Goal: Task Accomplishment & Management: Complete application form

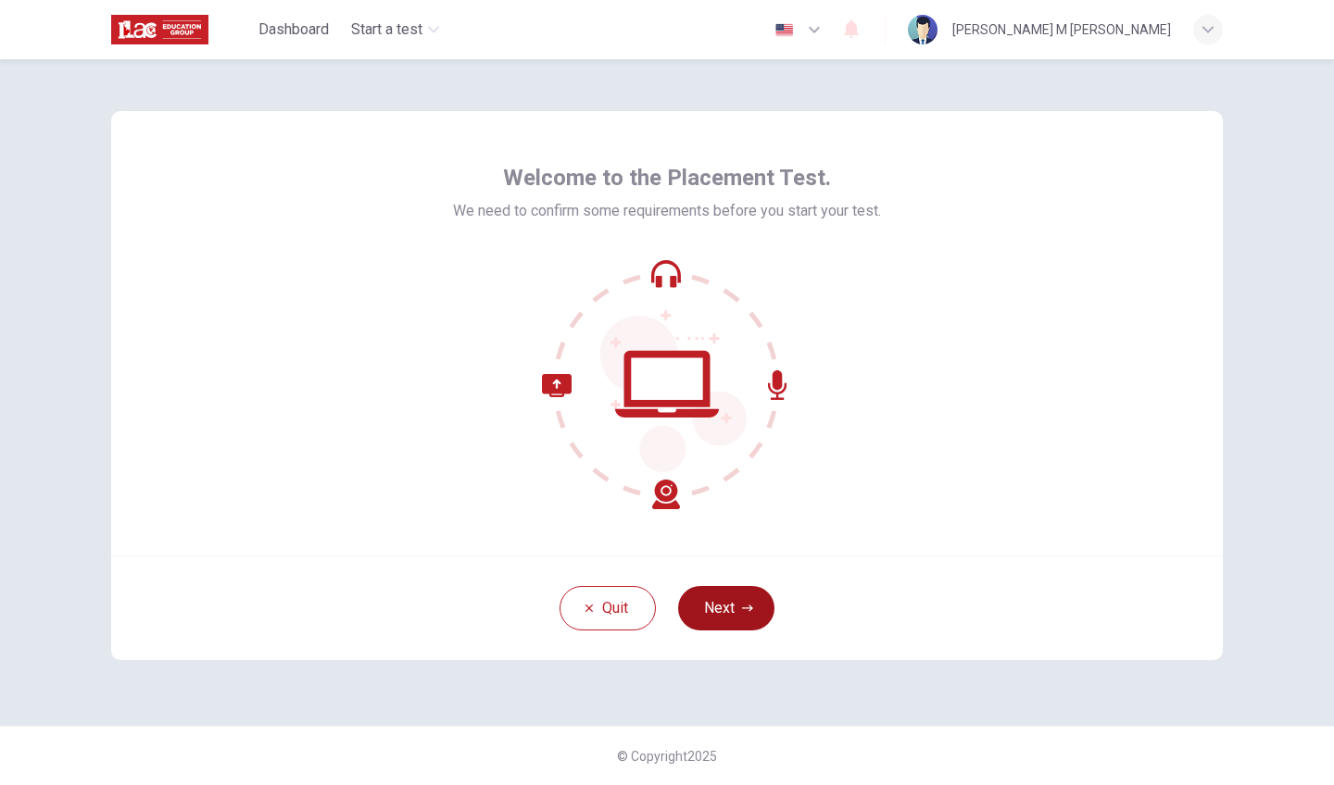
click at [703, 605] on button "Next" at bounding box center [726, 608] width 96 height 44
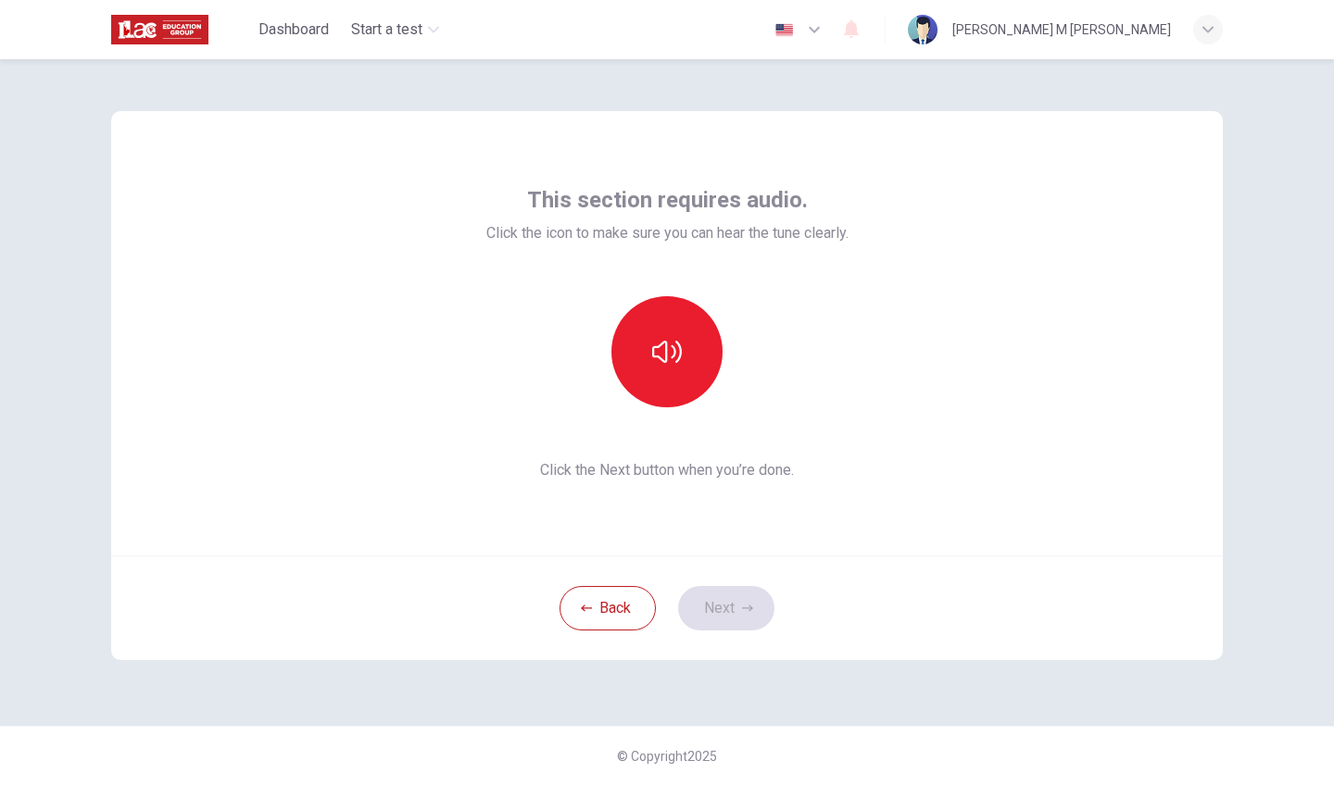
click at [711, 608] on div "Back Next" at bounding box center [667, 608] width 1112 height 105
click at [685, 385] on button "button" at bounding box center [666, 351] width 111 height 111
click at [712, 602] on button "Next" at bounding box center [726, 608] width 96 height 44
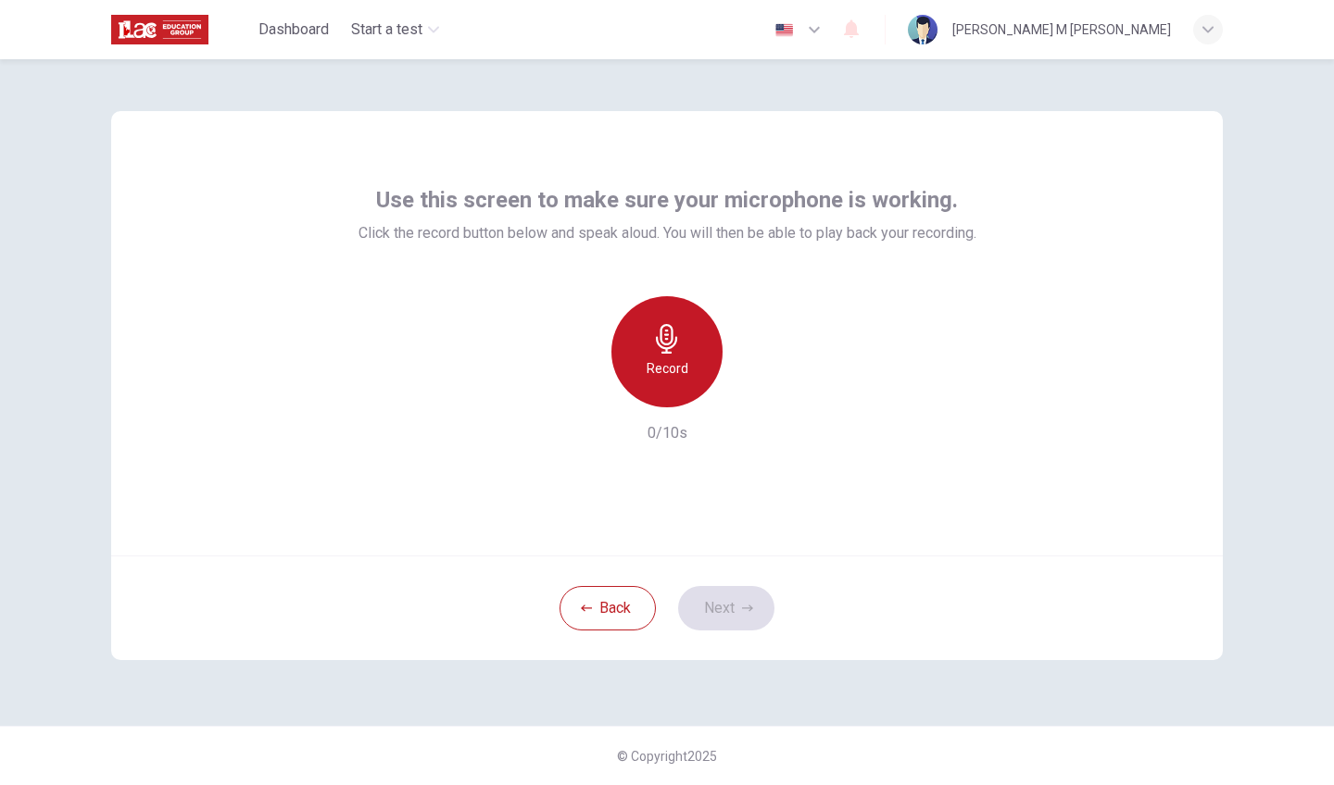
click at [669, 377] on h6 "Record" at bounding box center [668, 369] width 42 height 22
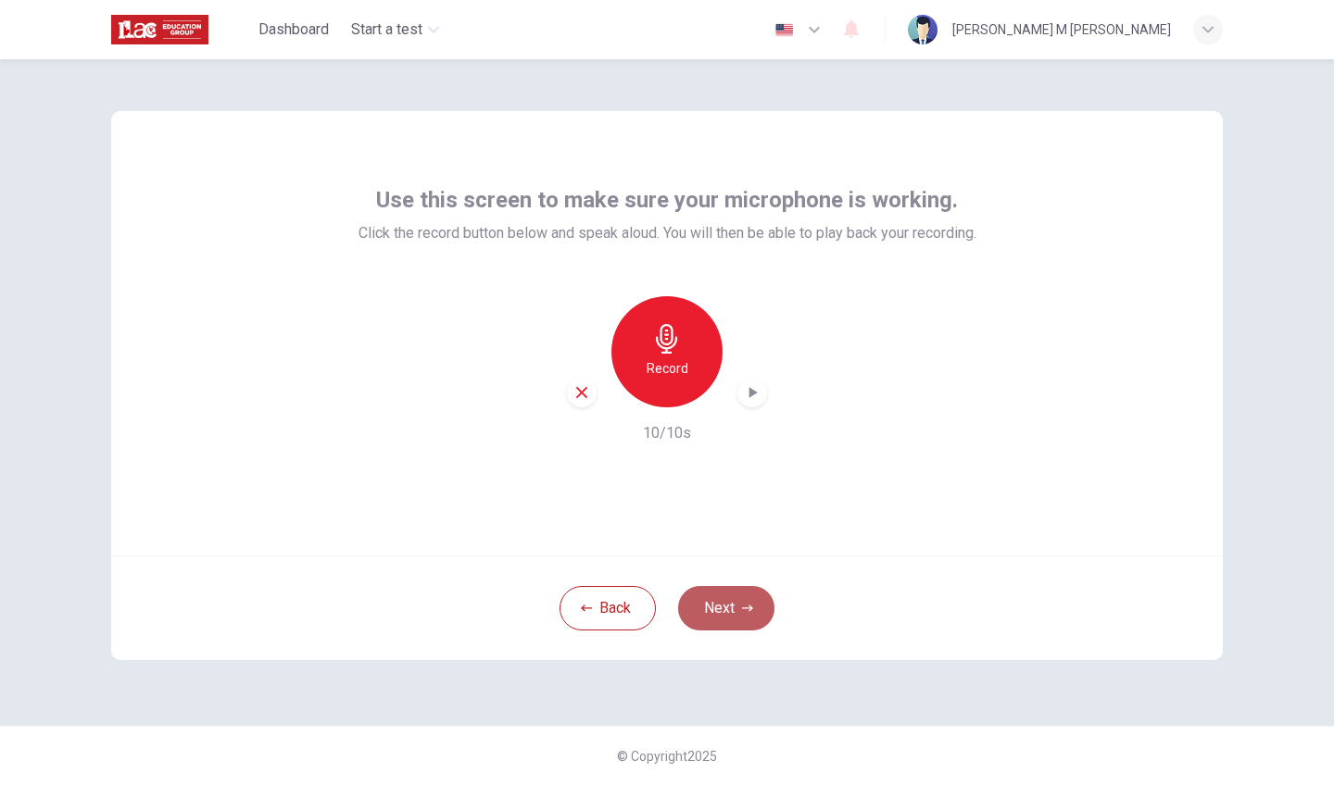
click at [702, 604] on button "Next" at bounding box center [726, 608] width 96 height 44
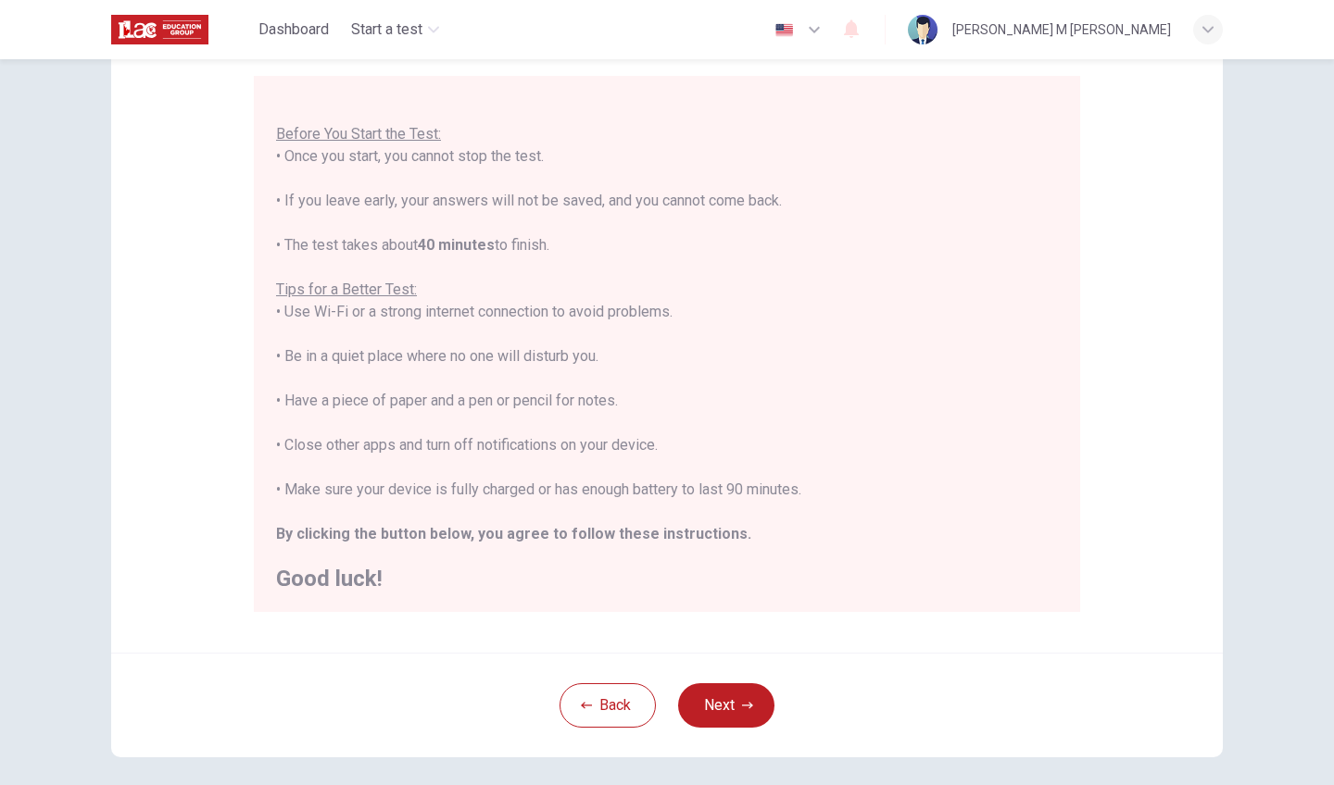
scroll to position [162, 0]
click at [713, 717] on button "Next" at bounding box center [726, 705] width 96 height 44
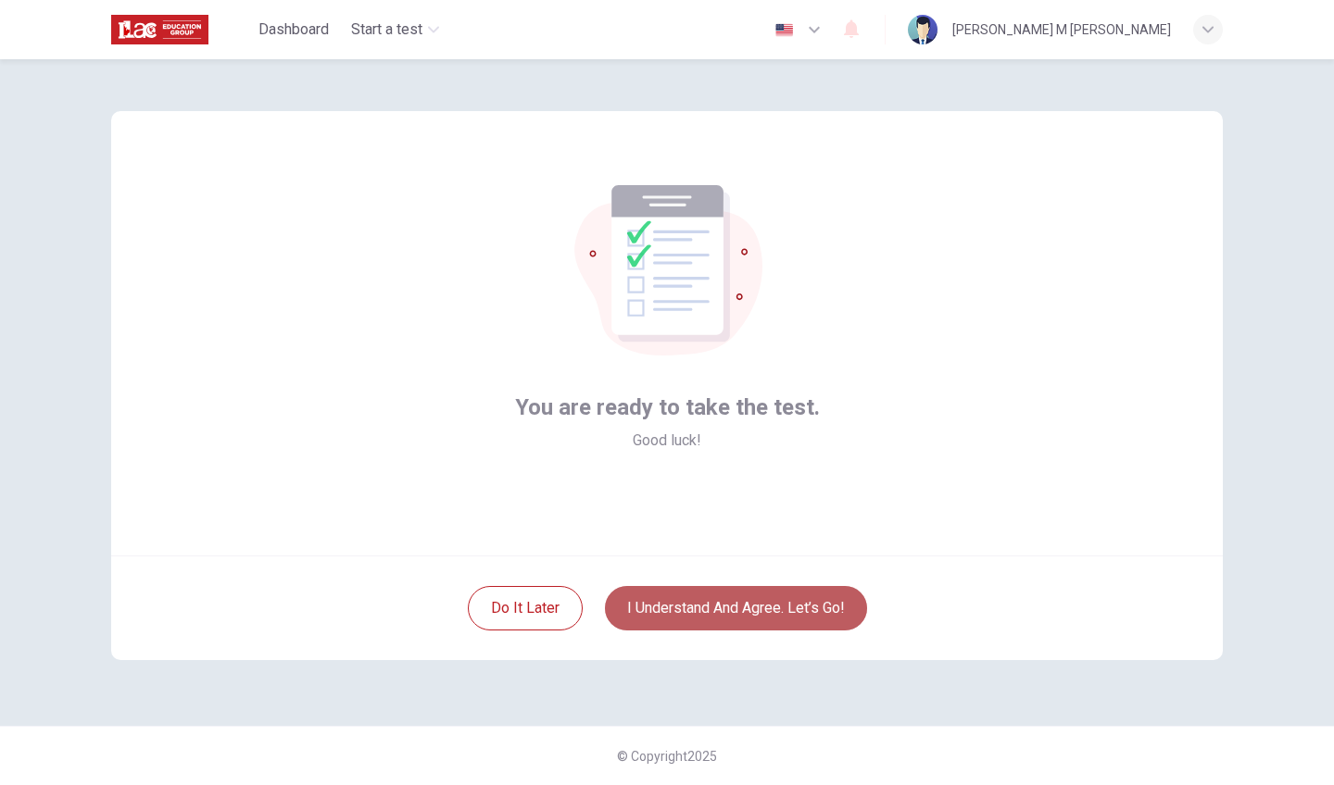
click at [679, 621] on button "I understand and agree. Let’s go!" at bounding box center [736, 608] width 262 height 44
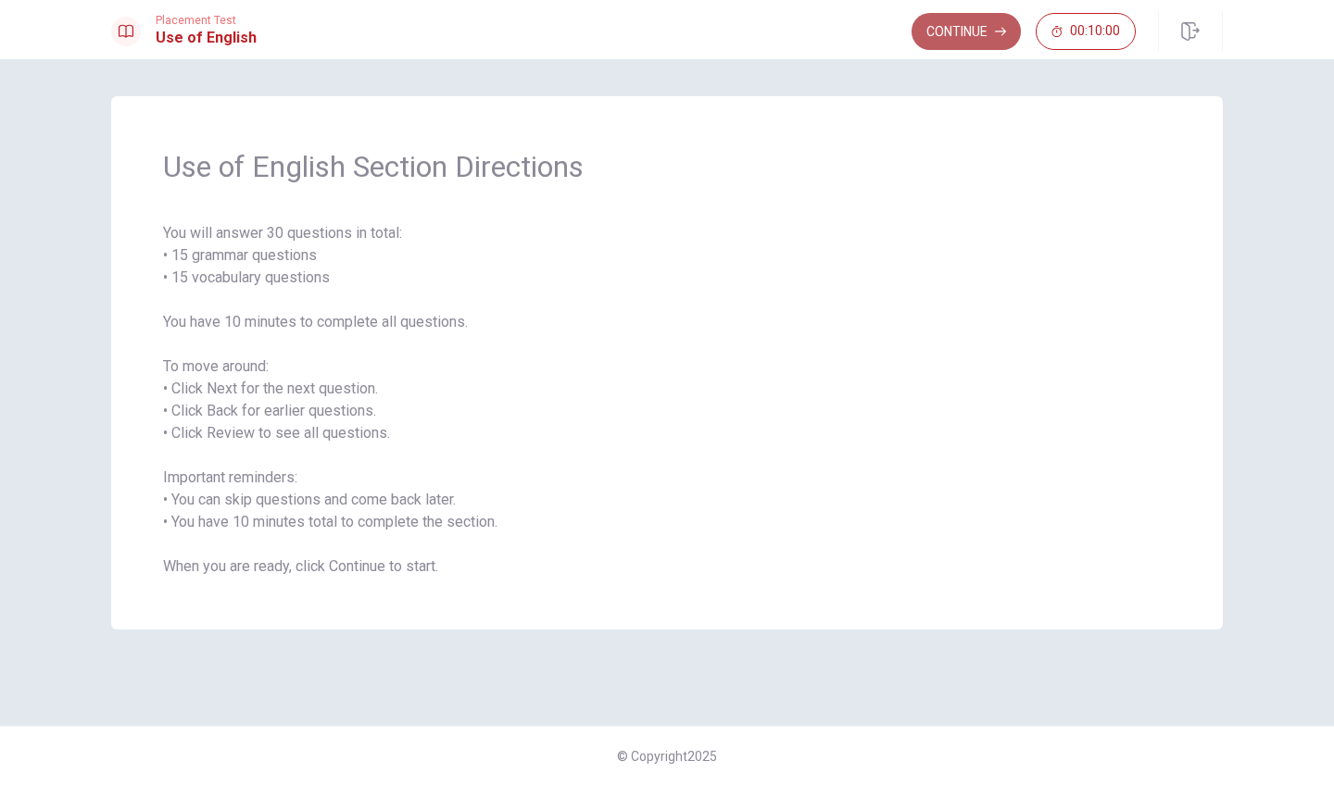
click at [971, 32] on button "Continue" at bounding box center [965, 31] width 109 height 37
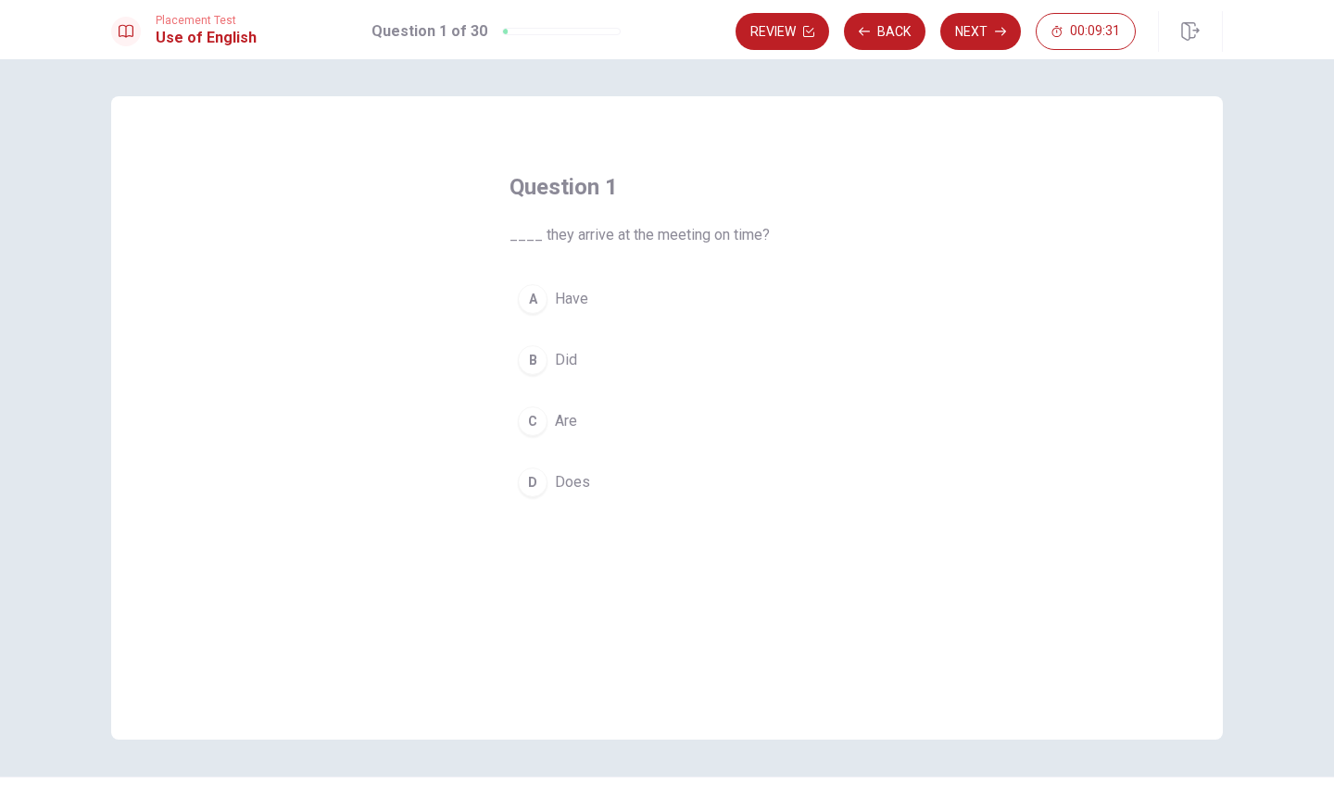
click at [527, 489] on div "D" at bounding box center [533, 483] width 30 height 30
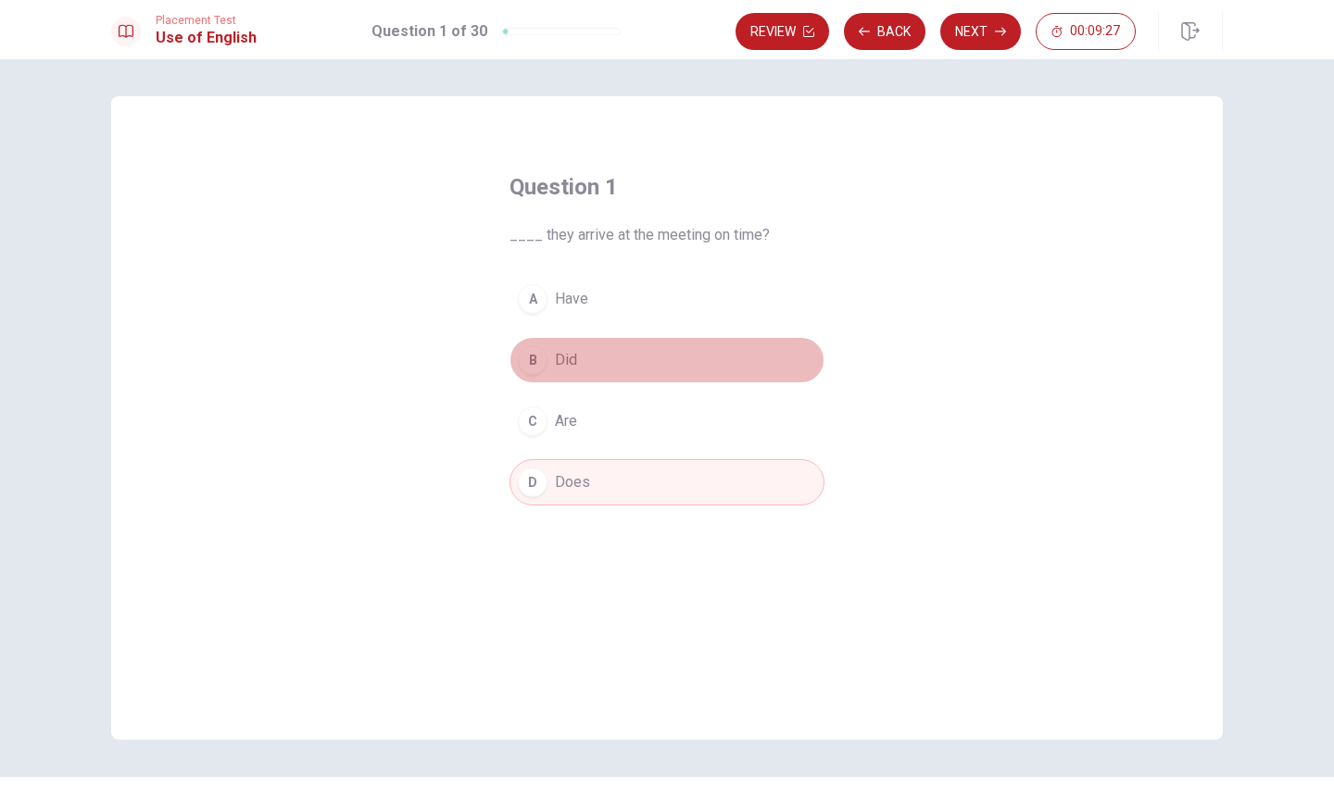
click at [536, 369] on div "B" at bounding box center [533, 361] width 30 height 30
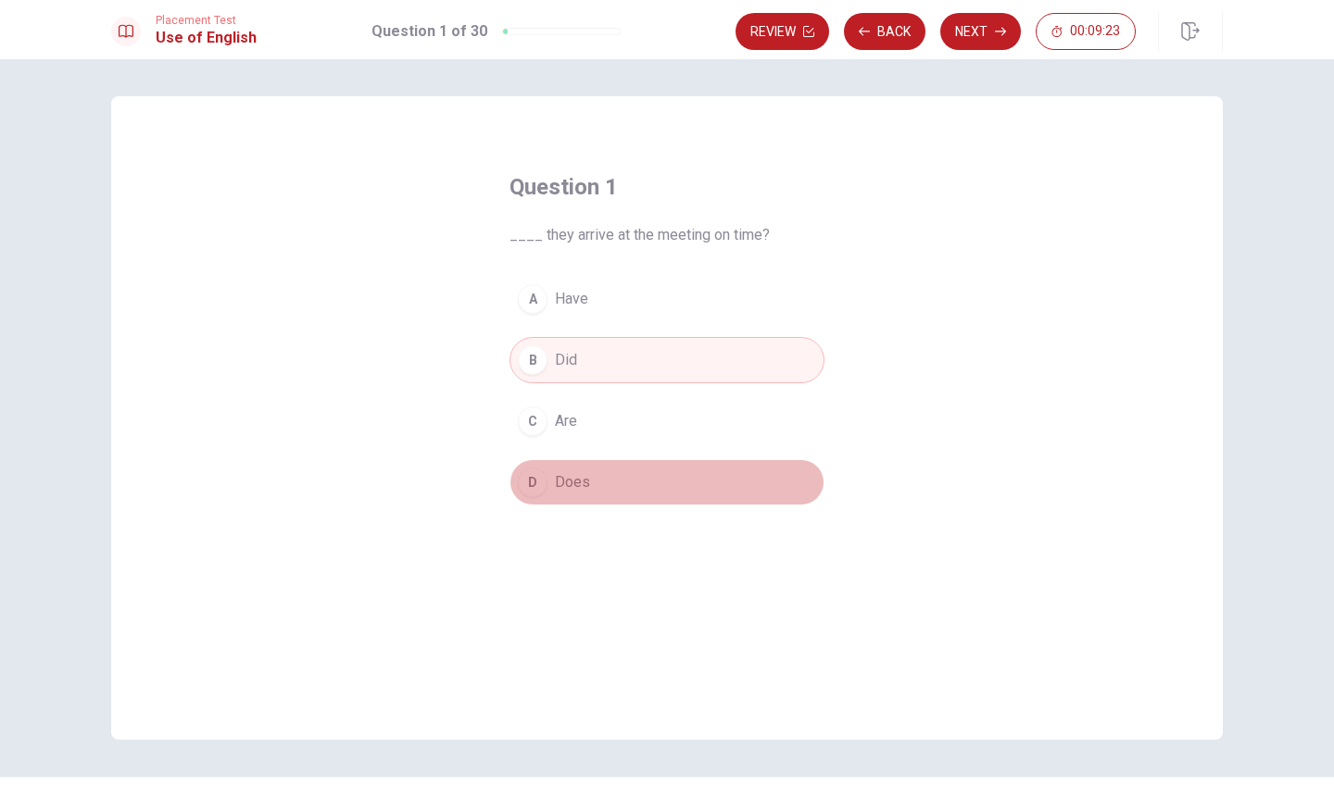
click at [537, 478] on div "D" at bounding box center [533, 483] width 30 height 30
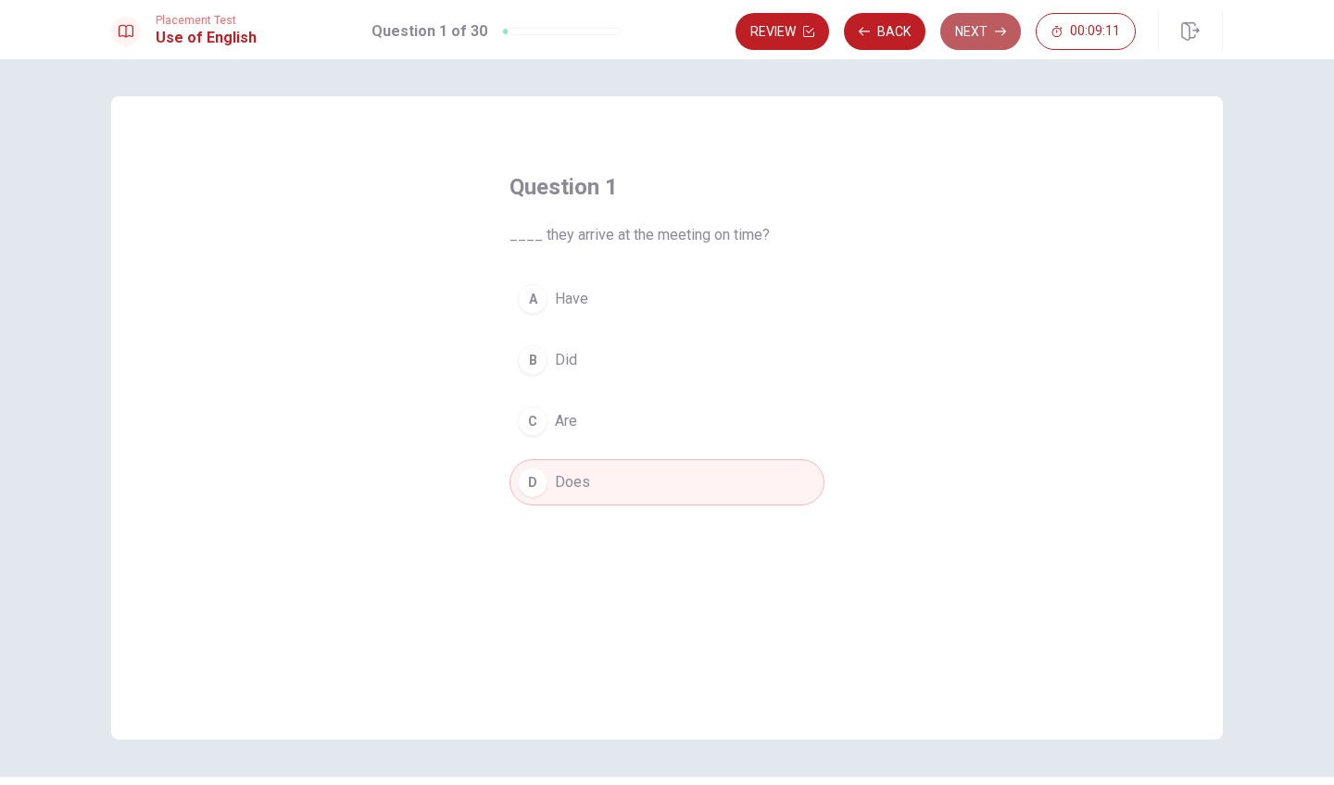
click at [989, 35] on button "Next" at bounding box center [980, 31] width 81 height 37
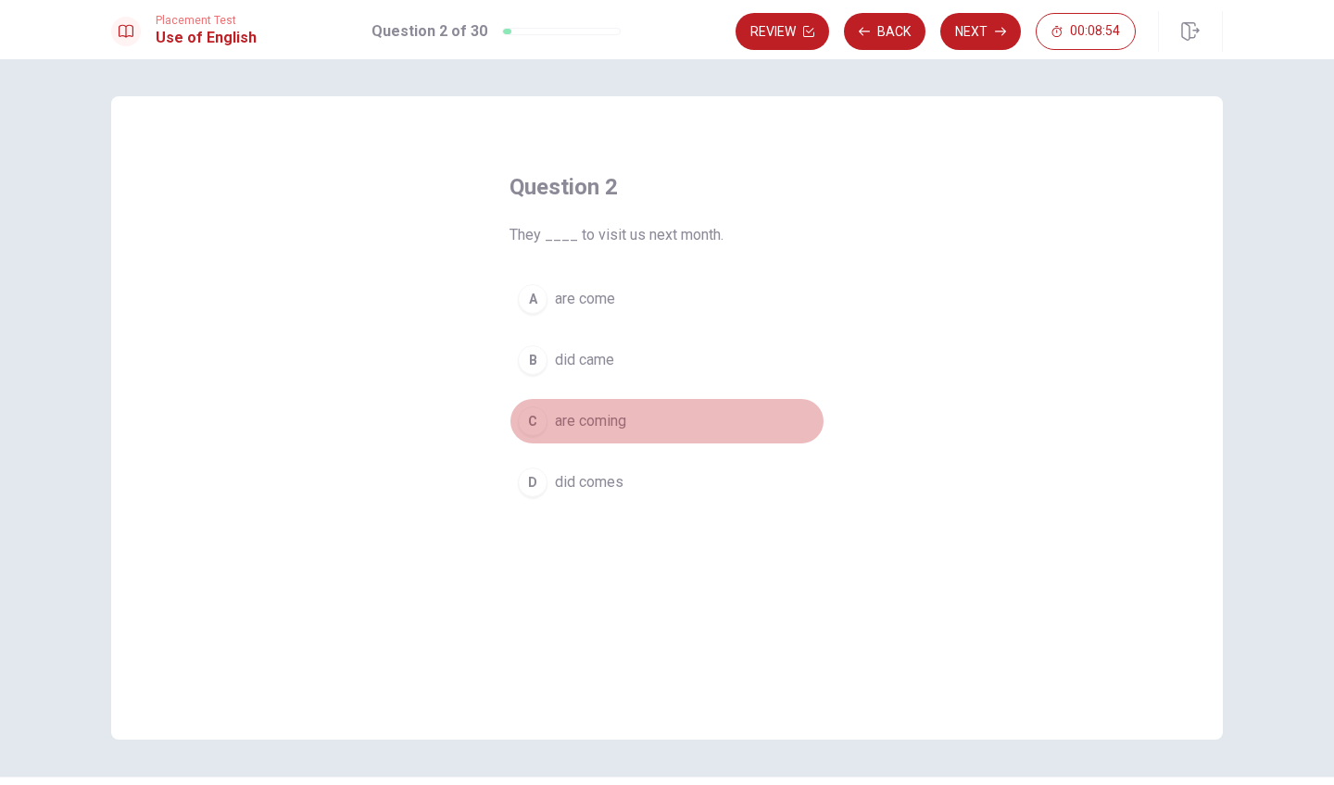
click at [540, 421] on div "C" at bounding box center [533, 422] width 30 height 30
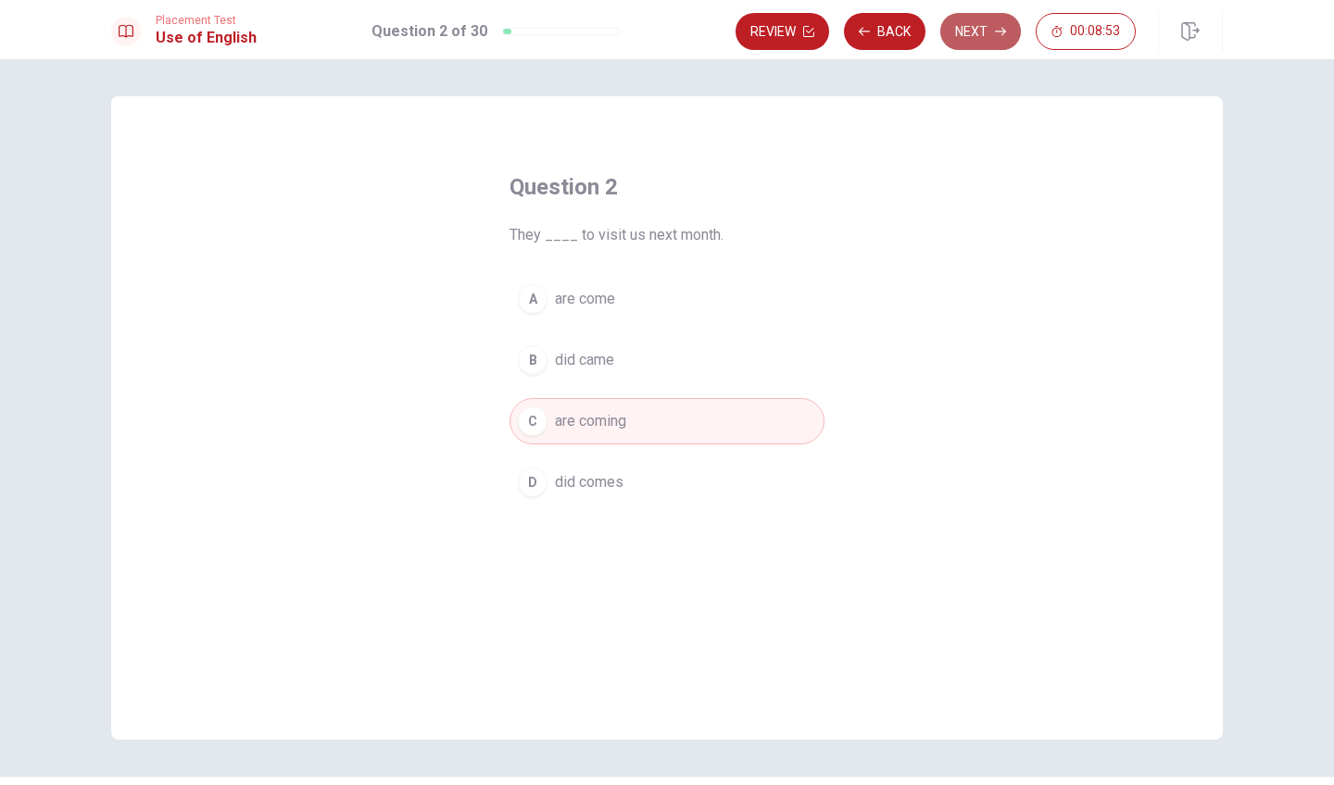
click at [973, 31] on button "Next" at bounding box center [980, 31] width 81 height 37
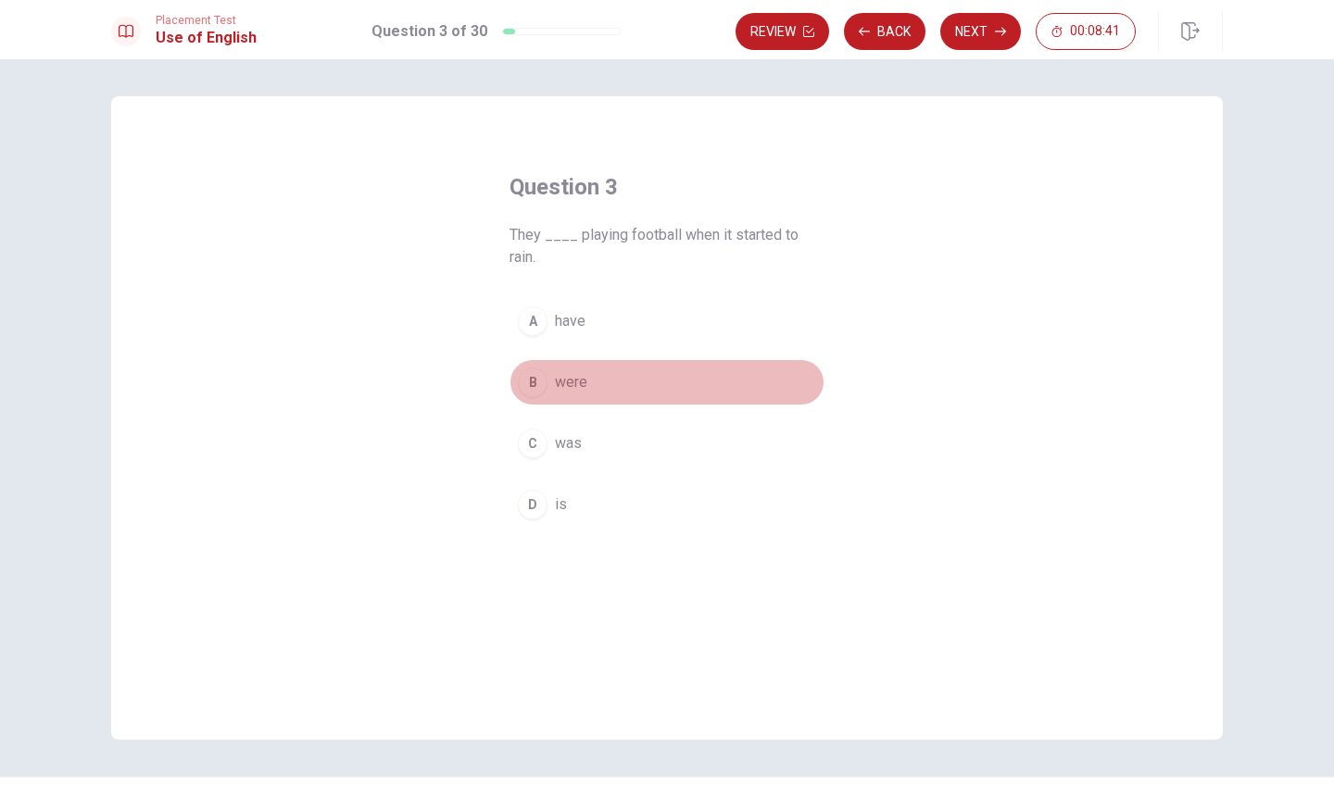
click at [527, 385] on div "B" at bounding box center [533, 383] width 30 height 30
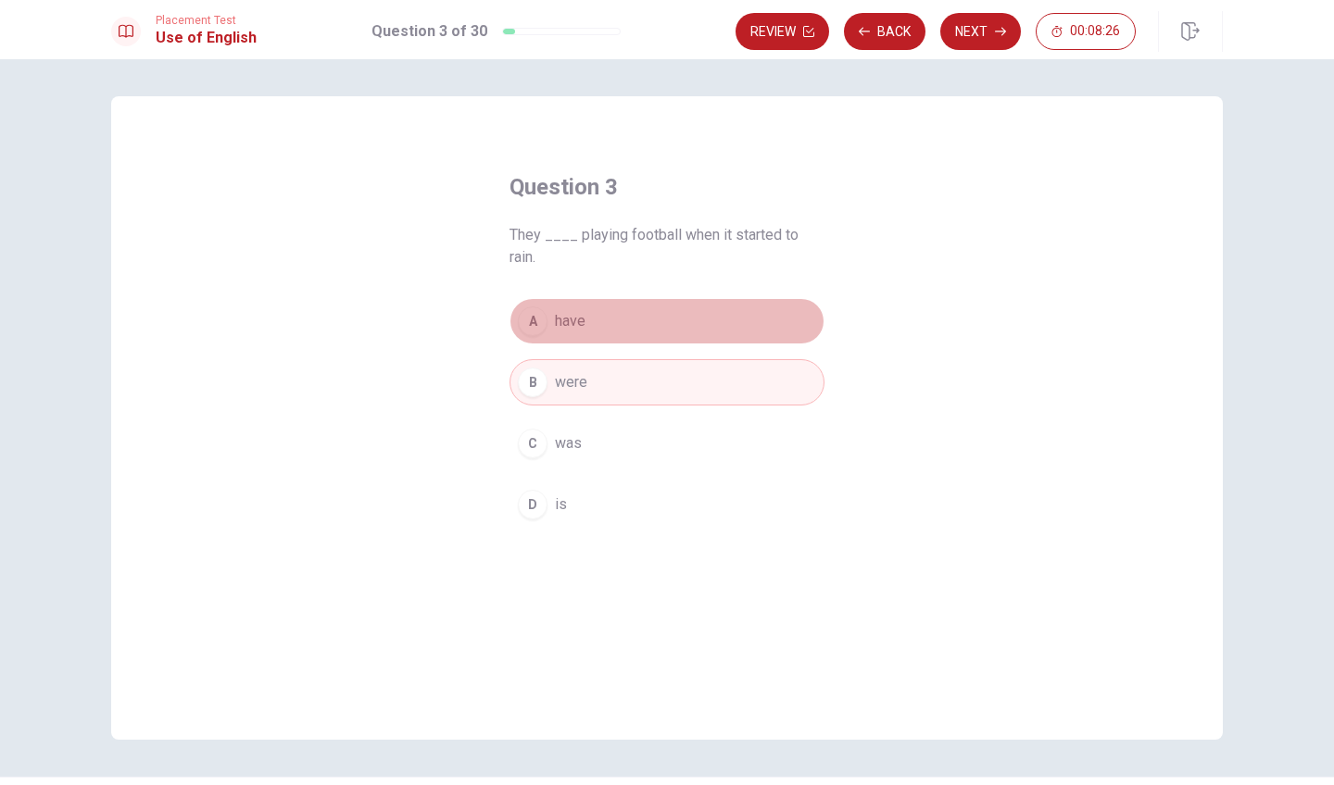
click at [543, 317] on div "A" at bounding box center [533, 322] width 30 height 30
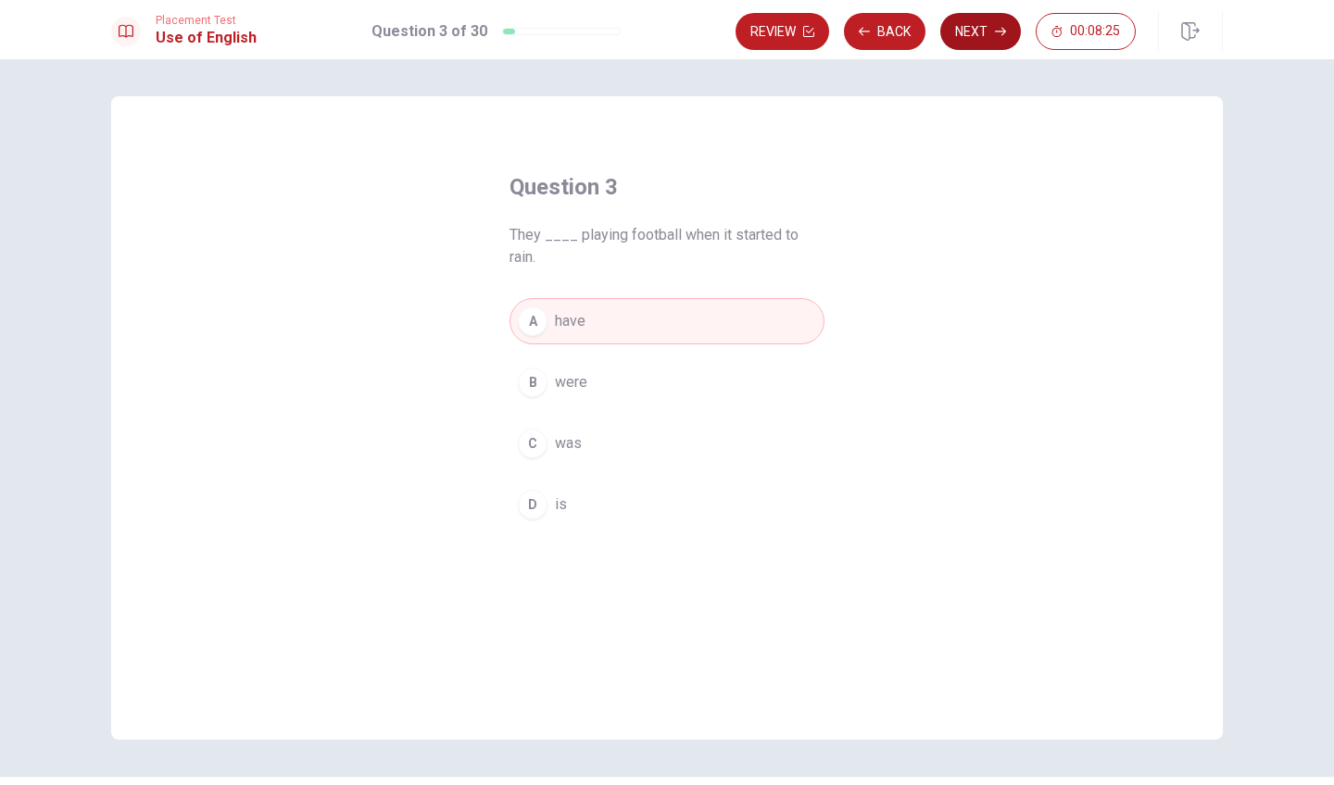
click at [970, 24] on button "Next" at bounding box center [980, 31] width 81 height 37
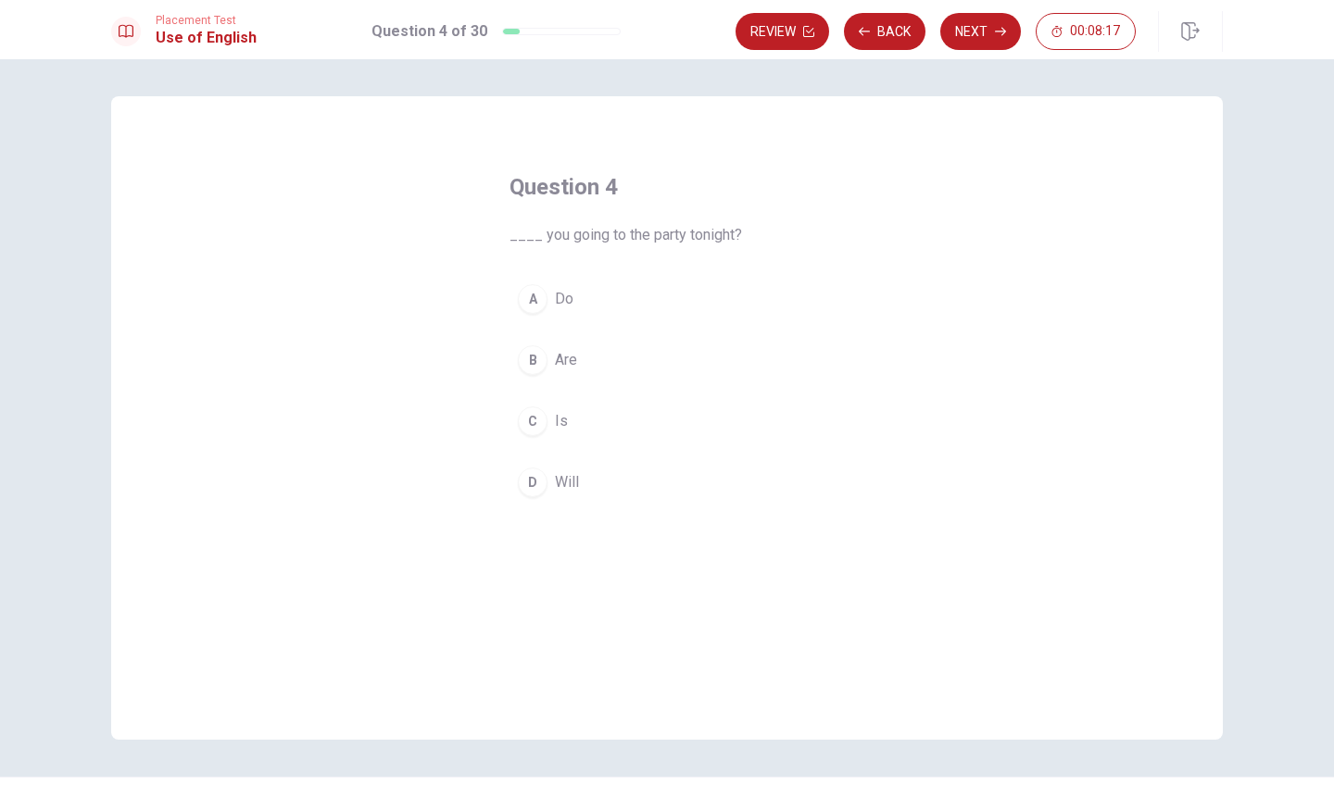
click at [531, 311] on div "A" at bounding box center [533, 299] width 30 height 30
click at [971, 37] on button "Next" at bounding box center [980, 31] width 81 height 37
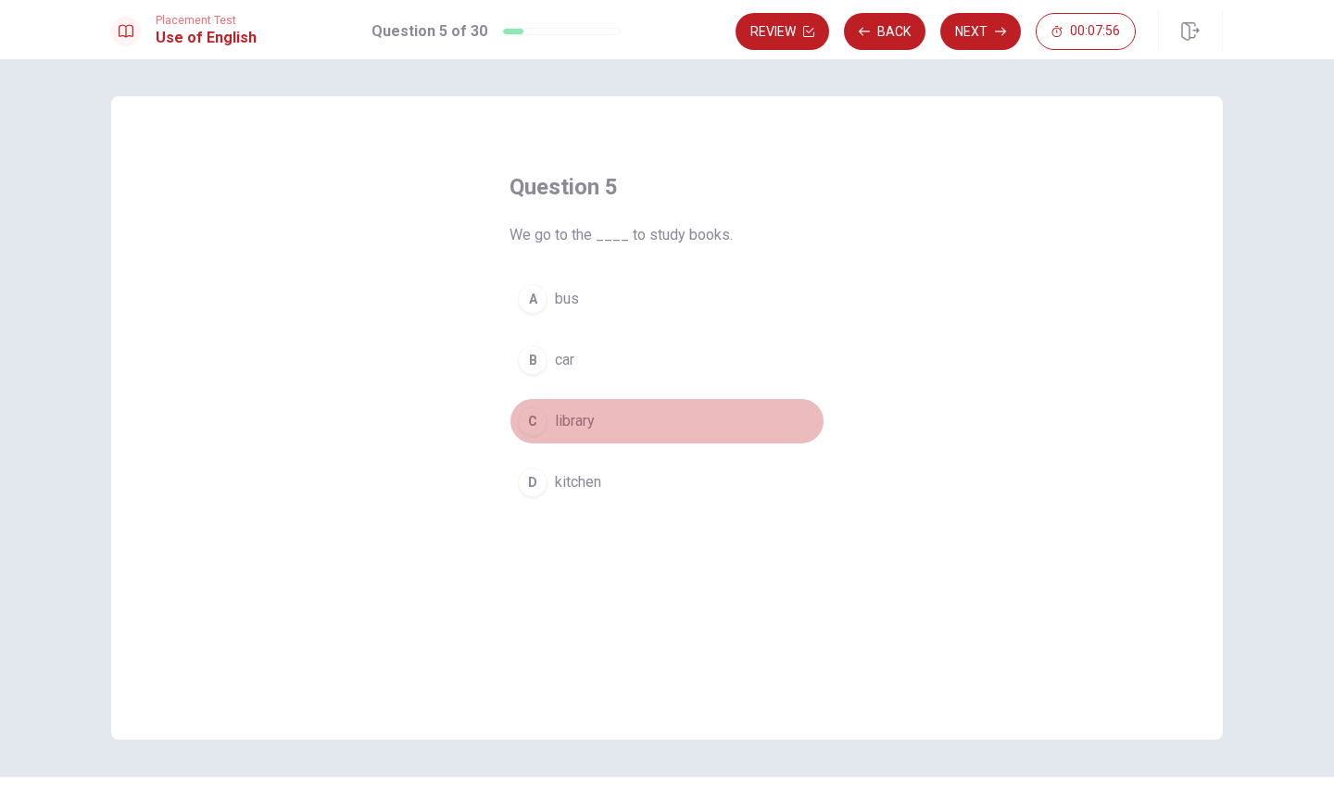
click at [531, 421] on div "C" at bounding box center [533, 422] width 30 height 30
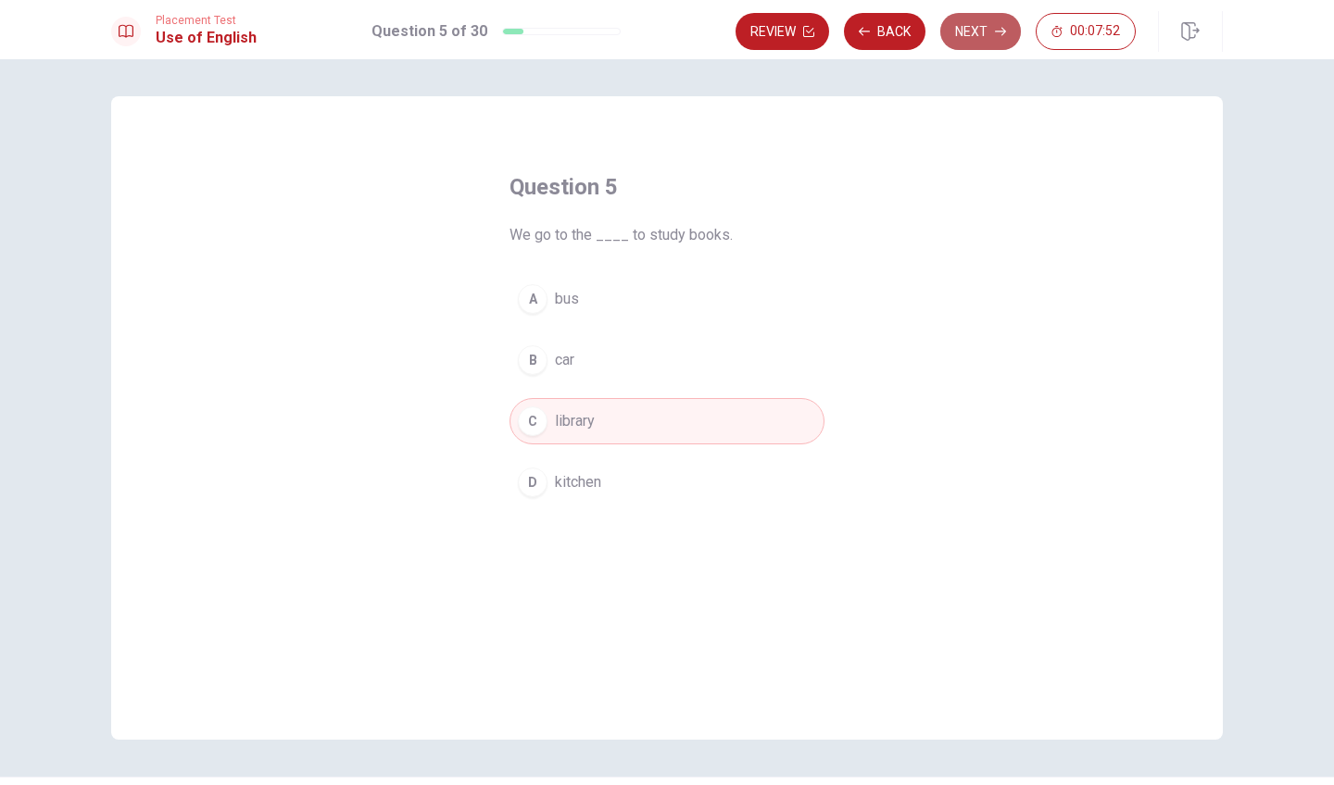
click at [1001, 37] on button "Next" at bounding box center [980, 31] width 81 height 37
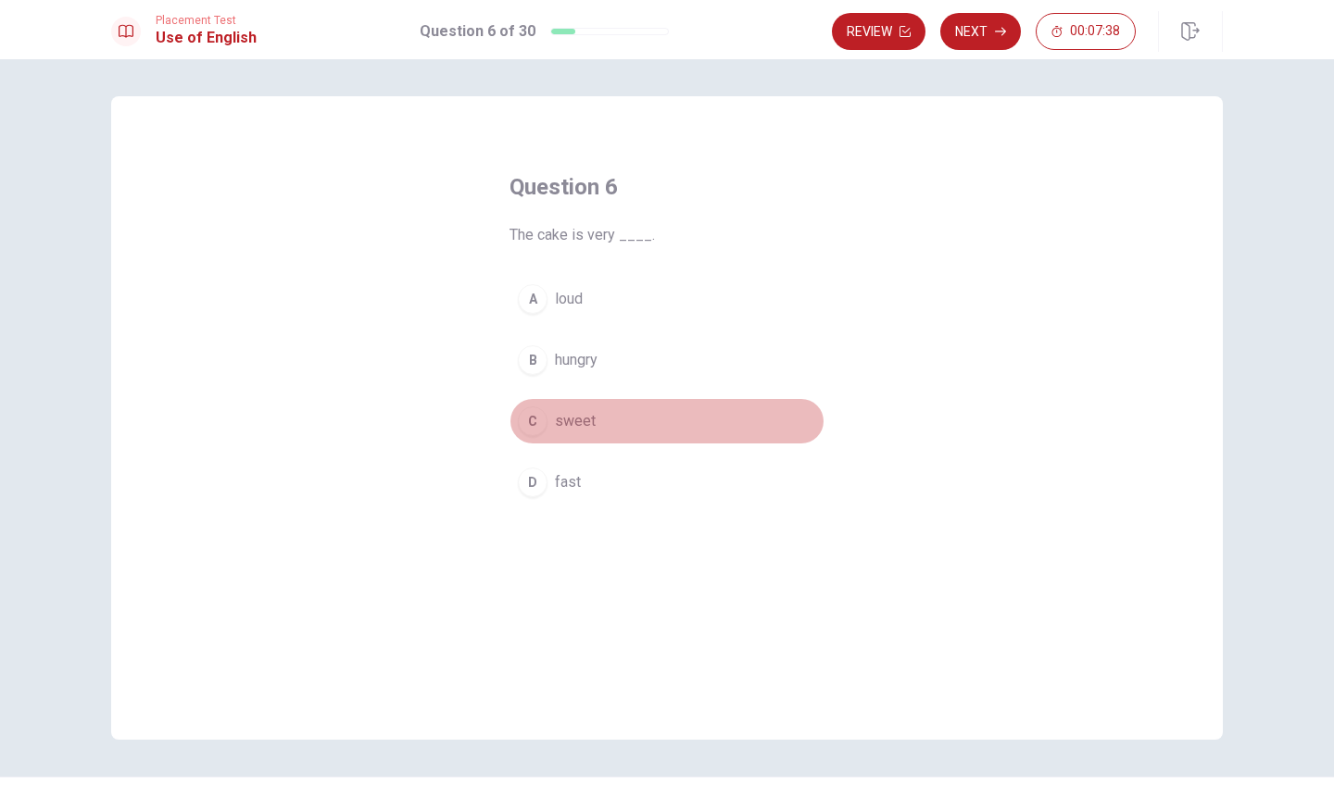
click at [528, 415] on div "C" at bounding box center [533, 422] width 30 height 30
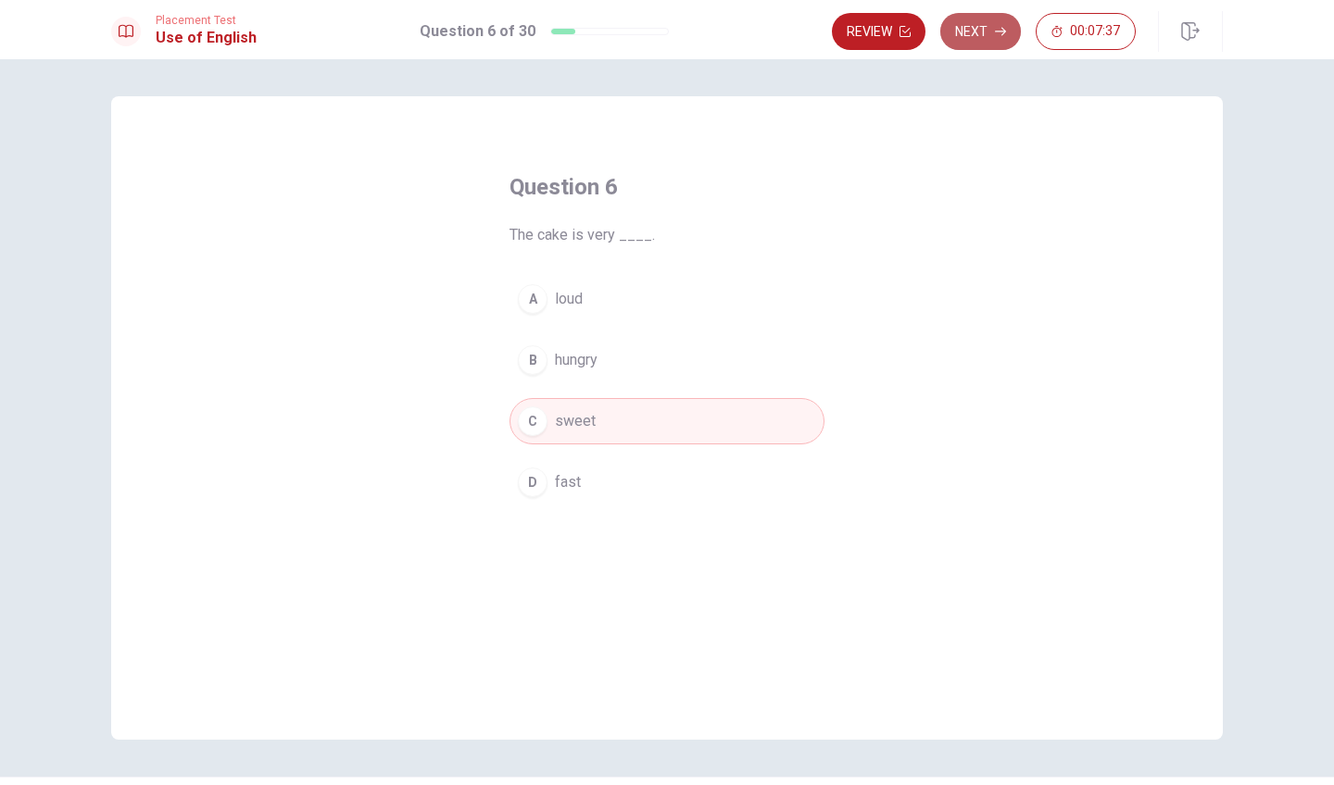
click at [966, 35] on button "Next" at bounding box center [980, 31] width 81 height 37
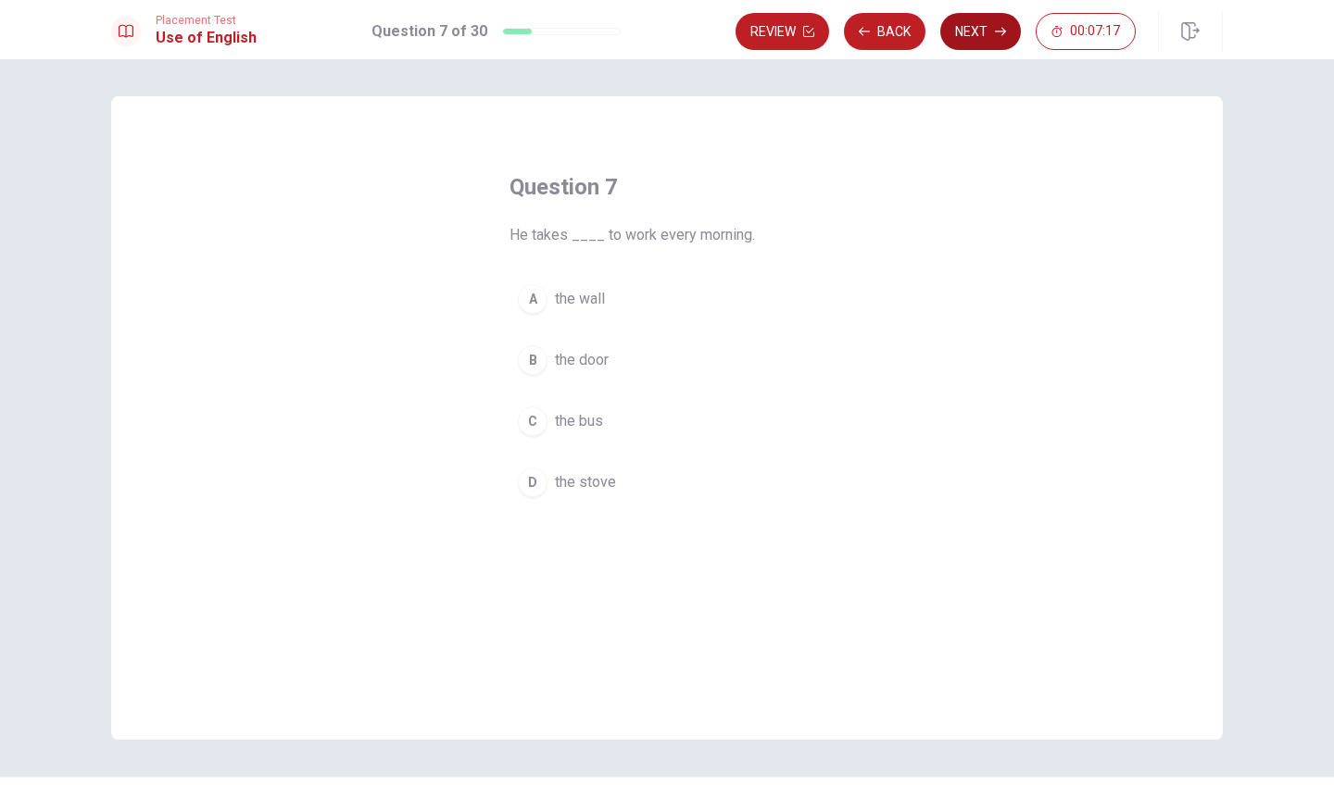
click at [978, 26] on button "Next" at bounding box center [980, 31] width 81 height 37
click at [534, 485] on div "D" at bounding box center [533, 483] width 30 height 30
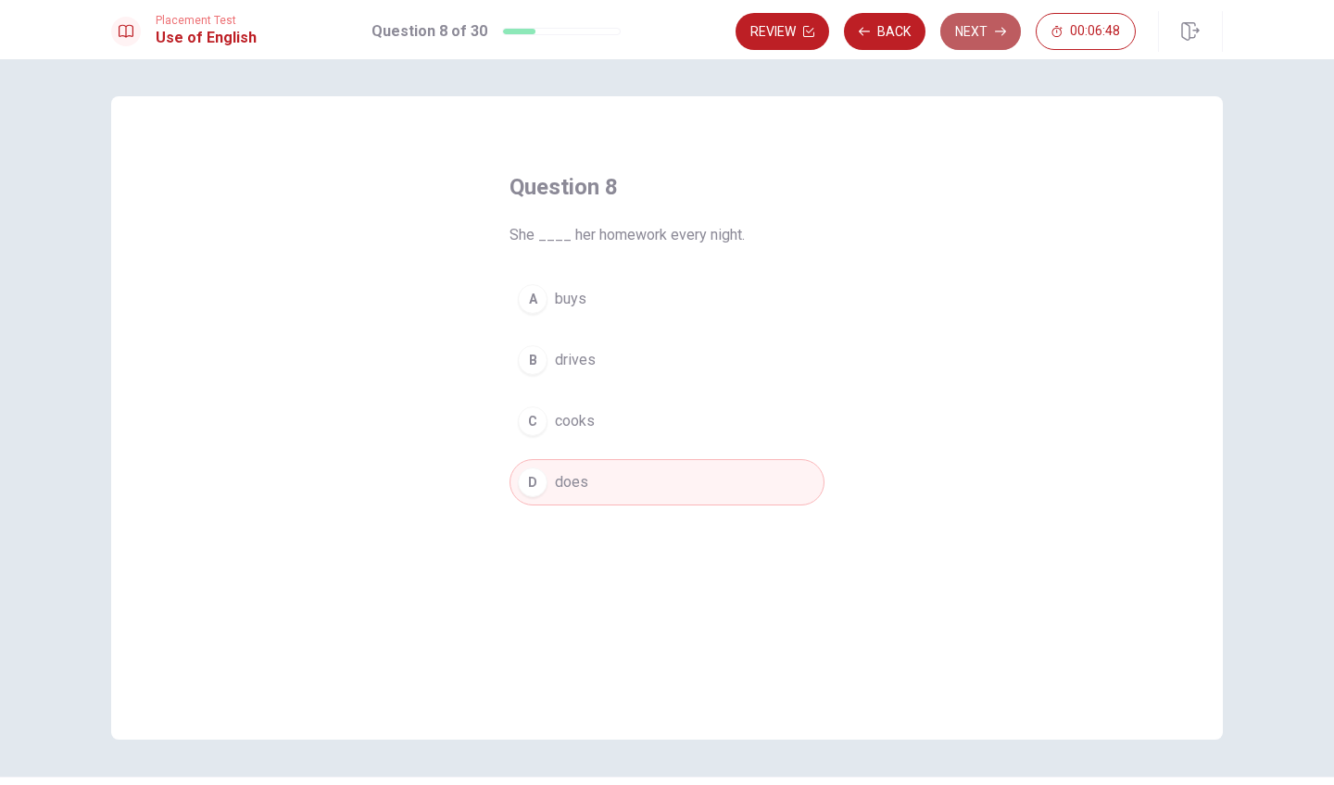
click at [958, 24] on button "Next" at bounding box center [980, 31] width 81 height 37
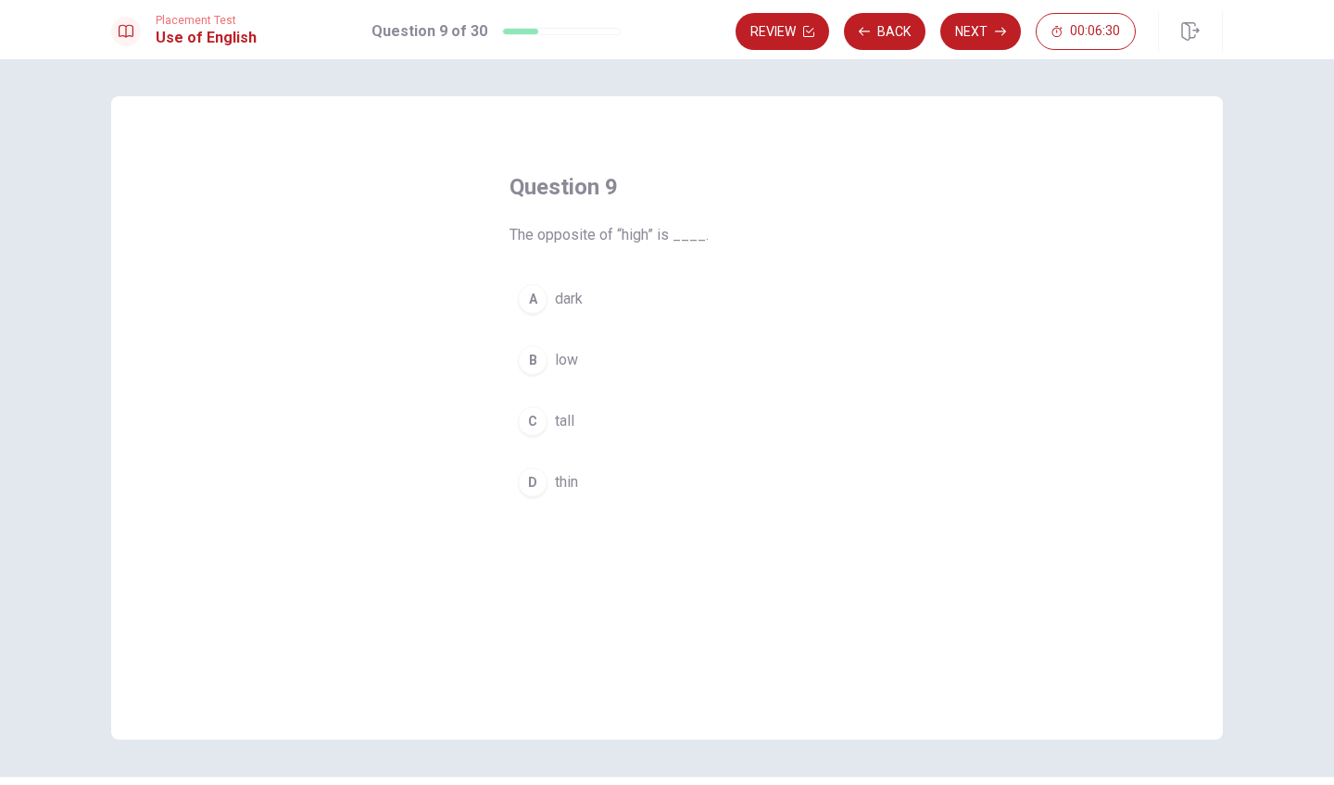
click at [527, 368] on div "B" at bounding box center [533, 361] width 30 height 30
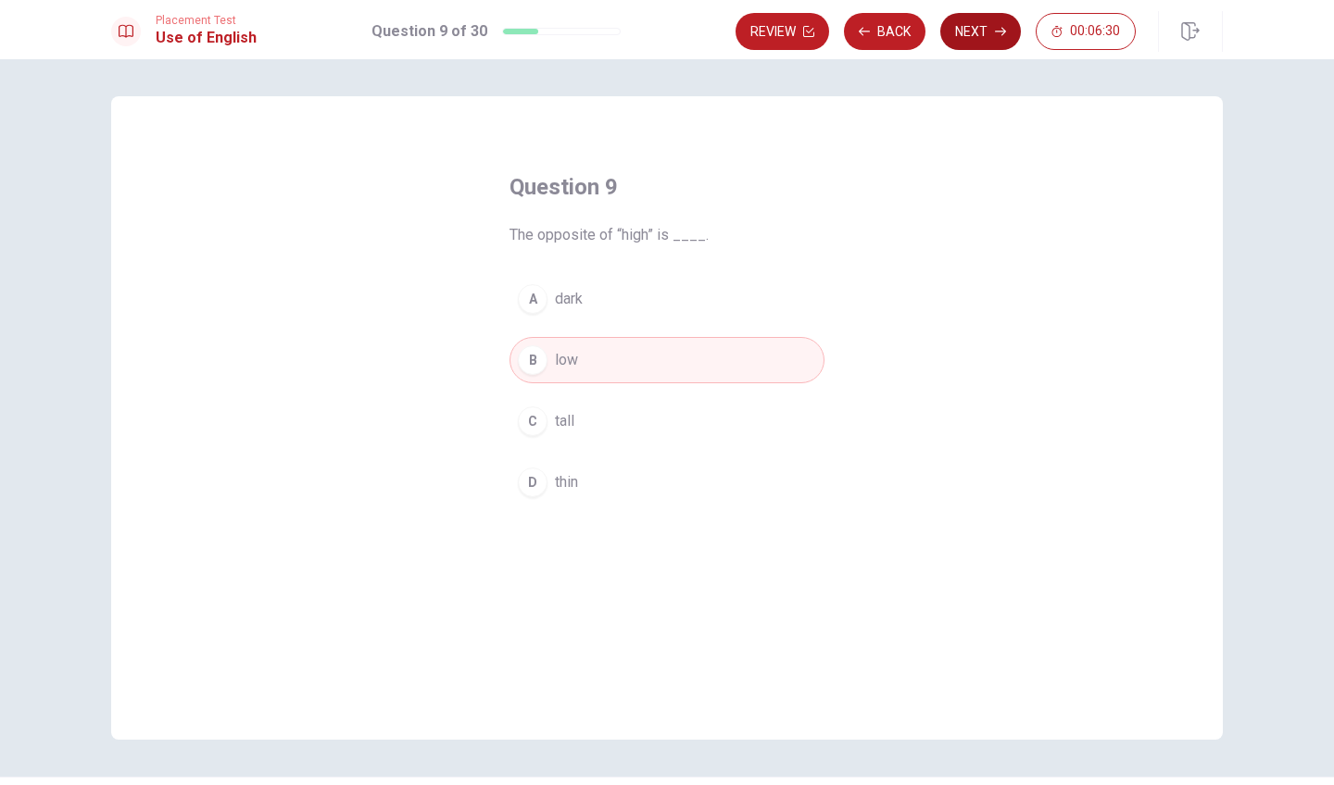
click at [981, 33] on button "Next" at bounding box center [980, 31] width 81 height 37
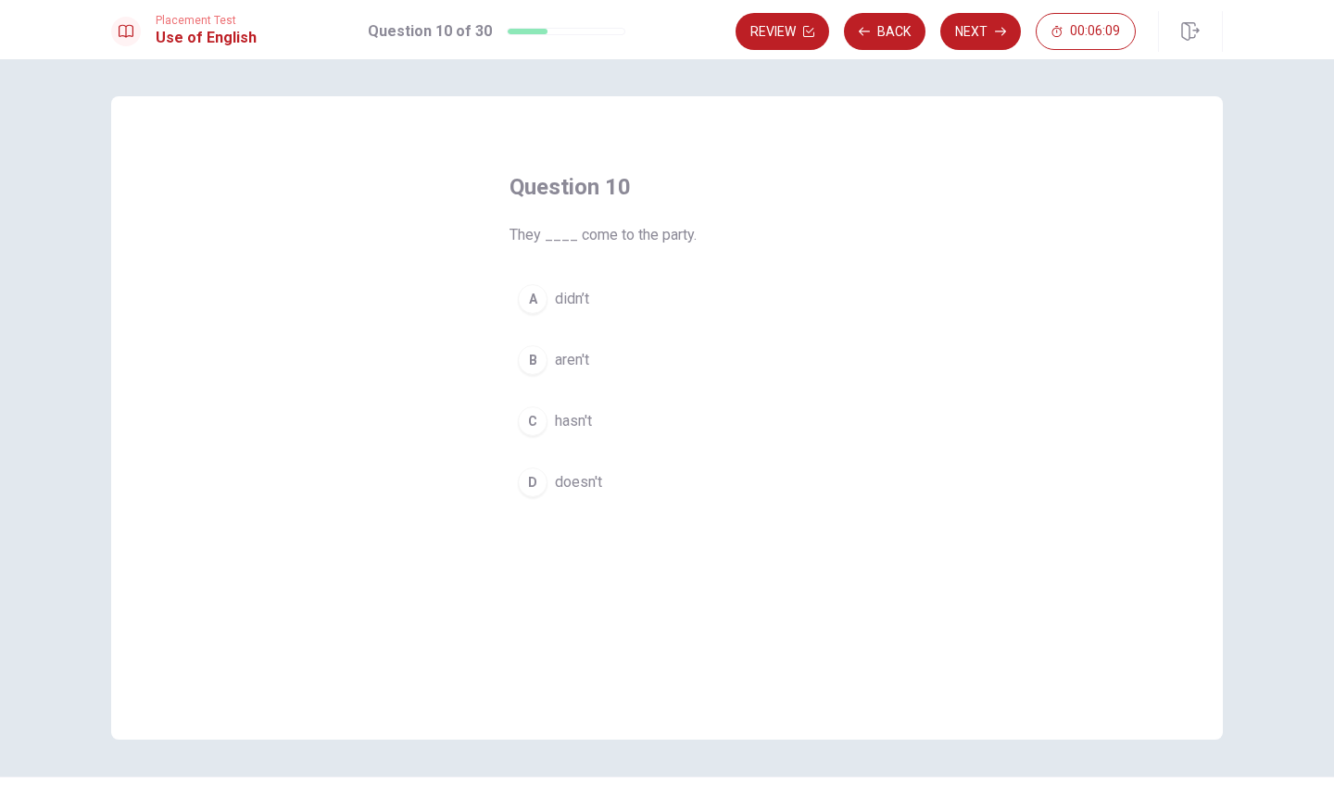
click at [555, 371] on span "aren't" at bounding box center [572, 360] width 34 height 22
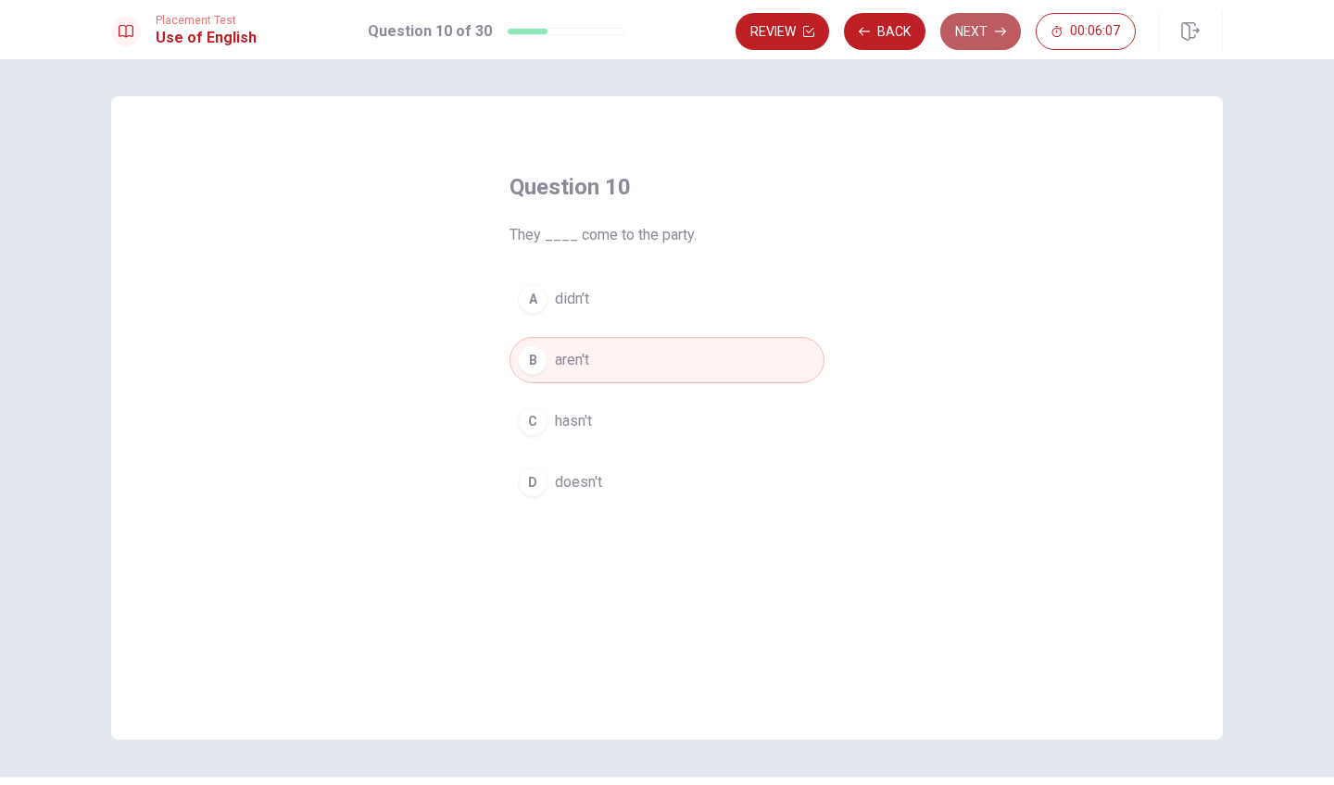
click at [992, 21] on button "Next" at bounding box center [980, 31] width 81 height 37
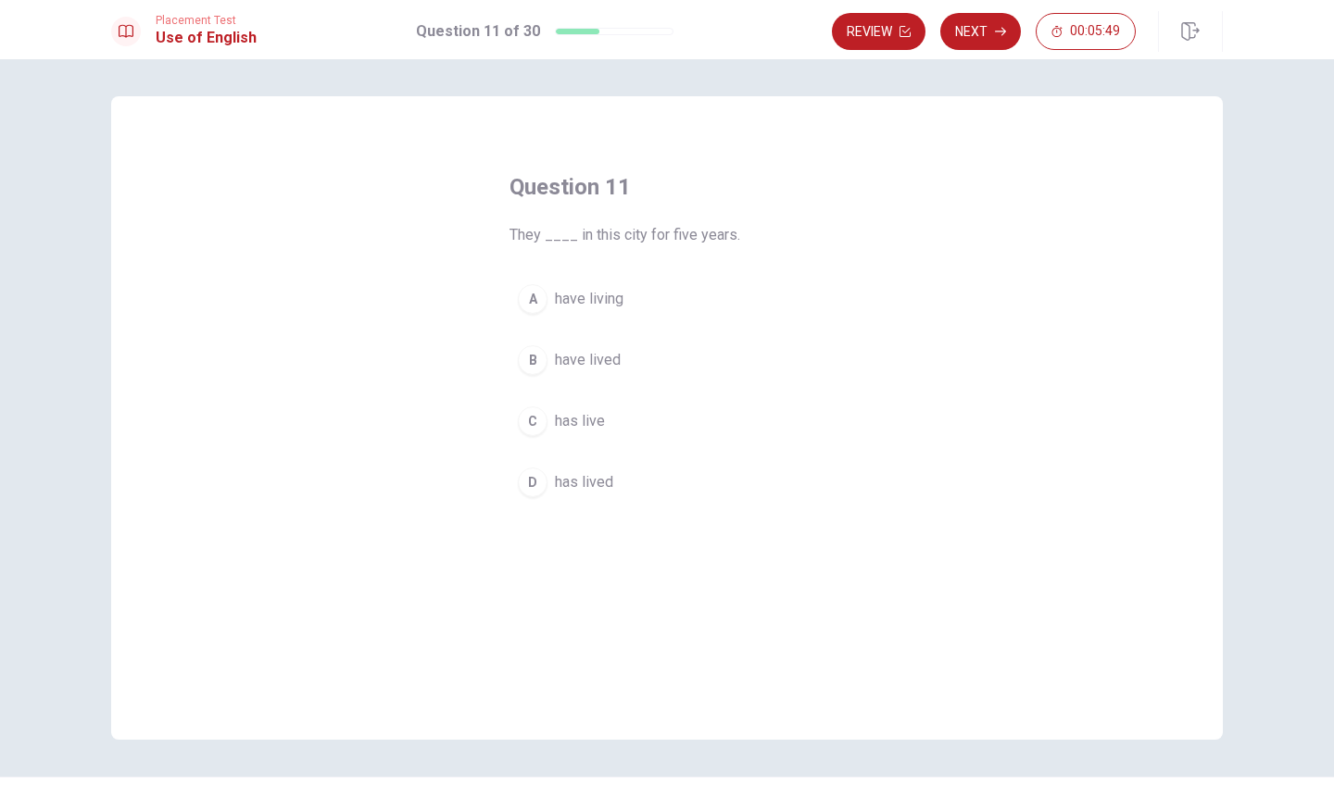
click at [541, 482] on div "D" at bounding box center [533, 483] width 30 height 30
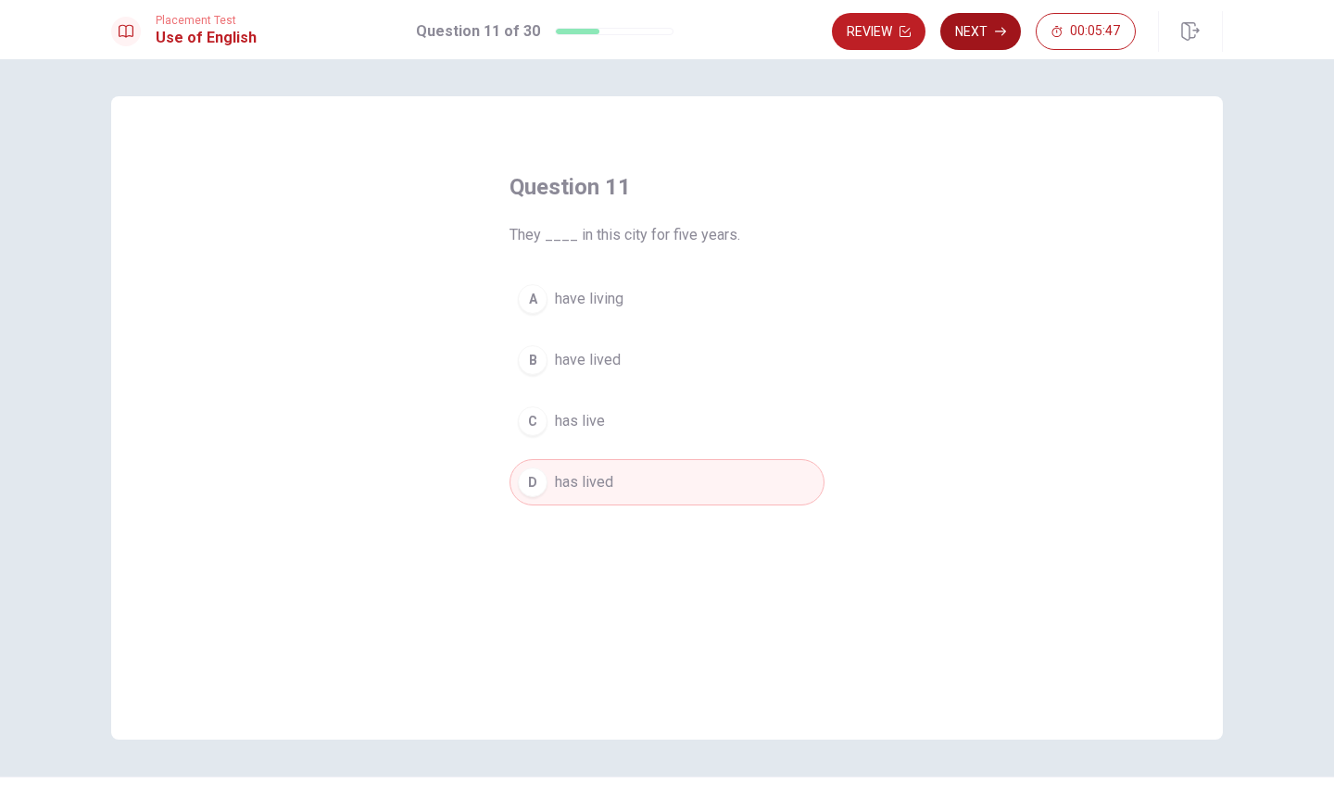
click at [977, 38] on button "Next" at bounding box center [980, 31] width 81 height 37
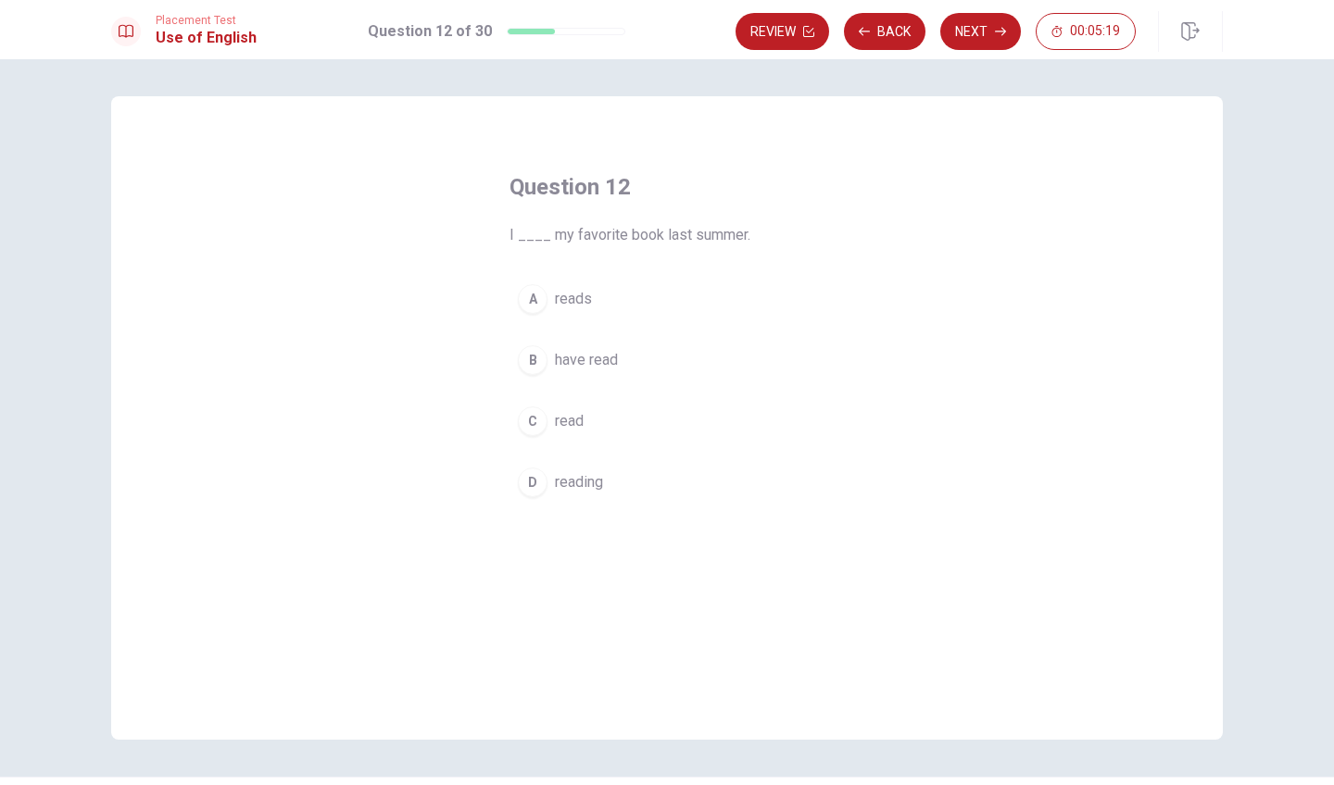
click at [532, 492] on div "D" at bounding box center [533, 483] width 30 height 30
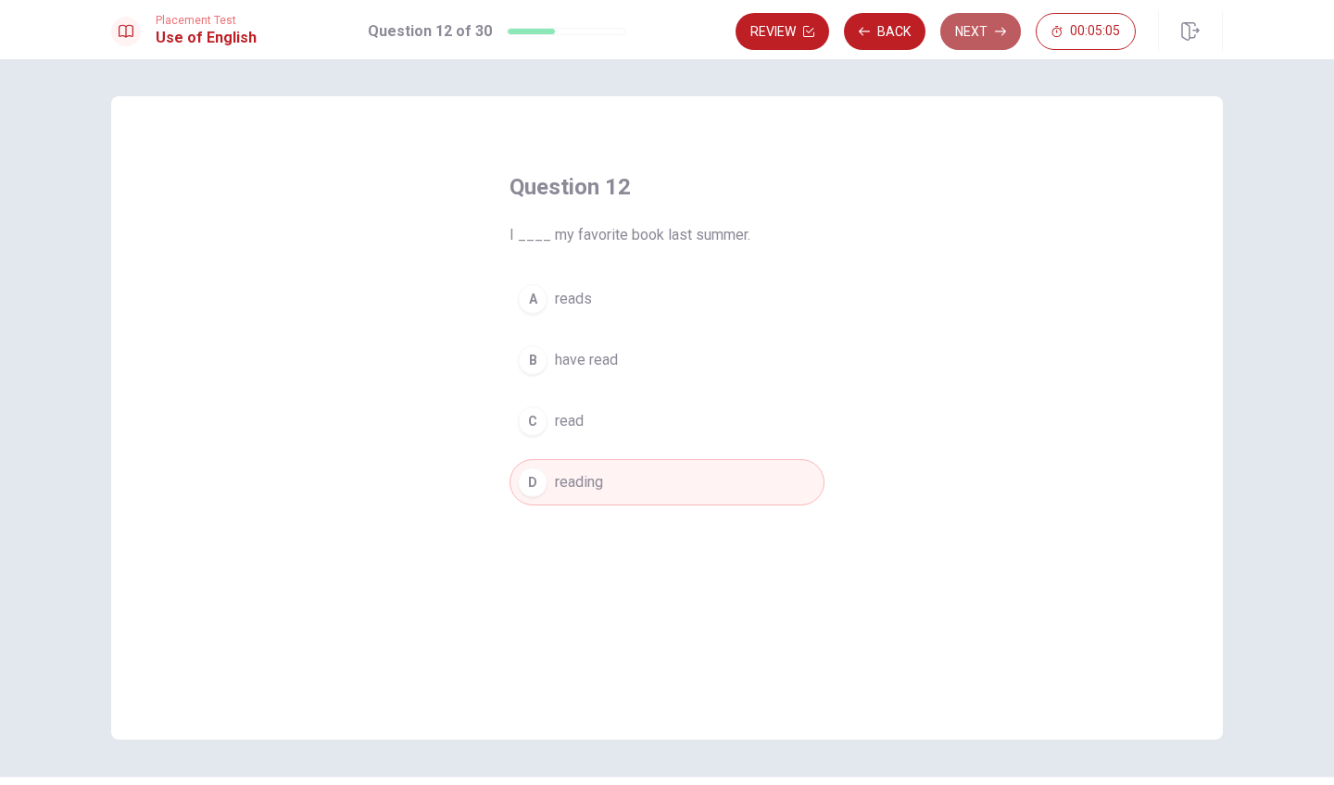
click at [985, 46] on button "Next" at bounding box center [980, 31] width 81 height 37
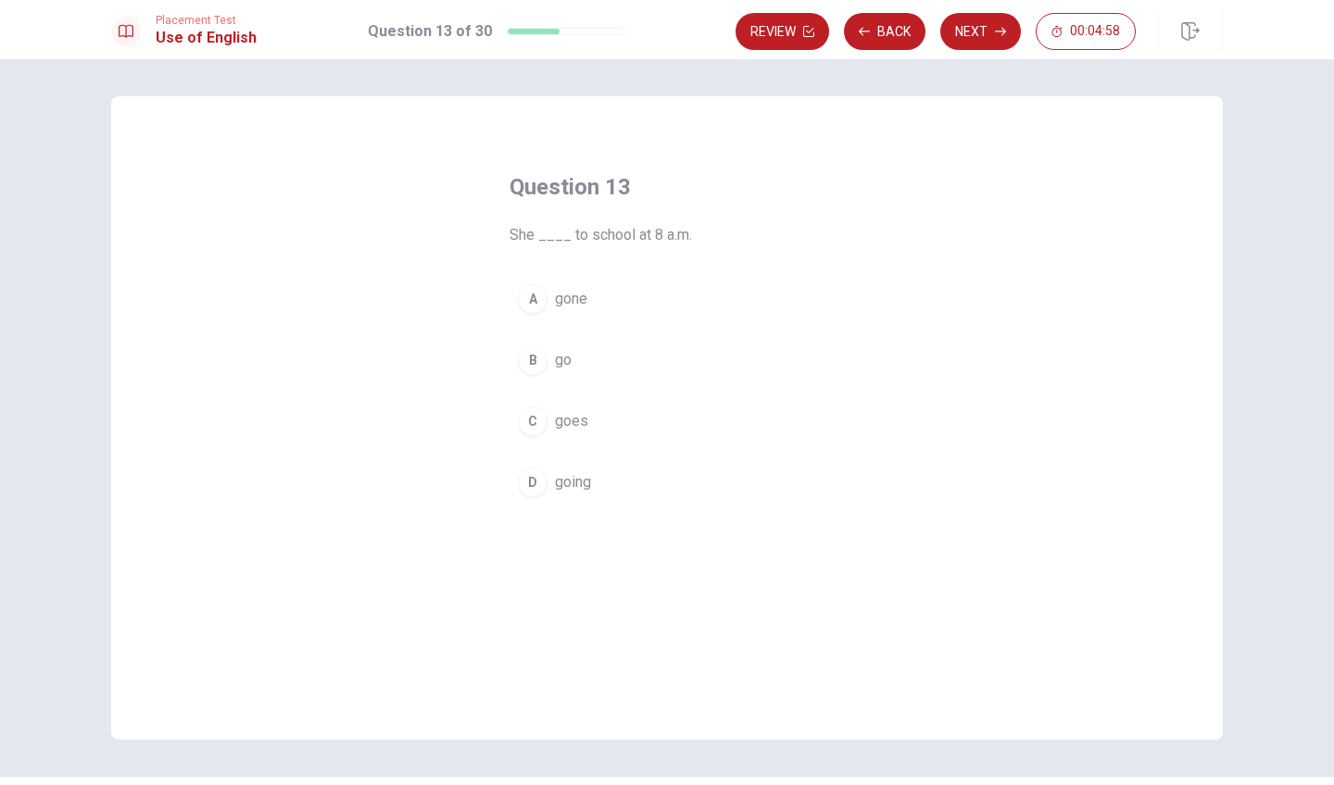
click at [530, 482] on div "D" at bounding box center [533, 483] width 30 height 30
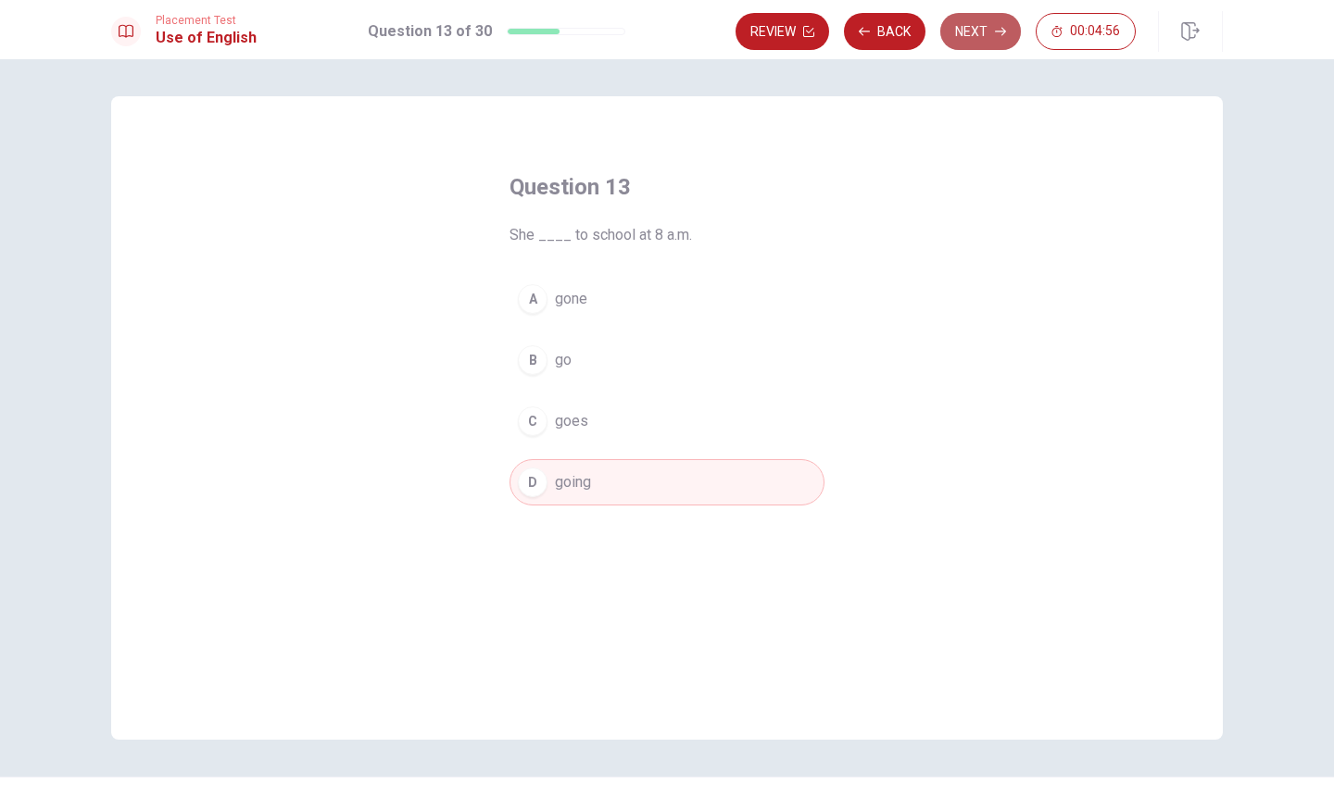
click at [986, 20] on button "Next" at bounding box center [980, 31] width 81 height 37
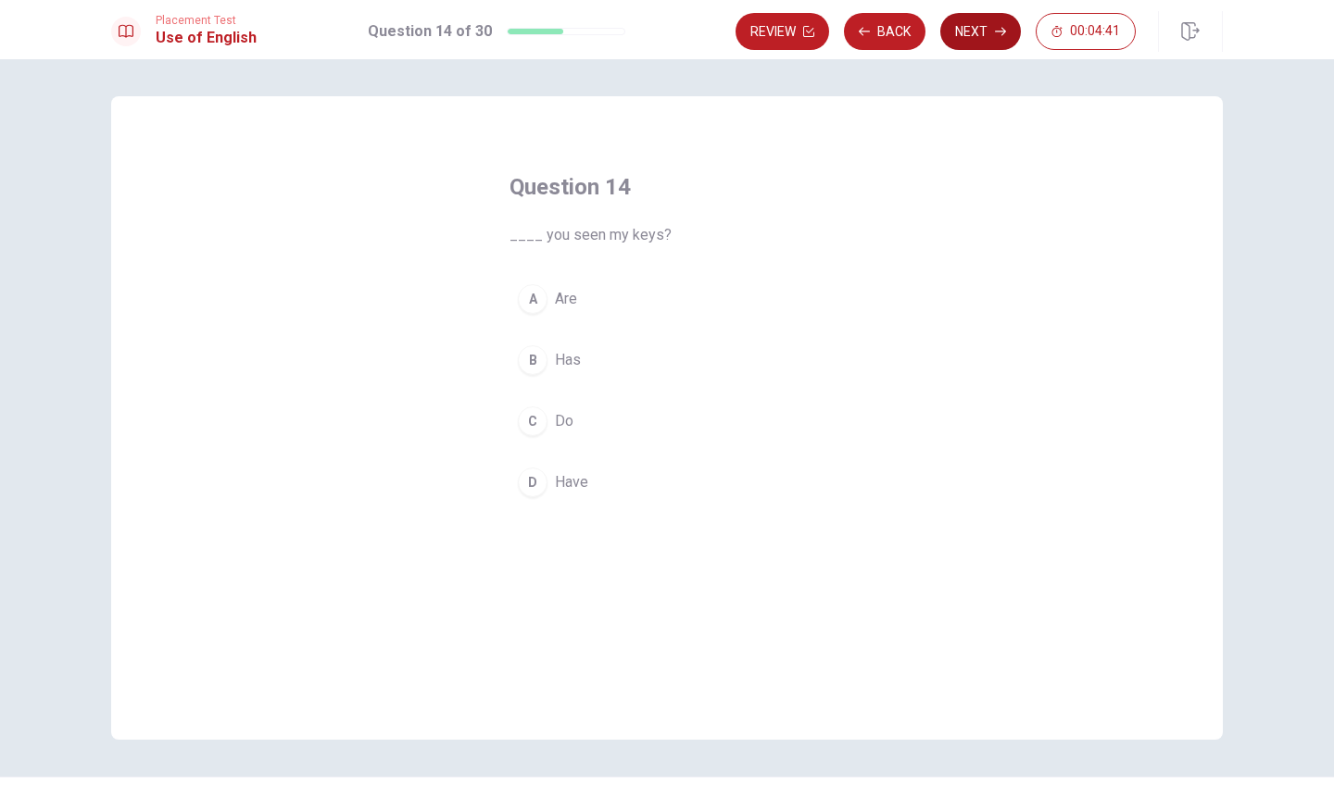
click at [969, 26] on button "Next" at bounding box center [980, 31] width 81 height 37
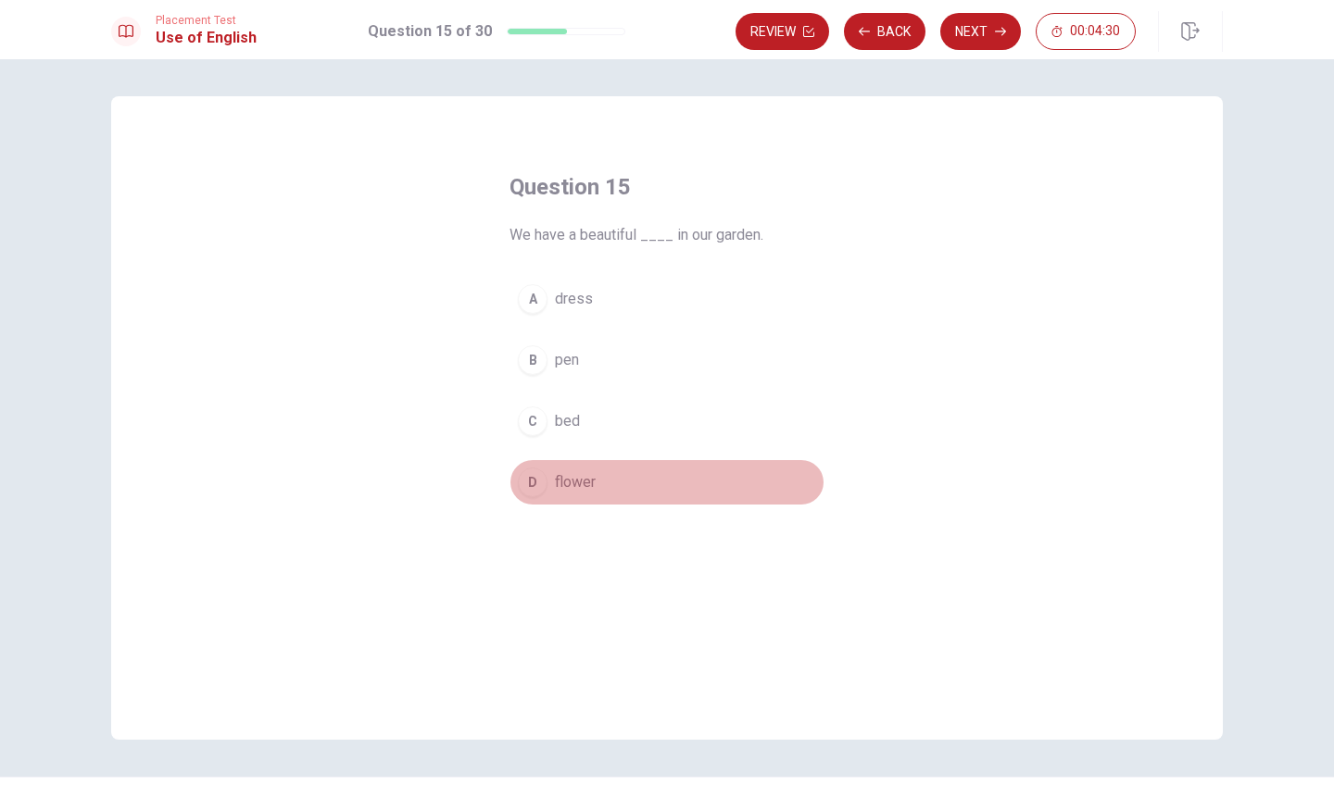
click at [523, 474] on div "D" at bounding box center [533, 483] width 30 height 30
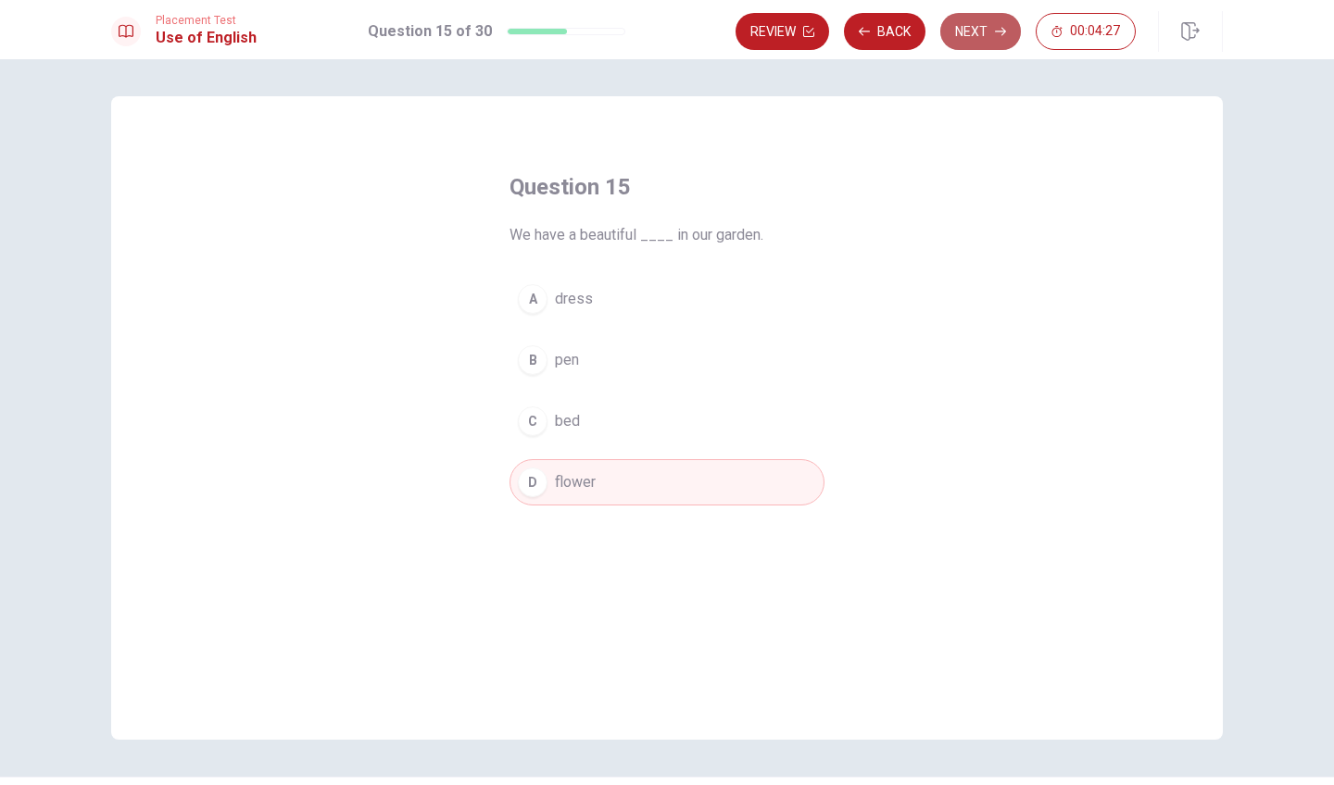
click at [1002, 42] on button "Next" at bounding box center [980, 31] width 81 height 37
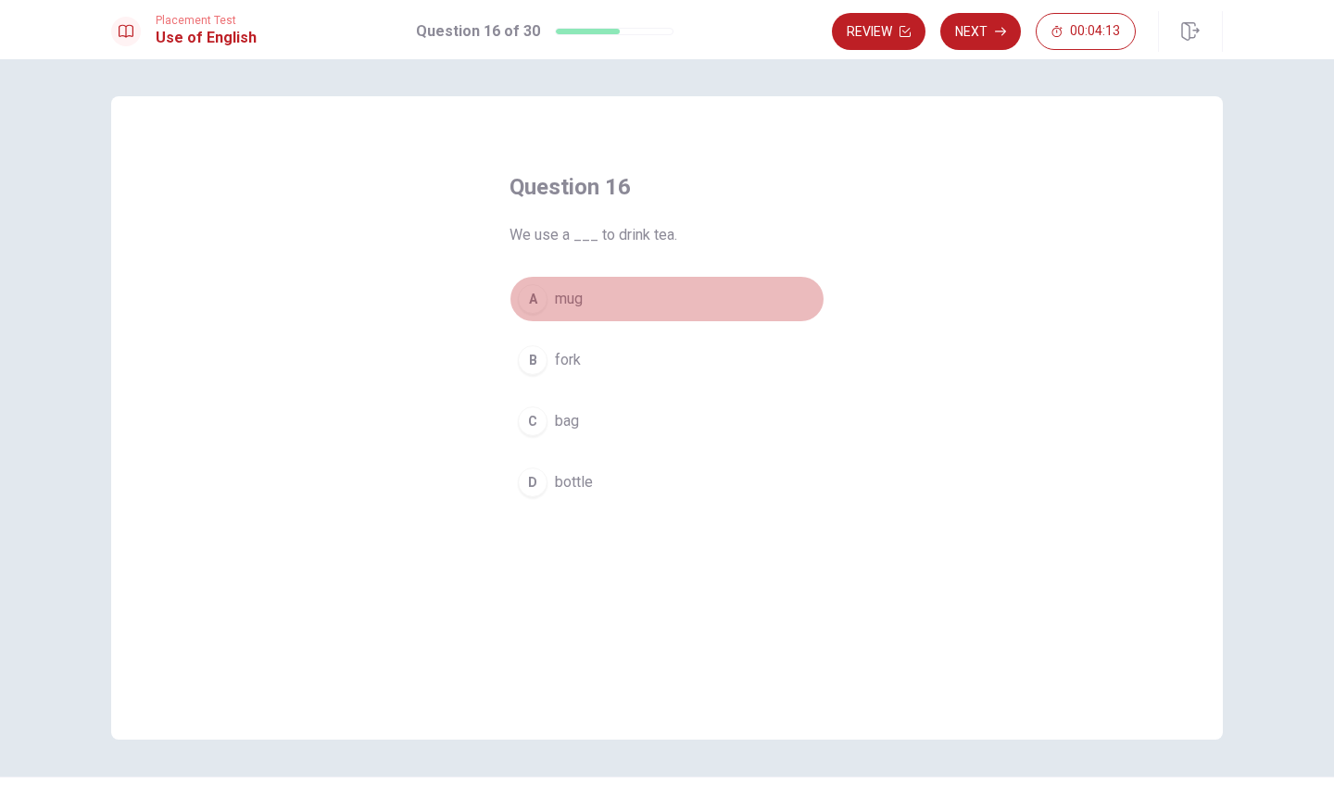
click at [521, 302] on div "A" at bounding box center [533, 299] width 30 height 30
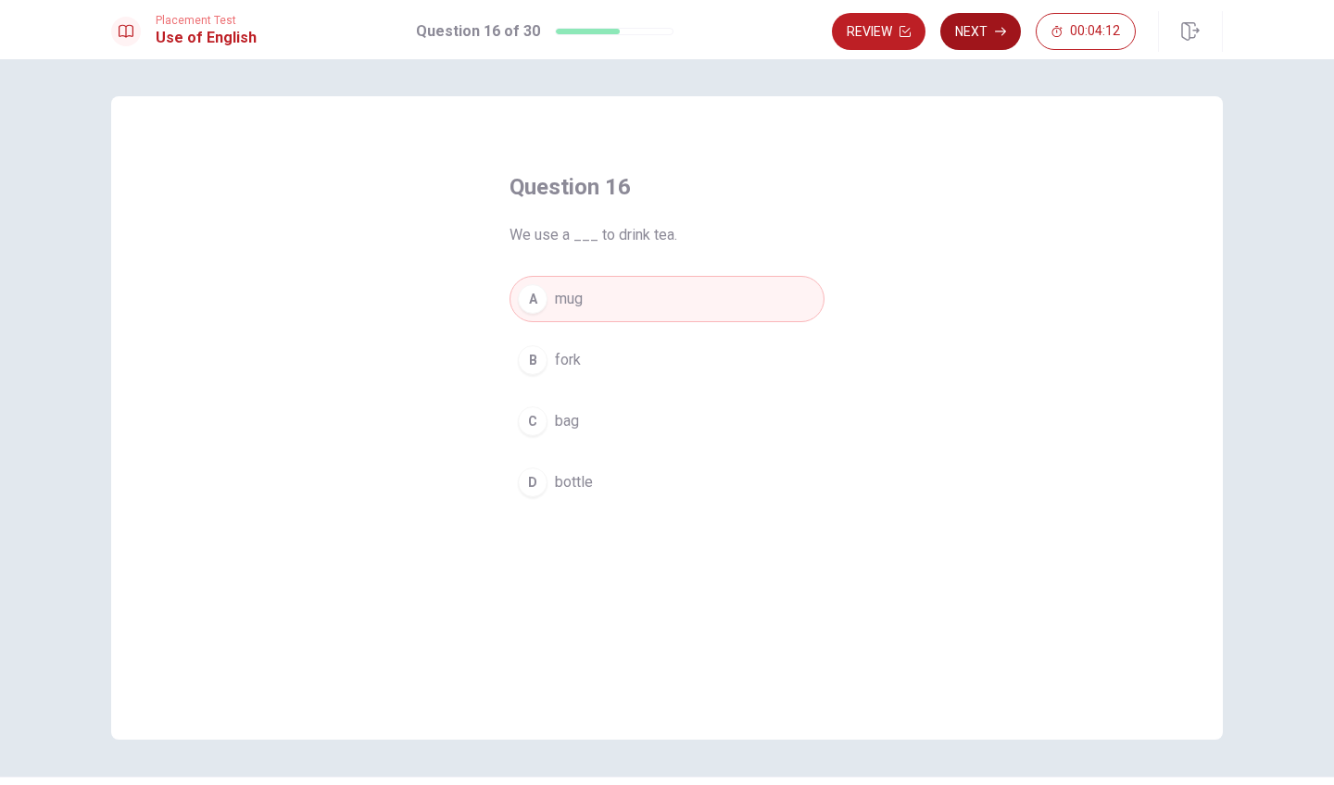
click at [995, 31] on icon "button" at bounding box center [1000, 31] width 11 height 11
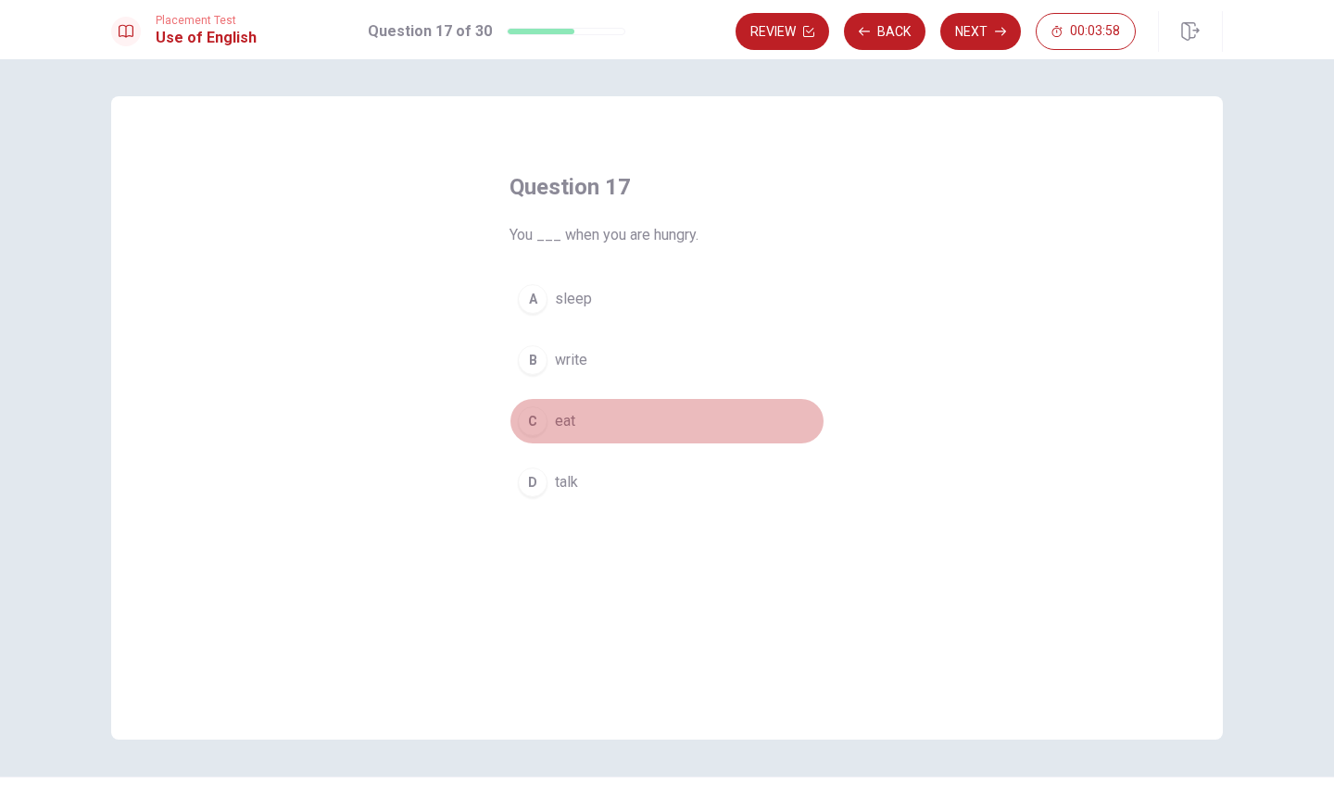
click at [530, 425] on div "C" at bounding box center [533, 422] width 30 height 30
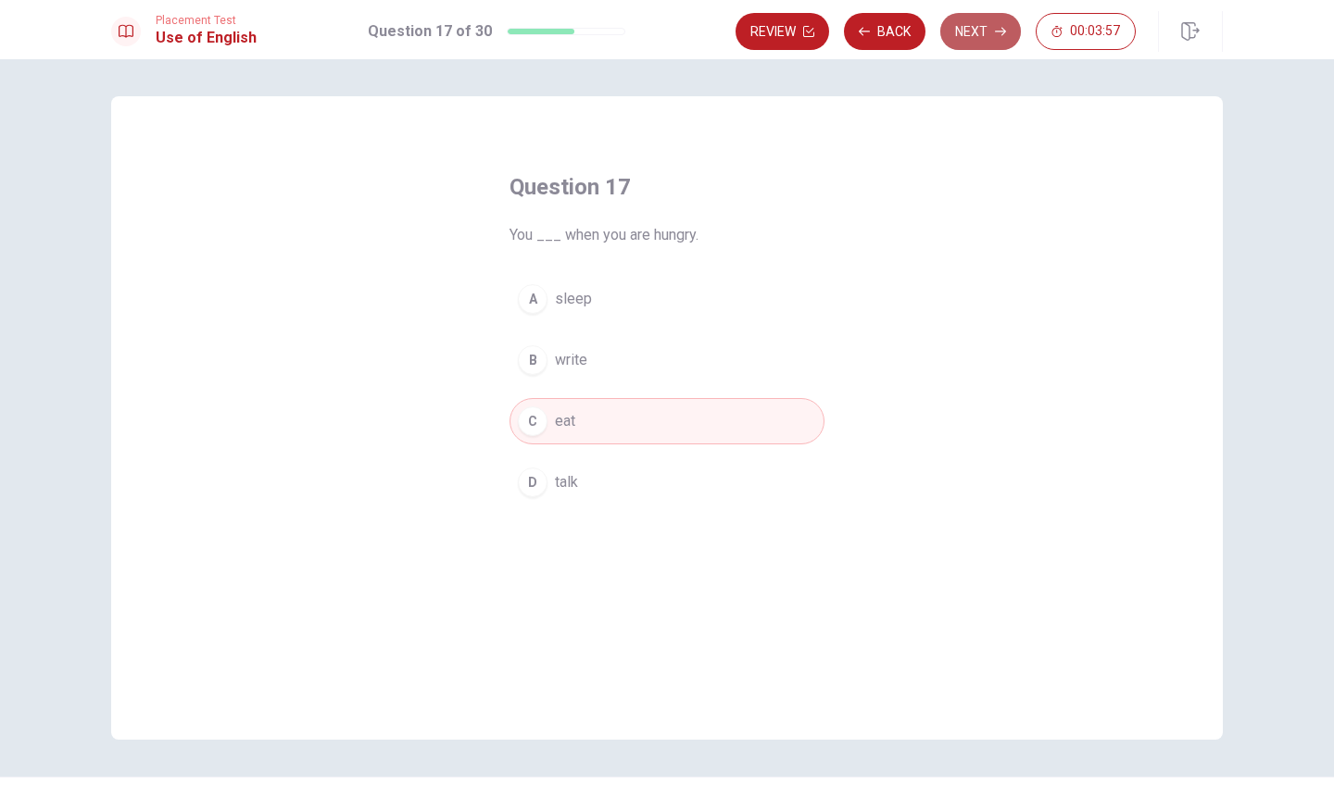
click at [1014, 31] on button "Next" at bounding box center [980, 31] width 81 height 37
click at [1000, 34] on icon "button" at bounding box center [1000, 31] width 11 height 11
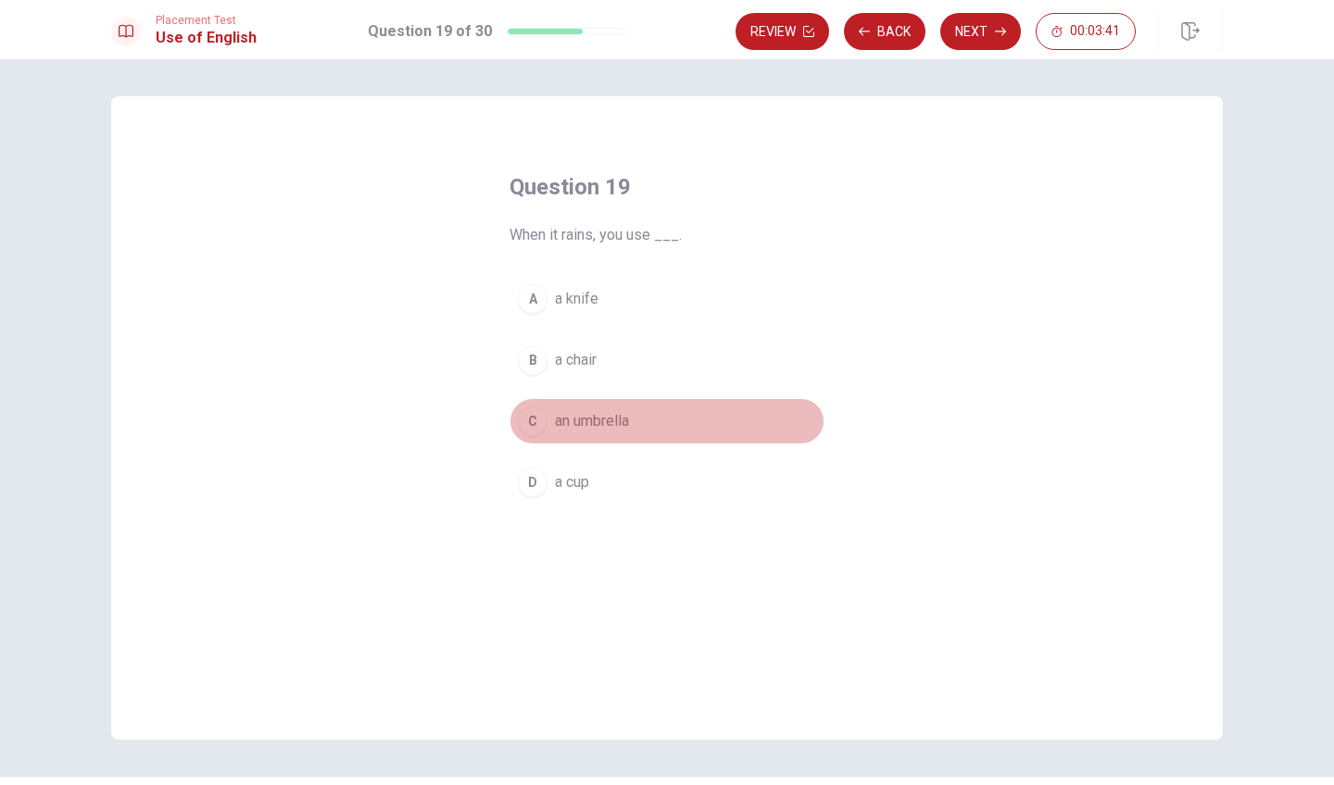
click at [555, 419] on span "an umbrella" at bounding box center [592, 421] width 74 height 22
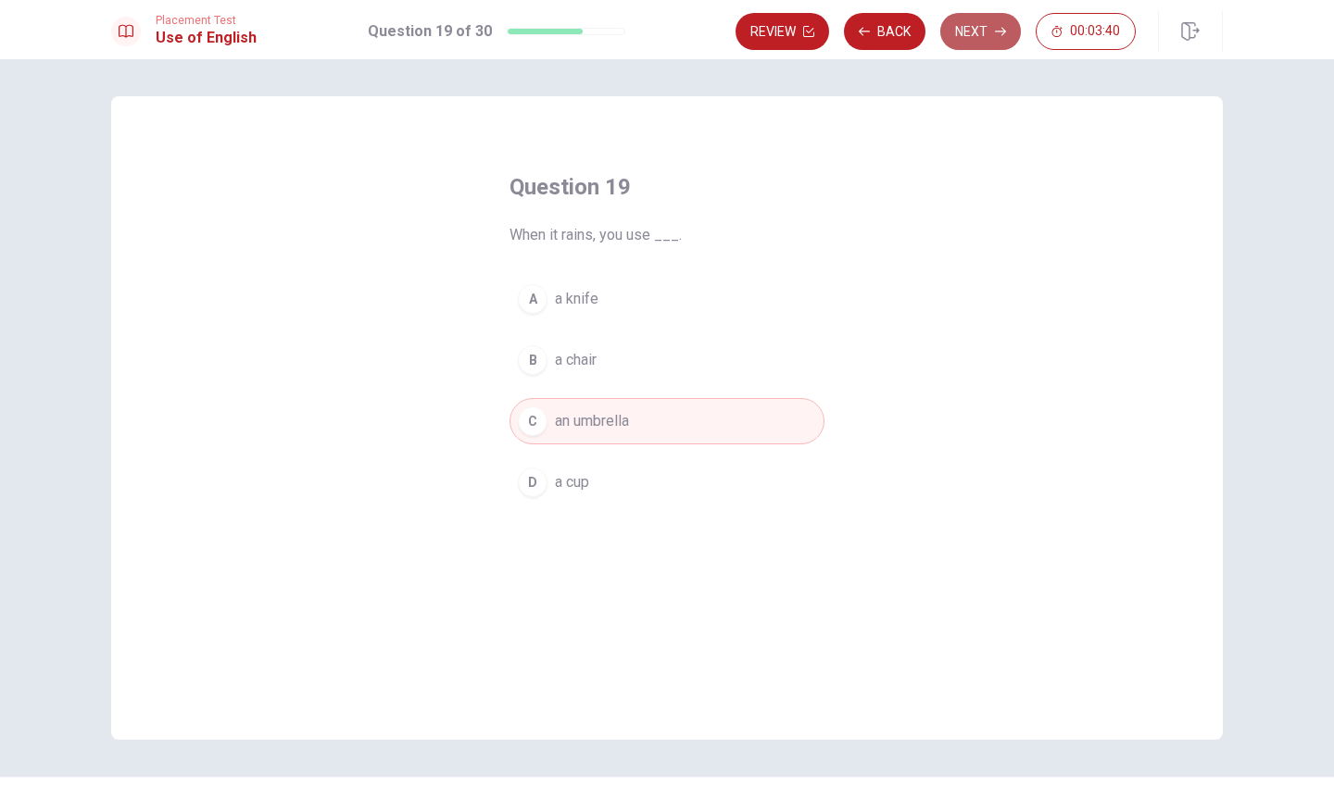
click at [980, 25] on button "Next" at bounding box center [980, 31] width 81 height 37
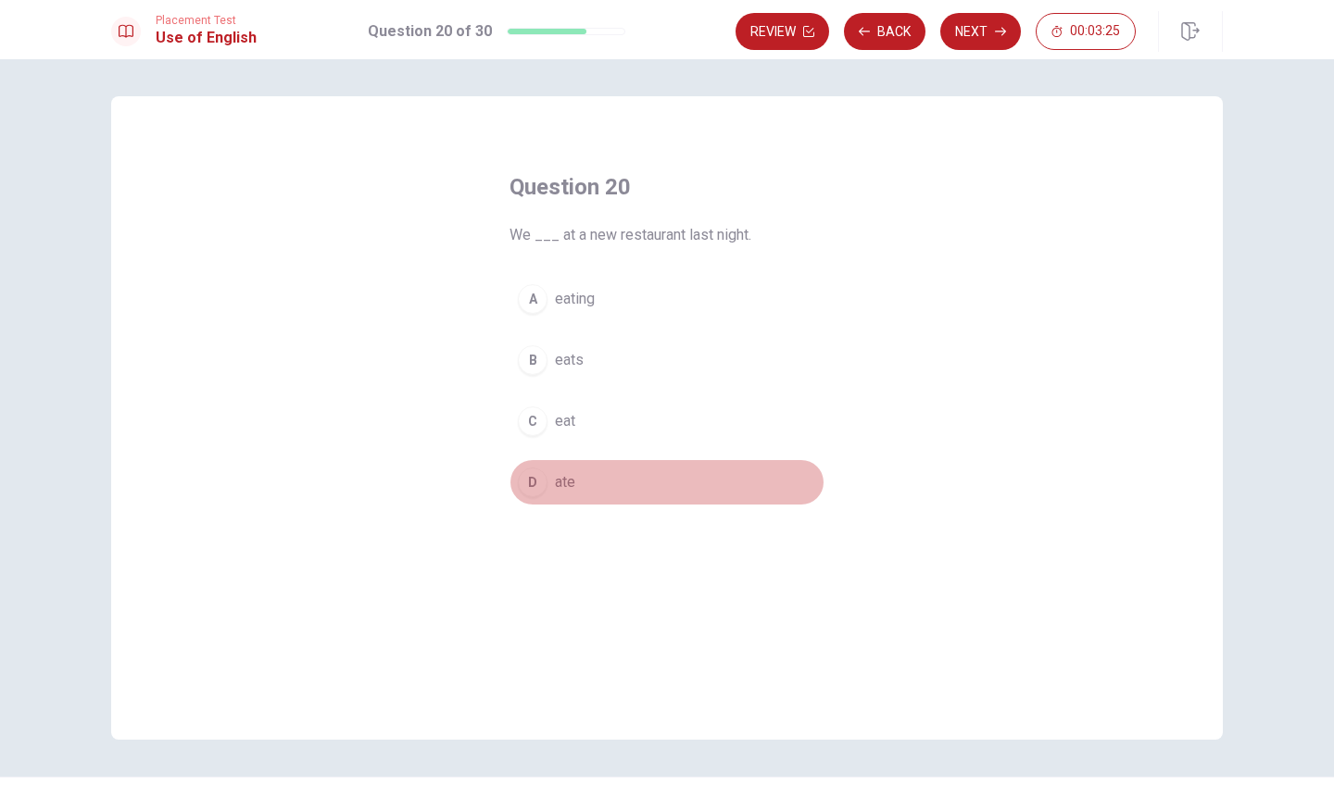
click at [530, 491] on div "D" at bounding box center [533, 483] width 30 height 30
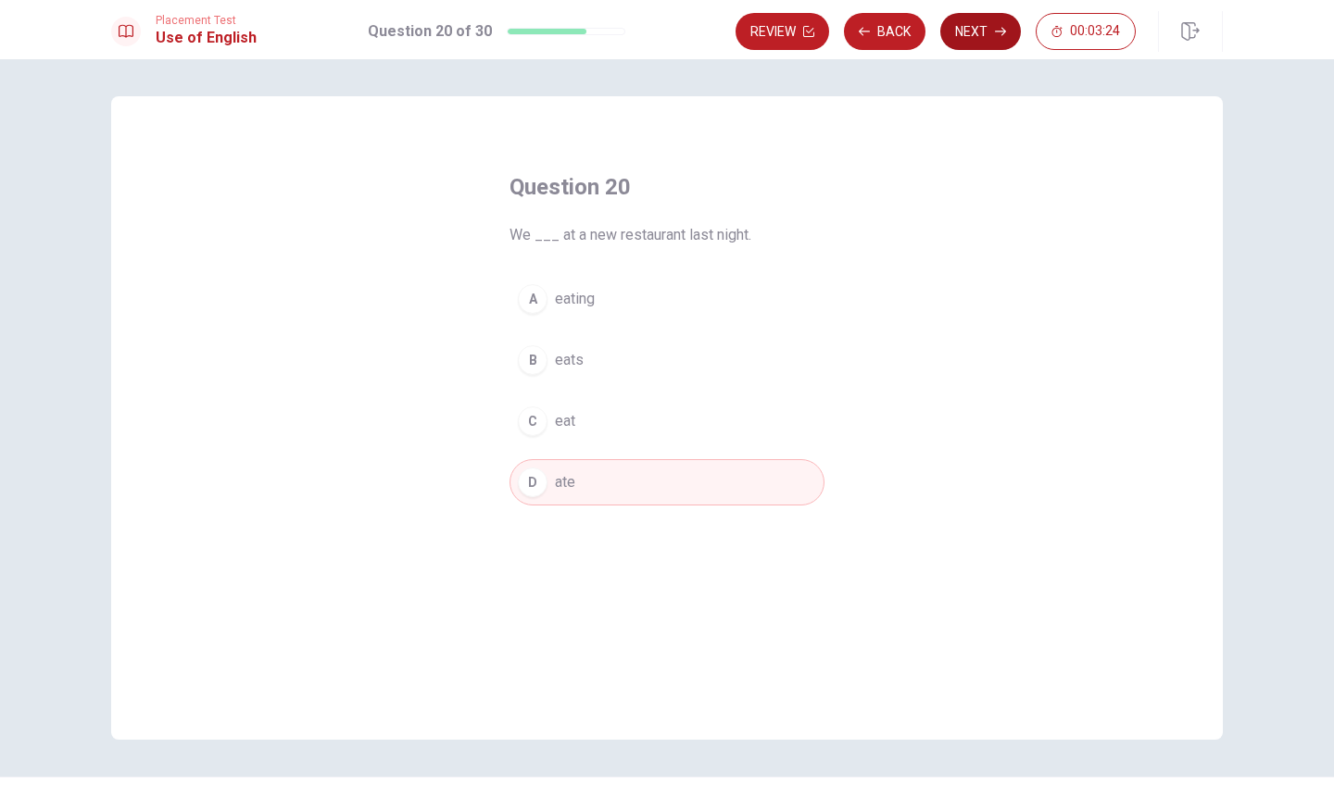
click at [989, 22] on button "Next" at bounding box center [980, 31] width 81 height 37
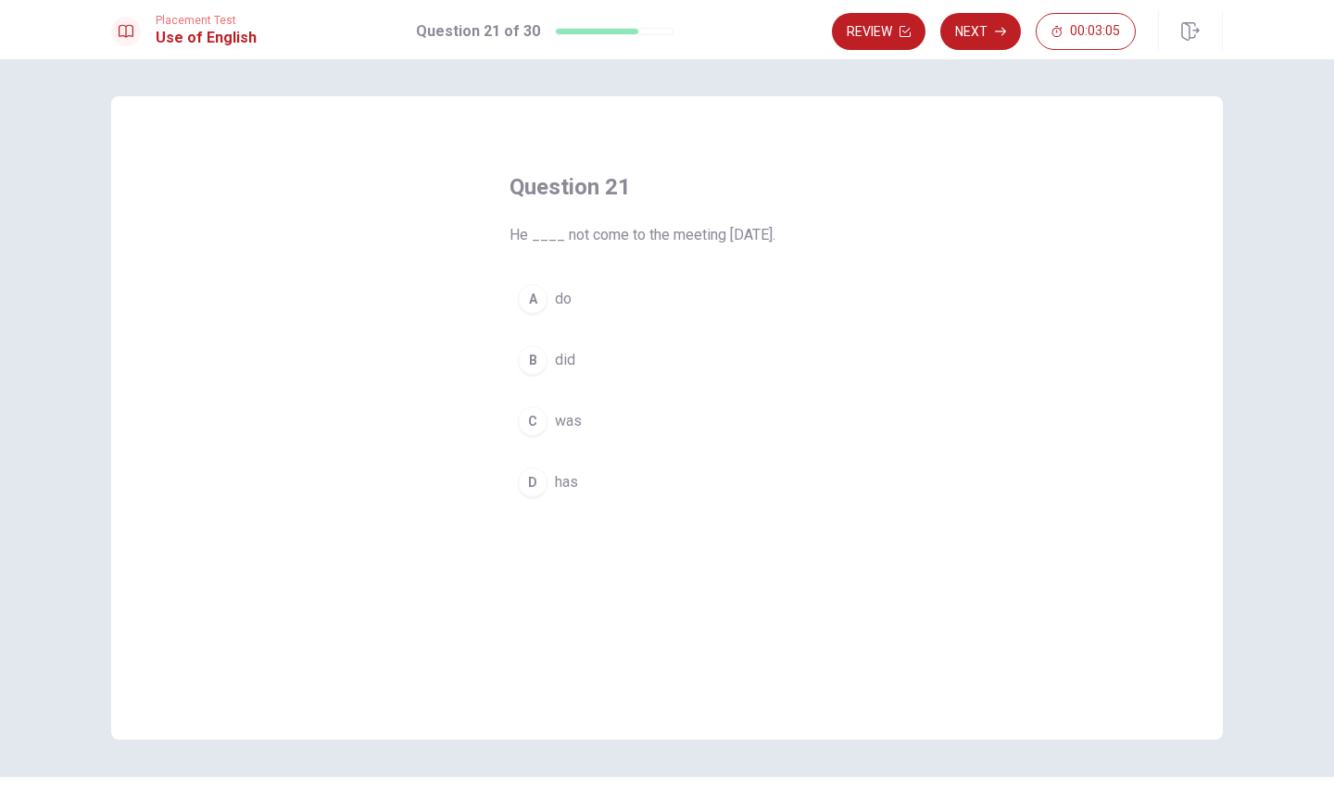
scroll to position [3, 0]
click at [993, 39] on button "Next" at bounding box center [980, 31] width 81 height 37
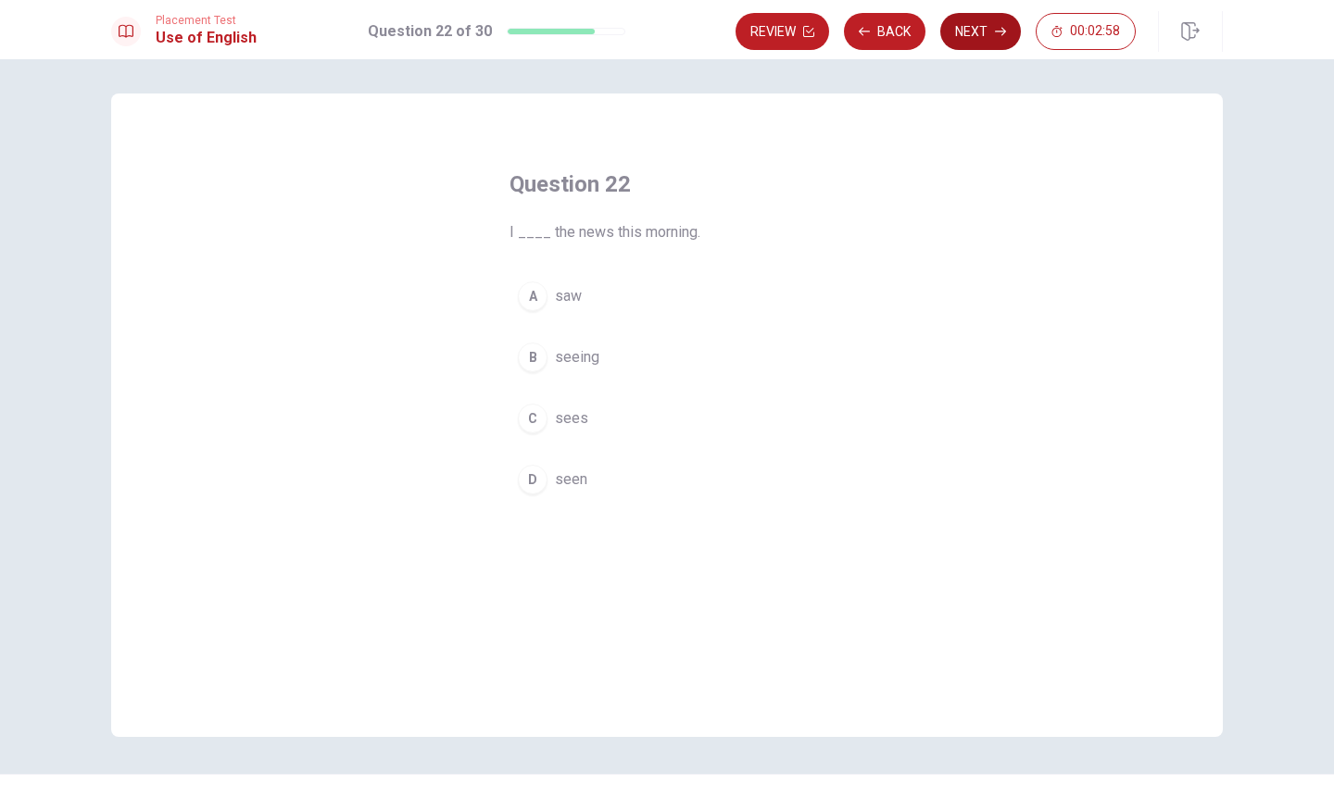
click at [993, 39] on button "Next" at bounding box center [980, 31] width 81 height 37
click at [548, 402] on button "C watch" at bounding box center [666, 419] width 315 height 46
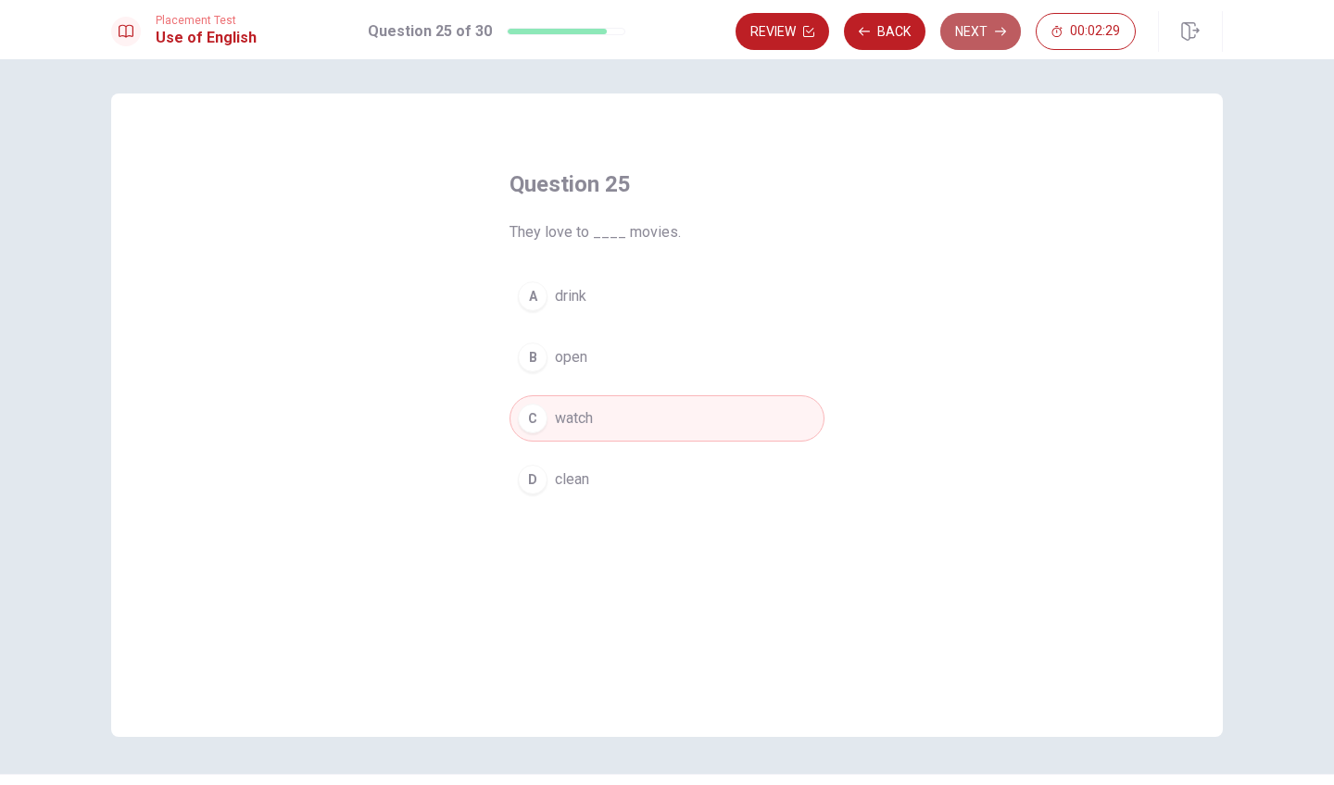
click at [983, 38] on button "Next" at bounding box center [980, 31] width 81 height 37
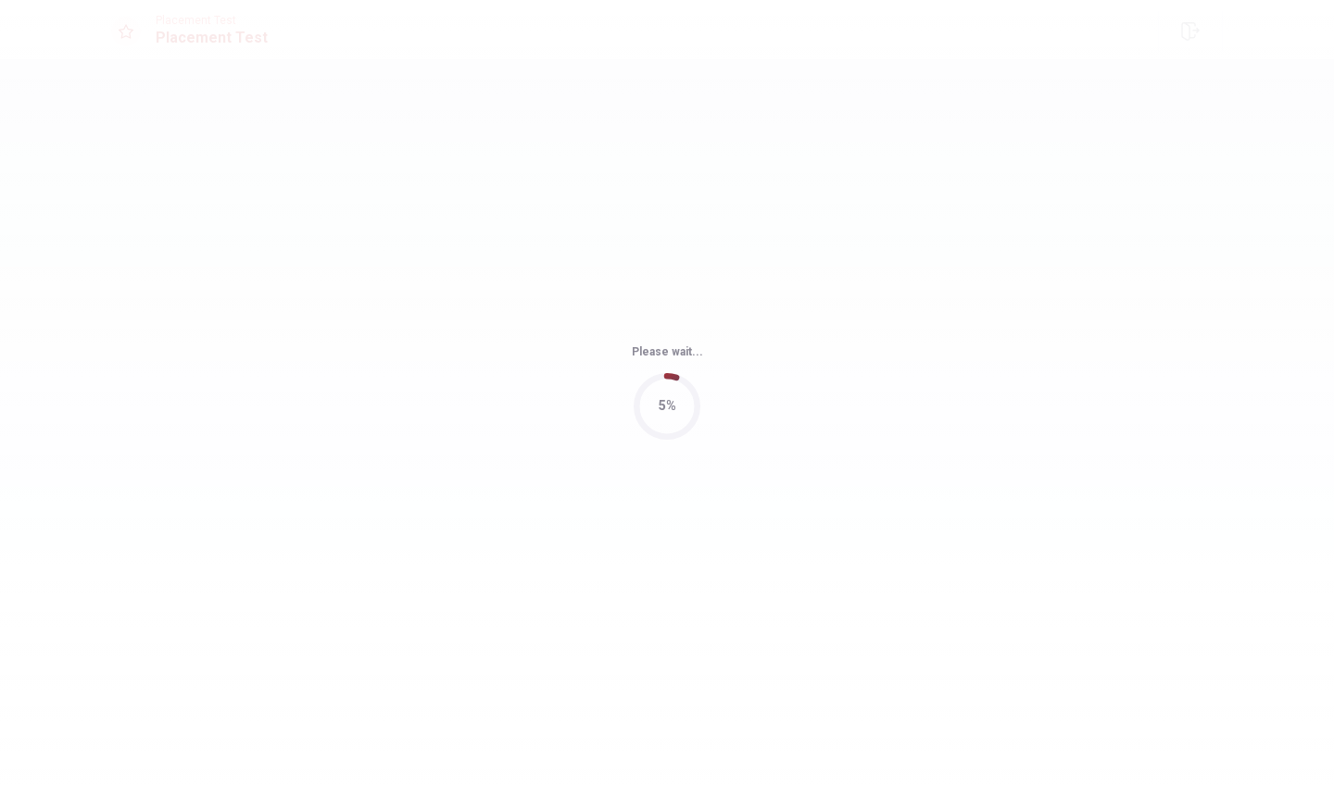
scroll to position [0, 0]
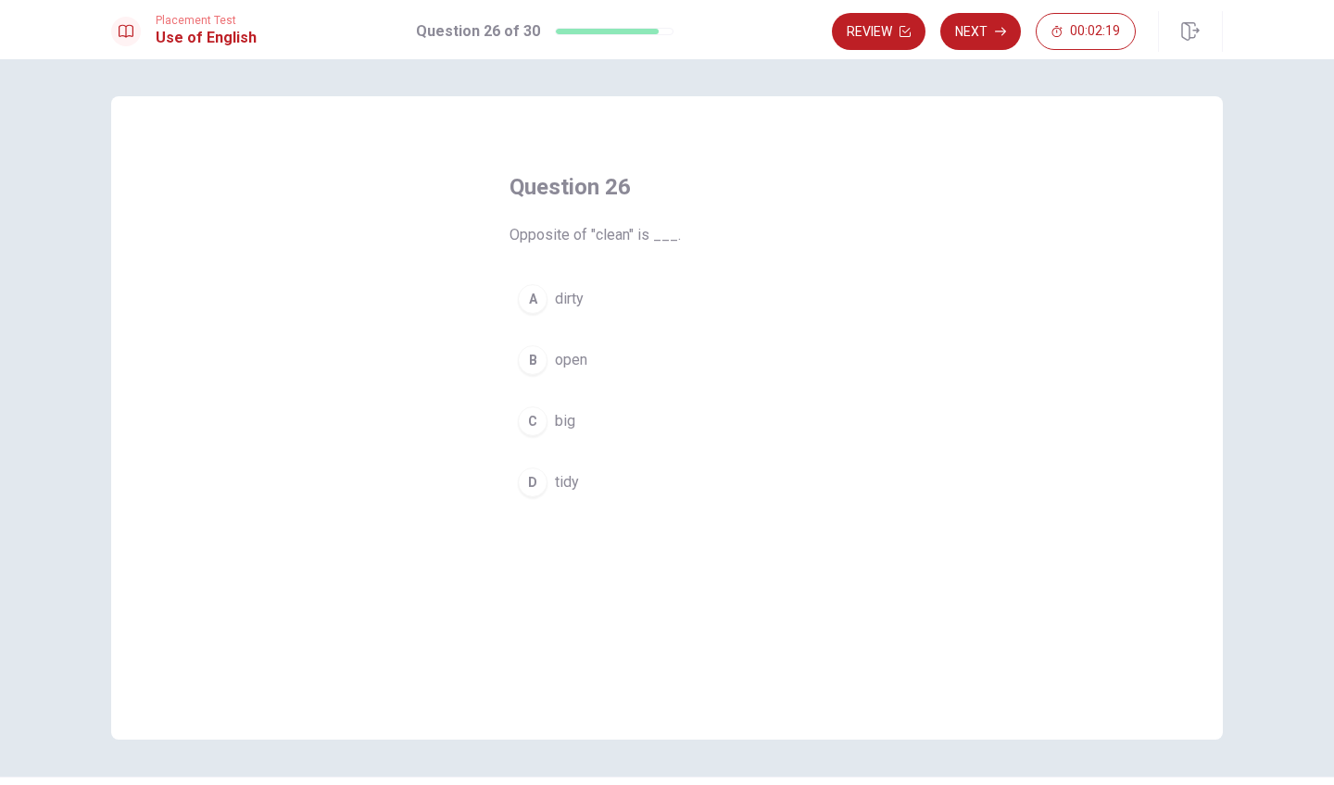
click at [540, 348] on div "B" at bounding box center [533, 361] width 30 height 30
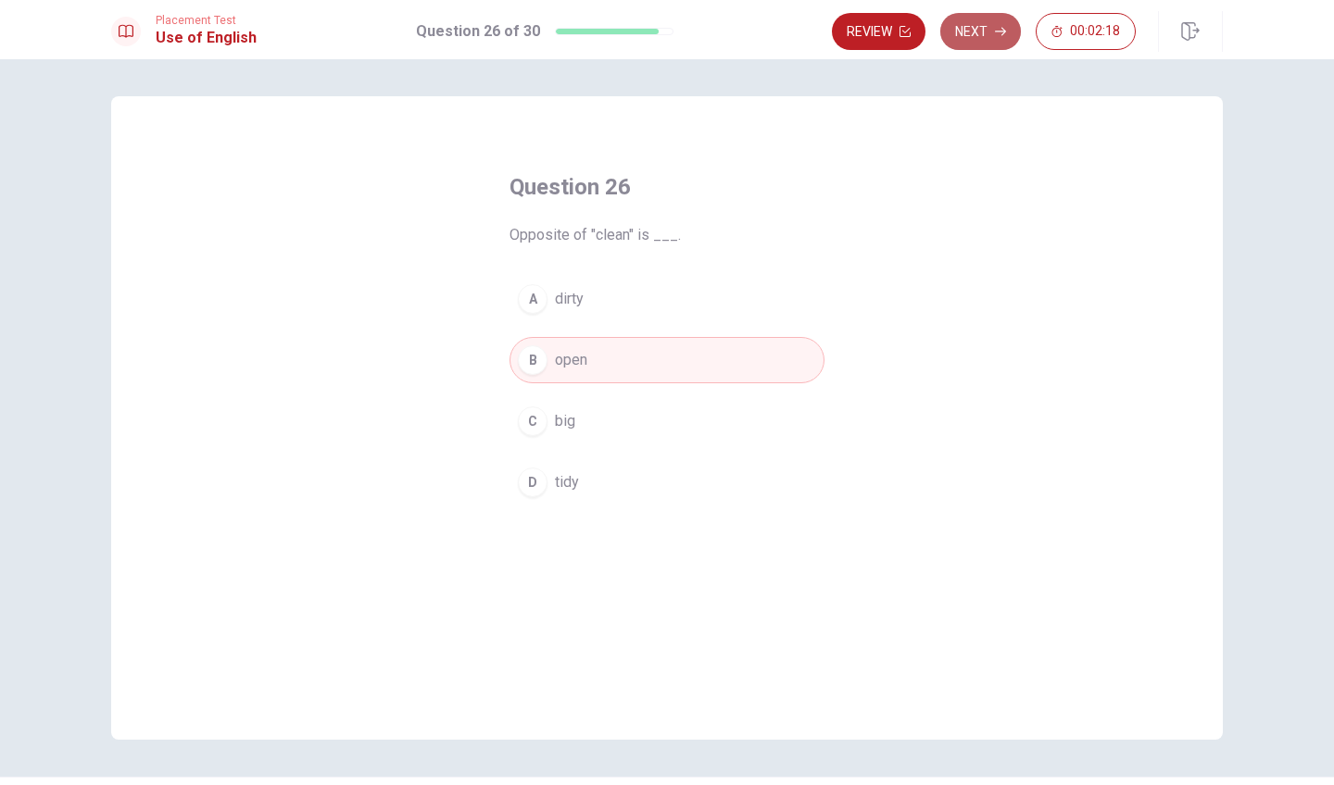
click at [1010, 33] on button "Next" at bounding box center [980, 31] width 81 height 37
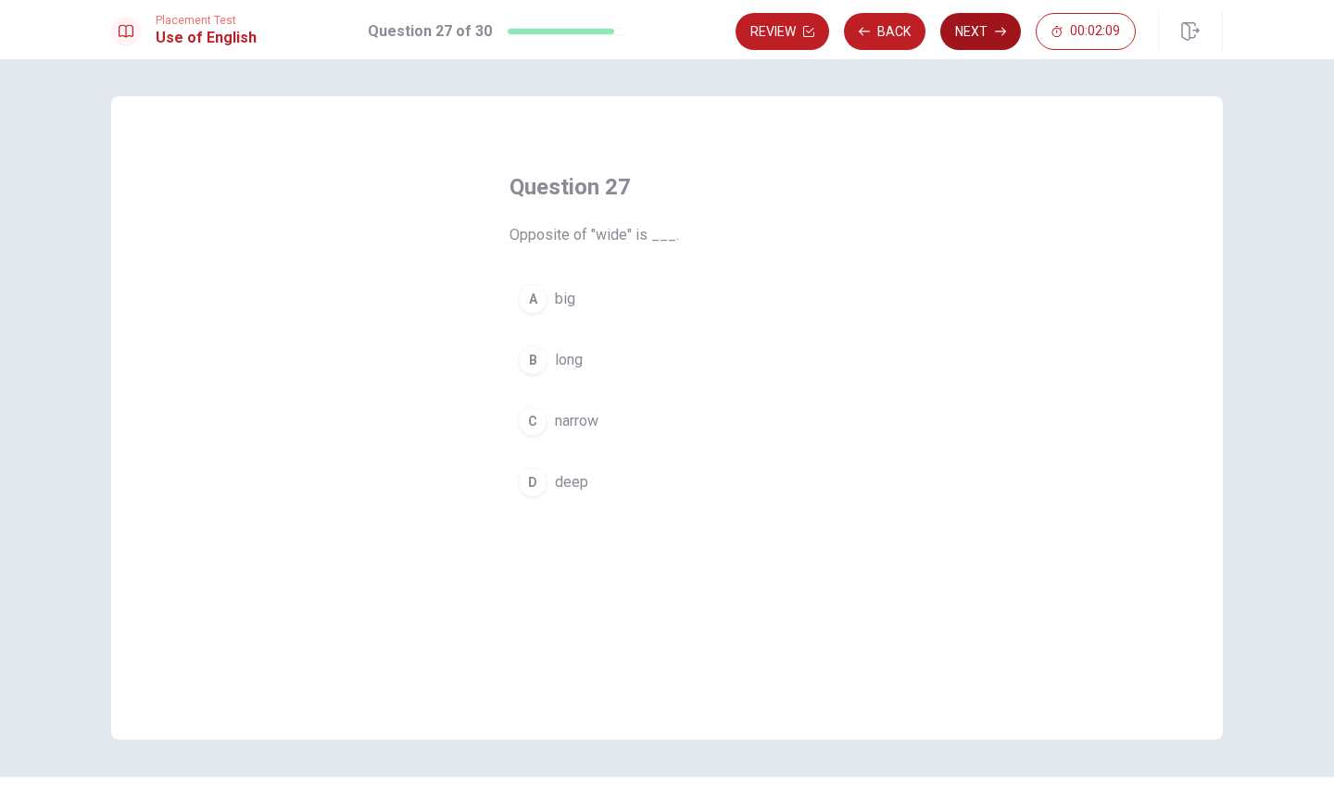
click at [1010, 33] on button "Next" at bounding box center [980, 31] width 81 height 37
click at [539, 424] on div "C" at bounding box center [533, 422] width 30 height 30
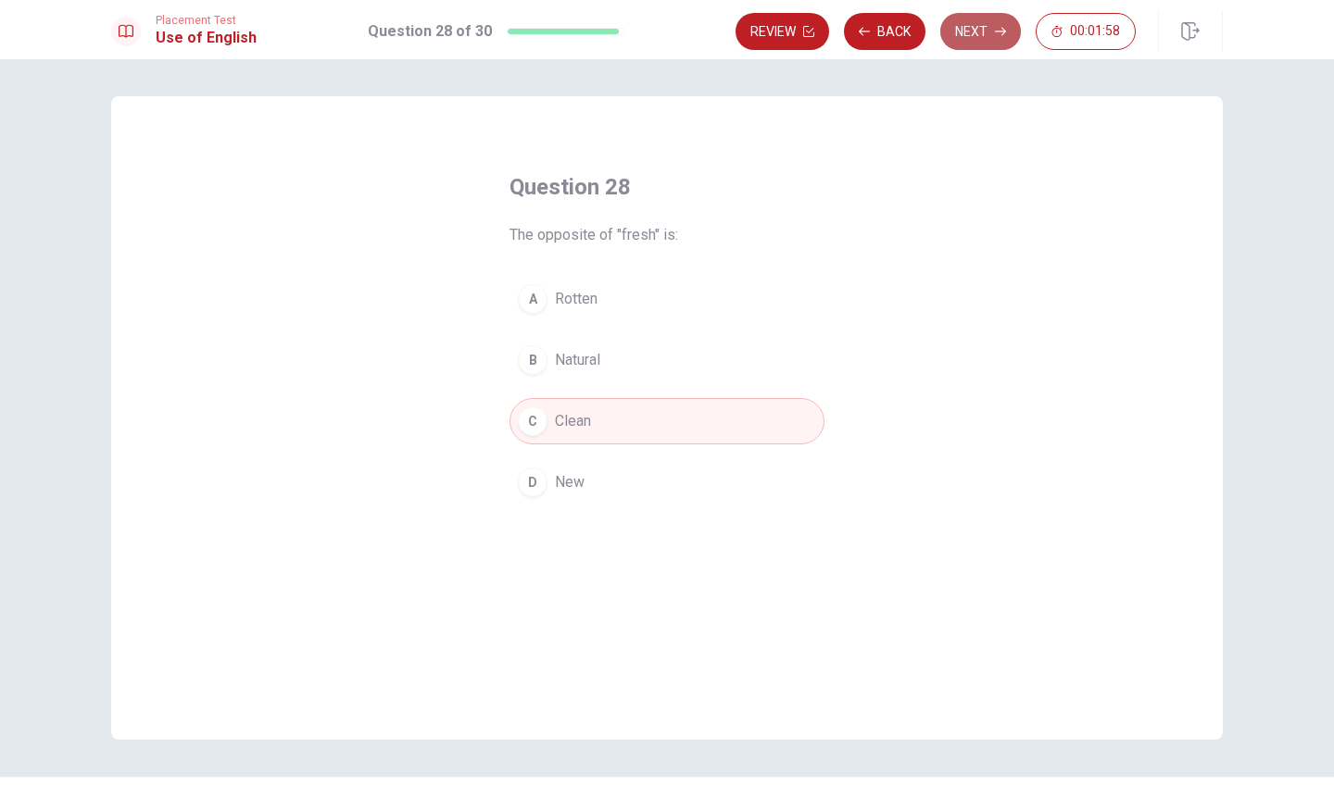
click at [975, 20] on button "Next" at bounding box center [980, 31] width 81 height 37
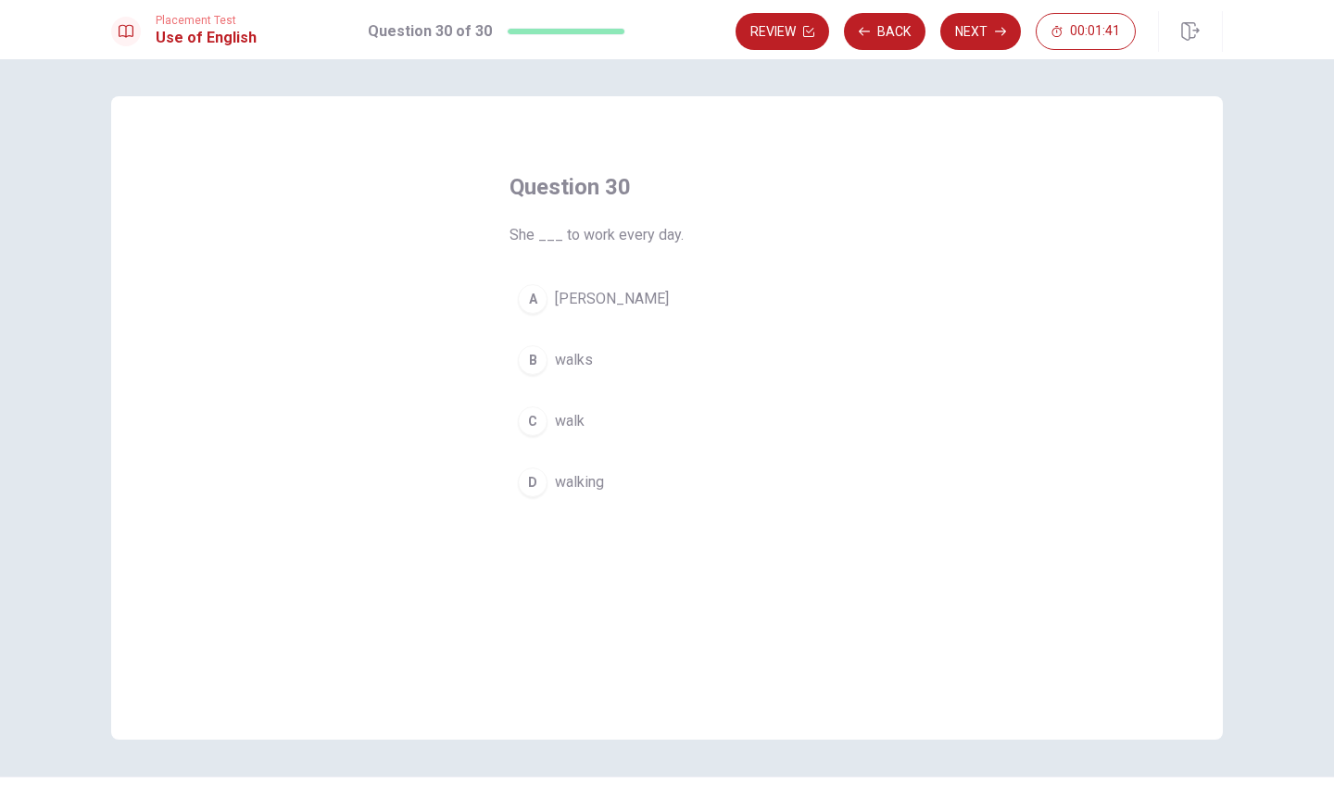
click at [545, 488] on button "D walking" at bounding box center [666, 482] width 315 height 46
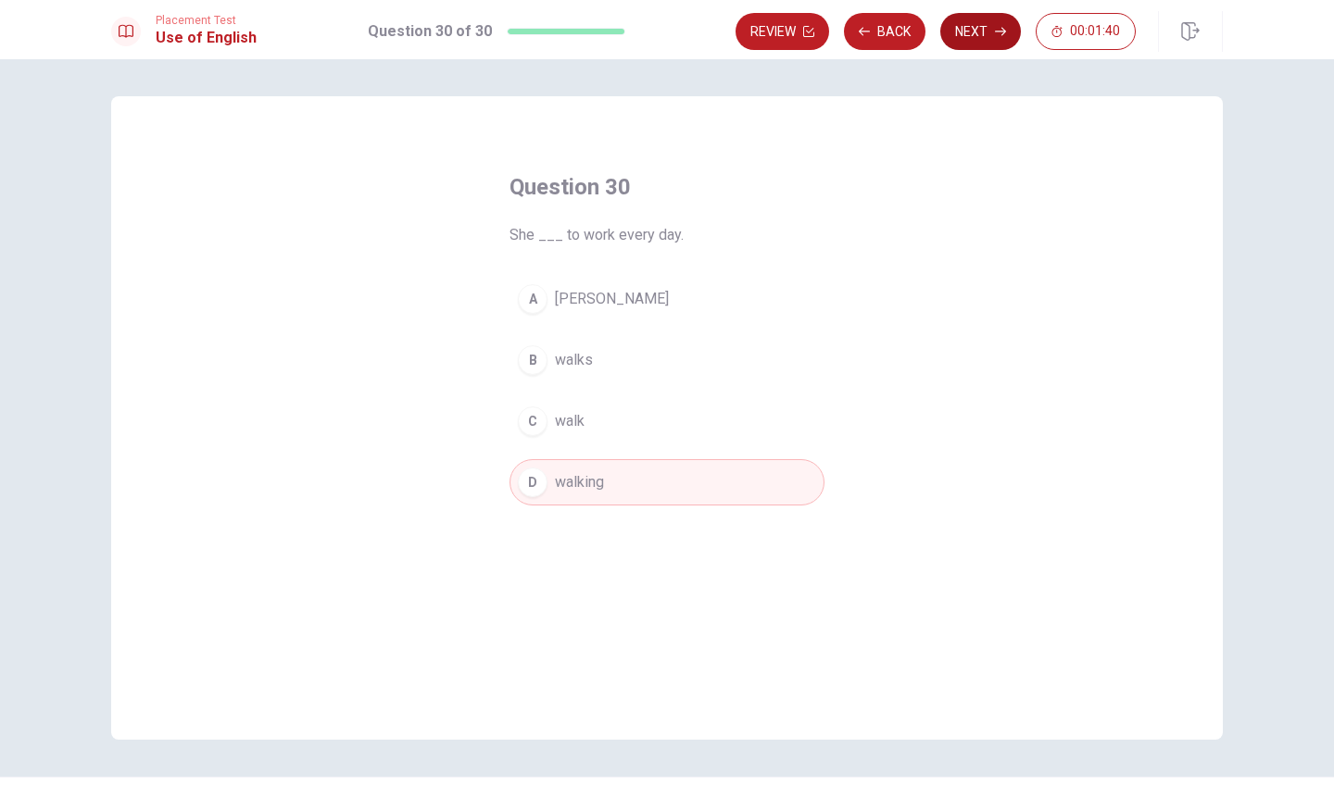
click at [991, 19] on button "Next" at bounding box center [980, 31] width 81 height 37
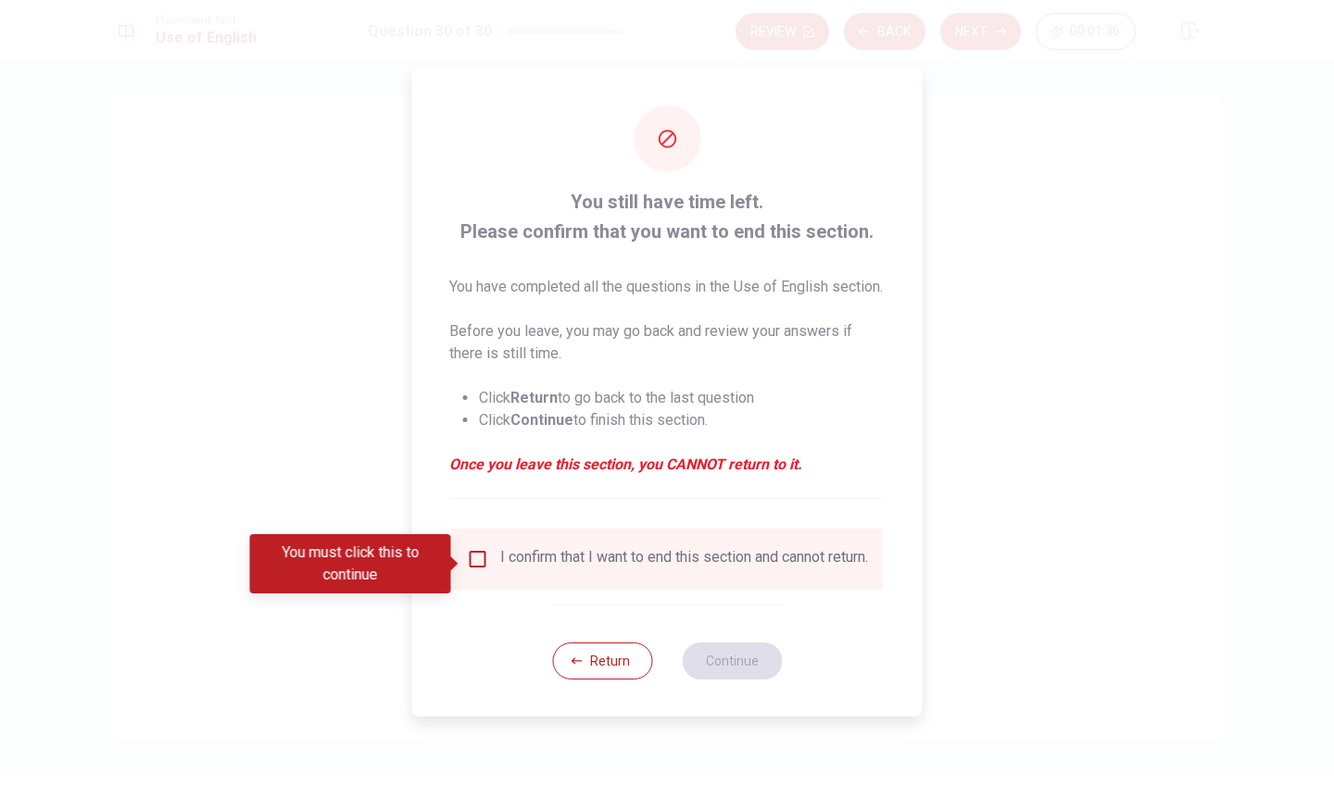
click at [470, 562] on input "You must click this to continue" at bounding box center [478, 559] width 22 height 22
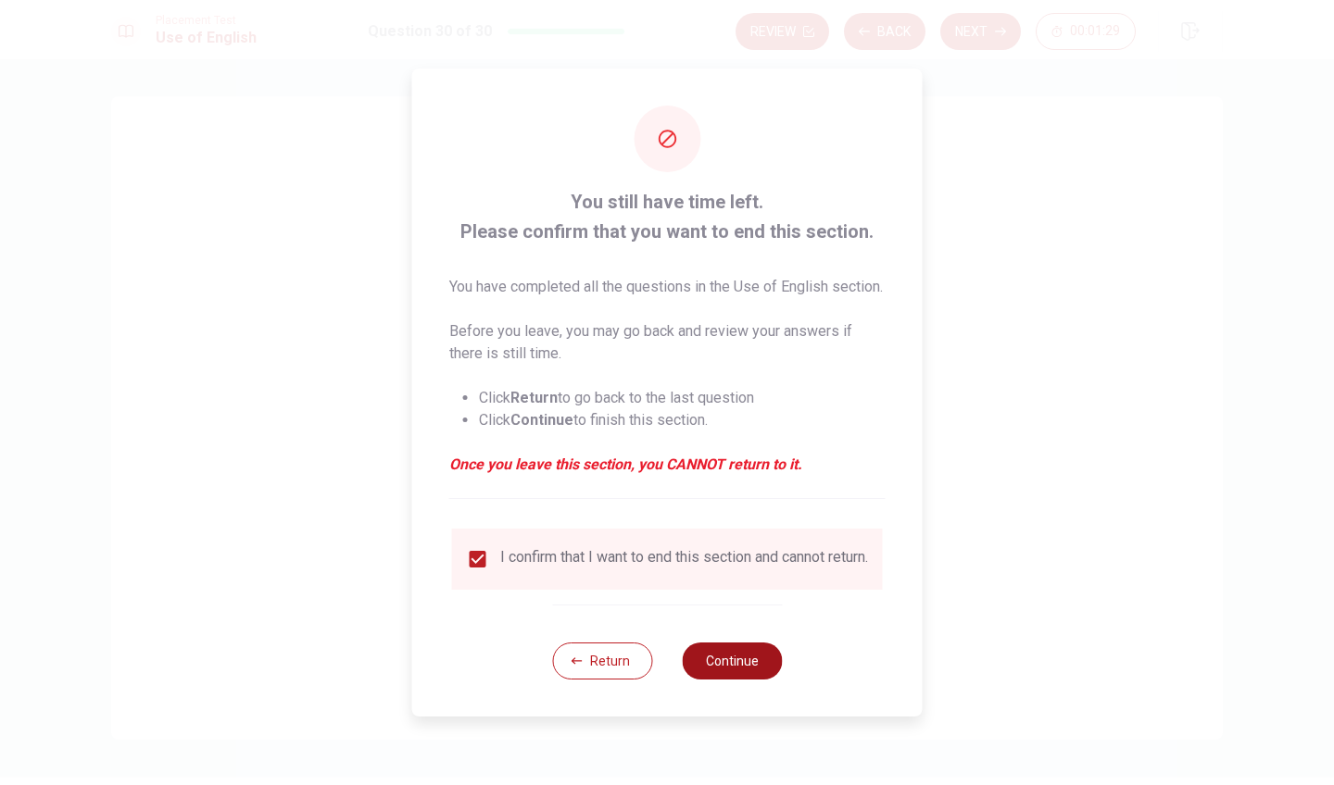
click at [724, 672] on button "Continue" at bounding box center [732, 661] width 100 height 37
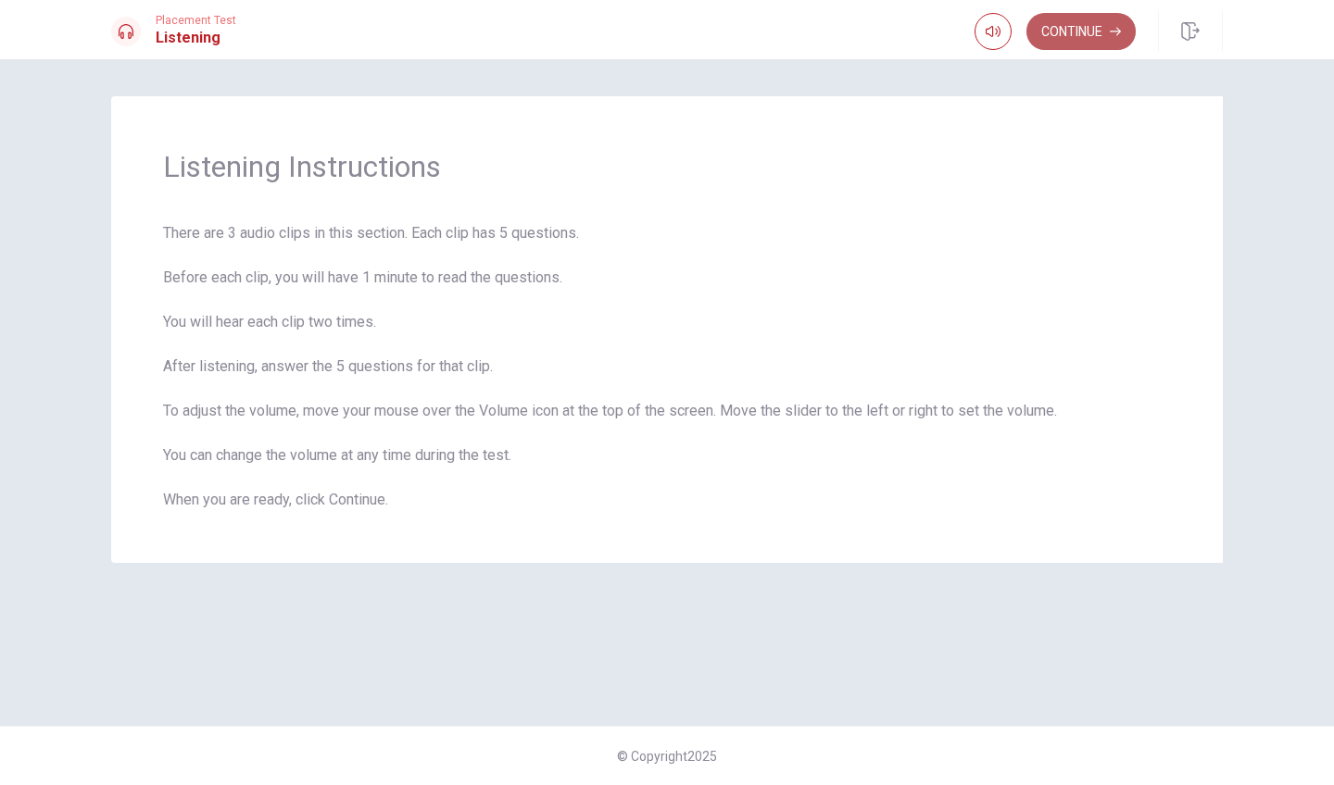
click at [1070, 39] on button "Continue" at bounding box center [1080, 31] width 109 height 37
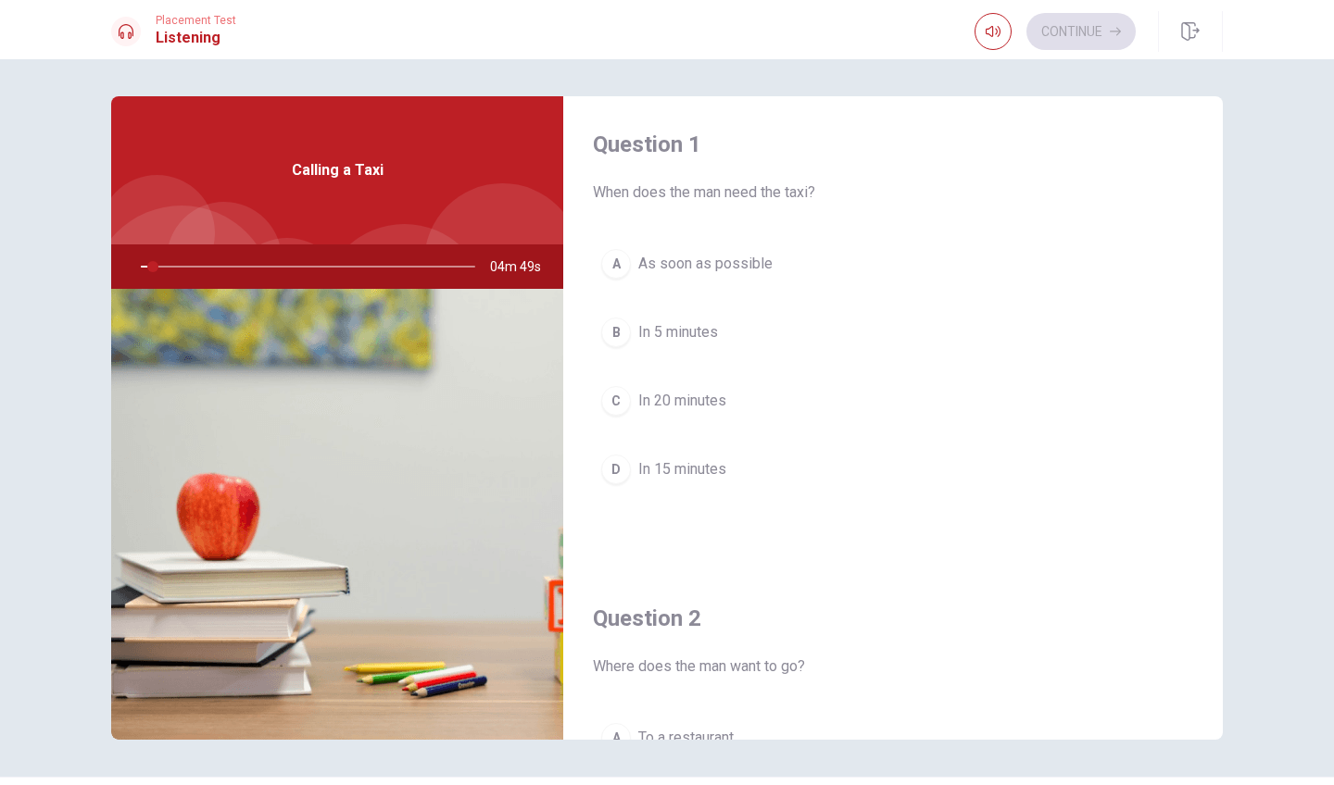
scroll to position [3, 0]
drag, startPoint x: 164, startPoint y: 270, endPoint x: 132, endPoint y: 268, distance: 32.5
click at [129, 268] on div at bounding box center [304, 267] width 371 height 44
click at [147, 267] on div at bounding box center [304, 267] width 371 height 44
click at [140, 267] on div at bounding box center [304, 267] width 371 height 44
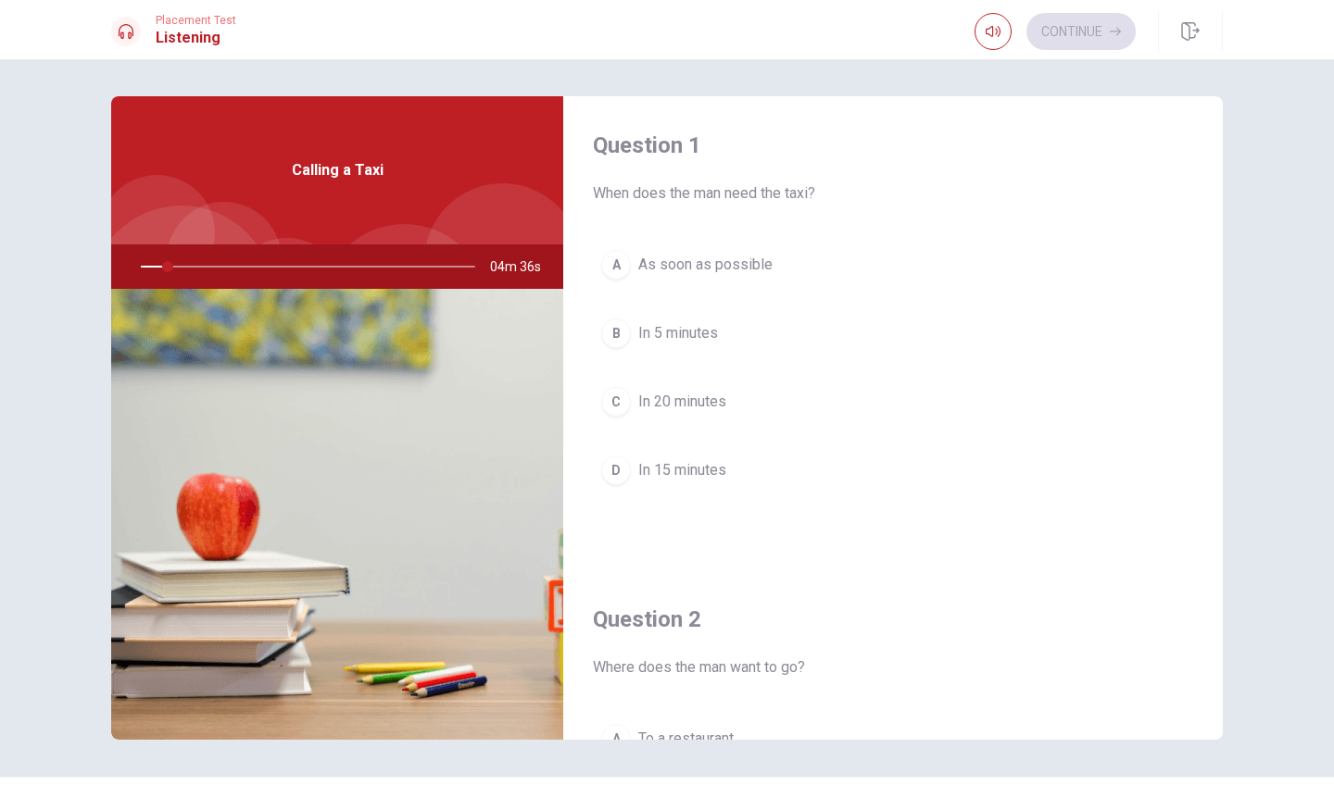
drag, startPoint x: 143, startPoint y: 267, endPoint x: 128, endPoint y: 267, distance: 14.8
click at [126, 267] on div at bounding box center [304, 267] width 371 height 44
drag, startPoint x: 166, startPoint y: 269, endPoint x: 138, endPoint y: 269, distance: 27.8
click at [138, 269] on div at bounding box center [304, 267] width 371 height 44
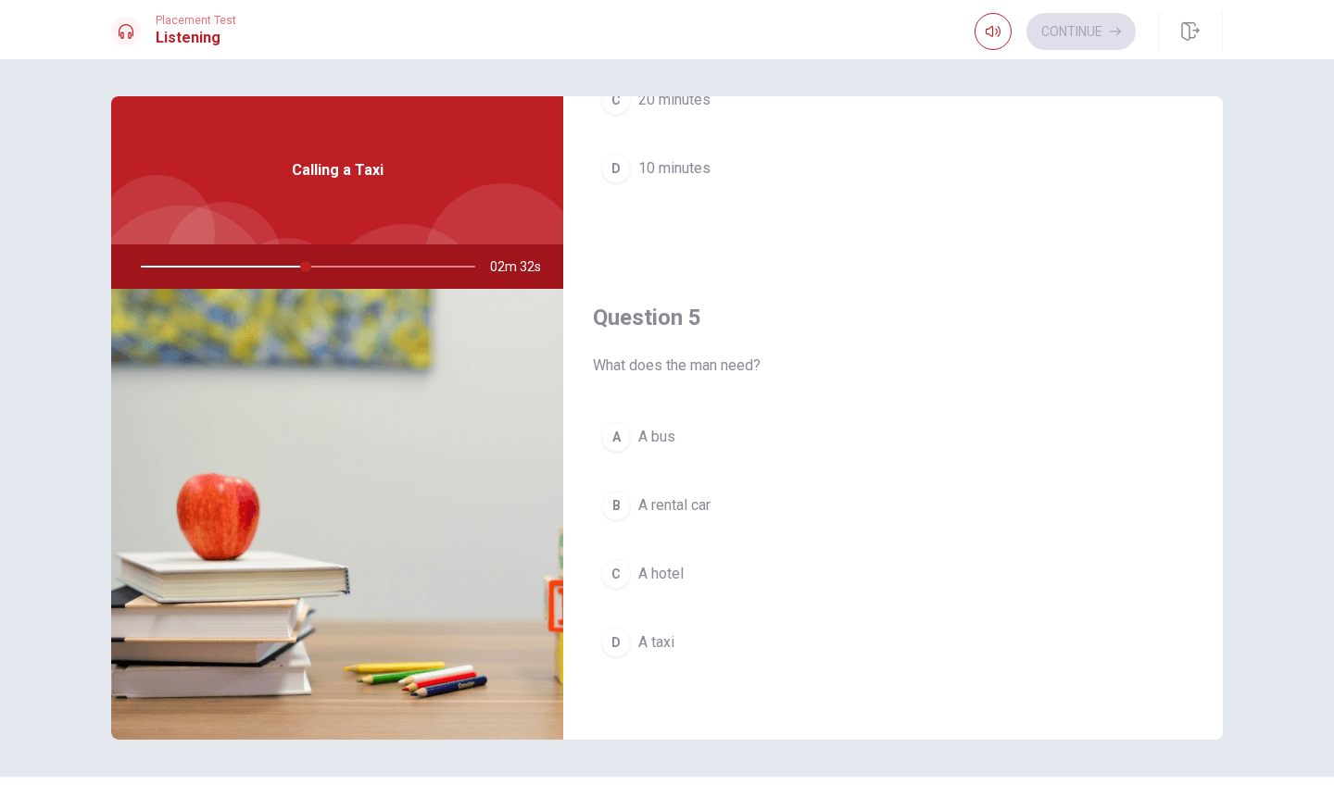
scroll to position [1727, 0]
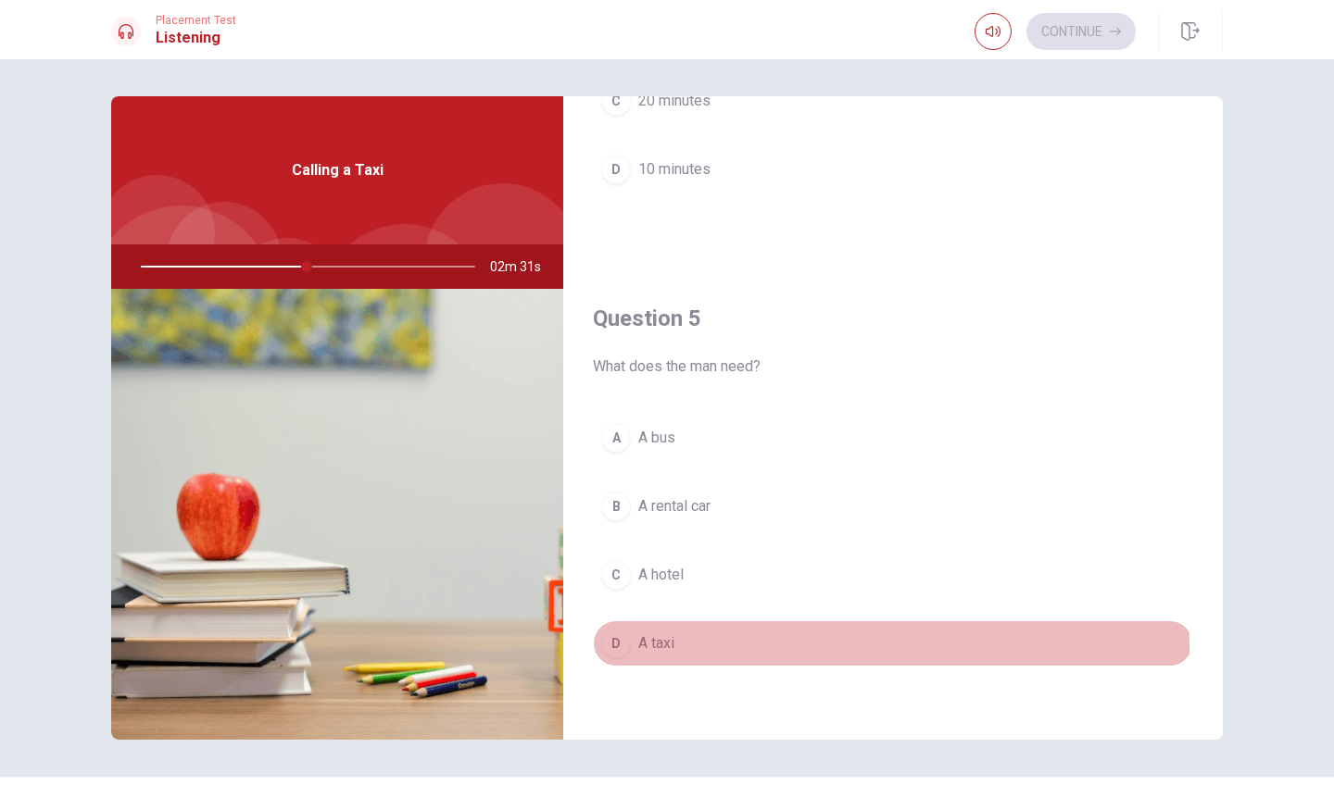
click at [623, 647] on div "D" at bounding box center [616, 644] width 30 height 30
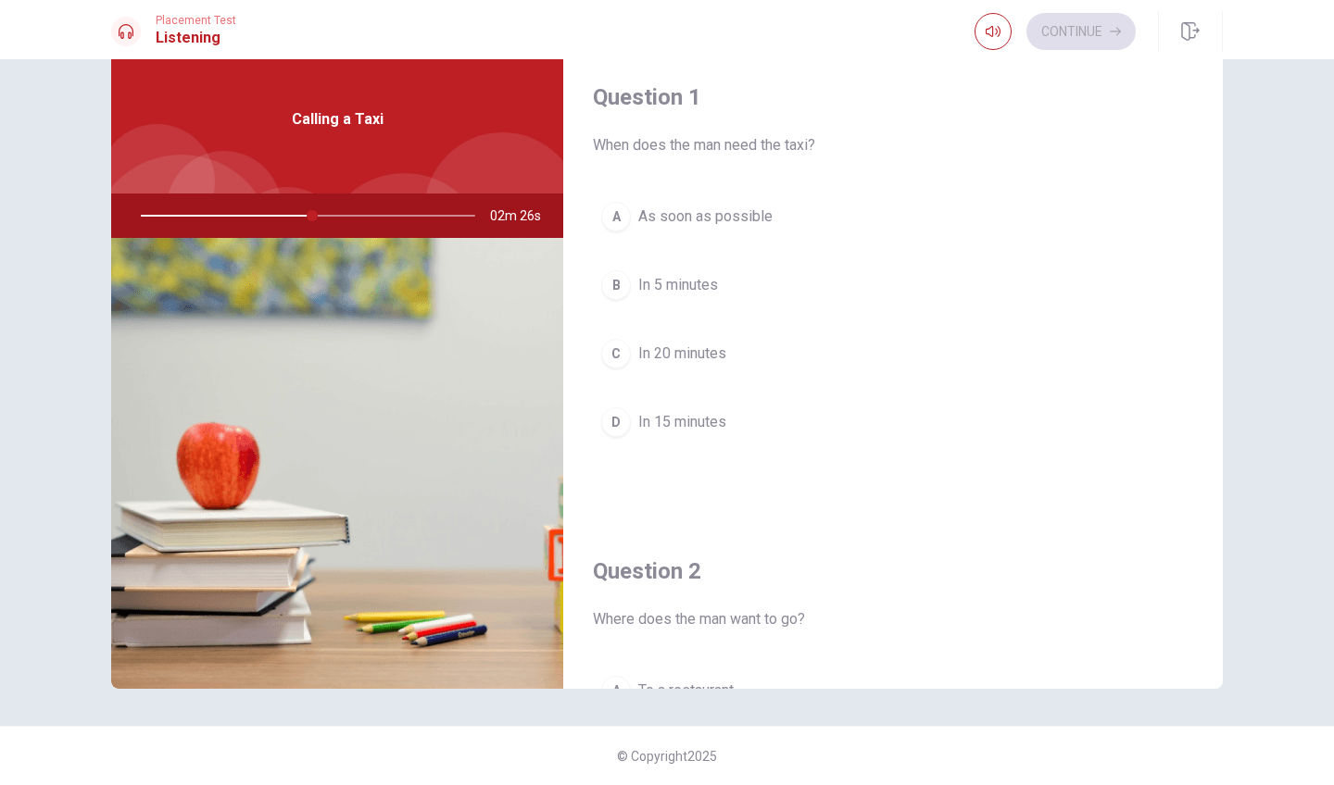
scroll to position [0, 0]
drag, startPoint x: 354, startPoint y: 220, endPoint x: 364, endPoint y: 220, distance: 10.2
click at [364, 220] on div at bounding box center [304, 216] width 371 height 44
click at [372, 220] on div at bounding box center [304, 216] width 371 height 44
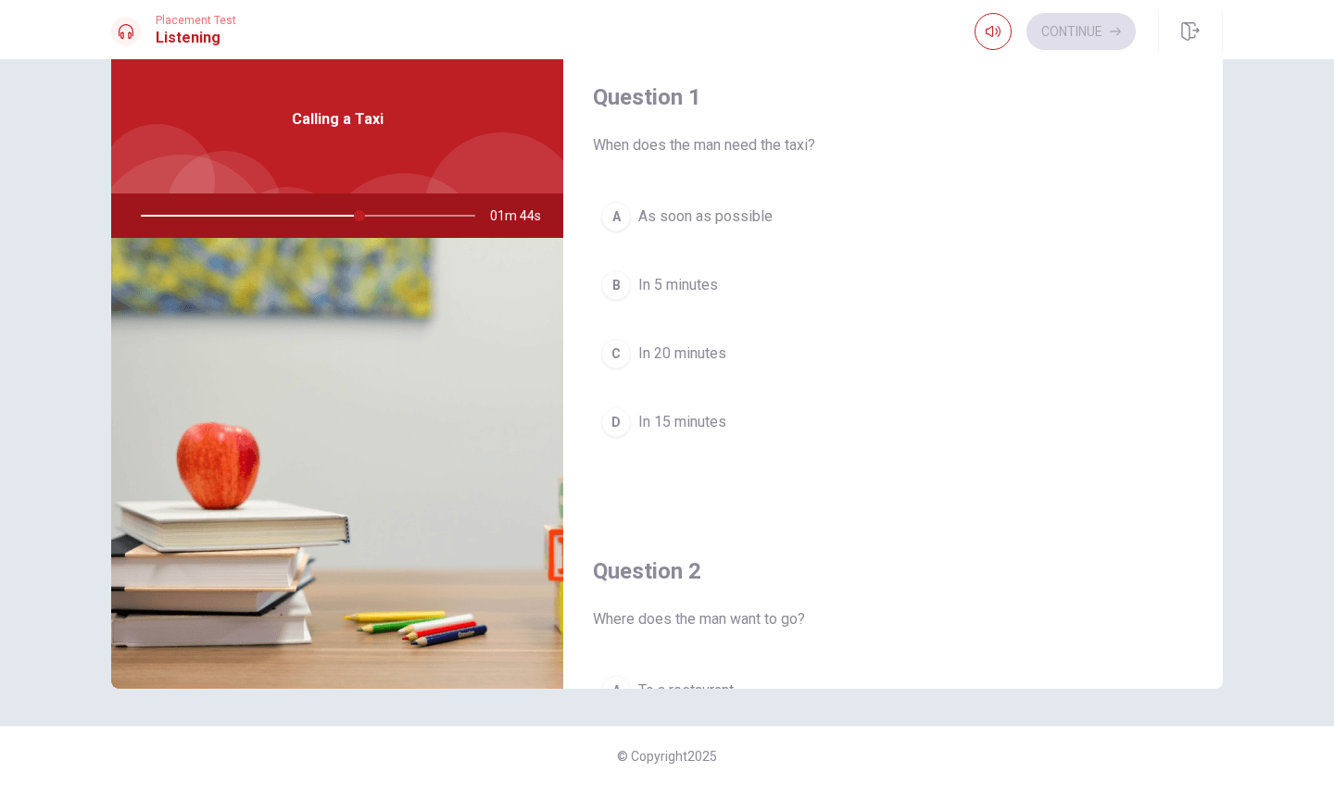
drag, startPoint x: 376, startPoint y: 220, endPoint x: 347, endPoint y: 220, distance: 28.7
click at [368, 220] on div at bounding box center [304, 216] width 371 height 44
click at [336, 219] on div at bounding box center [304, 216] width 371 height 44
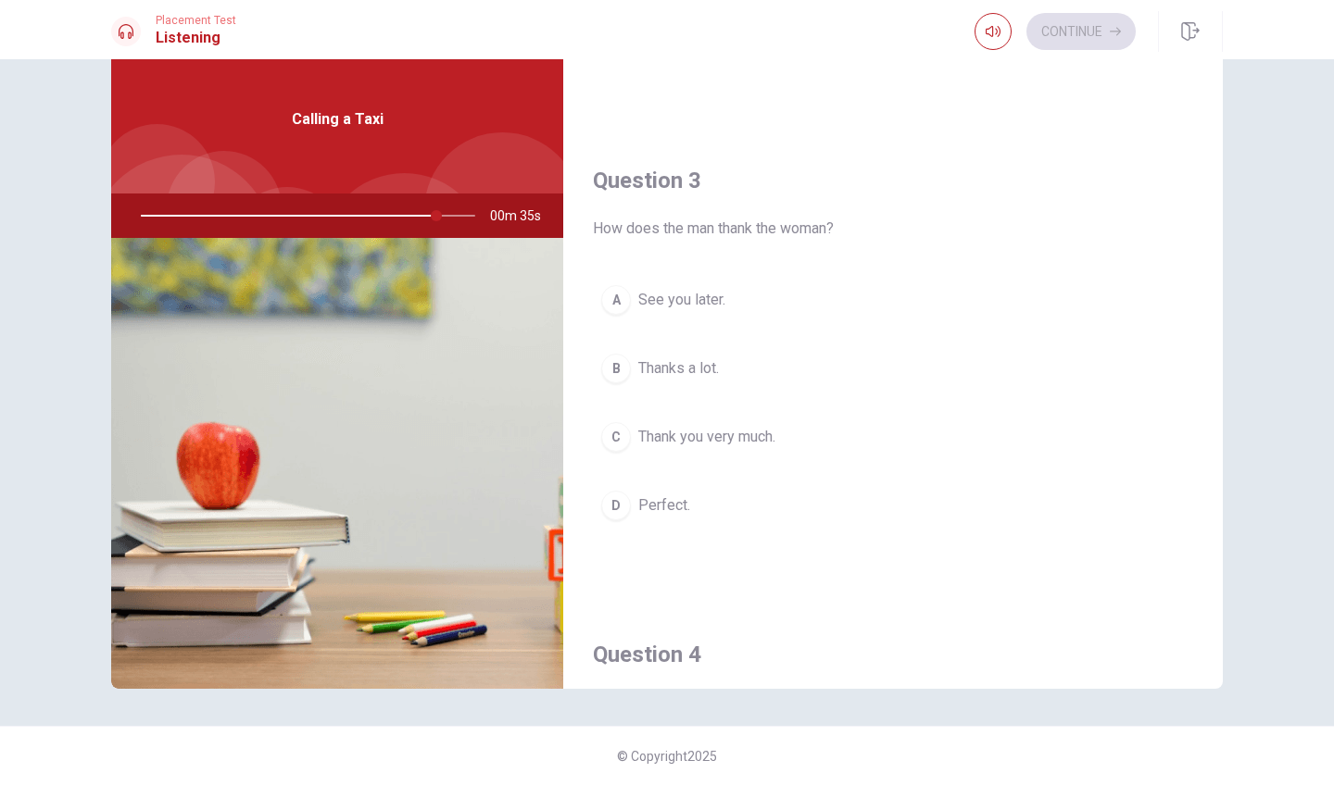
scroll to position [863, 0]
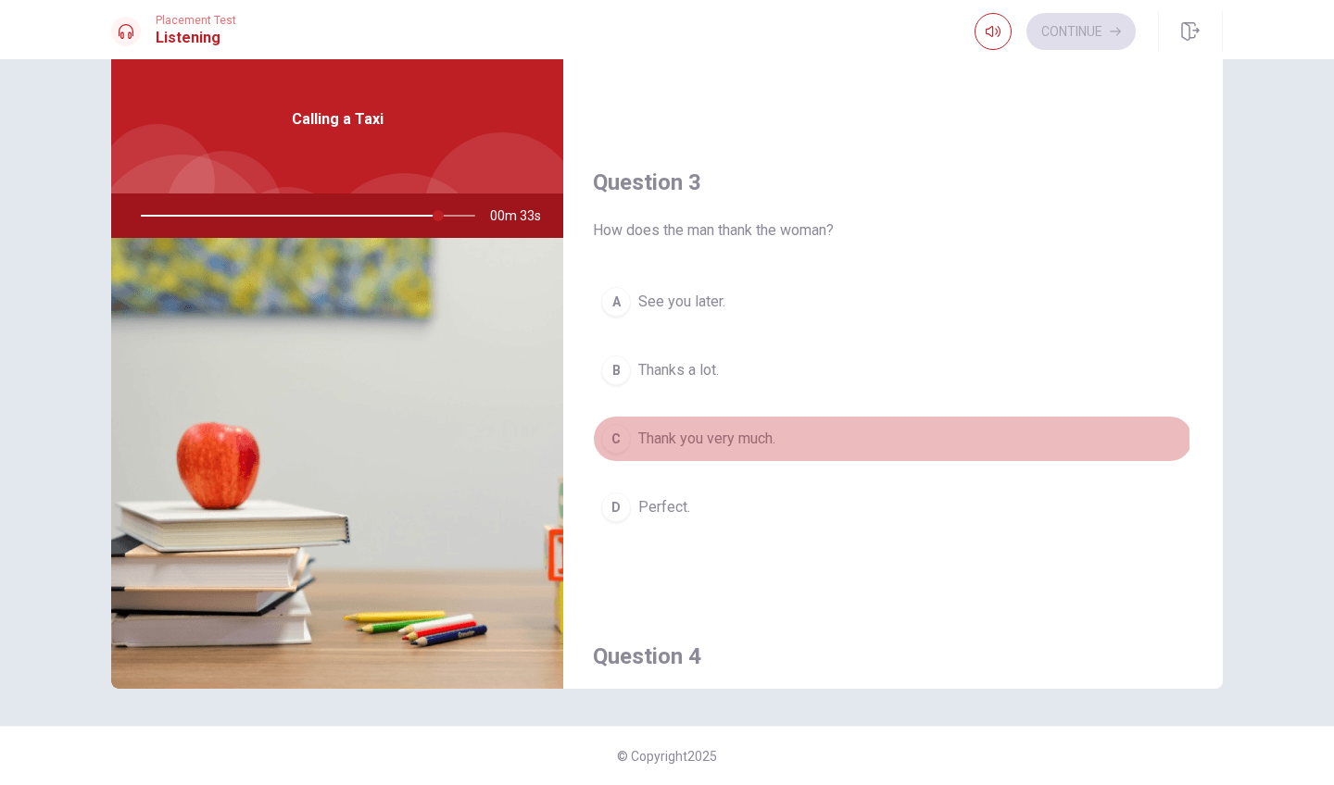
click at [619, 444] on div "C" at bounding box center [616, 439] width 30 height 30
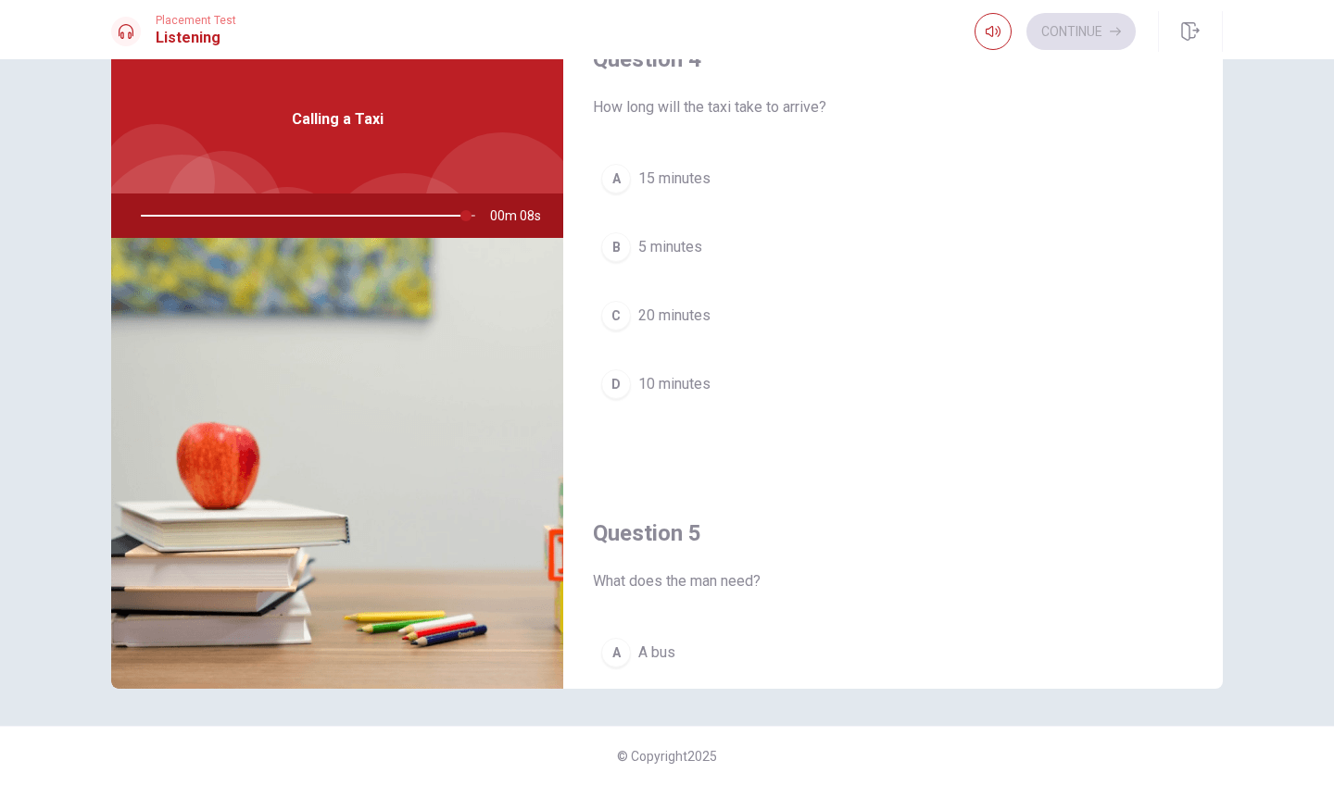
scroll to position [1451, 0]
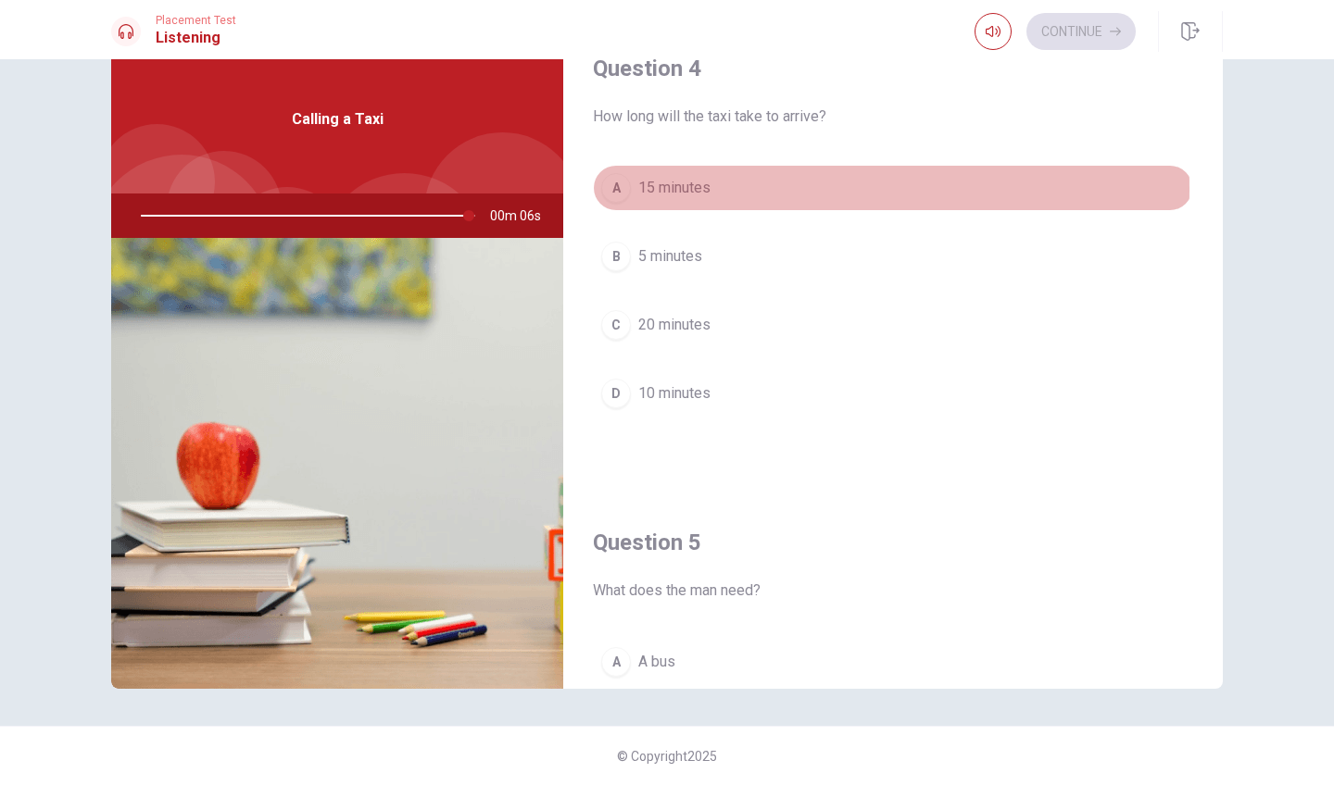
click at [621, 189] on div "A" at bounding box center [616, 188] width 30 height 30
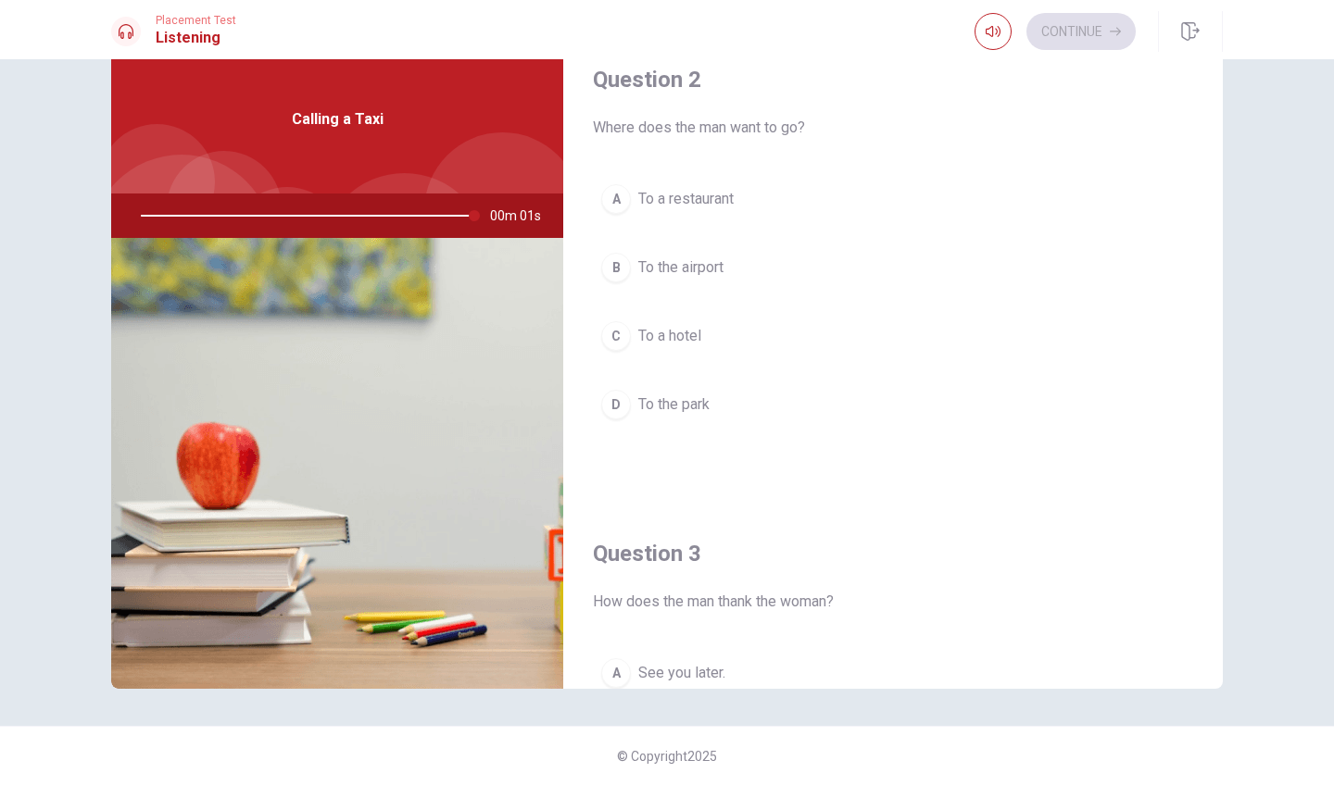
type input "0"
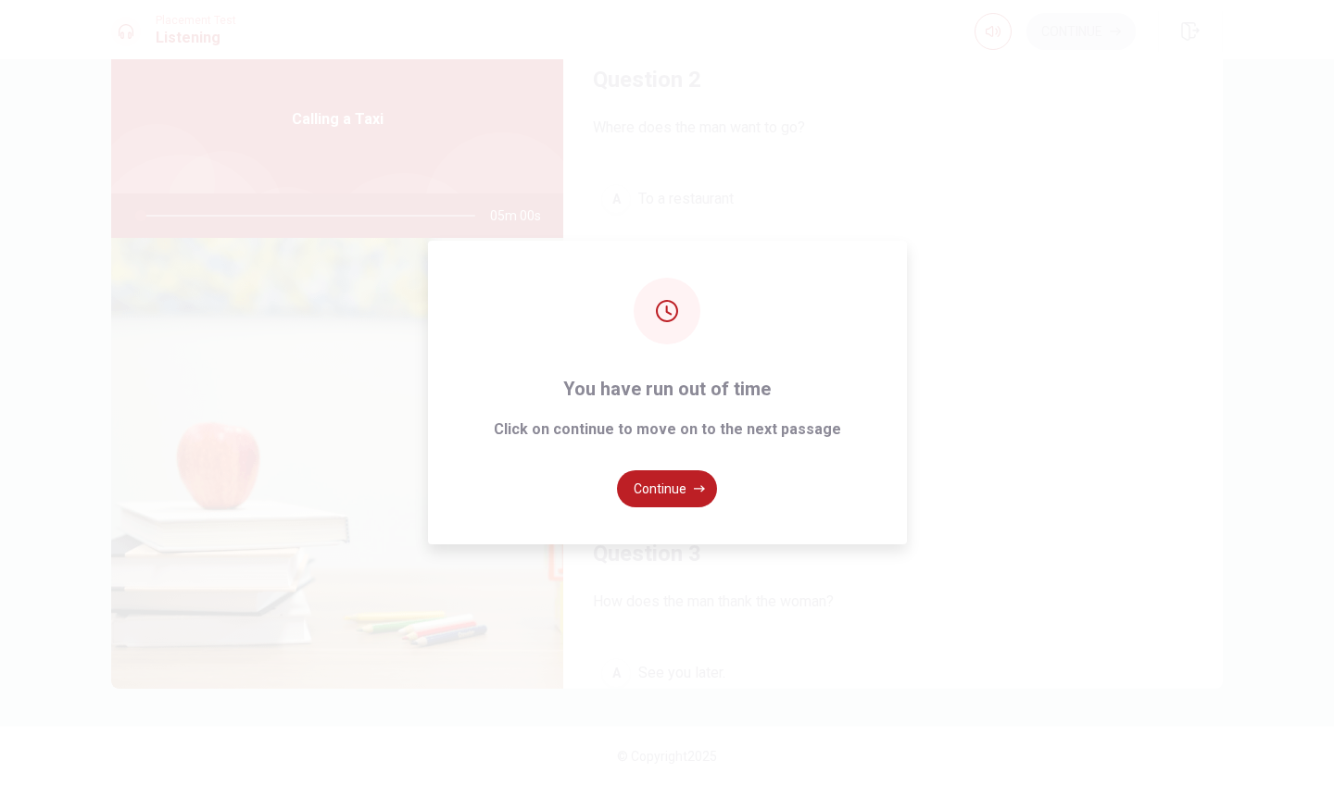
scroll to position [478, 0]
click at [657, 498] on button "Continue" at bounding box center [667, 489] width 100 height 37
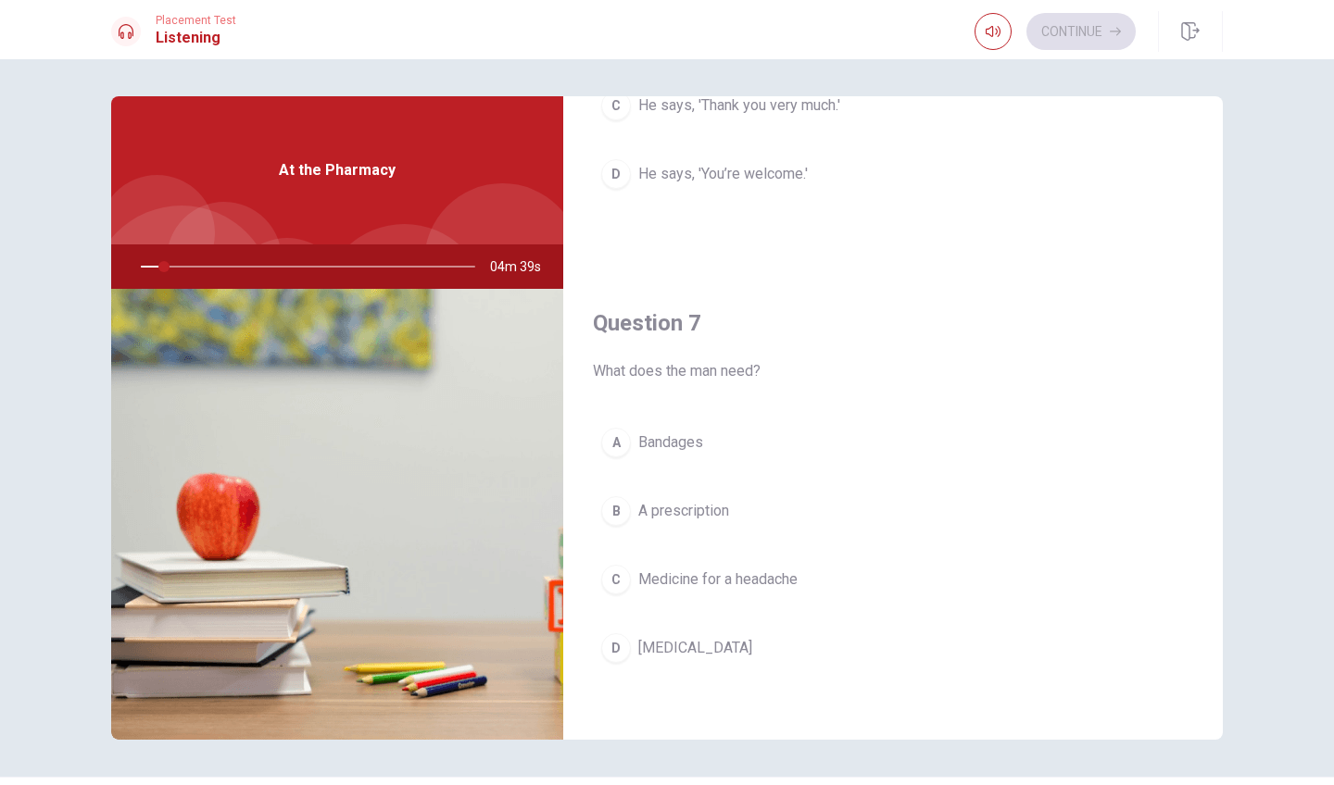
scroll to position [300, 0]
click at [288, 597] on img at bounding box center [337, 514] width 452 height 451
click at [380, 552] on img at bounding box center [337, 514] width 452 height 451
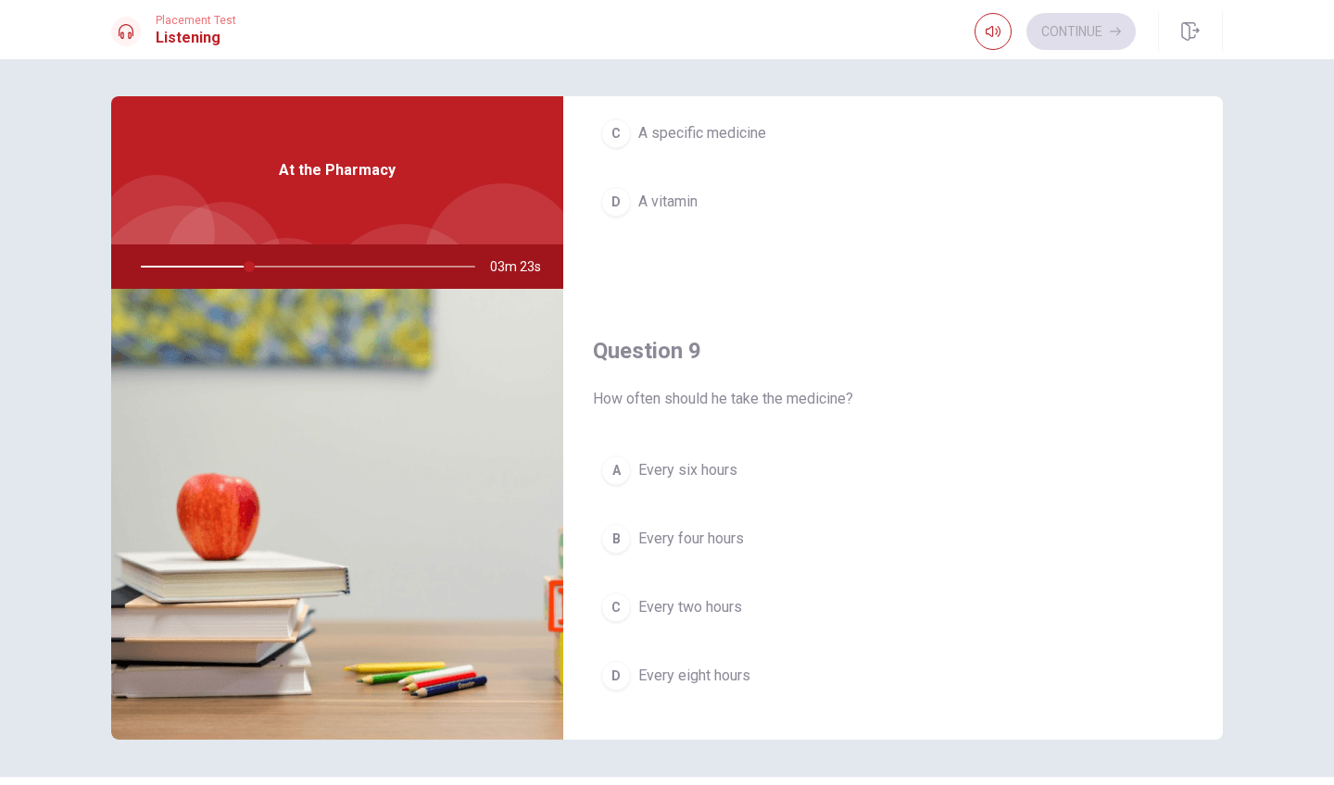
scroll to position [1220, 0]
click at [613, 467] on div "A" at bounding box center [616, 471] width 30 height 30
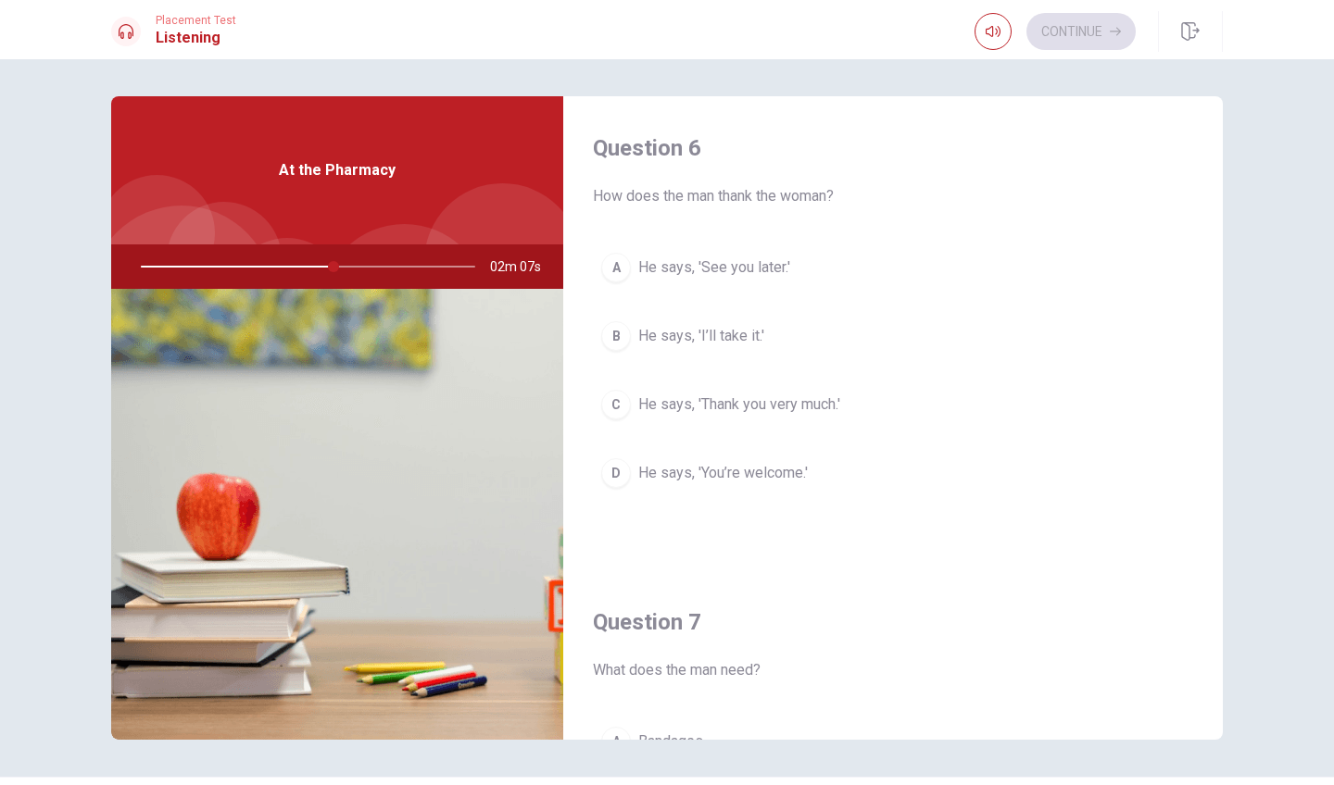
scroll to position [0, 0]
click at [346, 266] on div at bounding box center [304, 267] width 371 height 44
click at [620, 338] on div "B" at bounding box center [616, 336] width 30 height 30
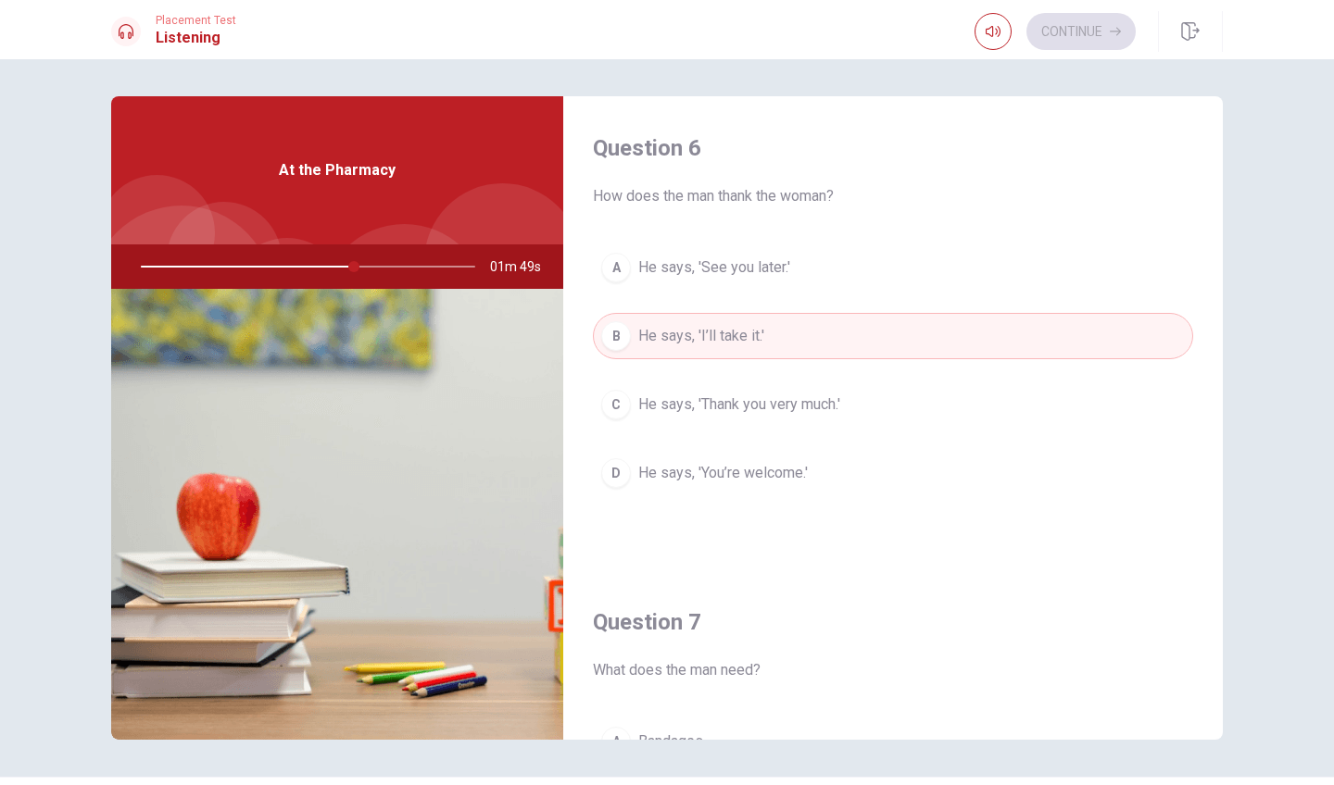
type input "64"
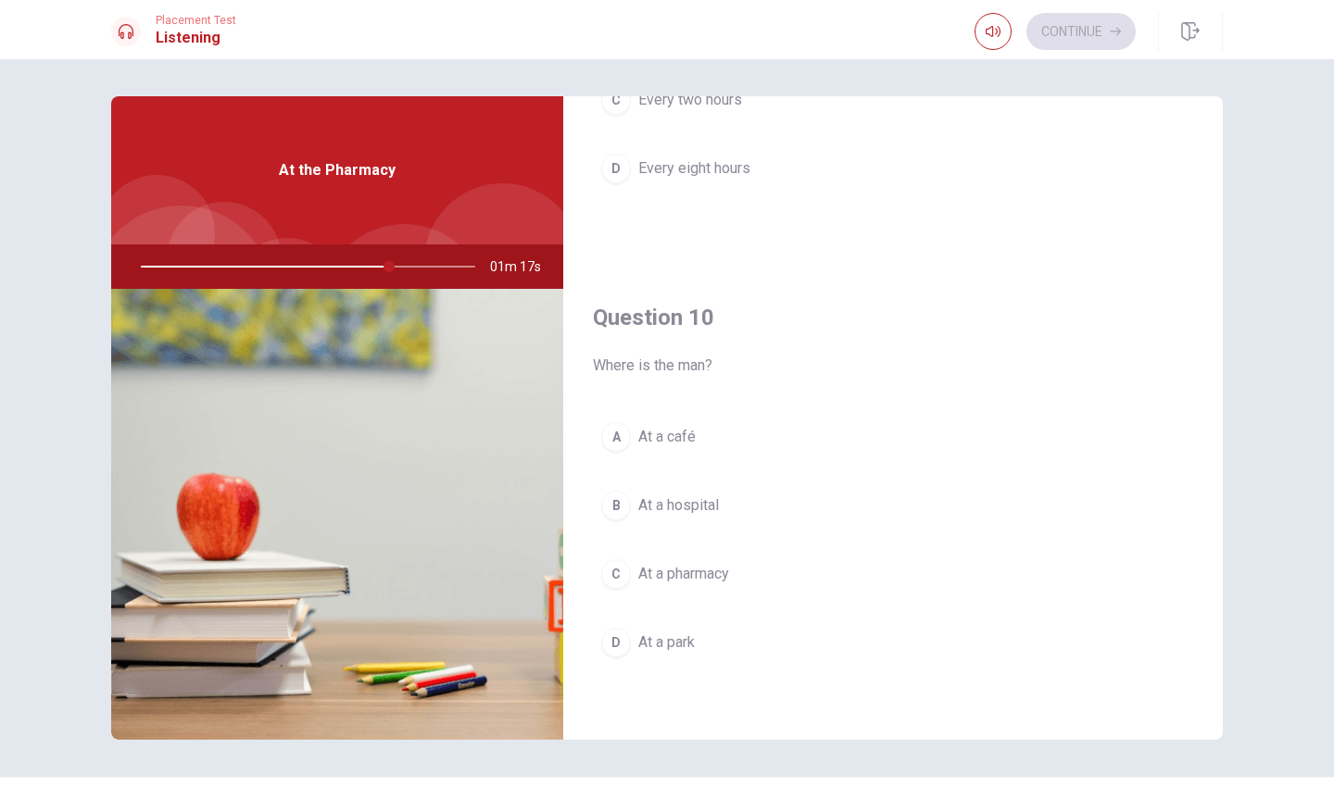
scroll to position [1728, 0]
click at [1091, 23] on div "Continue" at bounding box center [1054, 31] width 161 height 37
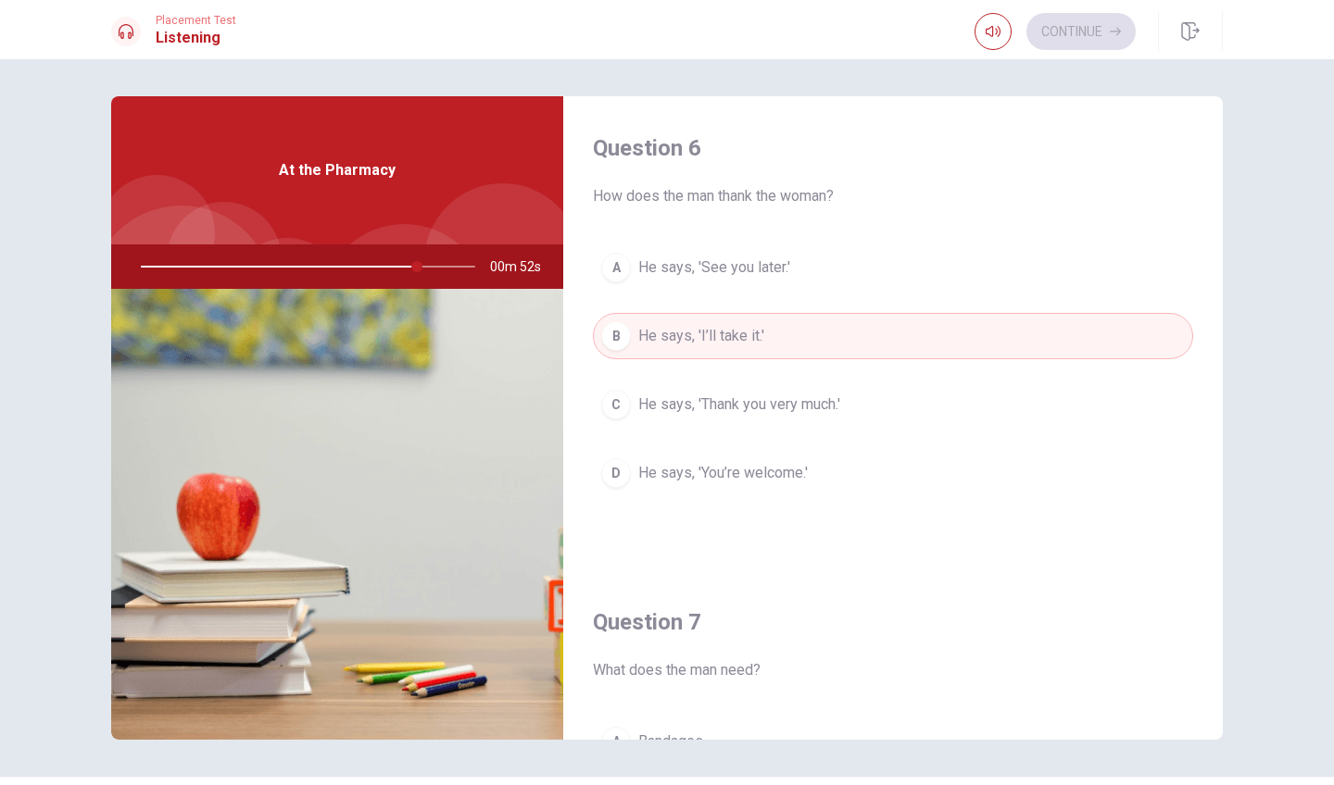
scroll to position [0, 0]
click at [981, 333] on button "B He says, 'I’ll take it.'" at bounding box center [893, 336] width 600 height 46
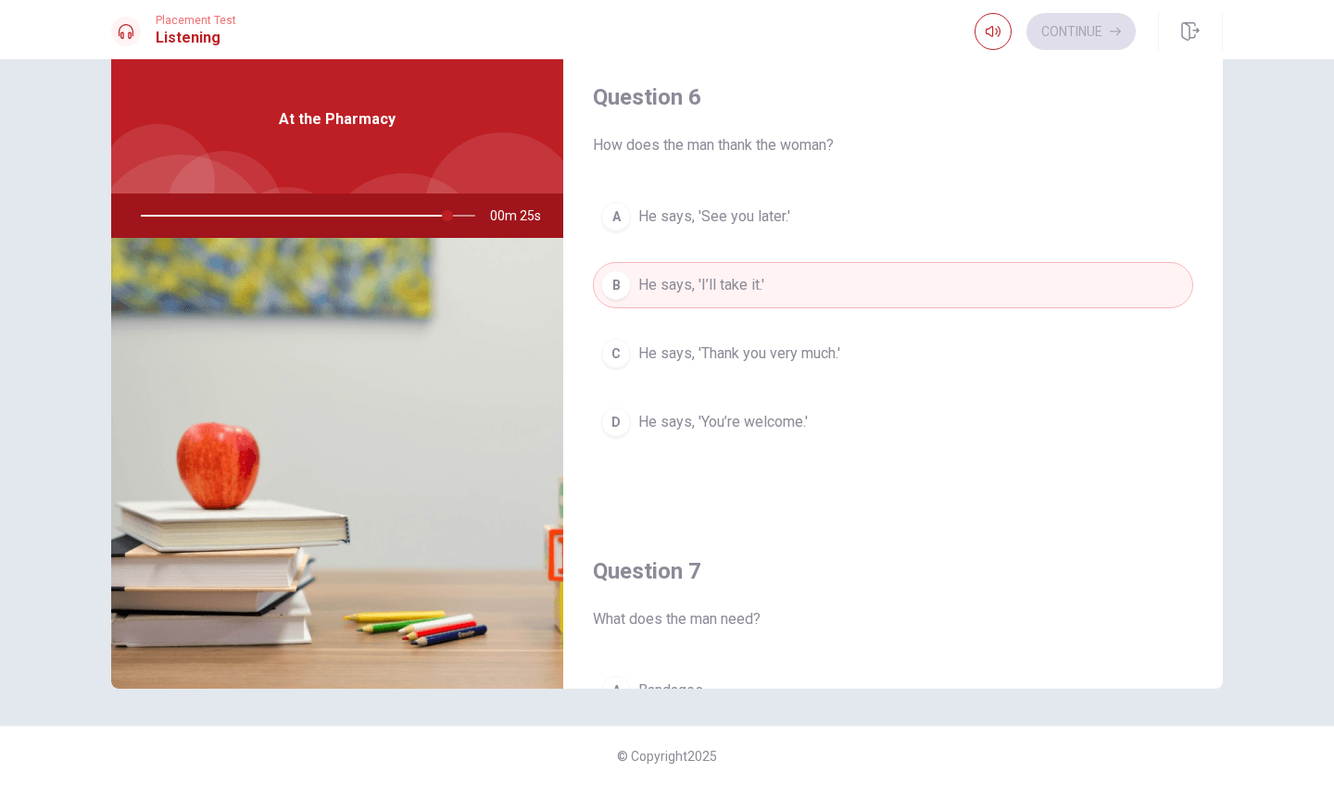
scroll to position [51, 0]
click at [391, 544] on img at bounding box center [337, 463] width 452 height 451
click at [392, 544] on img at bounding box center [337, 463] width 452 height 451
click at [395, 543] on img at bounding box center [337, 463] width 452 height 451
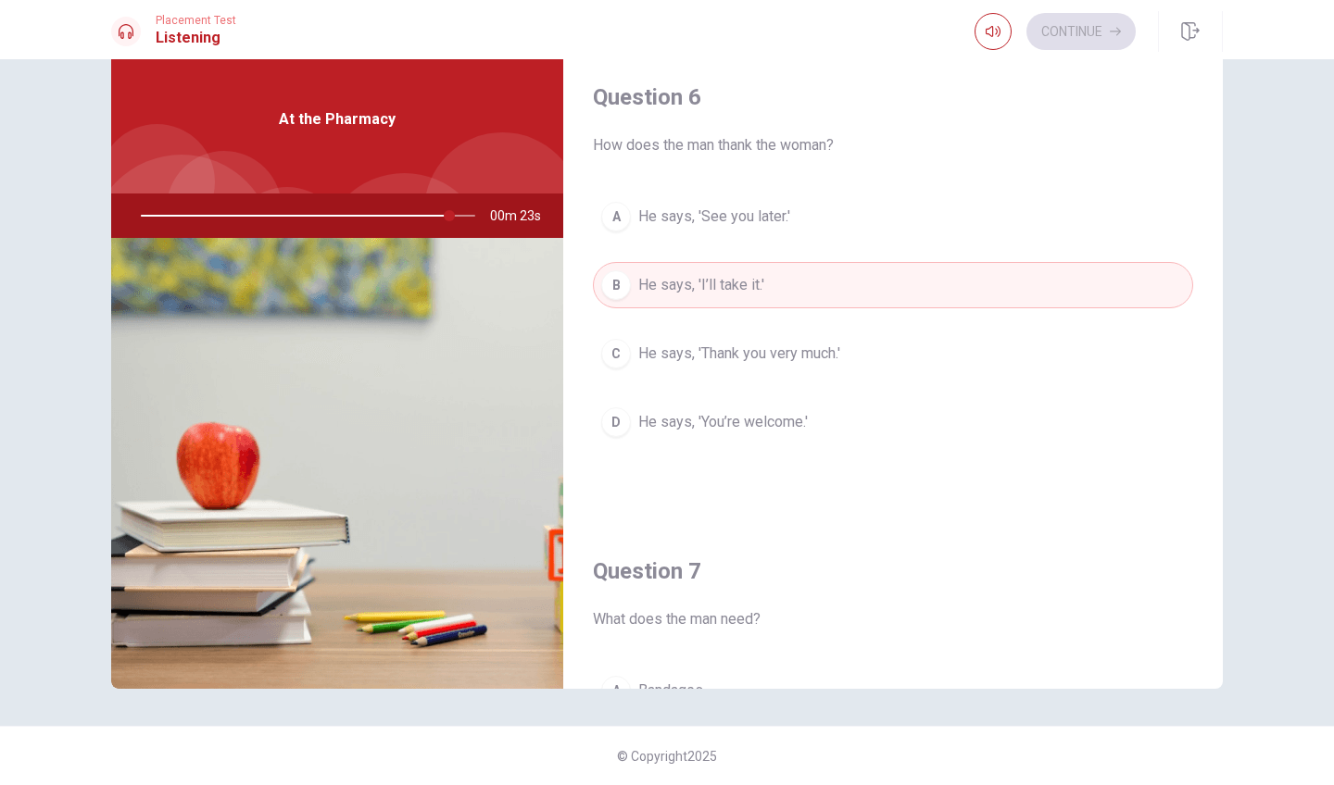
click at [395, 543] on img at bounding box center [337, 463] width 452 height 451
click at [468, 409] on img at bounding box center [337, 463] width 452 height 451
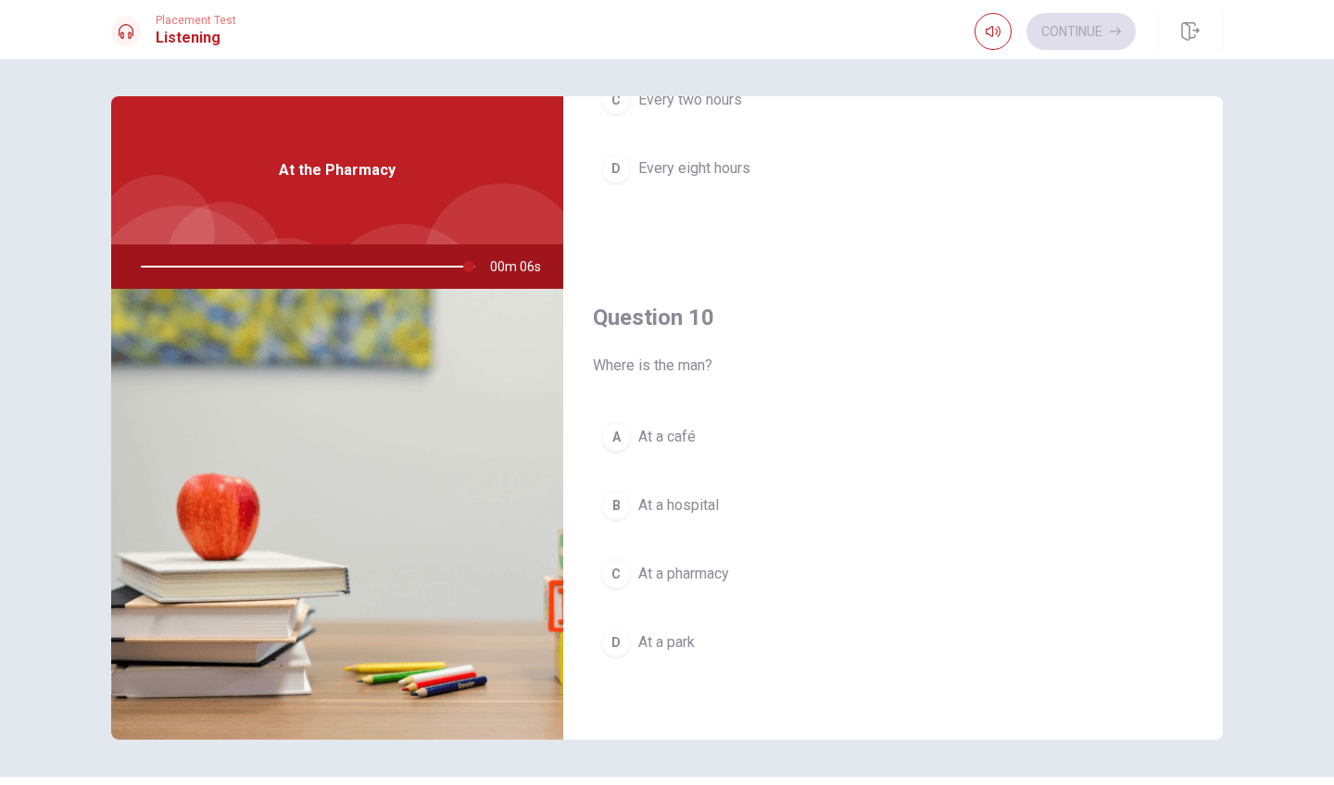
scroll to position [1728, 0]
click at [634, 589] on button "C At a pharmacy" at bounding box center [893, 574] width 600 height 46
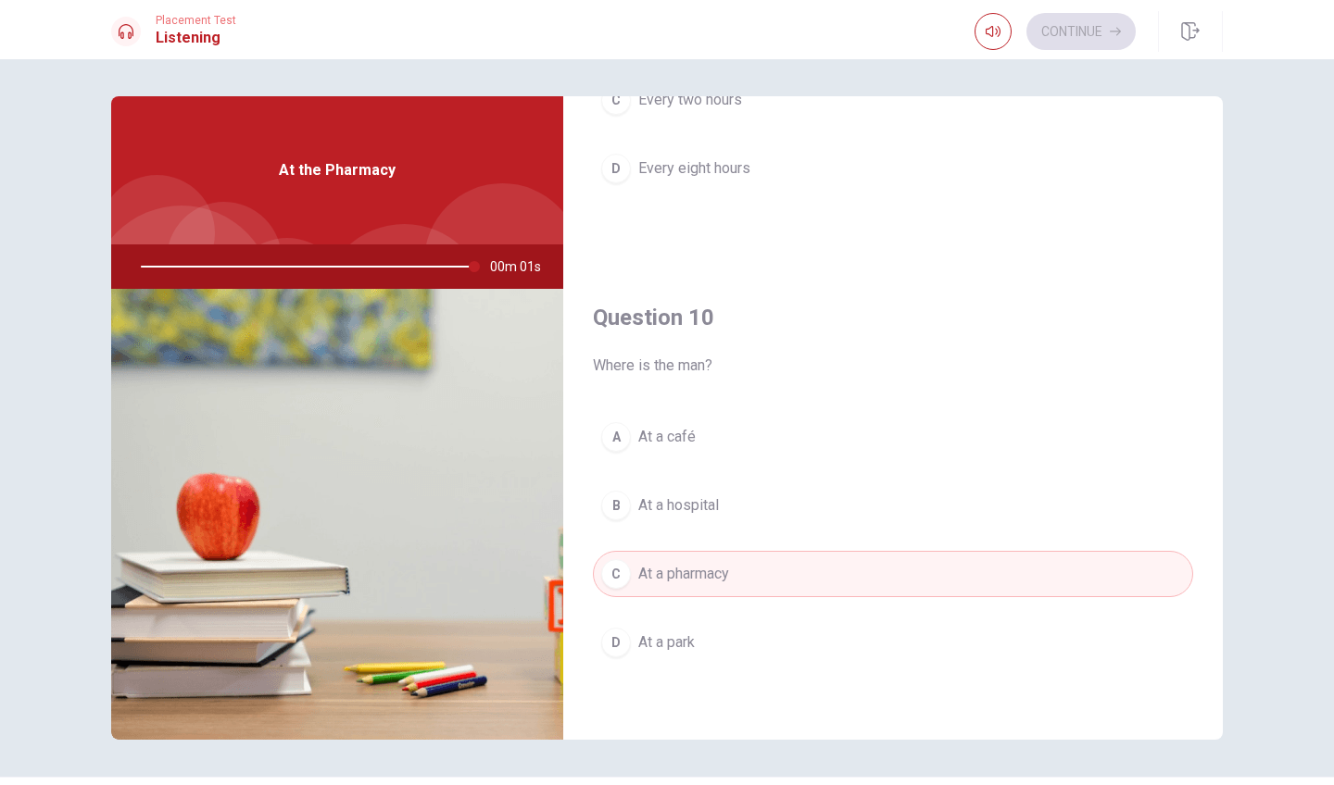
type input "0"
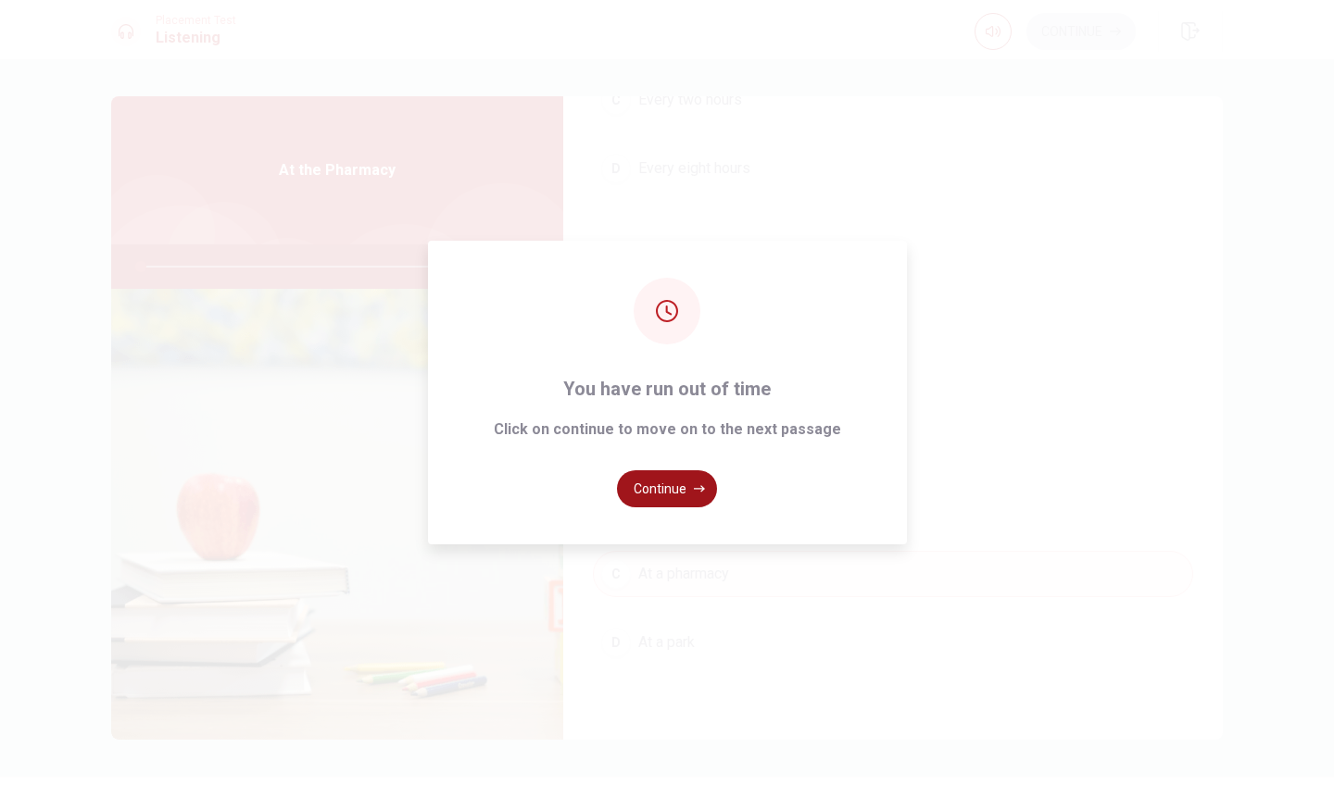
click at [699, 492] on icon "button" at bounding box center [699, 488] width 11 height 6
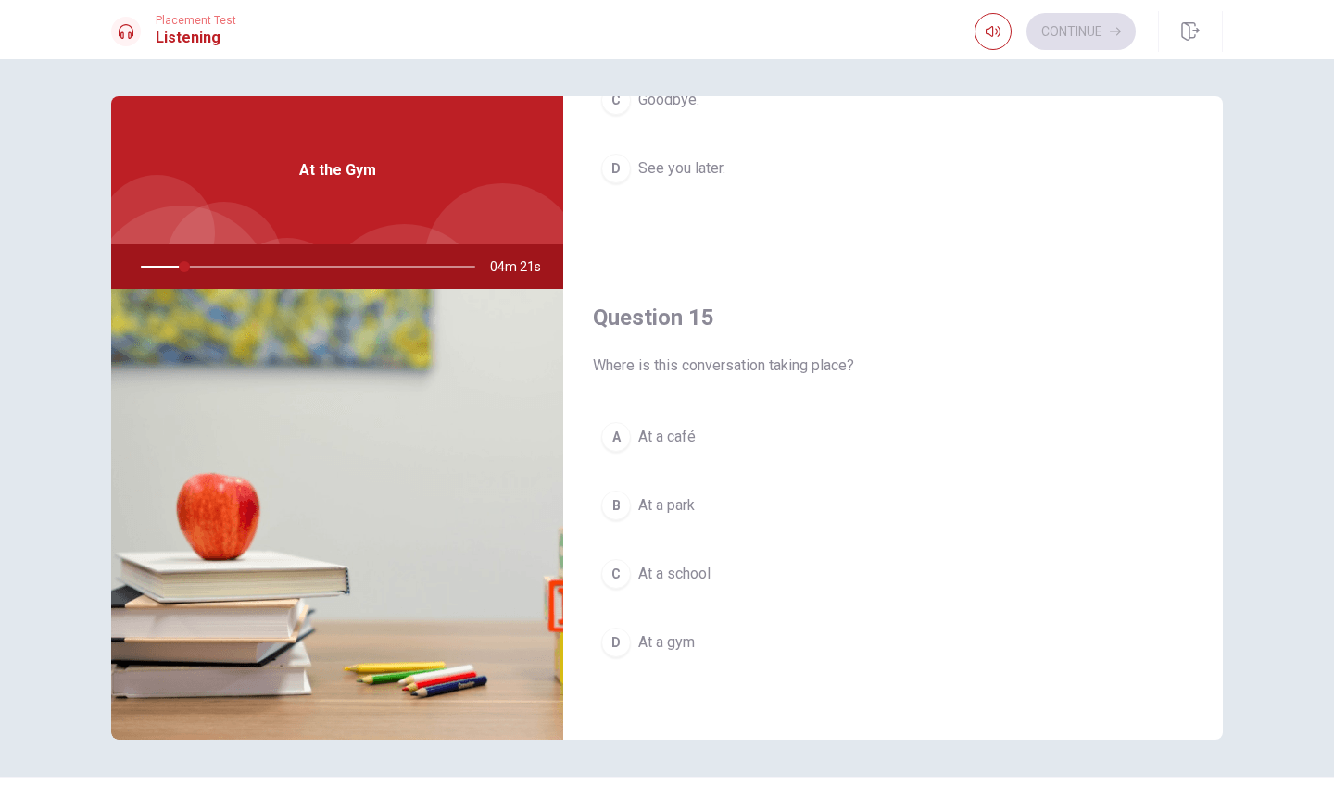
click at [616, 643] on div "D" at bounding box center [616, 643] width 30 height 30
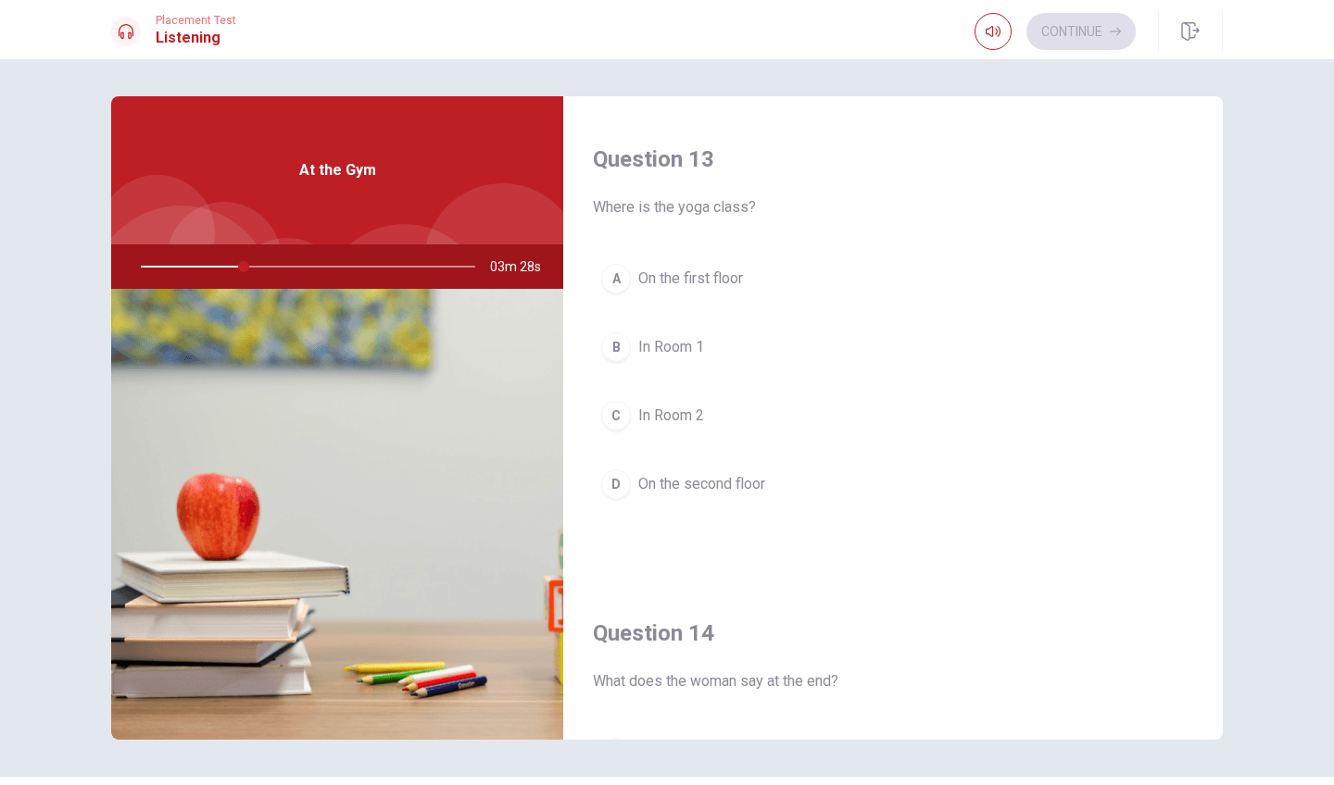
scroll to position [937, 0]
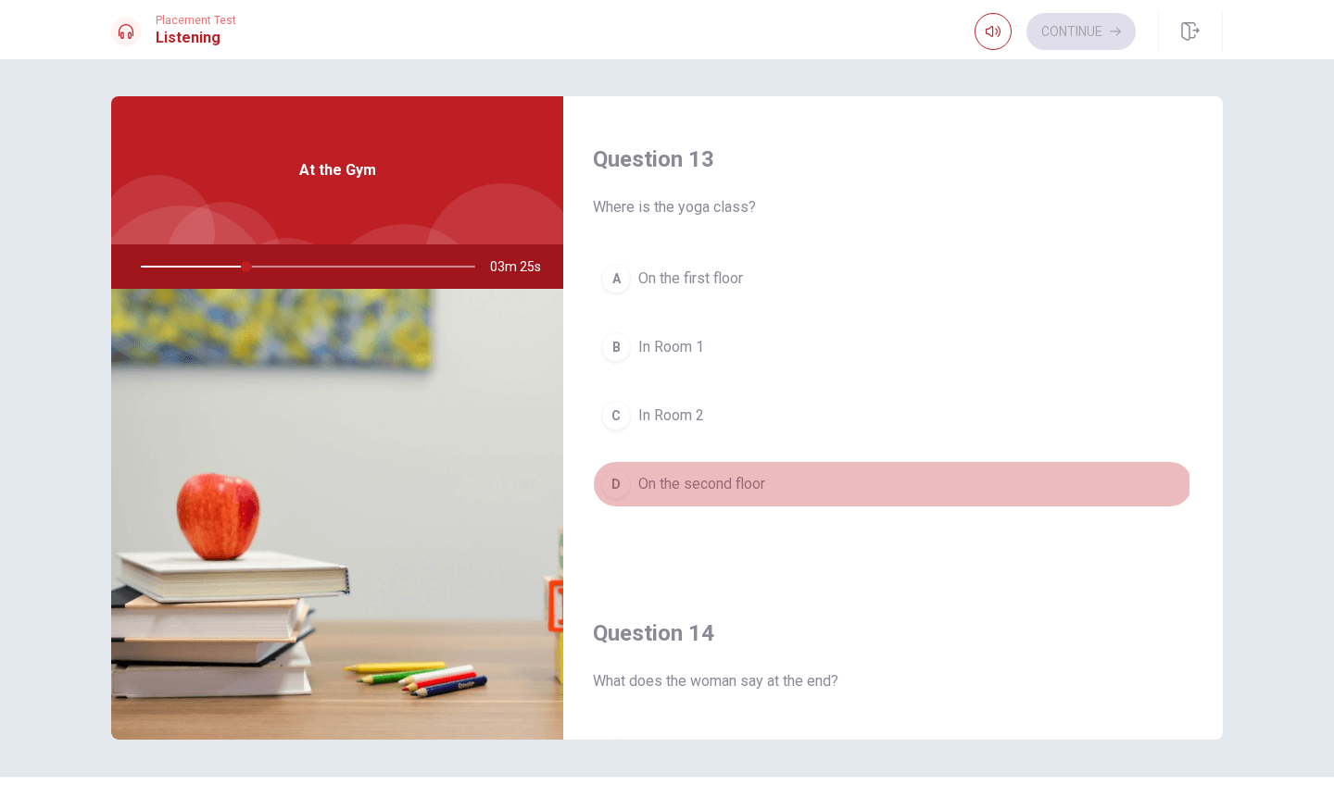
click at [707, 485] on span "On the second floor" at bounding box center [701, 484] width 127 height 22
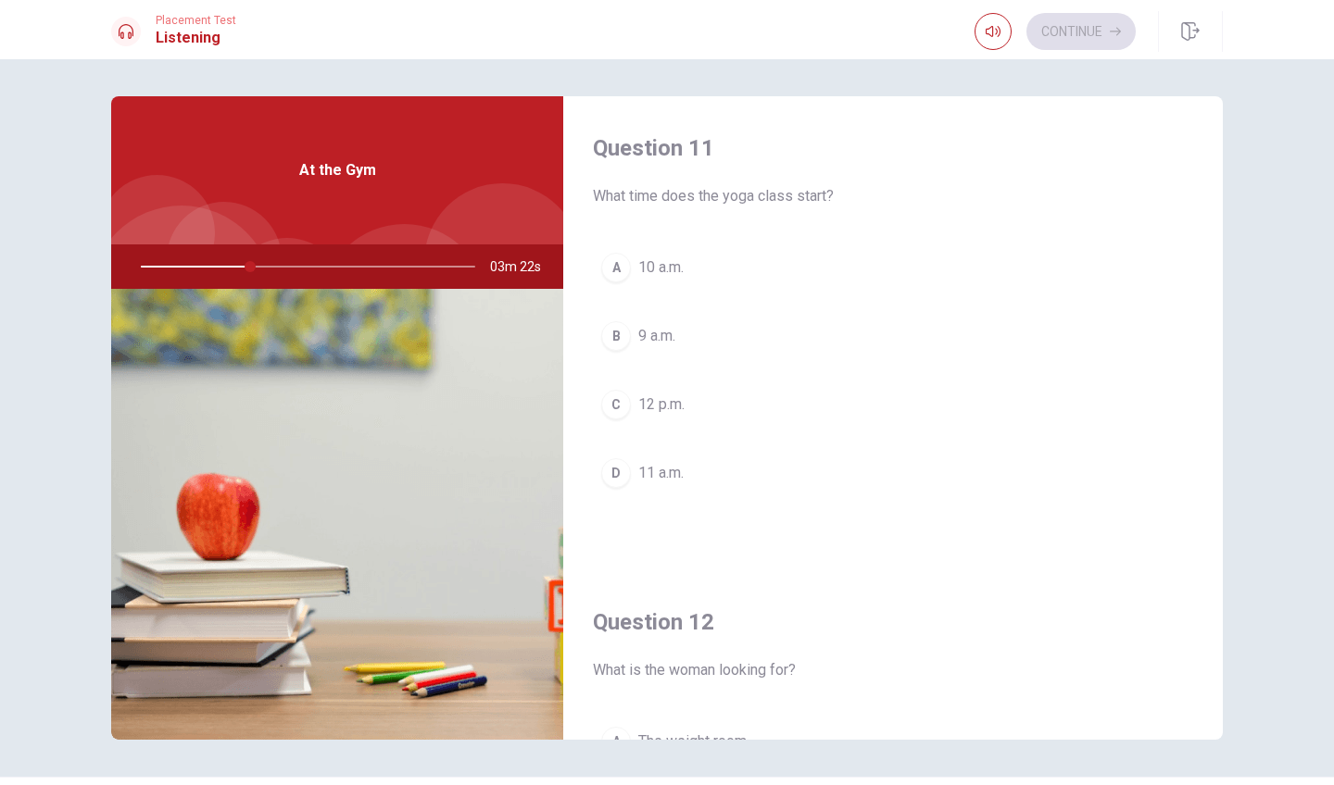
scroll to position [0, 0]
click at [619, 270] on div "A" at bounding box center [616, 268] width 30 height 30
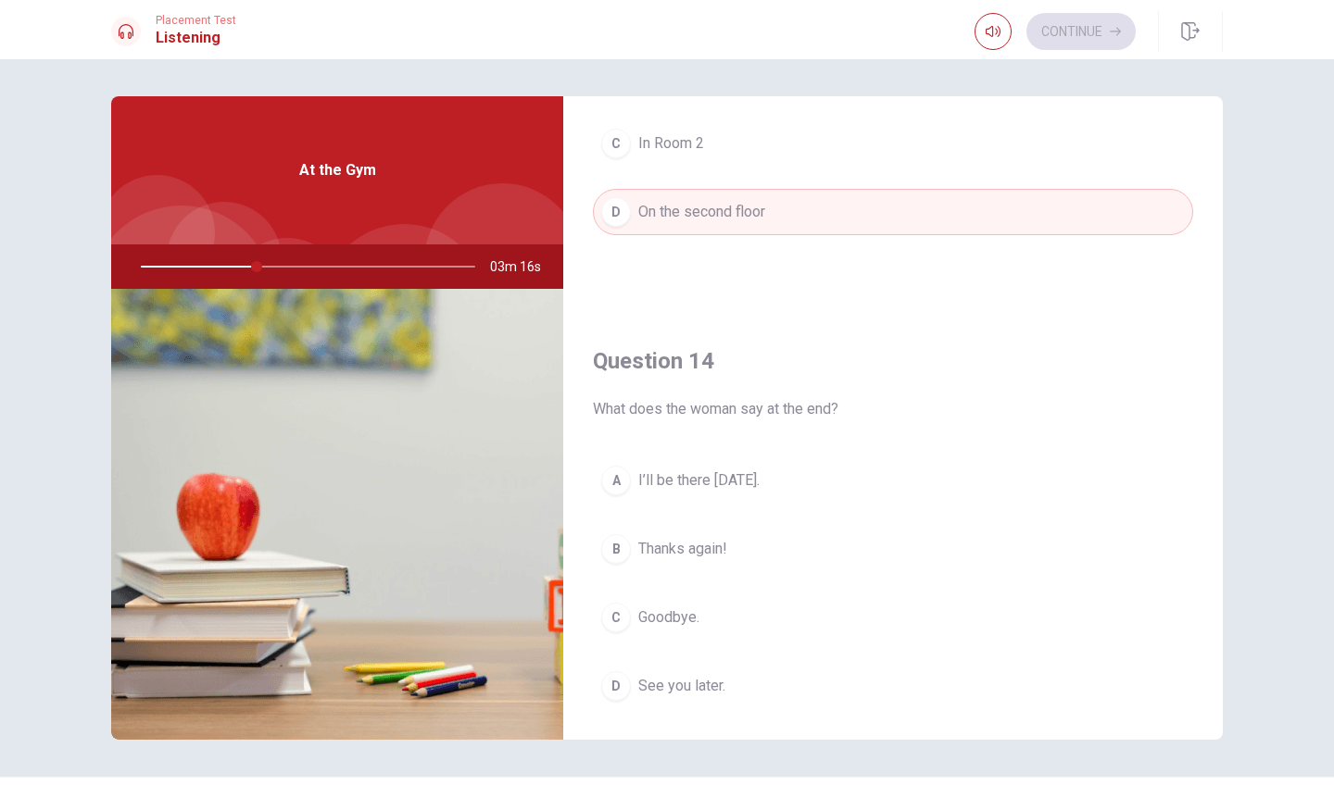
scroll to position [1214, 0]
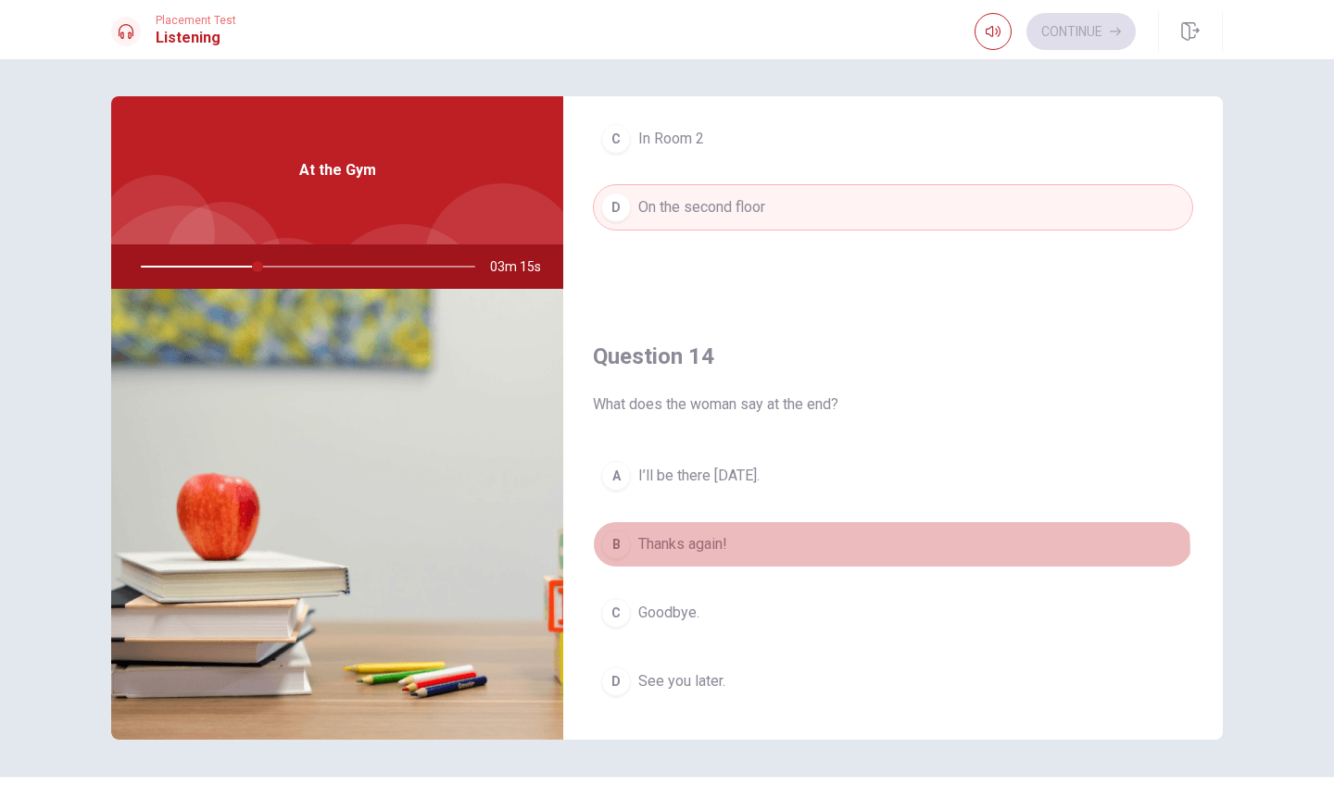
click at [674, 561] on button "B Thanks again!" at bounding box center [893, 544] width 600 height 46
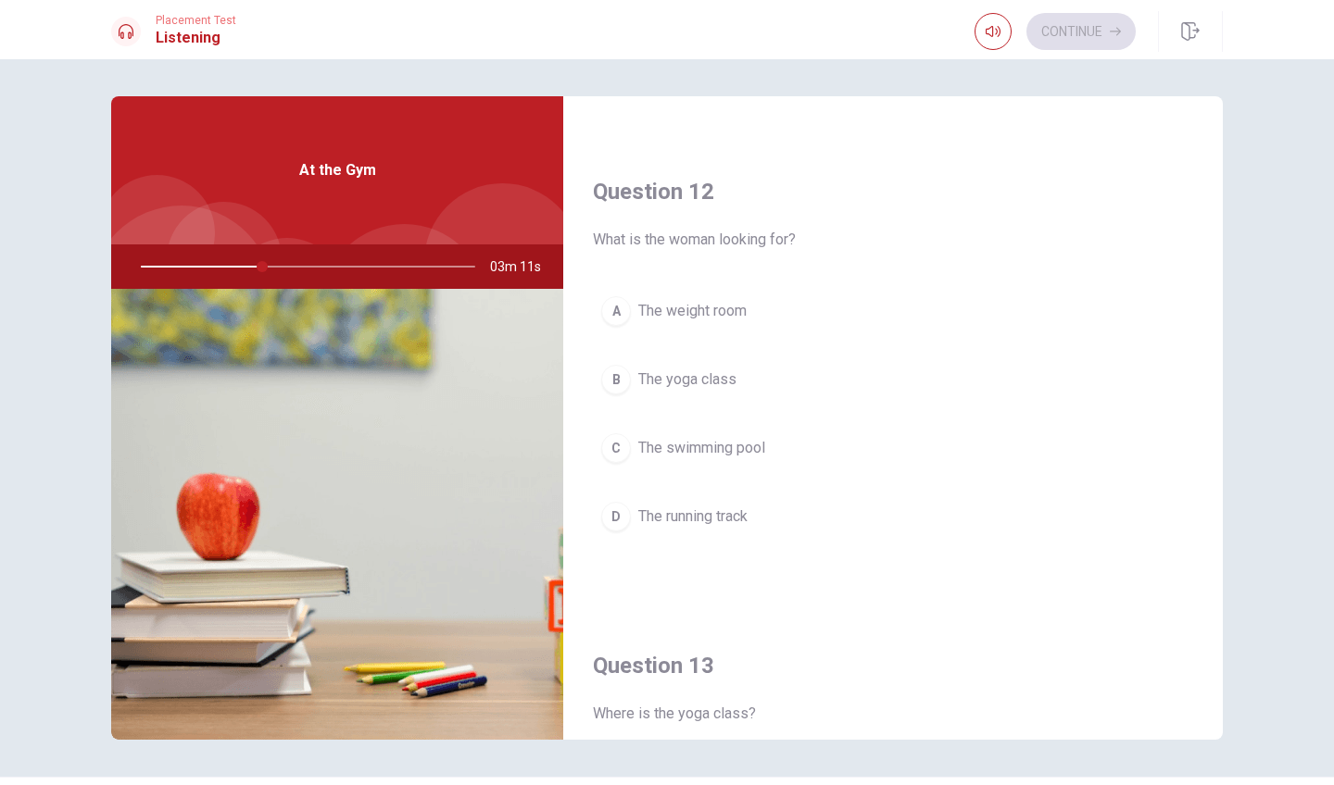
scroll to position [421, 0]
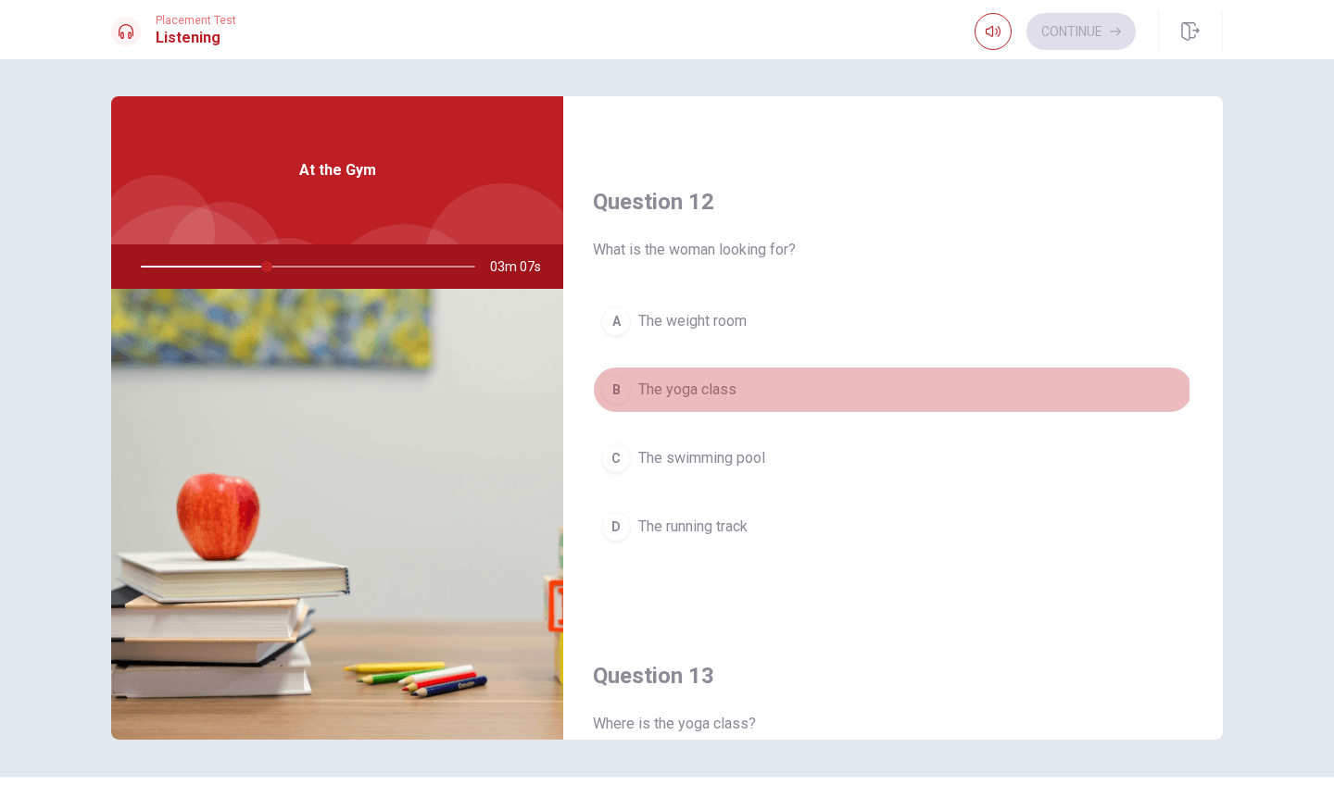
click at [632, 394] on button "B The yoga class" at bounding box center [893, 390] width 600 height 46
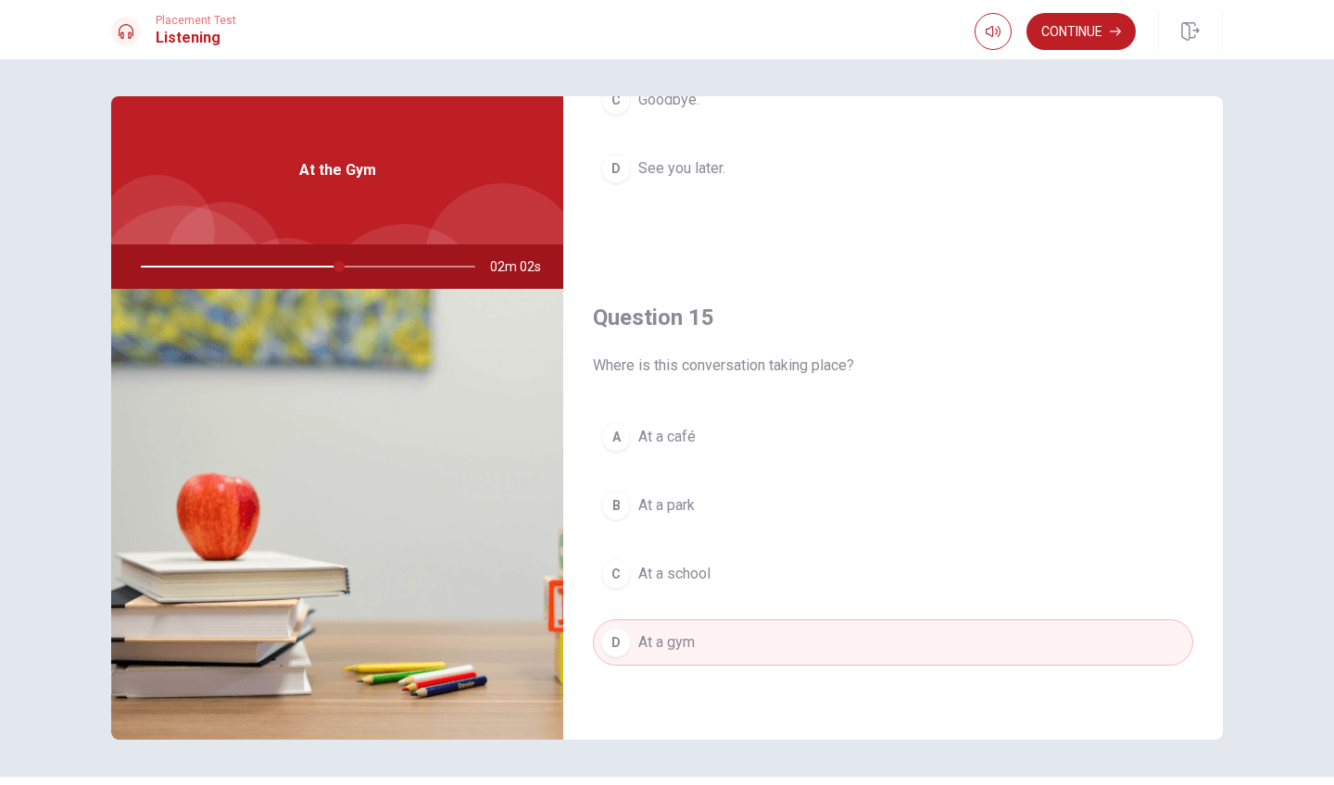
scroll to position [0, 0]
click at [340, 270] on div at bounding box center [304, 267] width 371 height 44
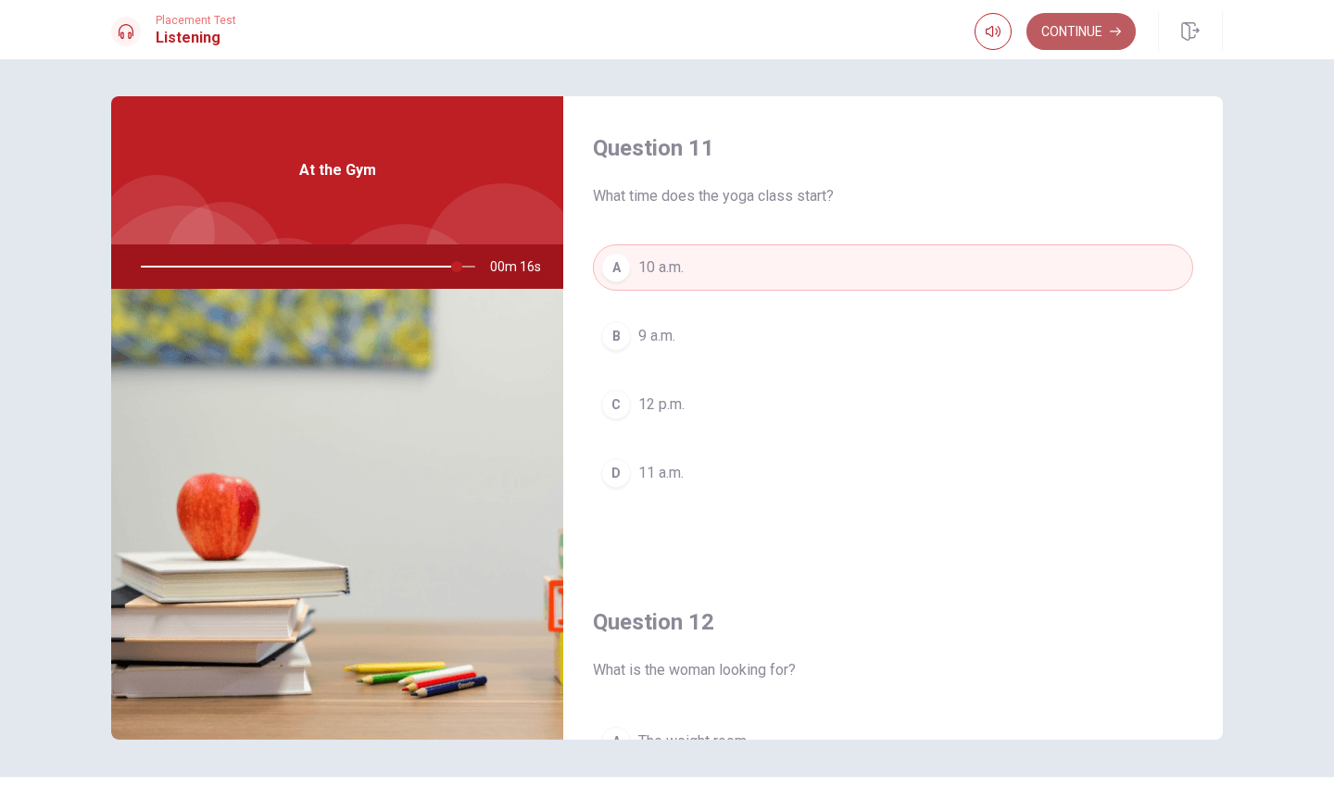
click at [1099, 41] on button "Continue" at bounding box center [1080, 31] width 109 height 37
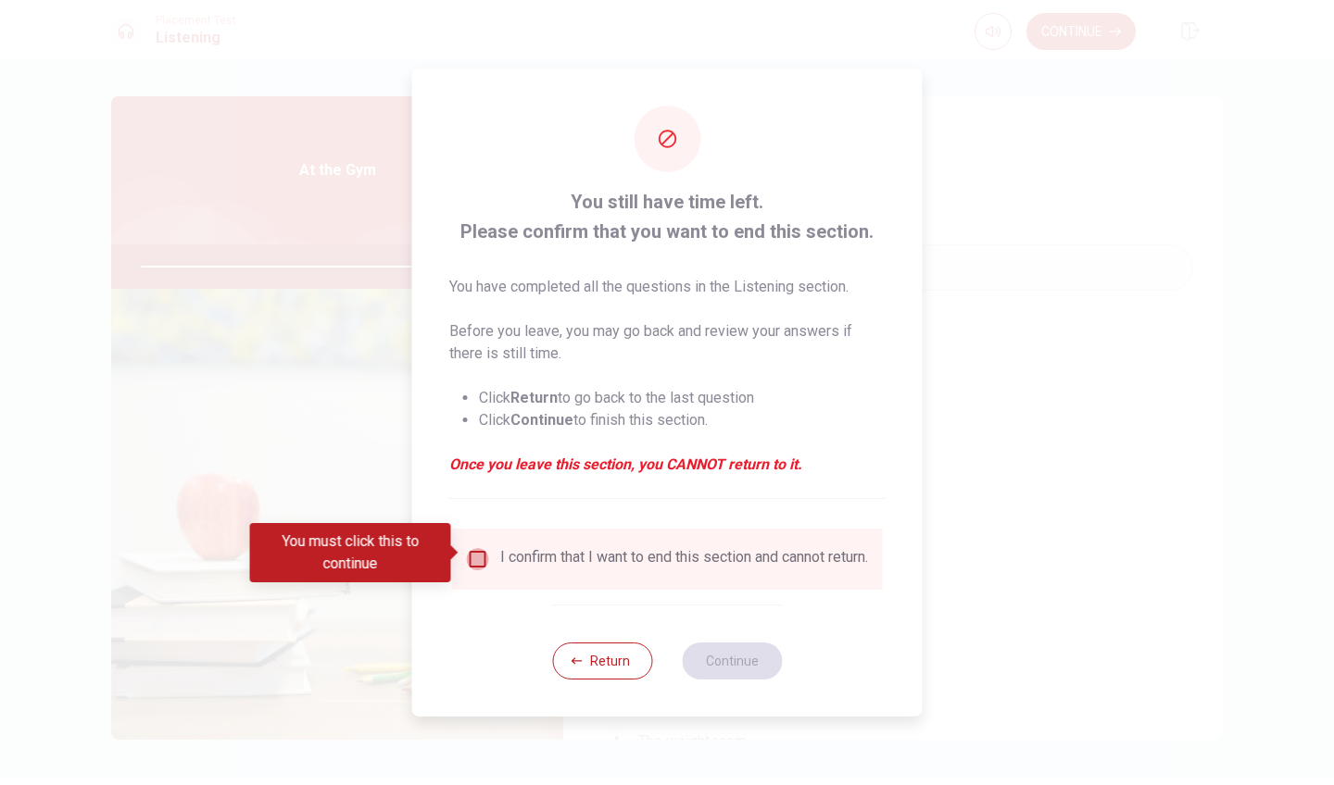
click at [475, 555] on input "You must click this to continue" at bounding box center [478, 559] width 22 height 22
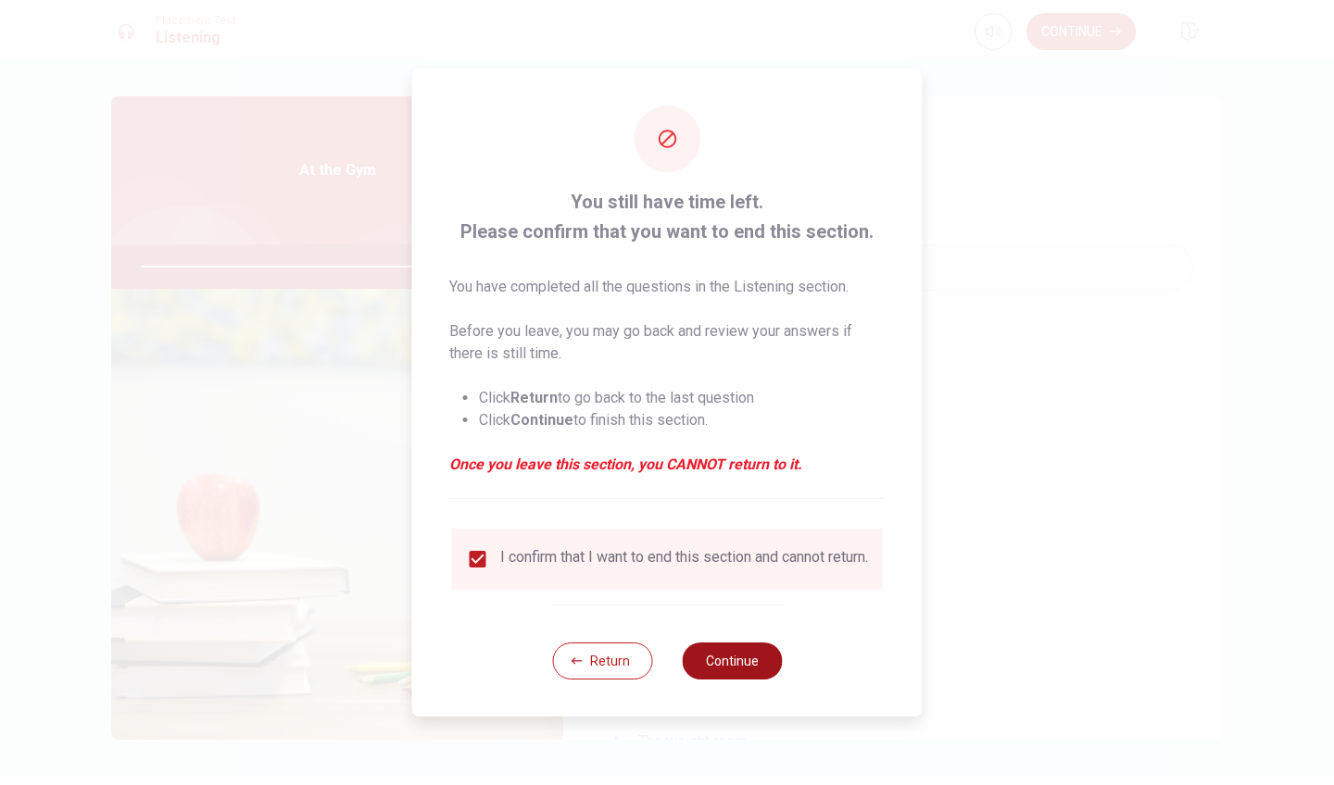
click at [716, 667] on button "Continue" at bounding box center [732, 661] width 100 height 37
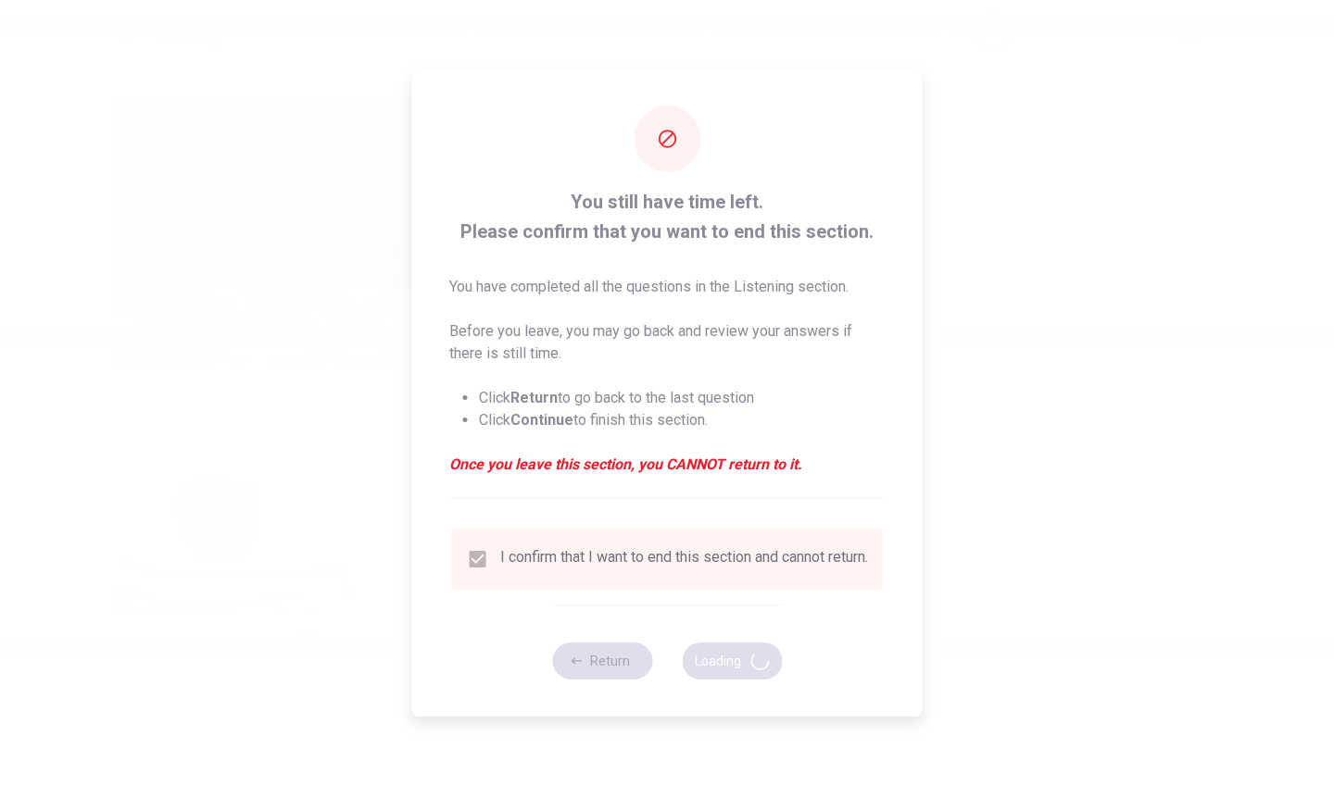
type input "96"
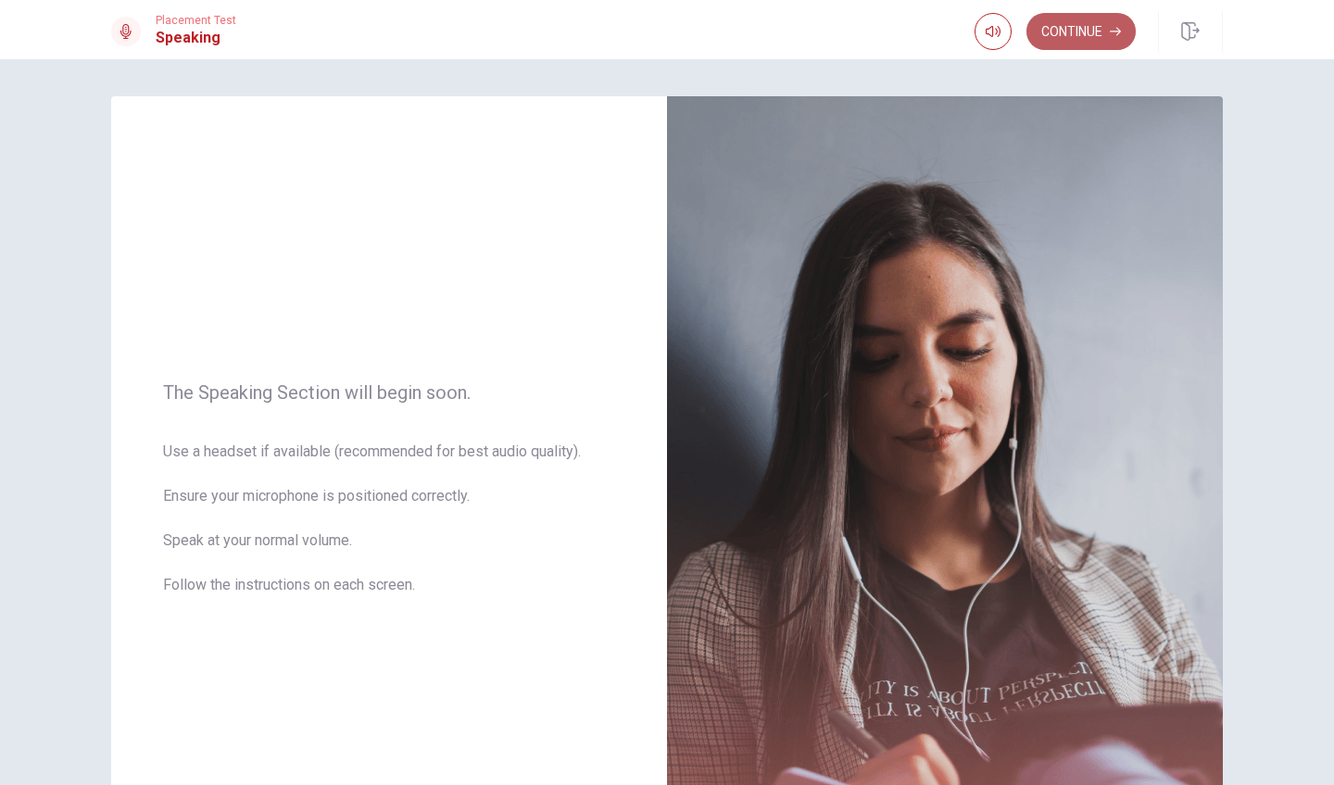
click at [1056, 22] on button "Continue" at bounding box center [1080, 31] width 109 height 37
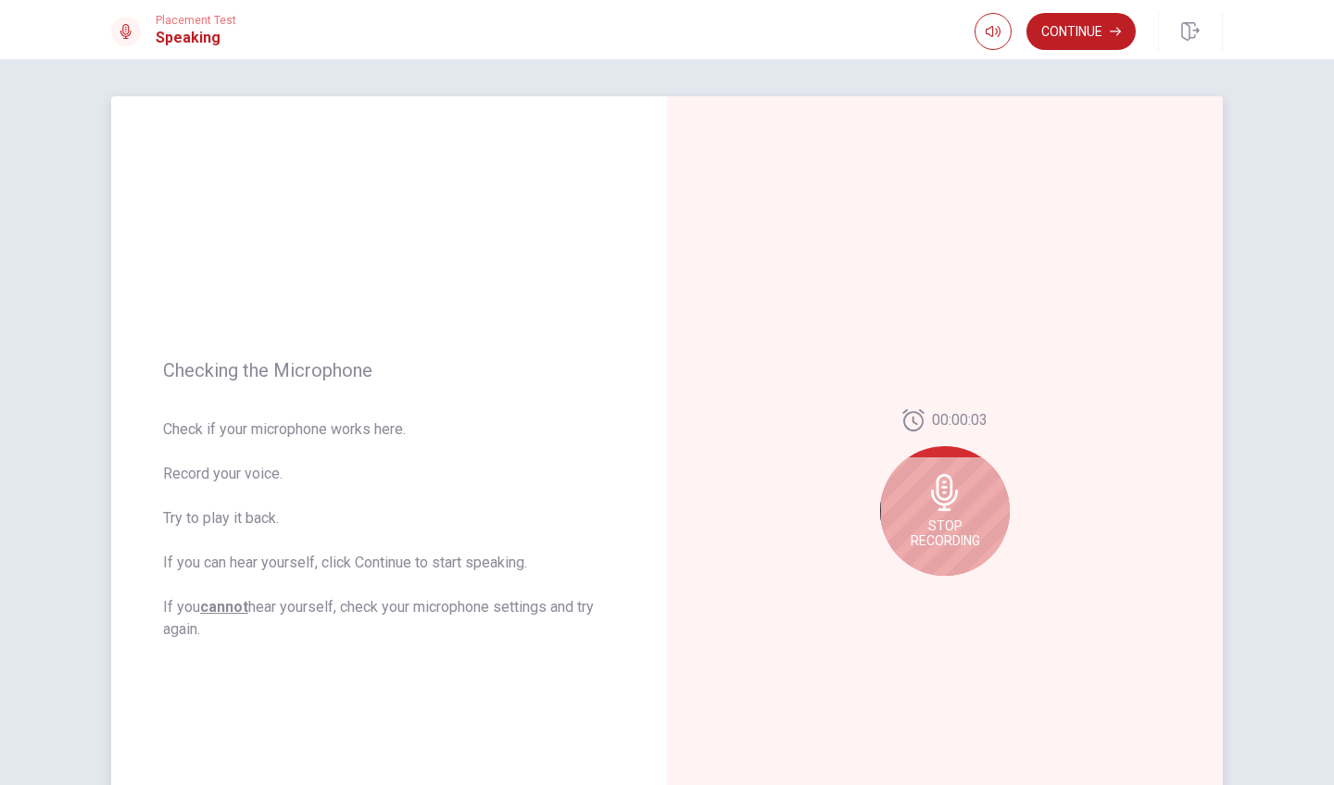
click at [949, 496] on icon at bounding box center [944, 492] width 27 height 37
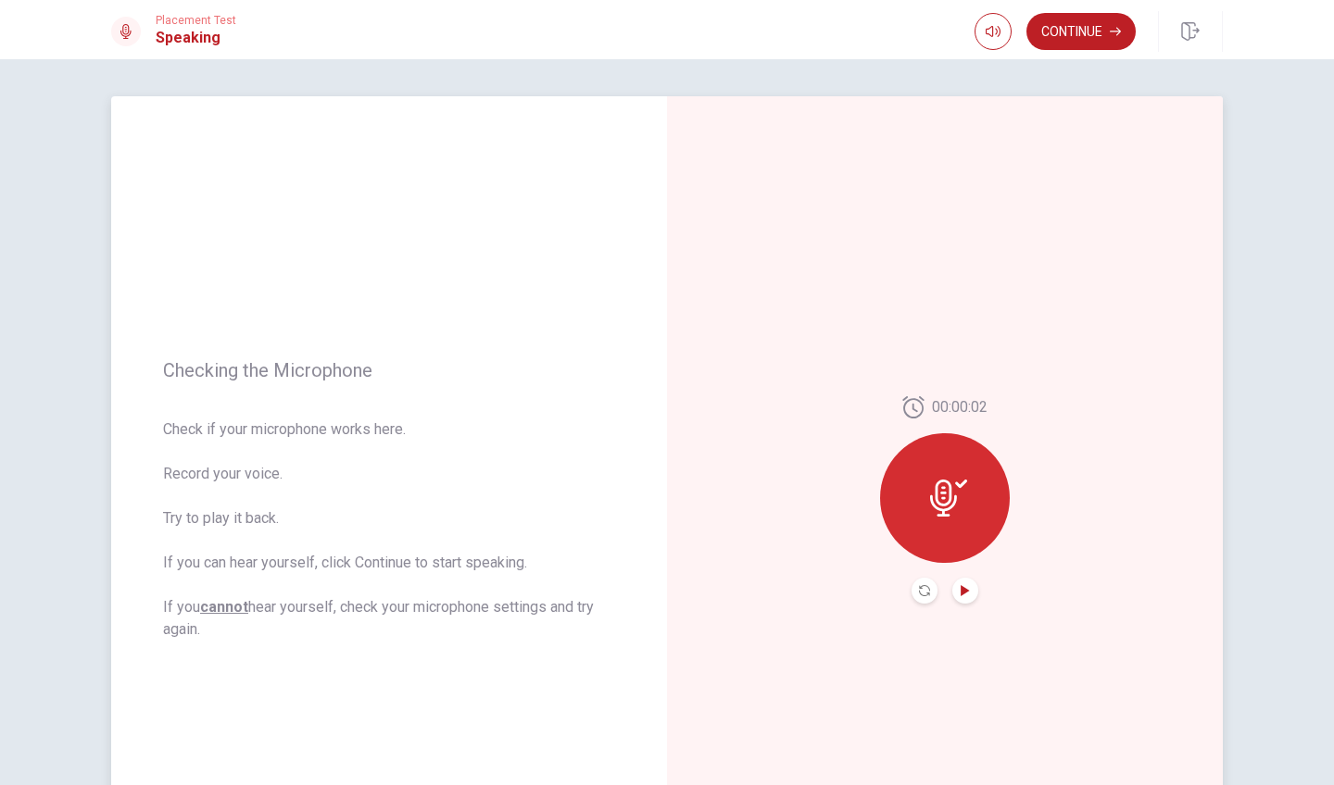
click at [962, 587] on icon "Play Audio" at bounding box center [965, 590] width 11 height 11
click at [966, 589] on icon "Pause Audio" at bounding box center [965, 590] width 9 height 11
click at [966, 590] on icon "Play Audio" at bounding box center [965, 590] width 8 height 11
click at [923, 521] on div at bounding box center [945, 498] width 130 height 130
click at [961, 596] on icon "Play Audio" at bounding box center [965, 590] width 11 height 11
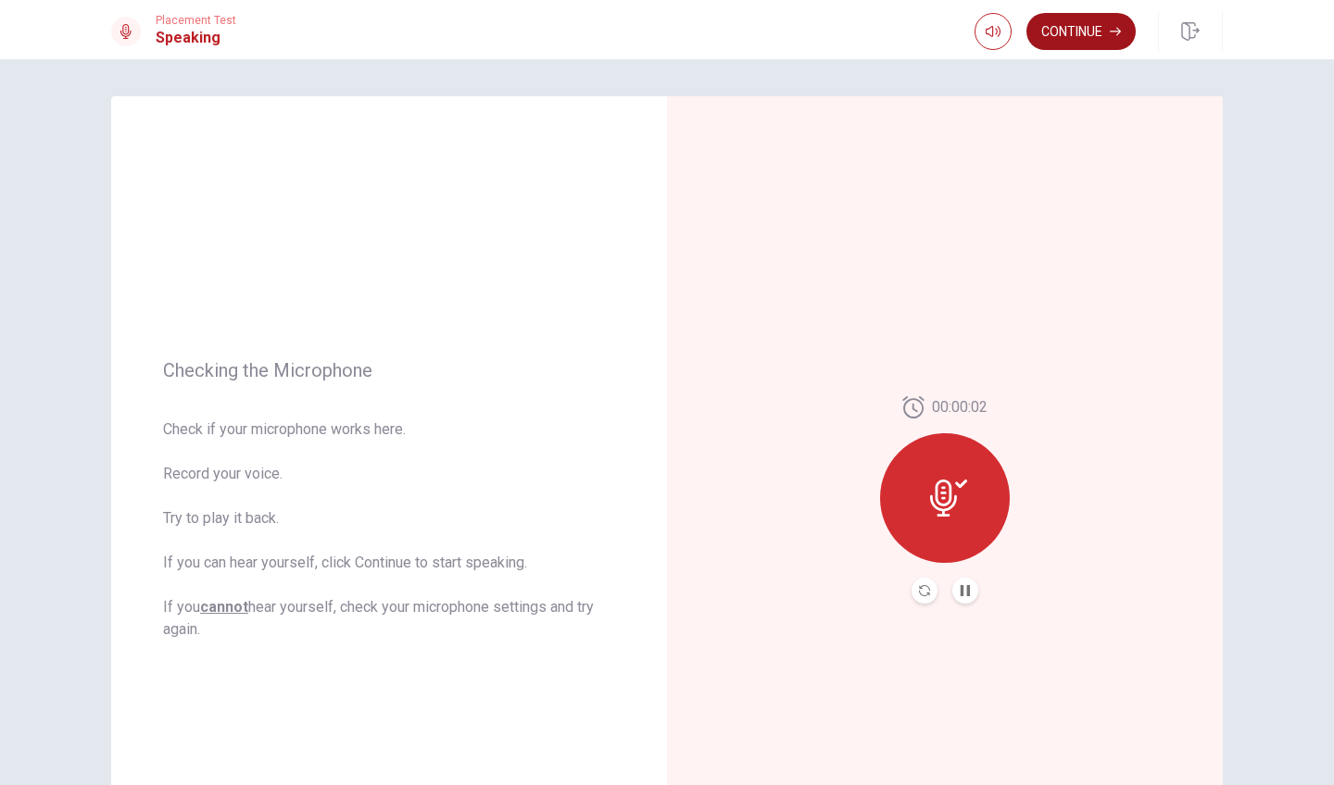
click at [1074, 41] on button "Continue" at bounding box center [1080, 31] width 109 height 37
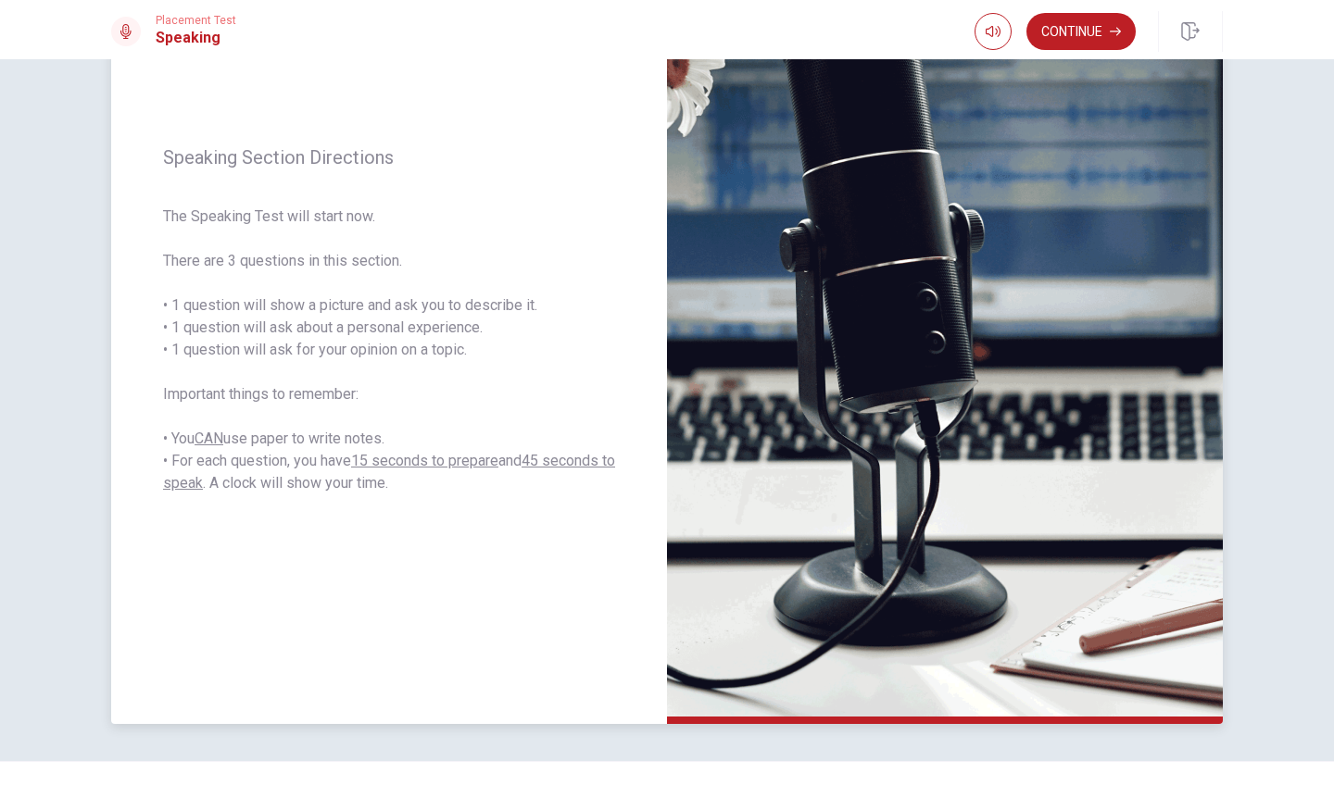
scroll to position [182, 0]
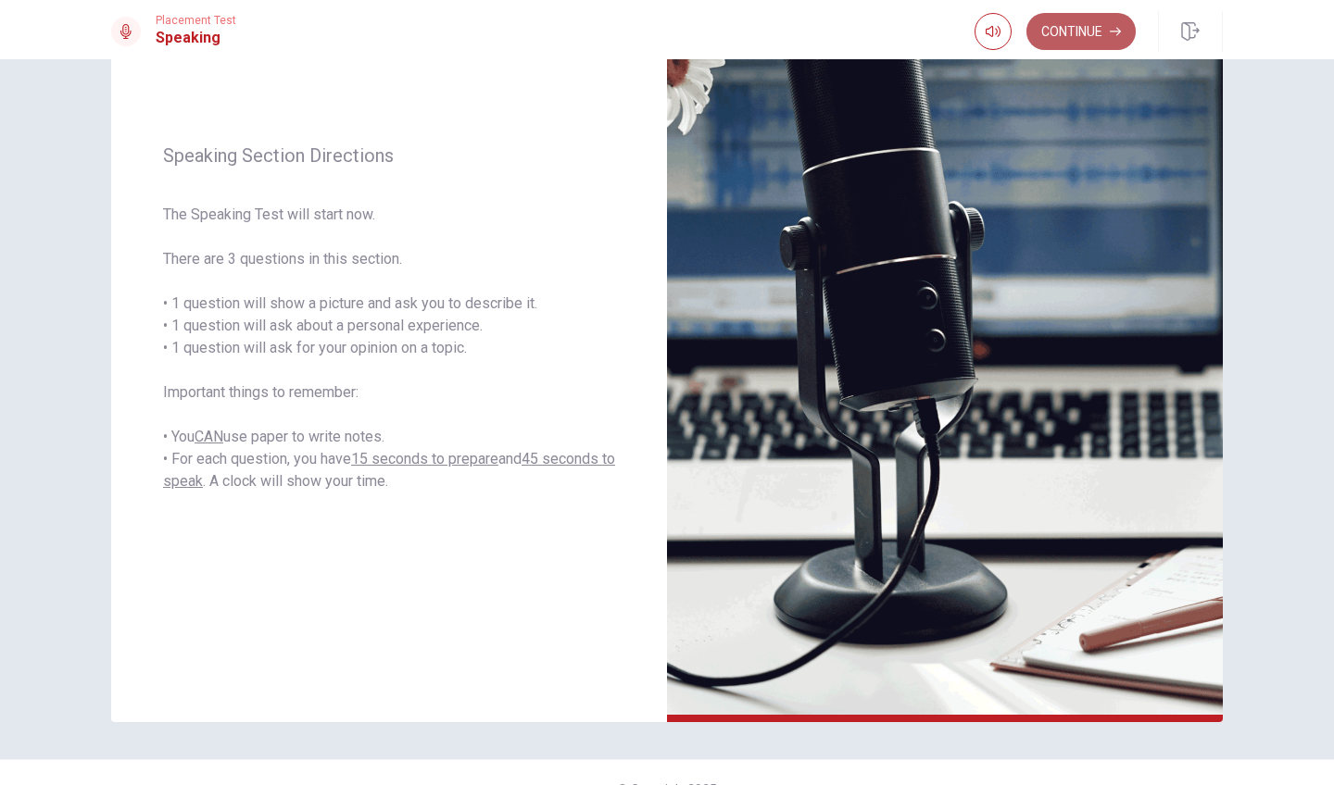
click at [1098, 18] on button "Continue" at bounding box center [1080, 31] width 109 height 37
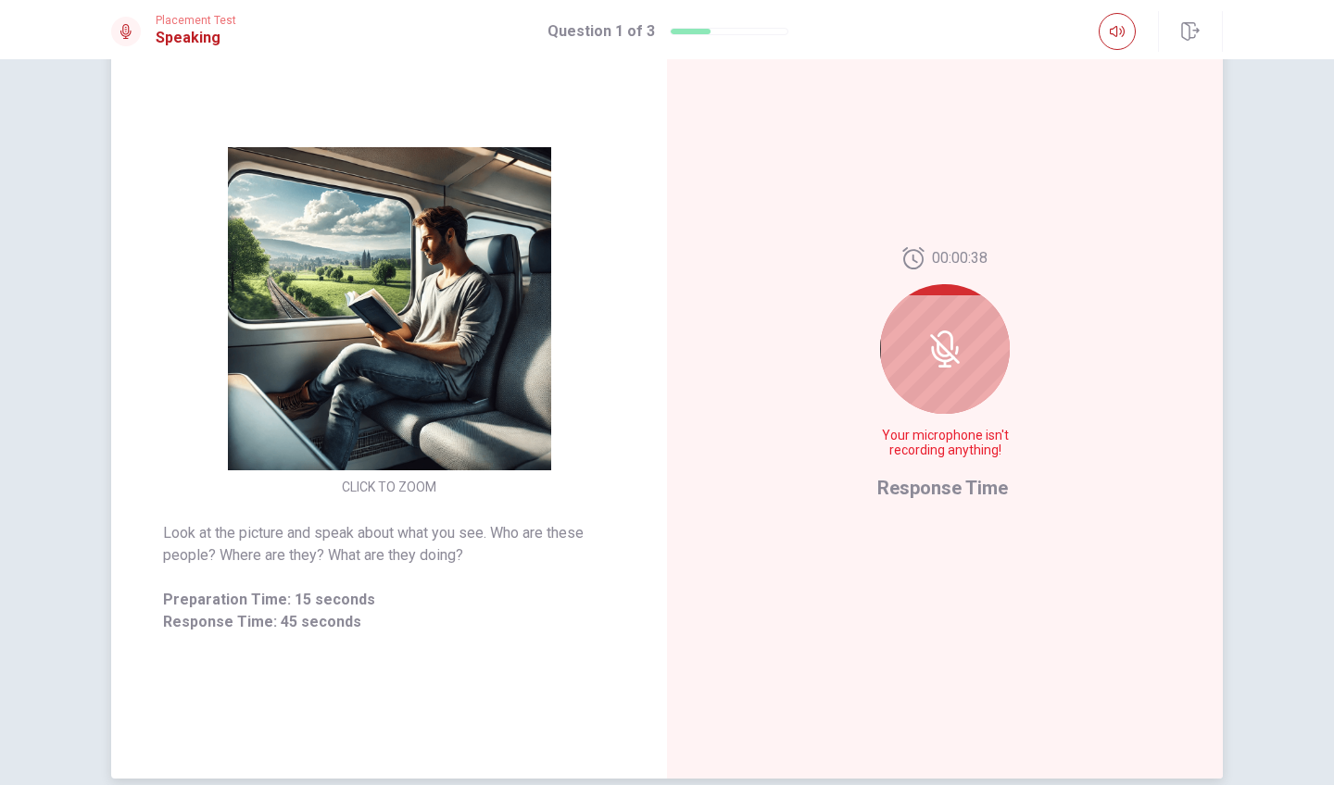
scroll to position [116, 0]
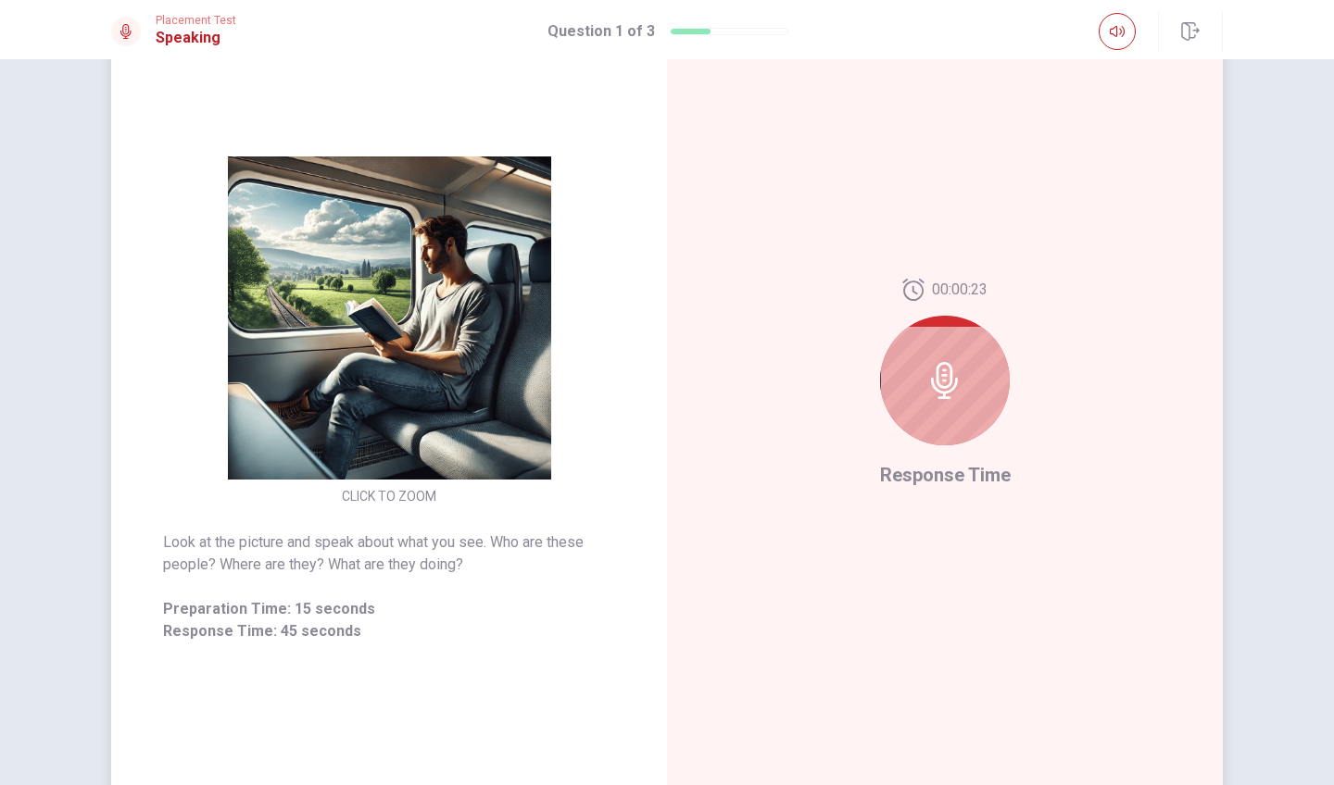
click at [959, 370] on icon at bounding box center [944, 380] width 37 height 37
click at [954, 476] on span "Response Time" at bounding box center [945, 475] width 131 height 22
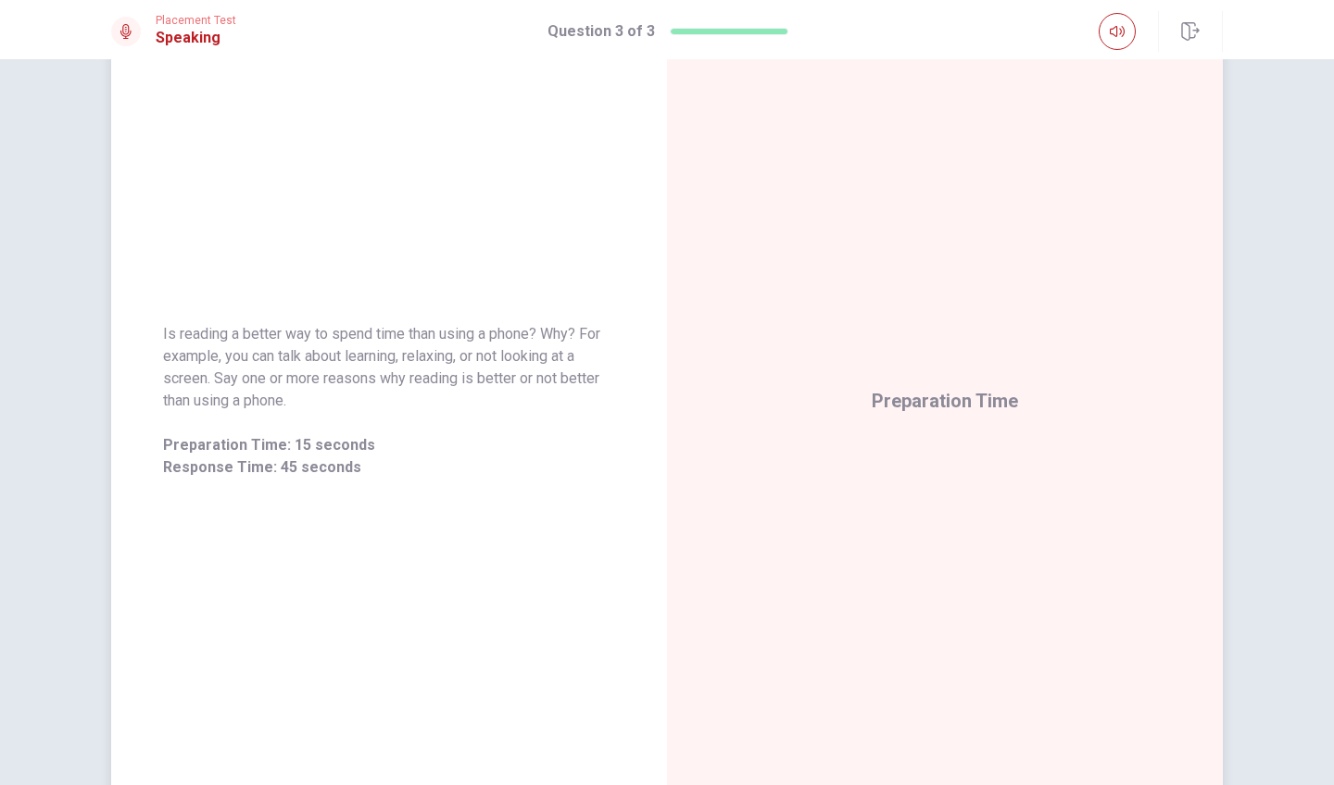
scroll to position [97, 0]
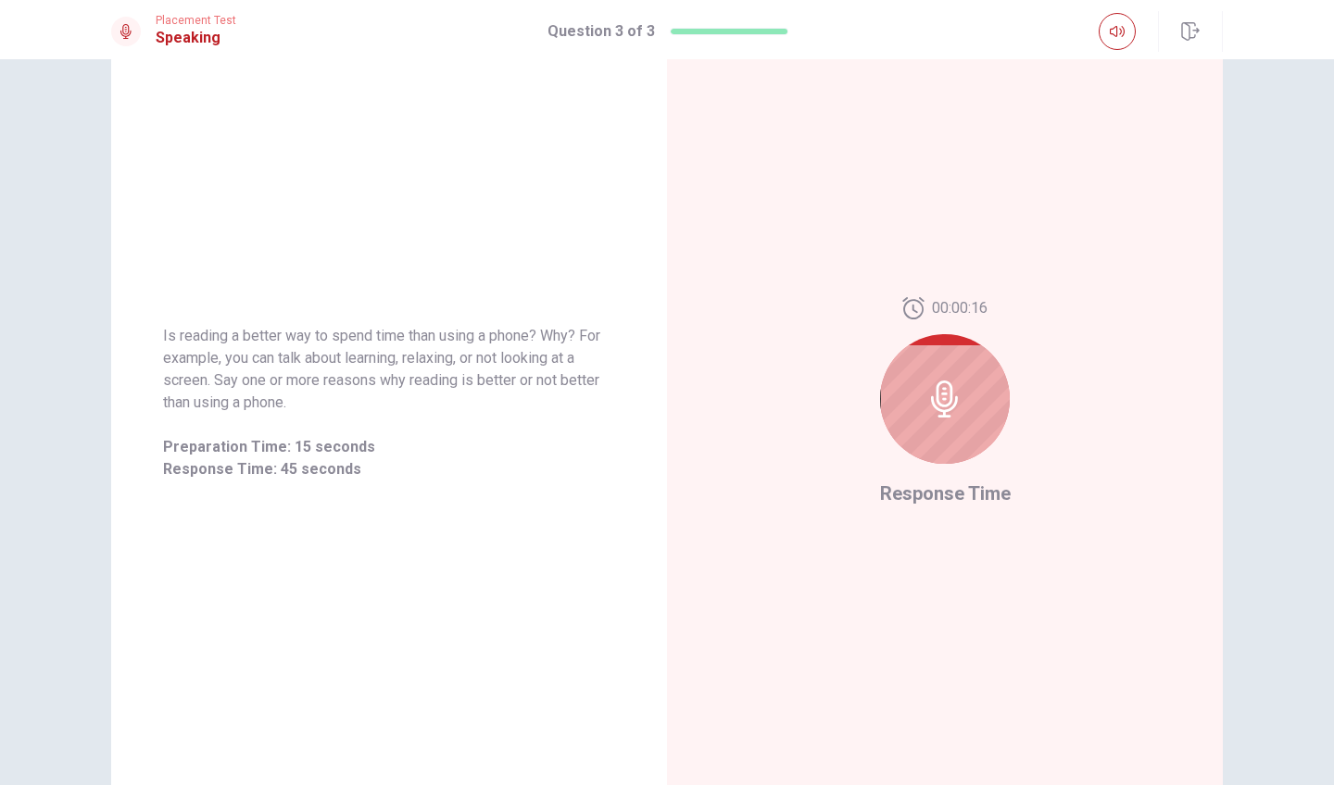
click at [937, 392] on icon at bounding box center [944, 399] width 37 height 37
click at [943, 494] on span "Response Time" at bounding box center [945, 494] width 131 height 22
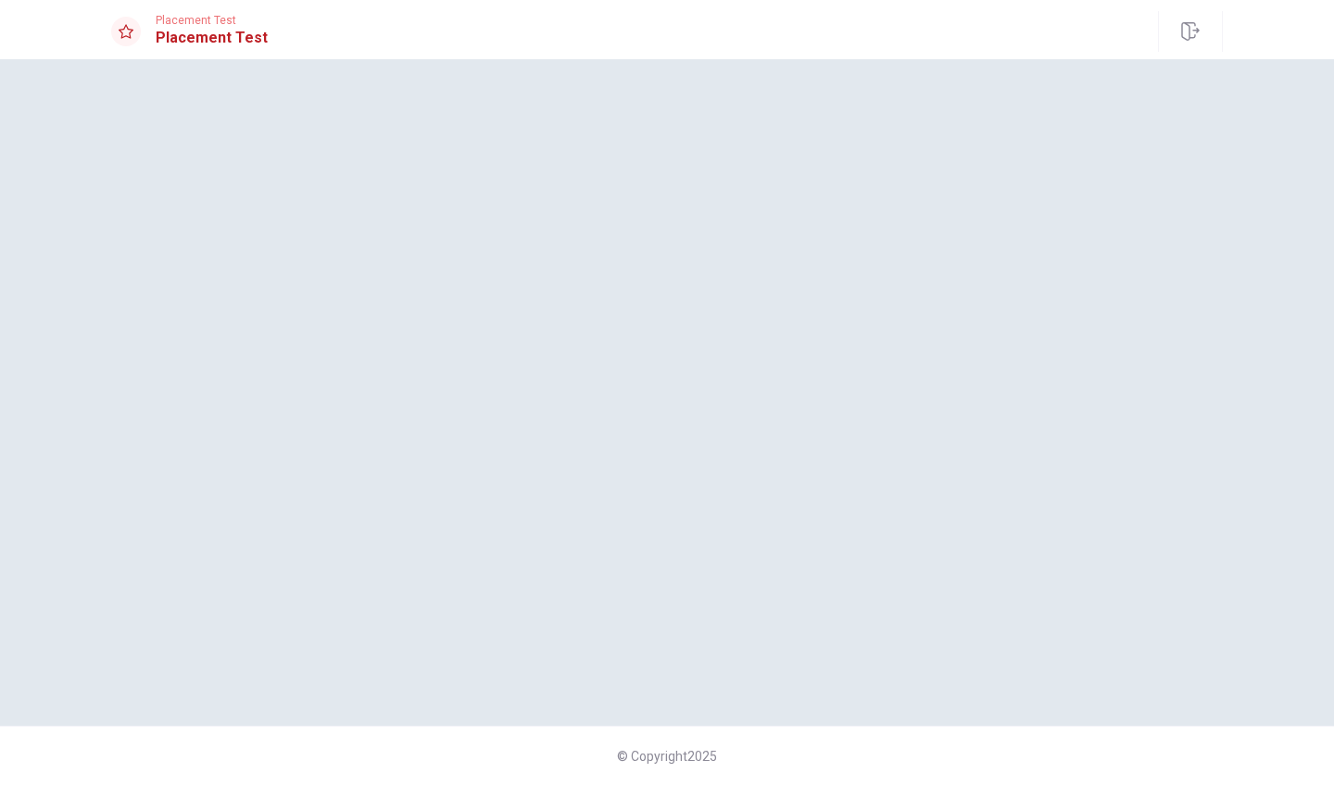
scroll to position [0, 0]
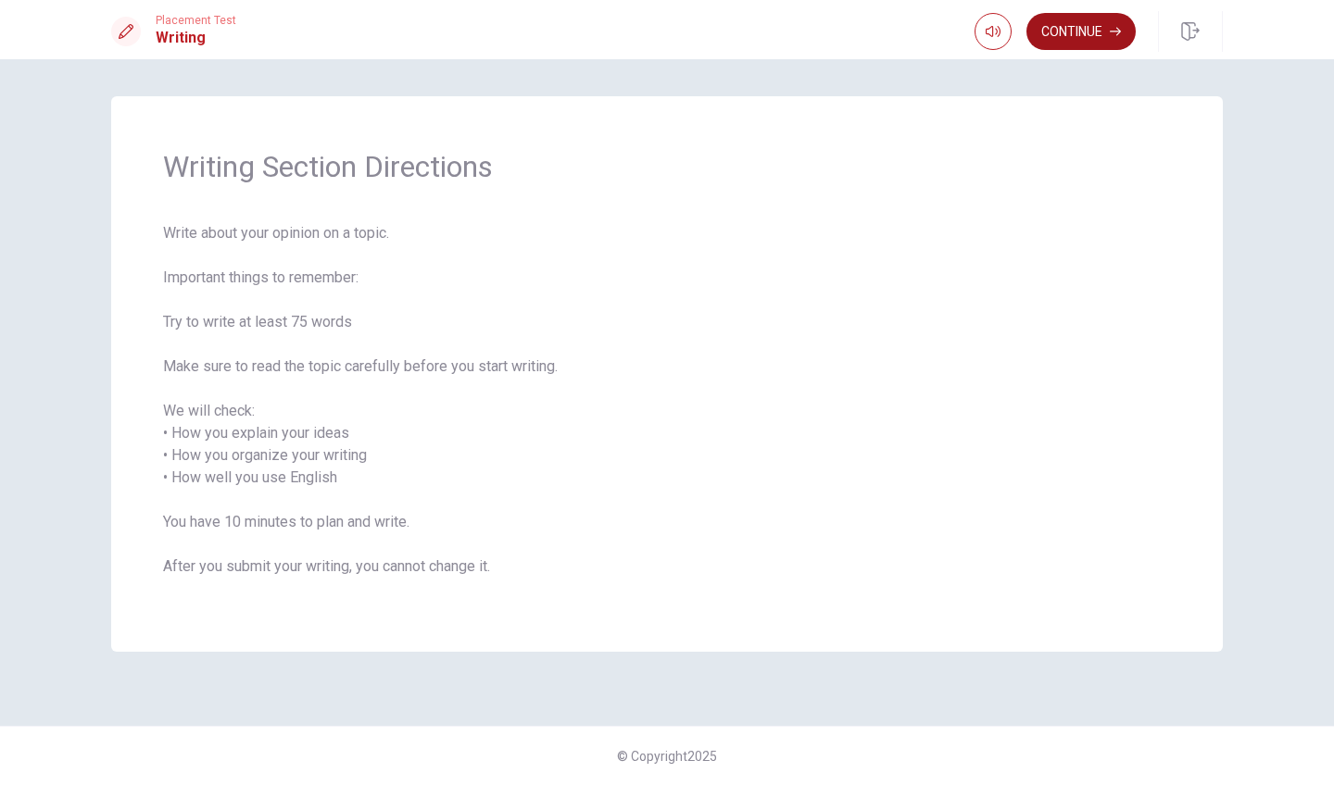
click at [1084, 30] on button "Continue" at bounding box center [1080, 31] width 109 height 37
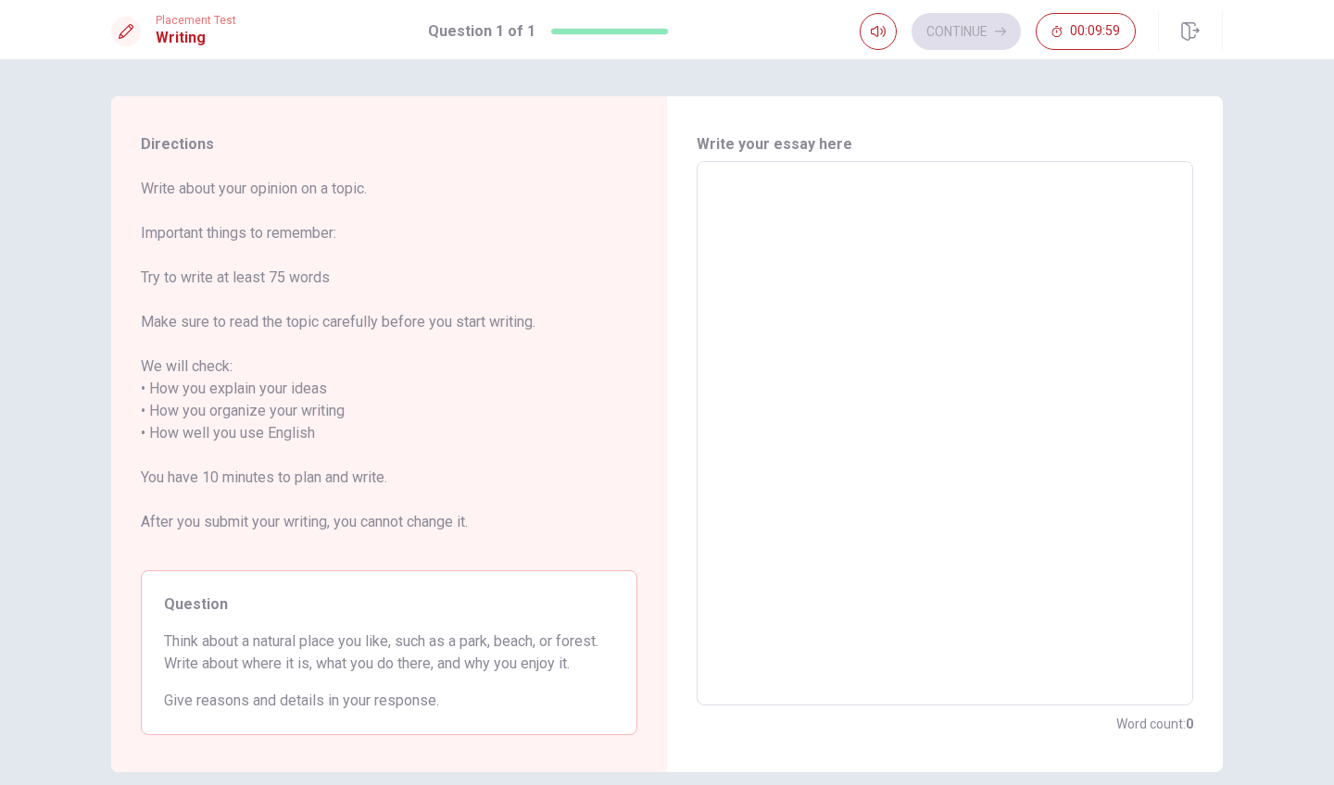
click at [769, 257] on textarea at bounding box center [945, 434] width 471 height 514
type textarea "i"
type textarea "x"
type textarea "i"
type textarea "x"
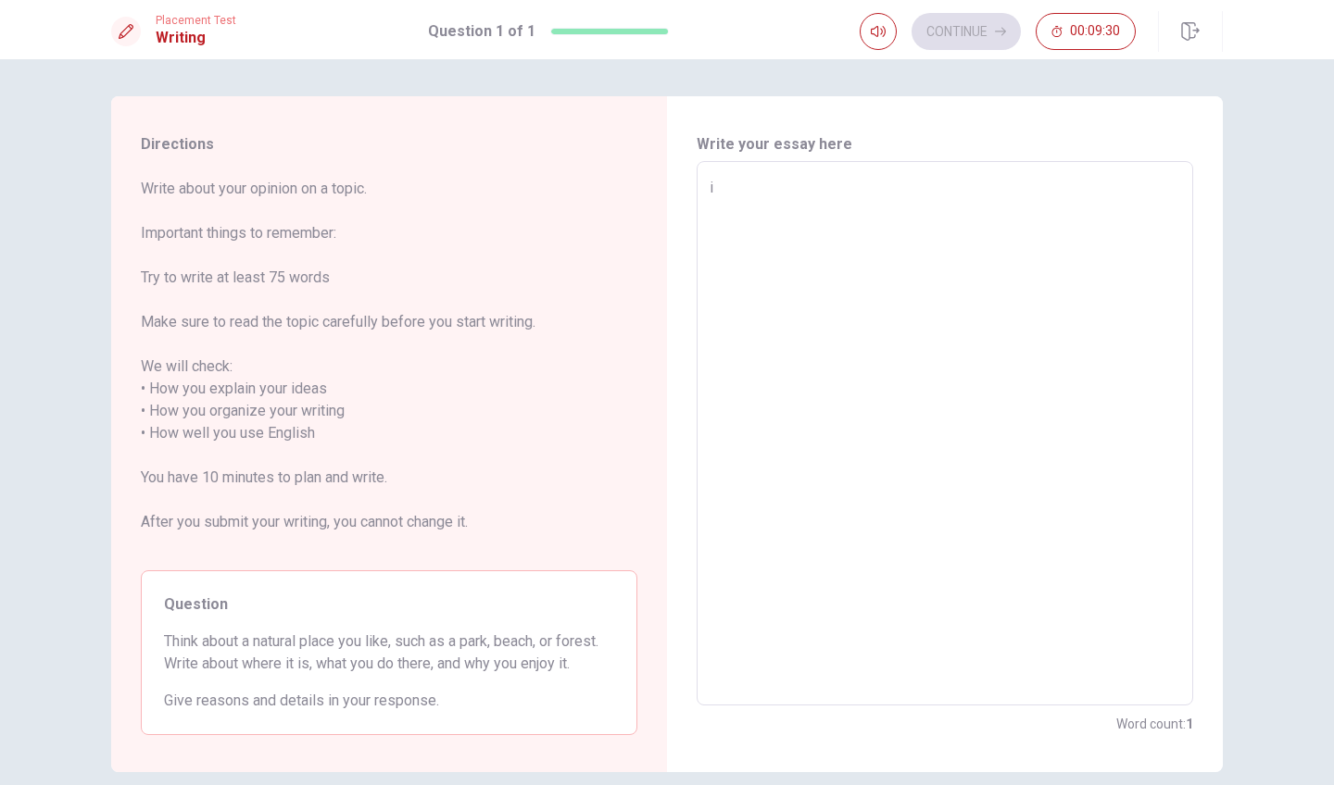
type textarea "i"
type textarea "x"
type textarea "d"
type textarea "x"
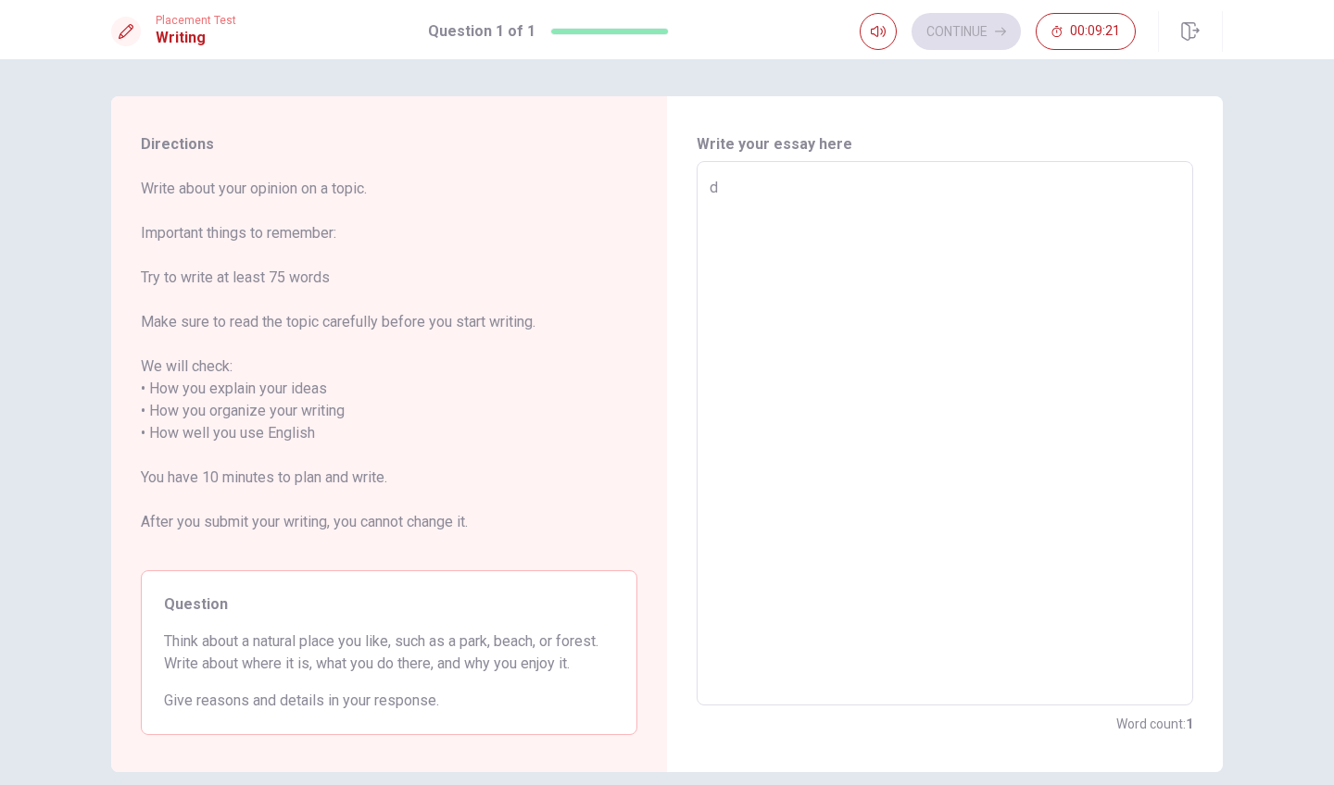
type textarea "do"
type textarea "x"
type textarea "don"
type textarea "x"
type textarea "dont"
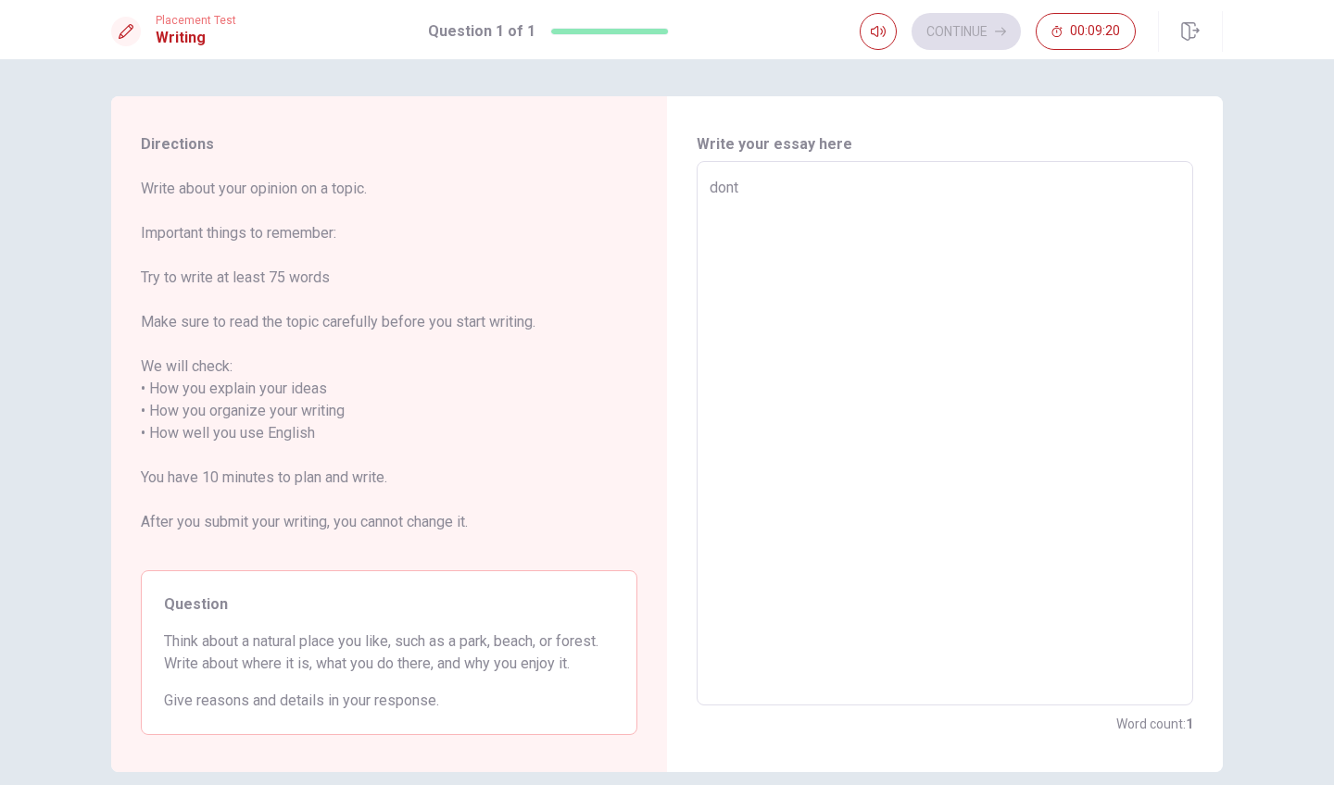
type textarea "x"
type textarea "dont"
type textarea "x"
type textarea "dont"
type textarea "x"
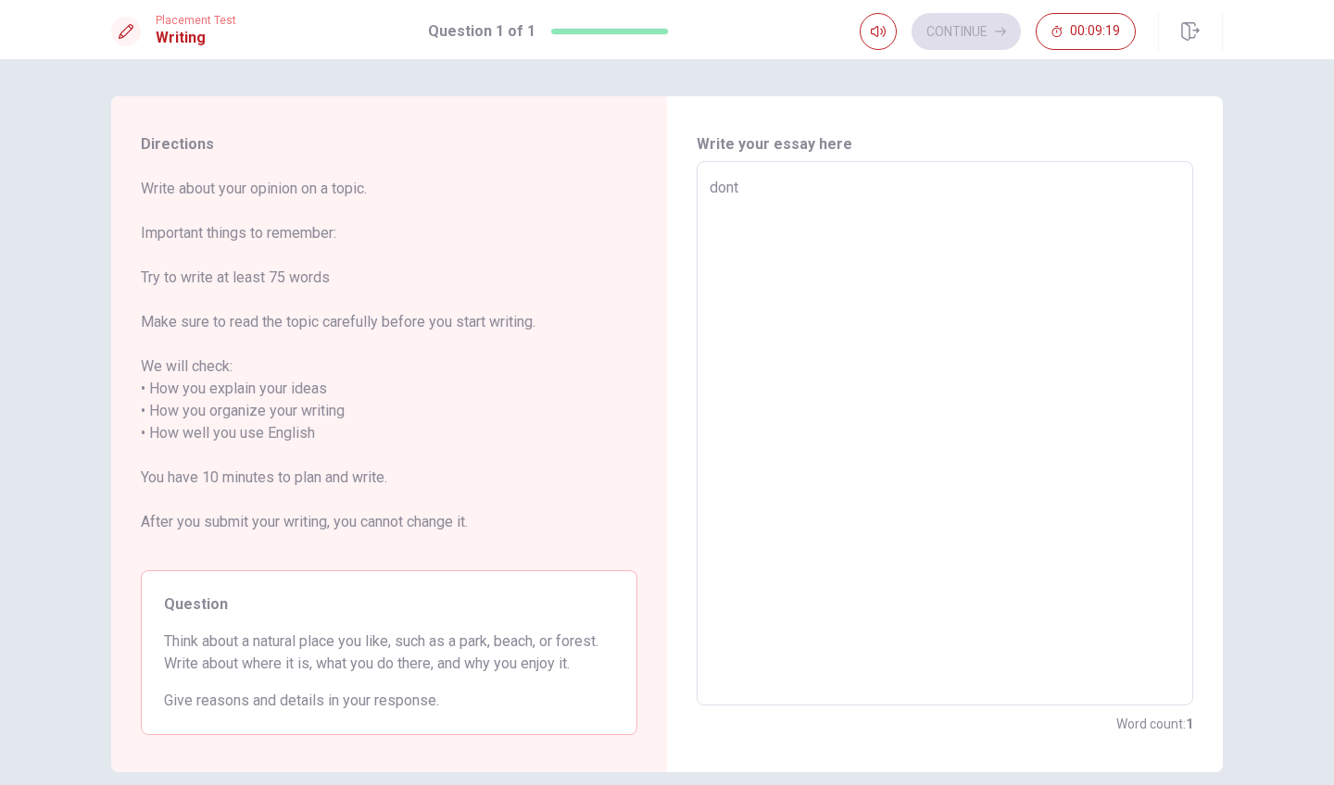
type textarea "don"
type textarea "x"
type textarea "do"
type textarea "x"
type textarea "d"
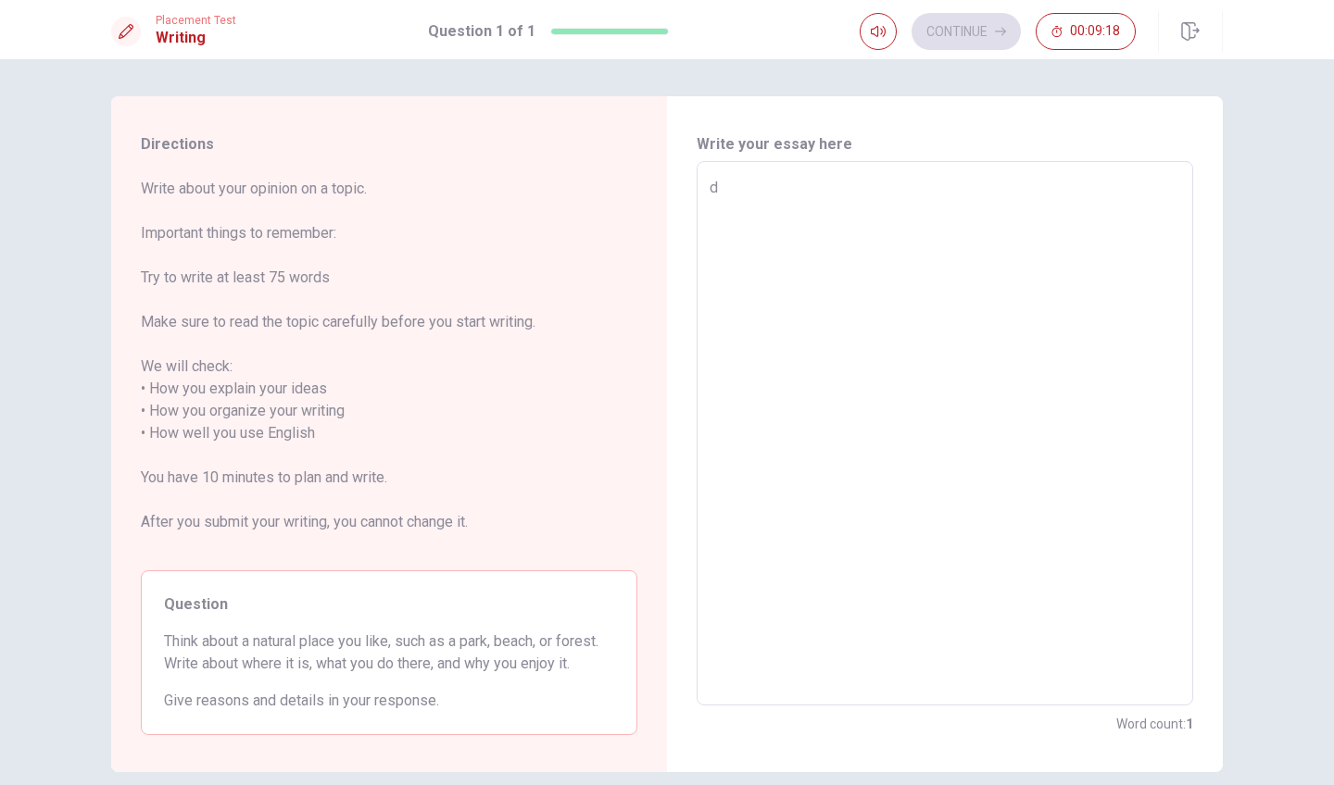
type textarea "x"
type textarea "i"
type textarea "x"
type textarea "i"
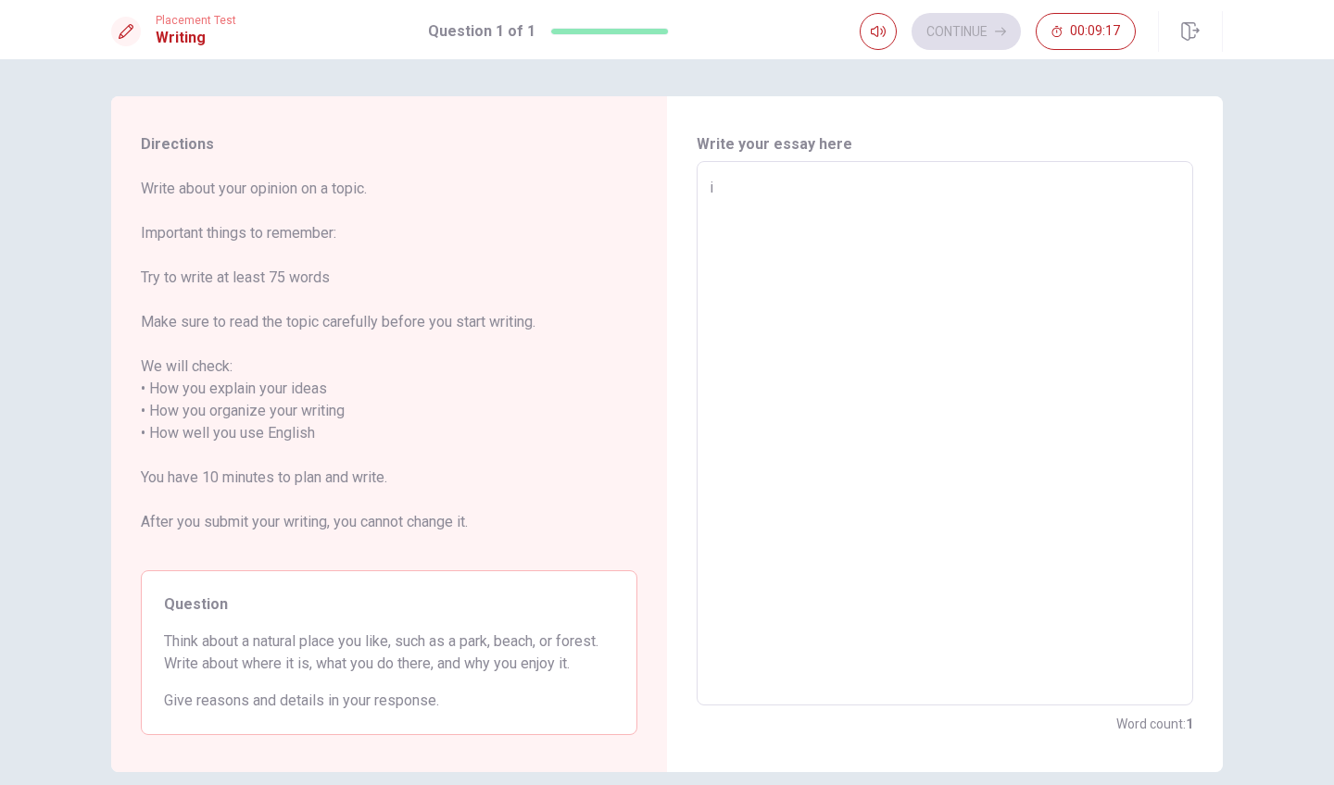
type textarea "x"
type textarea "i d"
type textarea "x"
type textarea "i do"
type textarea "x"
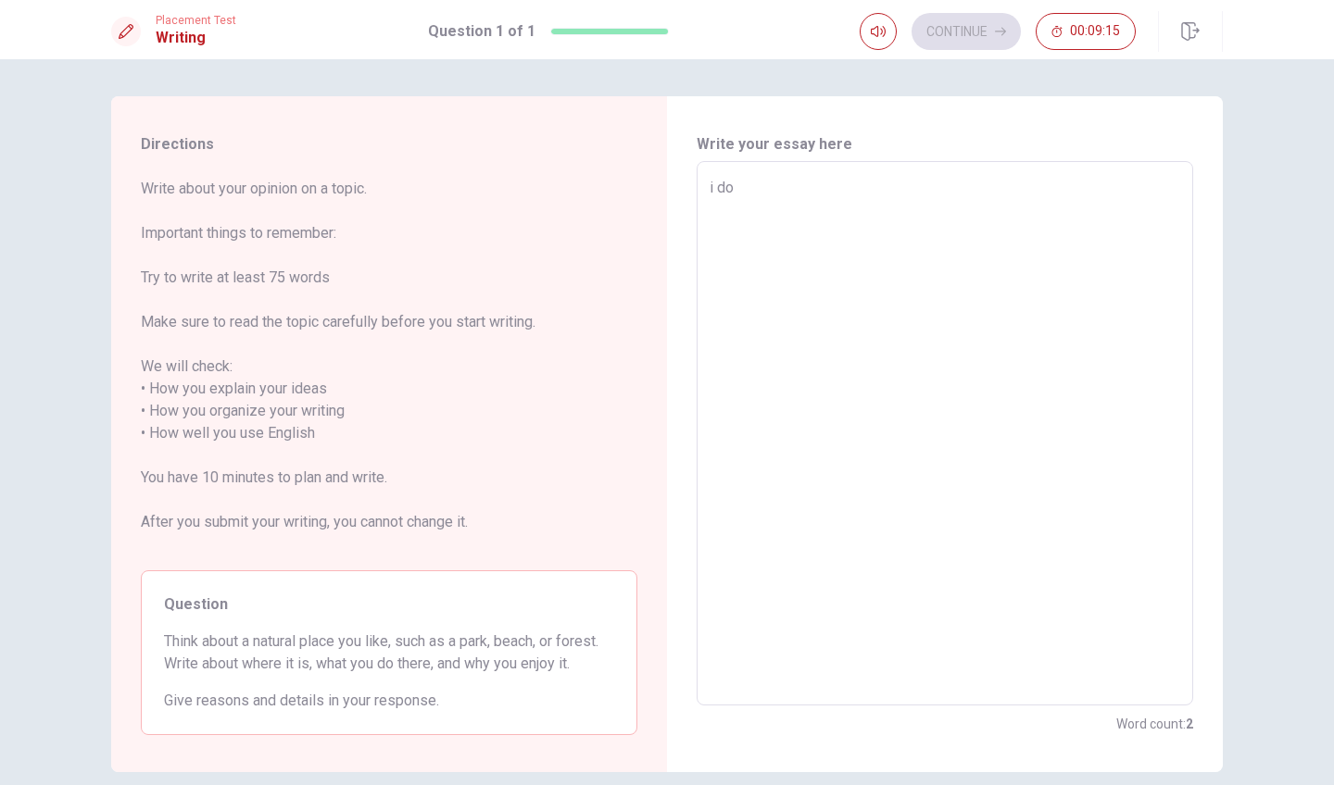
type textarea "i don"
type textarea "x"
type textarea "i dont"
type textarea "x"
type textarea "i dont"
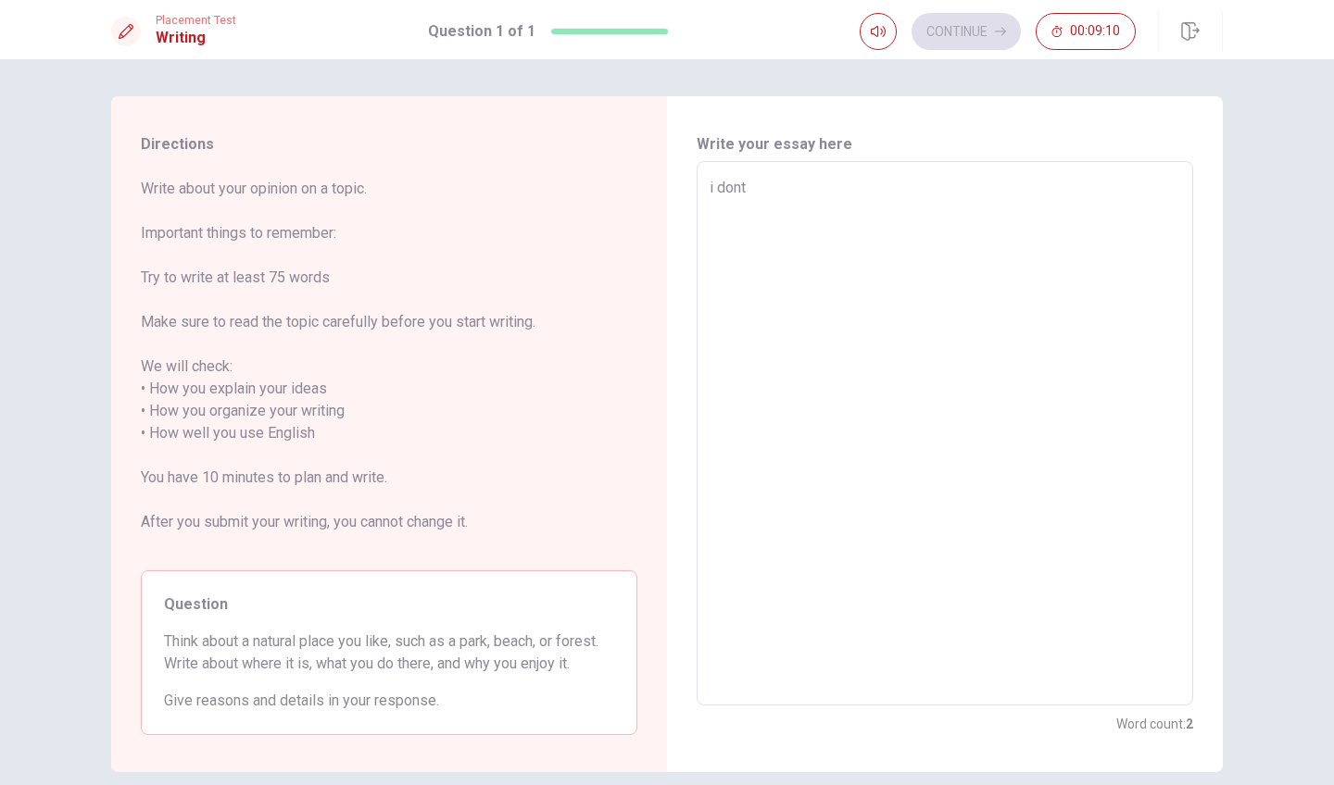
type textarea "x"
type textarea "i dont n"
type textarea "x"
type textarea "i dont no"
type textarea "x"
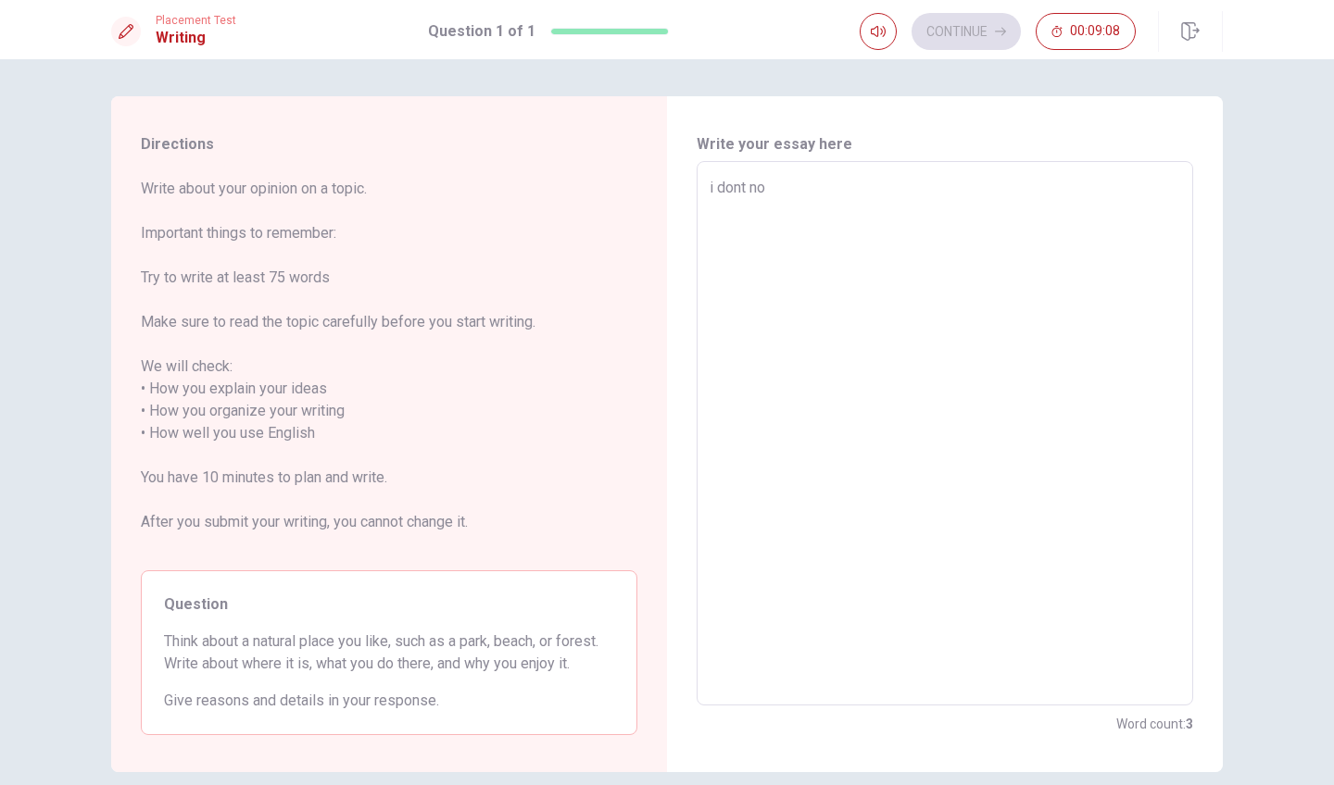
type textarea "i dont now"
type textarea "x"
type textarea "i dont now"
type textarea "x"
type textarea "i dont now r"
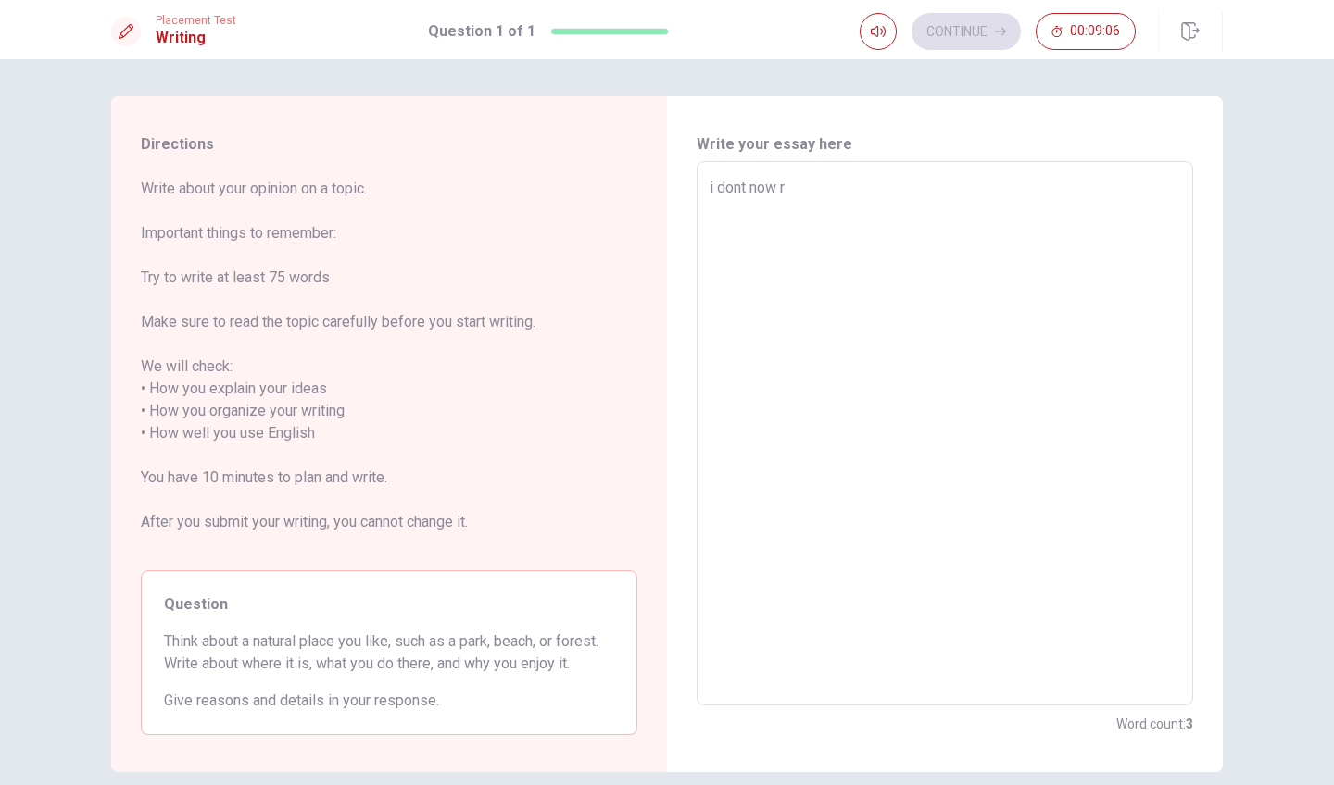
type textarea "x"
type textarea "i dont now ra"
type textarea "x"
type textarea "i dont now rai"
type textarea "x"
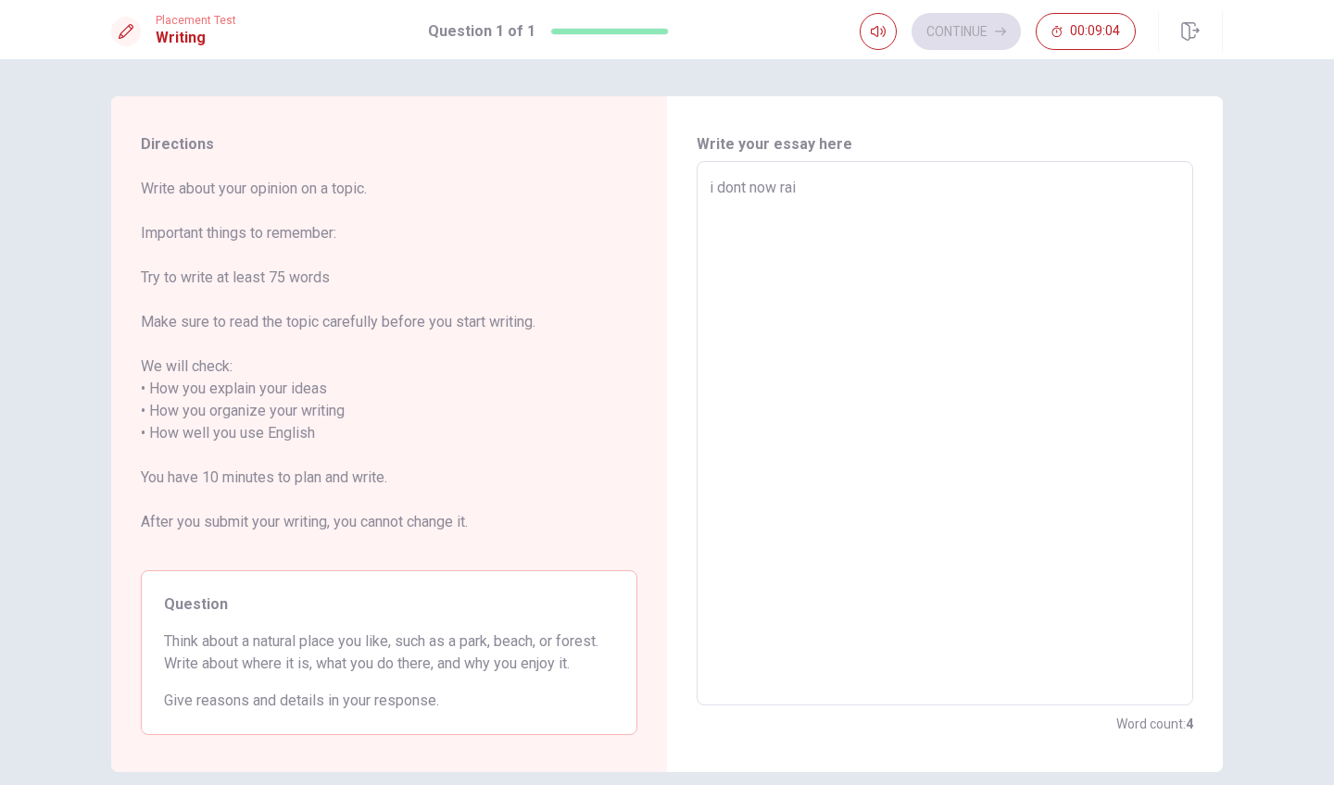
type textarea "i dont now rait"
type textarea "x"
type textarea "i dont now [PERSON_NAME]"
type textarea "x"
type textarea "i dont now raitin"
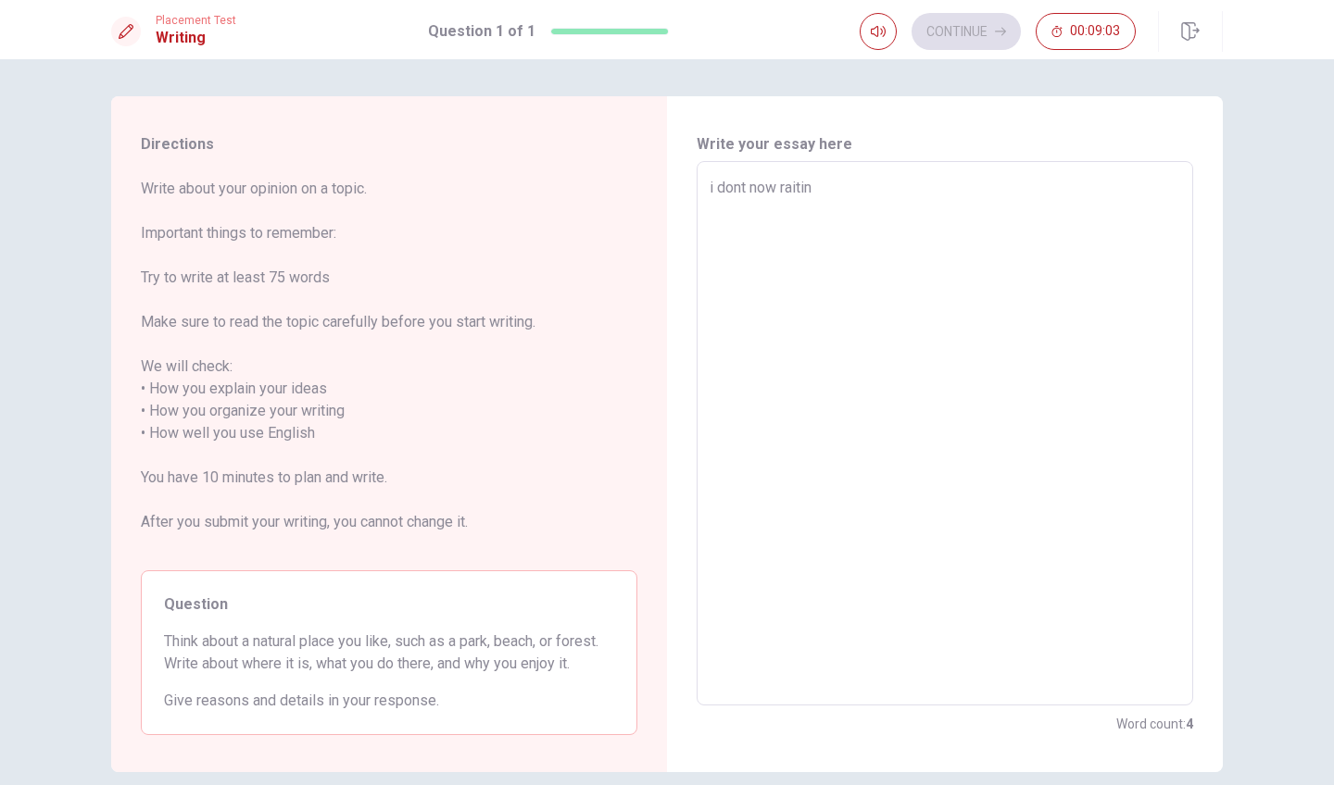
type textarea "x"
type textarea "i dont now raiting"
type textarea "x"
type textarea "i dont now raiting"
type textarea "x"
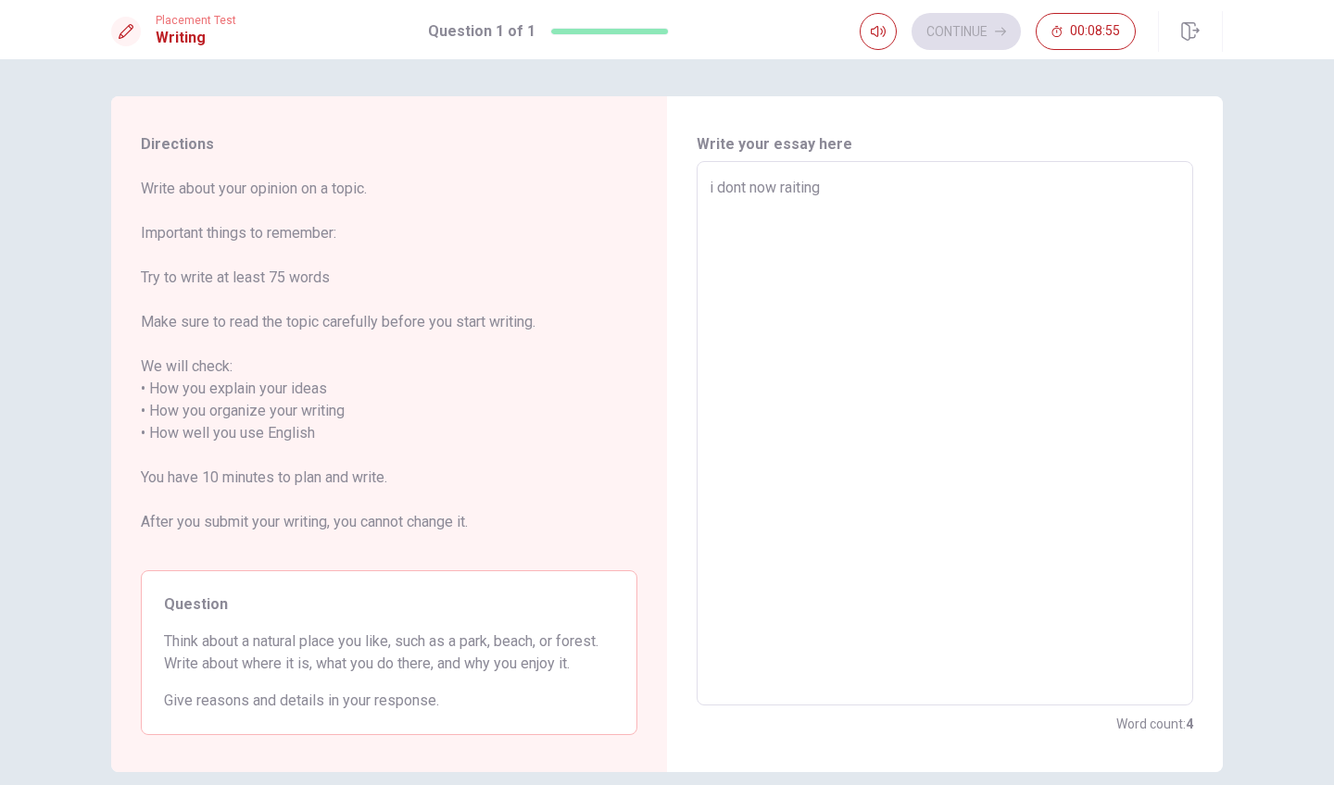
type textarea "i dont now raiting n"
type textarea "x"
type textarea "i dont now raiting no"
type textarea "x"
type textarea "i dont now raiting now"
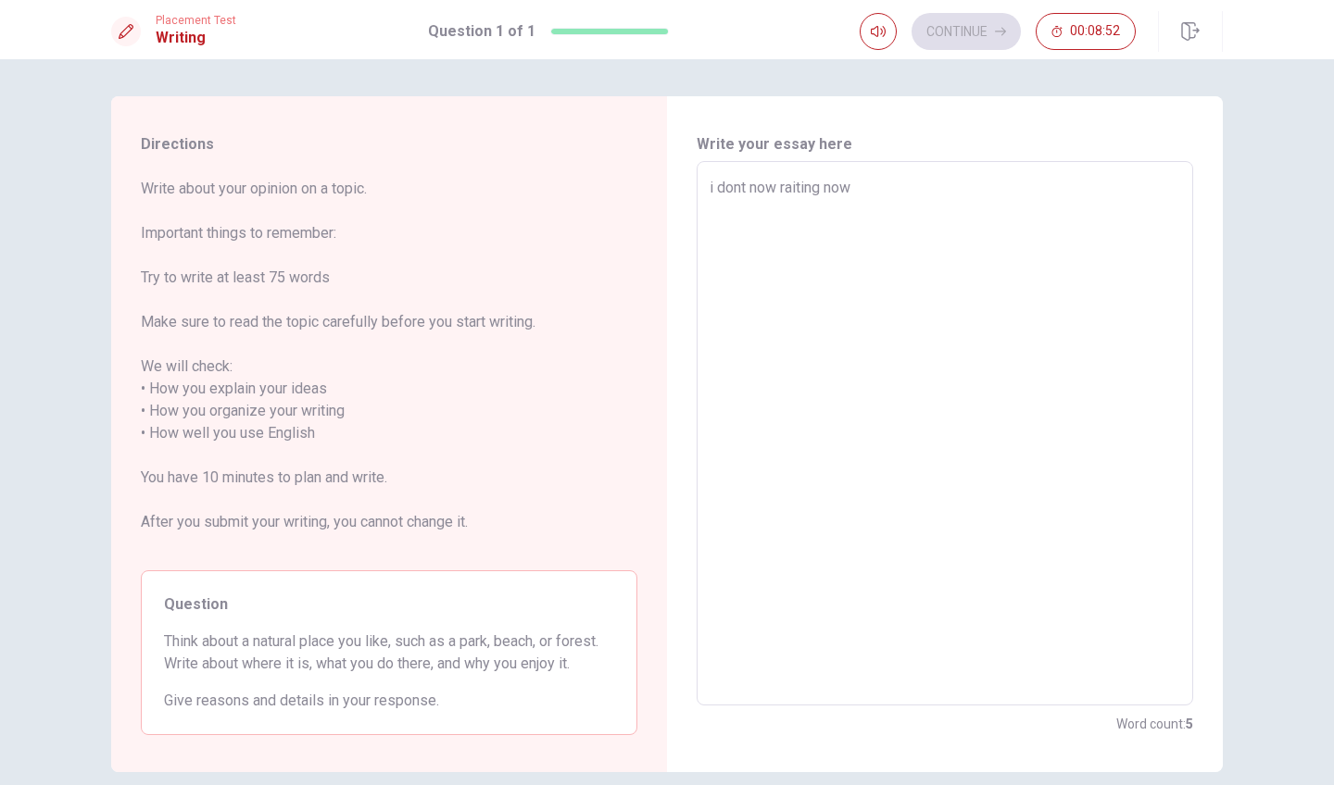
click at [774, 194] on textarea "i dont now raiting now" at bounding box center [945, 434] width 471 height 514
type textarea "x"
type textarea "i dont no raiting now"
click at [850, 189] on textarea "i dont no raiting now" at bounding box center [945, 434] width 471 height 514
type textarea "x"
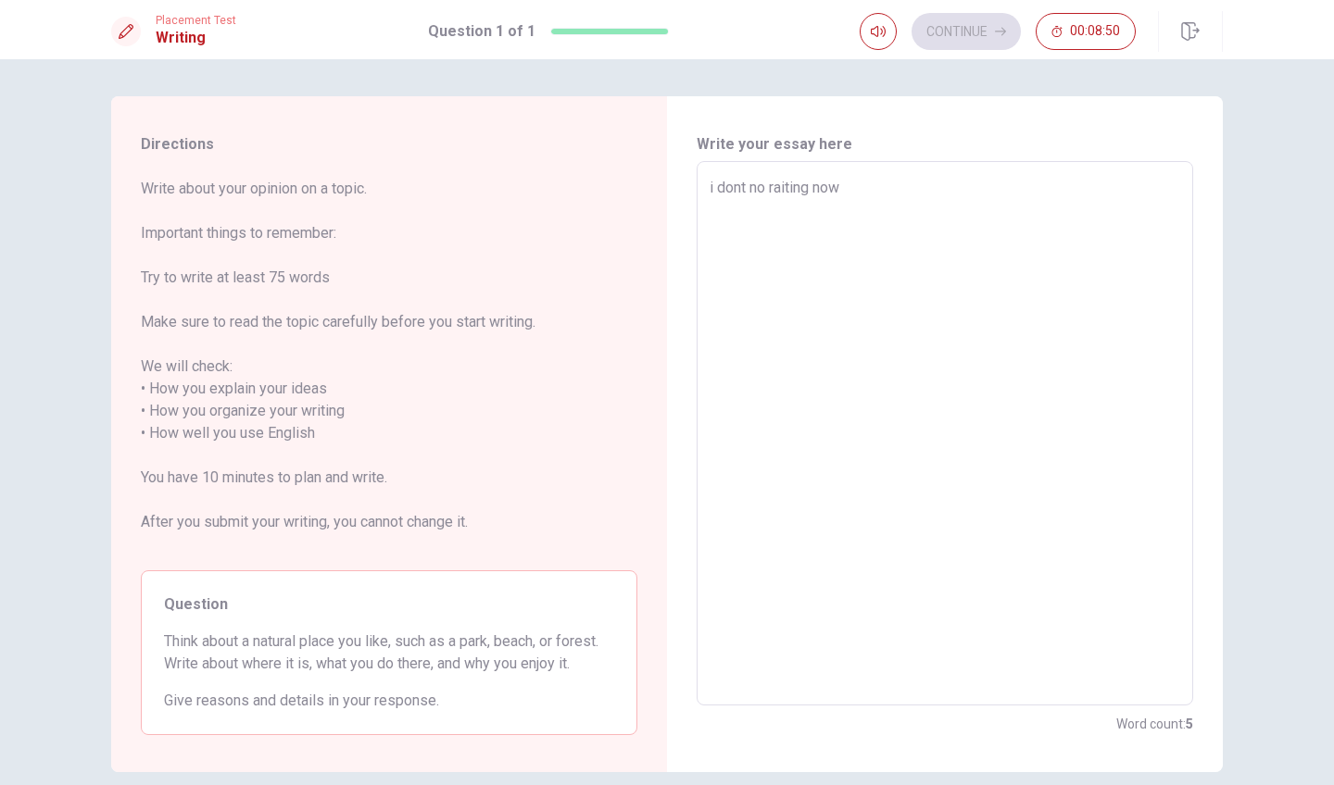
type textarea "i dont no raiting now"
type textarea "x"
type textarea "i dont no raiting now a"
type textarea "x"
type textarea "i dont no raiting now an"
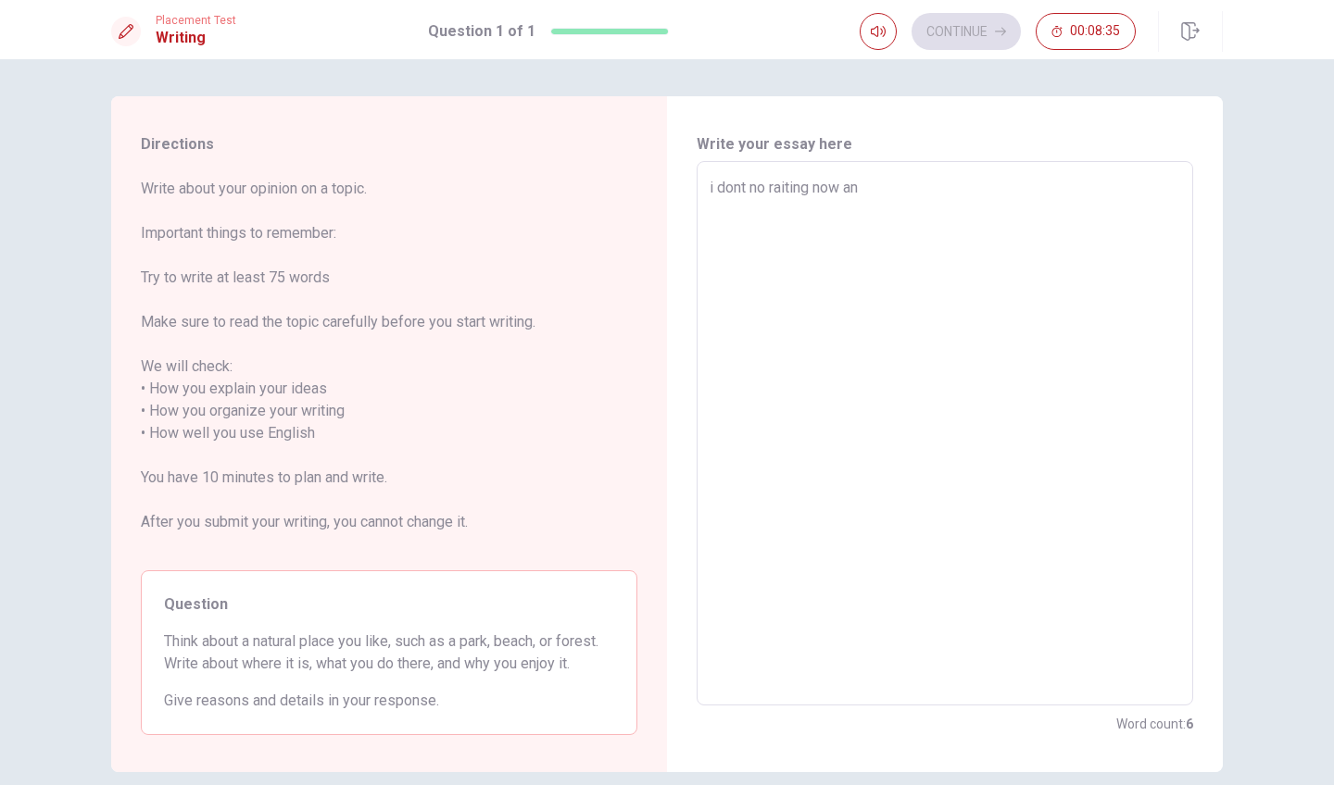
type textarea "x"
type textarea "i dont no raiting now any"
type textarea "x"
type textarea "i dont no raiting now anyt"
type textarea "x"
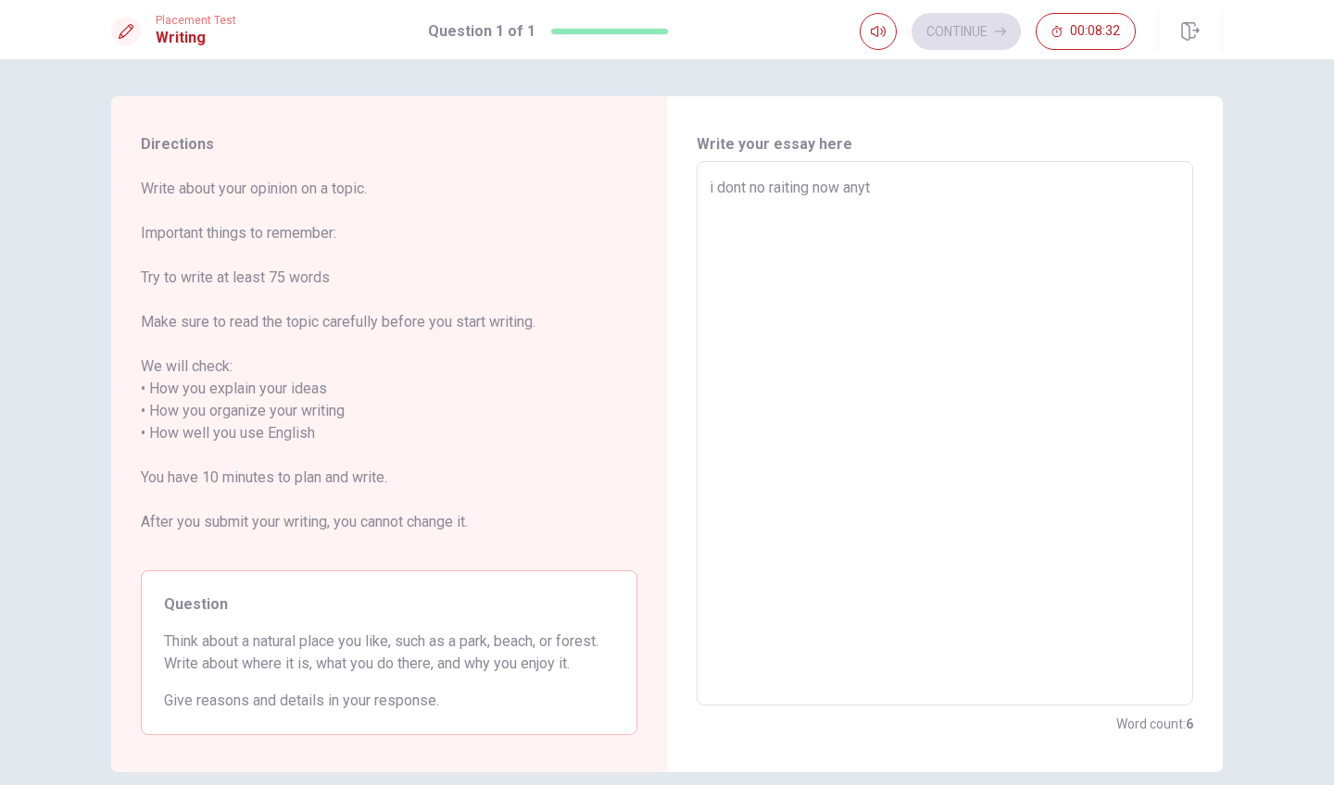
type textarea "i dont no raiting now anyth"
type textarea "x"
type textarea "i dont no raiting now anythi"
type textarea "x"
type textarea "i dont no raiting now anythin"
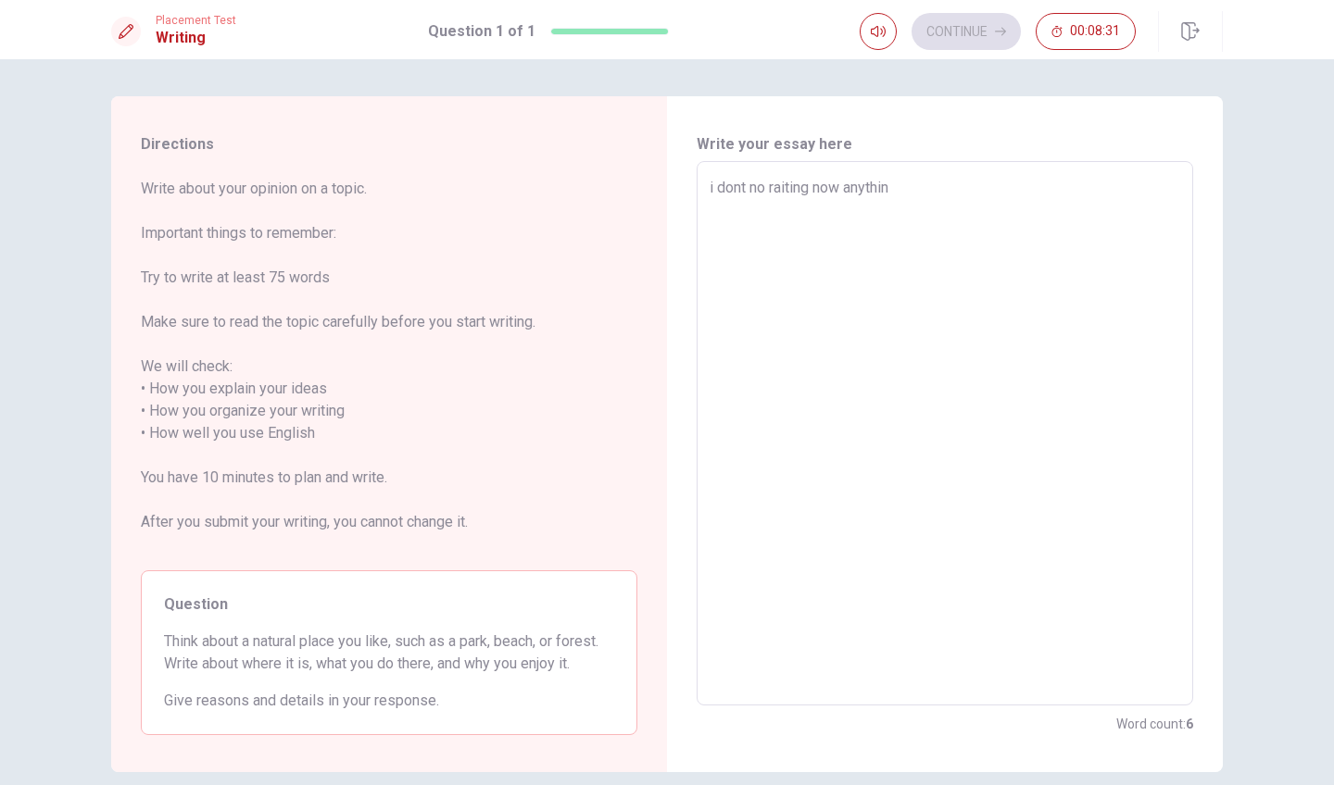
type textarea "x"
type textarea "i dont no raiting now anything"
type textarea "x"
type textarea "i dont no raiting now anything"
type textarea "x"
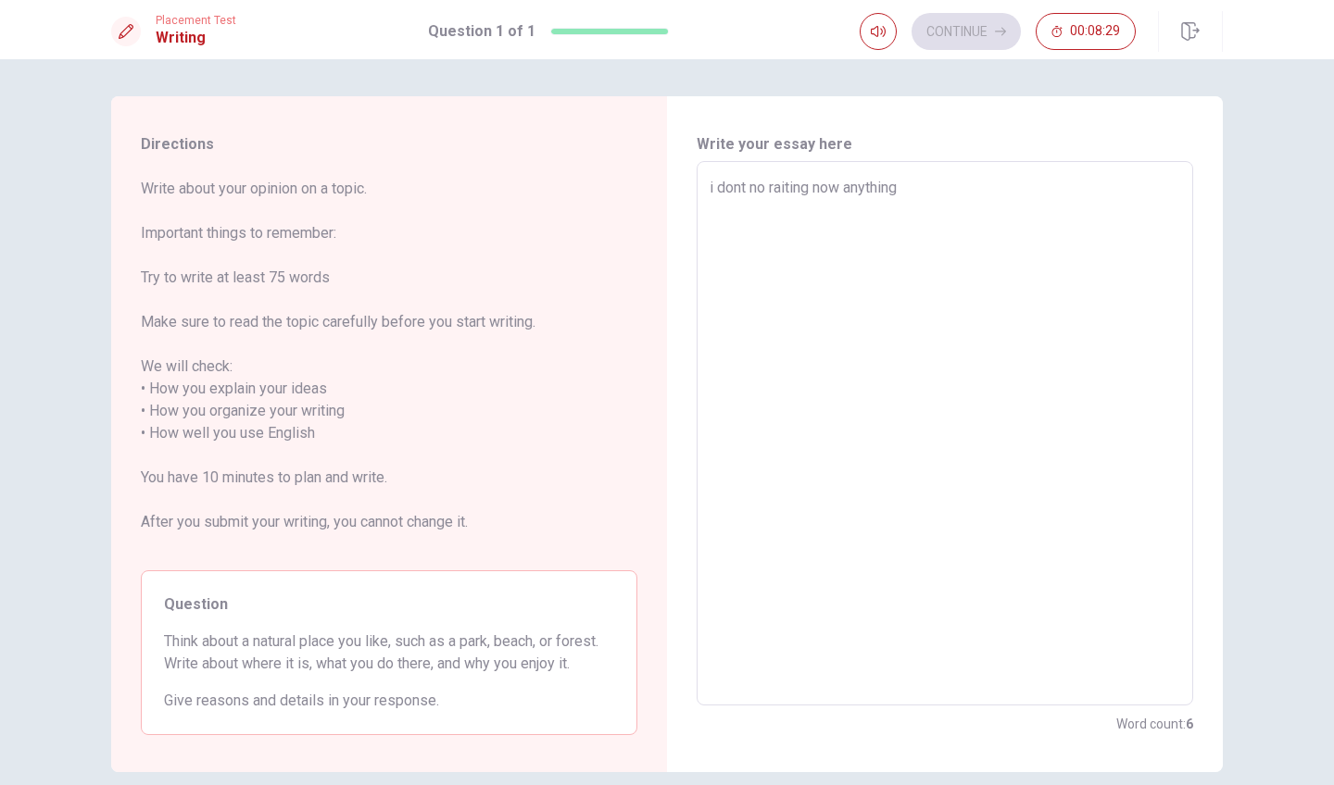
type textarea "i dont no raiting now anything b"
type textarea "x"
type textarea "i dont no raiting now anything bu"
type textarea "x"
type textarea "i dont no raiting now anything but"
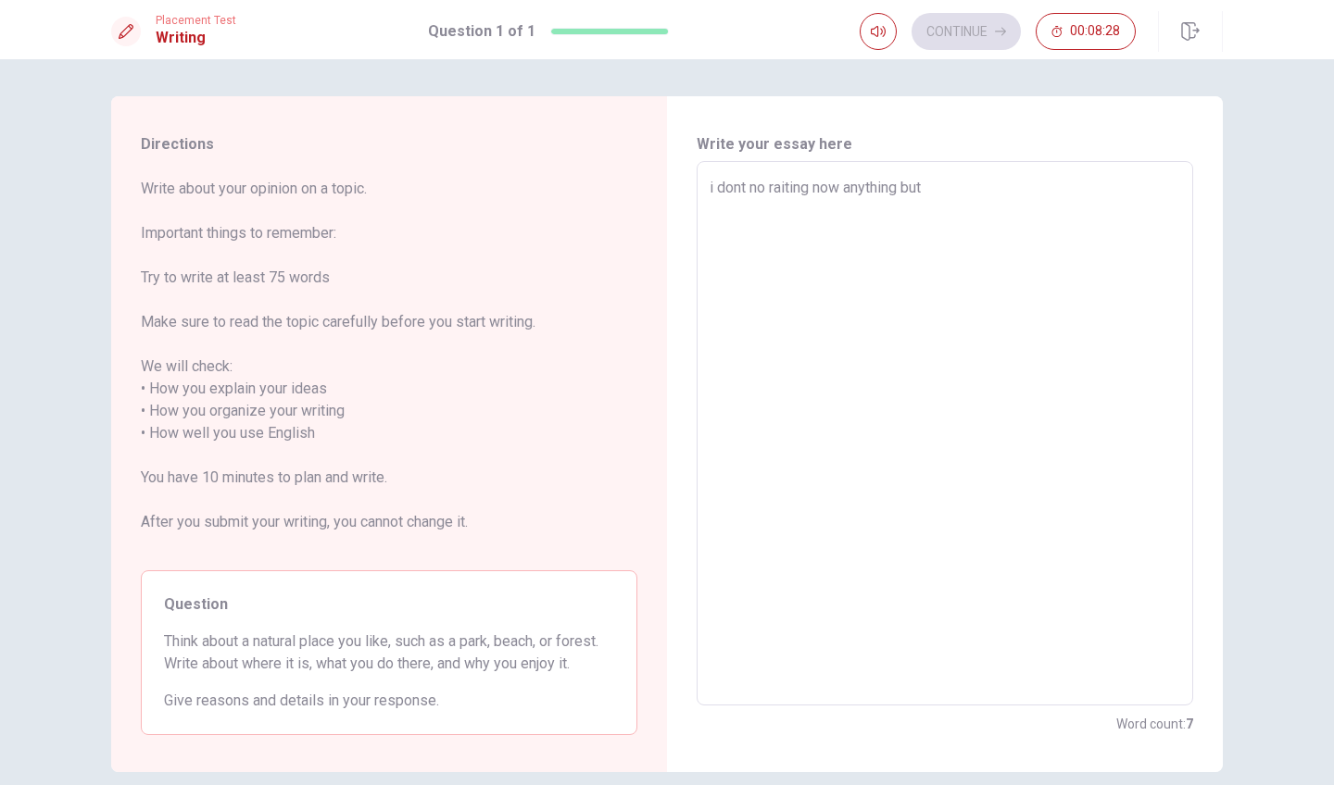
type textarea "x"
type textarea "i dont no raiting now anything but"
type textarea "x"
type textarea "i dont no raiting now anything but"
type textarea "x"
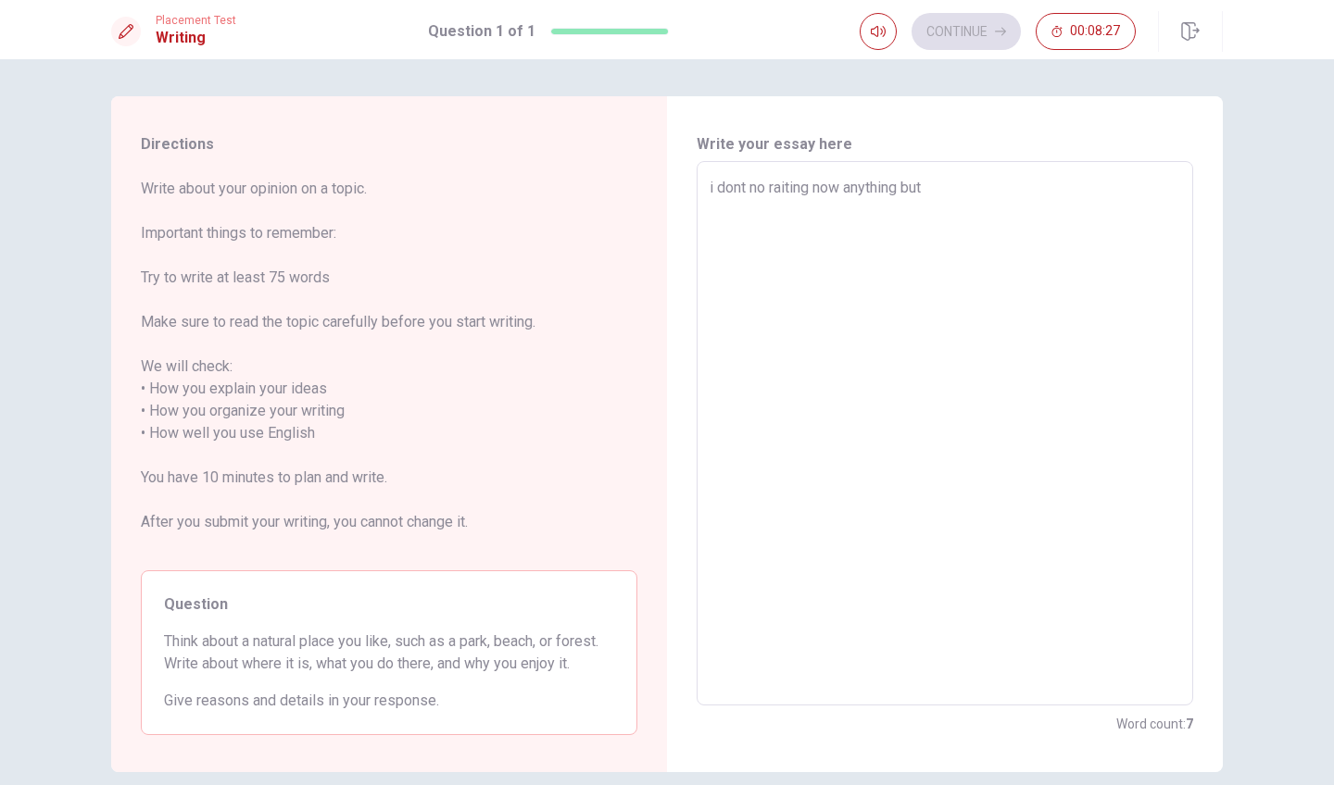
type textarea "i dont no raiting now anything bu"
type textarea "x"
type textarea "i dont no raiting now anything b"
type textarea "x"
type textarea "i dont no raiting now anything"
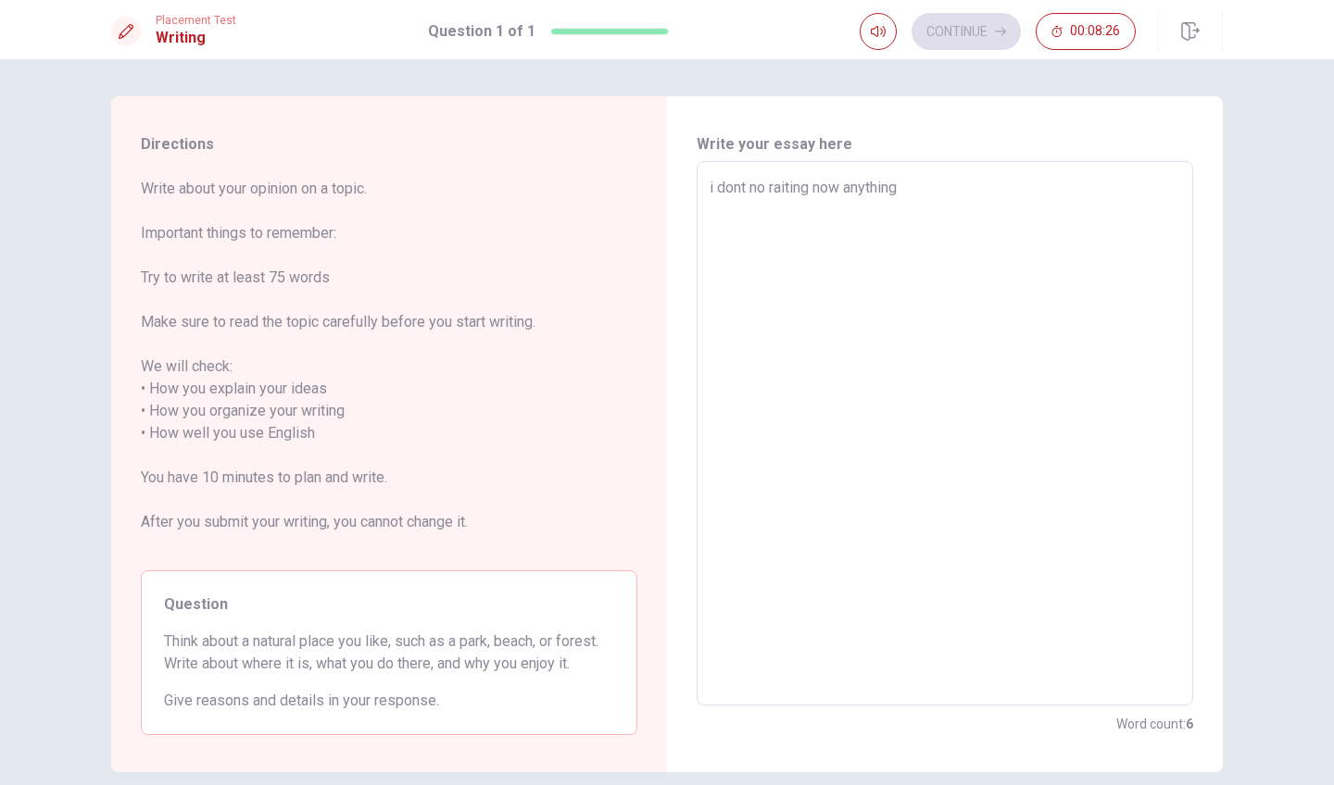
type textarea "x"
type textarea "i dont no raiting now anything ,"
type textarea "x"
type textarea "i dont no raiting now anything ,"
type textarea "x"
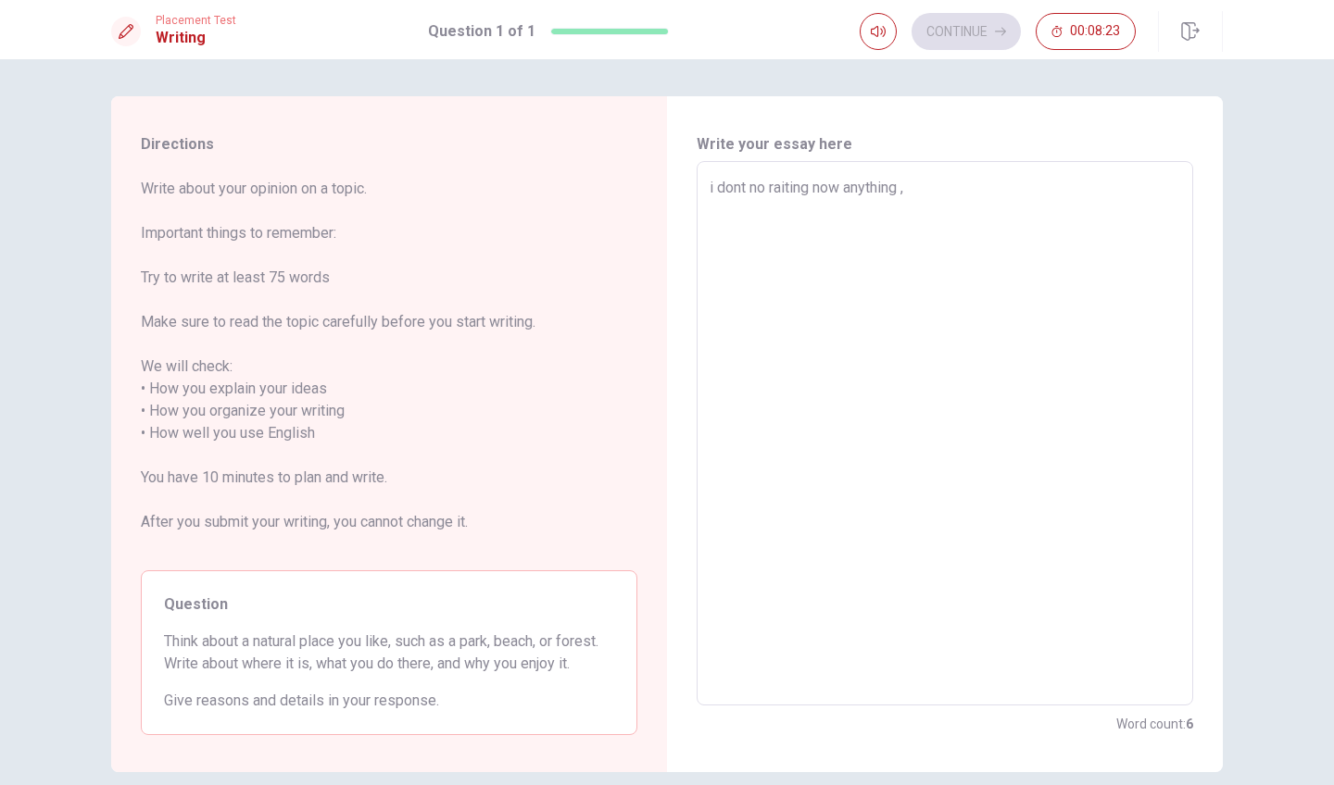
type textarea "i dont no raiting now anything , b"
type textarea "x"
type textarea "i dont no raiting now anything , be"
type textarea "x"
type textarea "i dont no raiting now anything , bec"
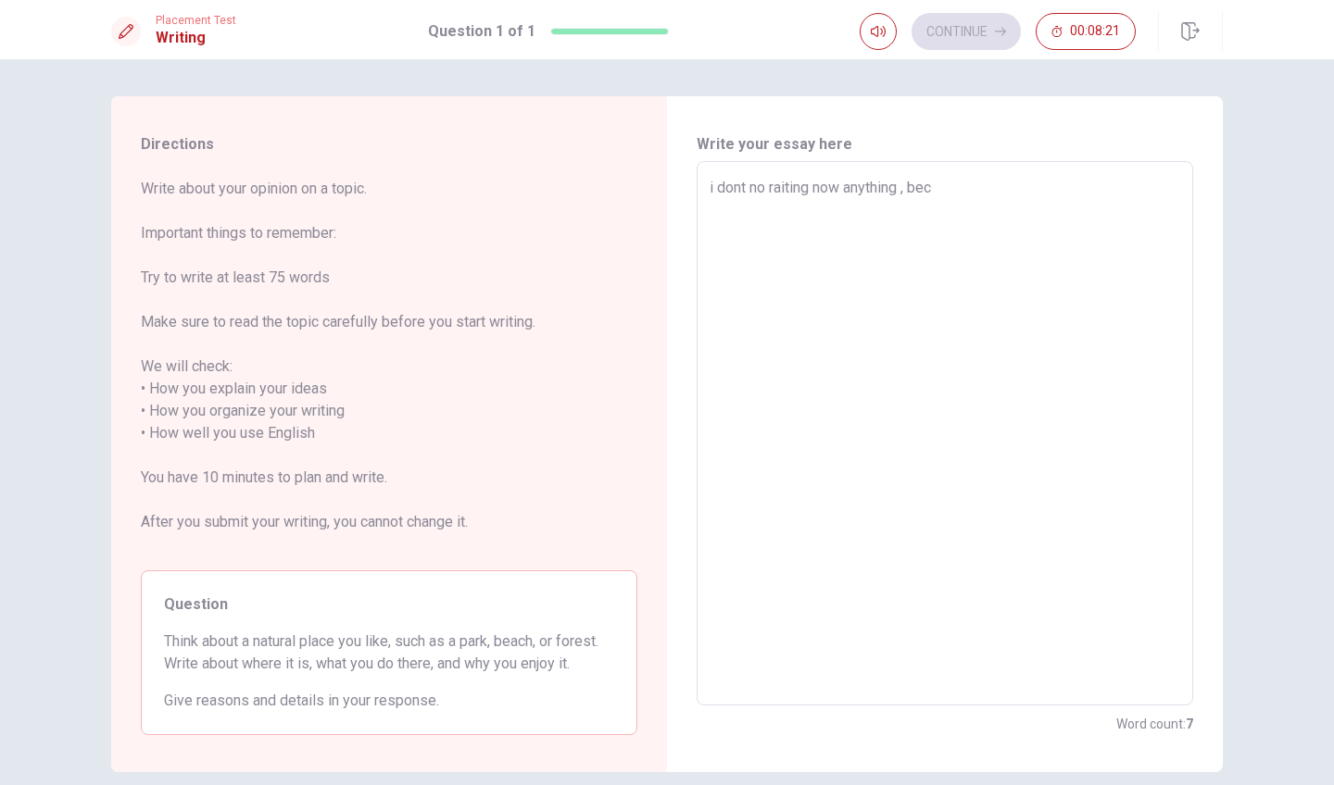
type textarea "x"
type textarea "i dont no raiting now anything , becu"
type textarea "x"
type textarea "i dont no raiting now anything , becus"
type textarea "x"
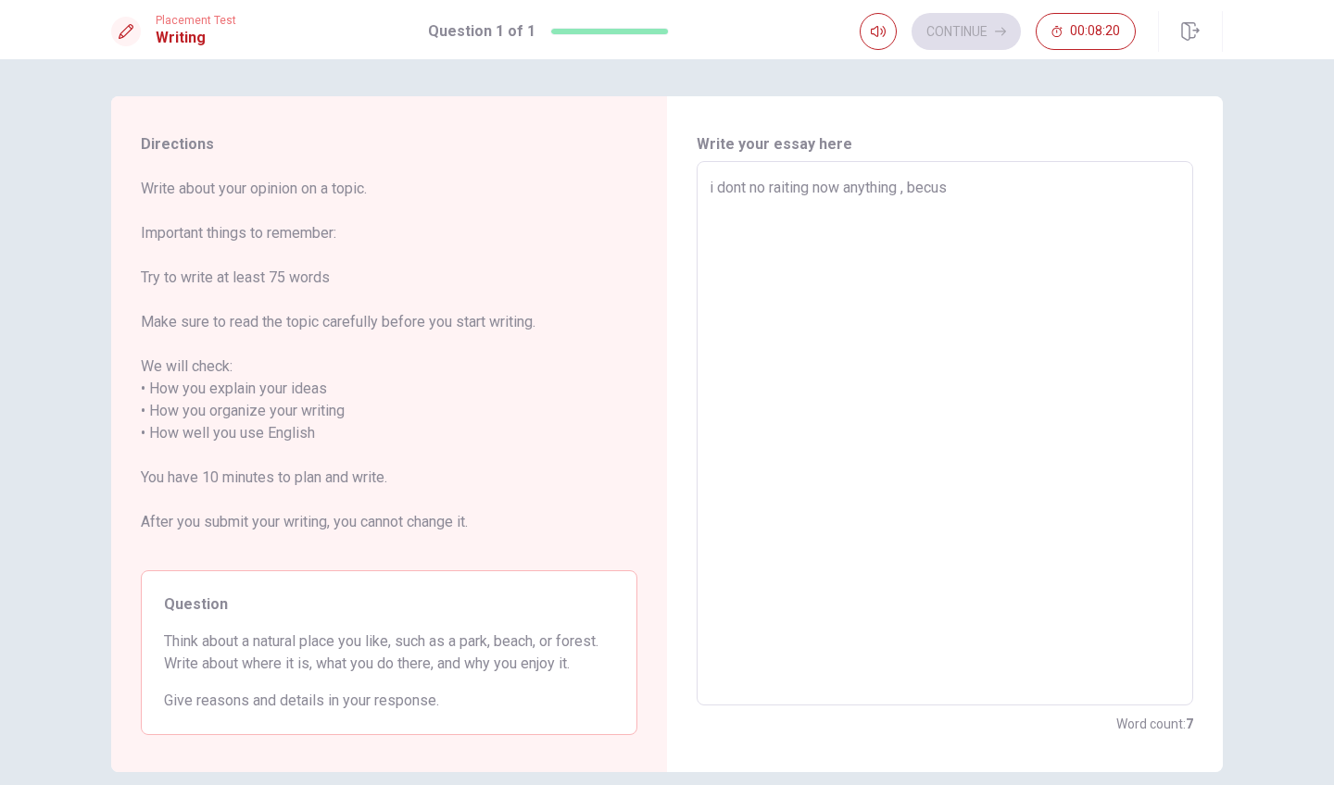
type textarea "i dont no raiting now anything , becuse"
type textarea "x"
type textarea "i dont no raiting now anything , becuse"
type textarea "x"
type textarea "i dont no raiting now anything , becuse u"
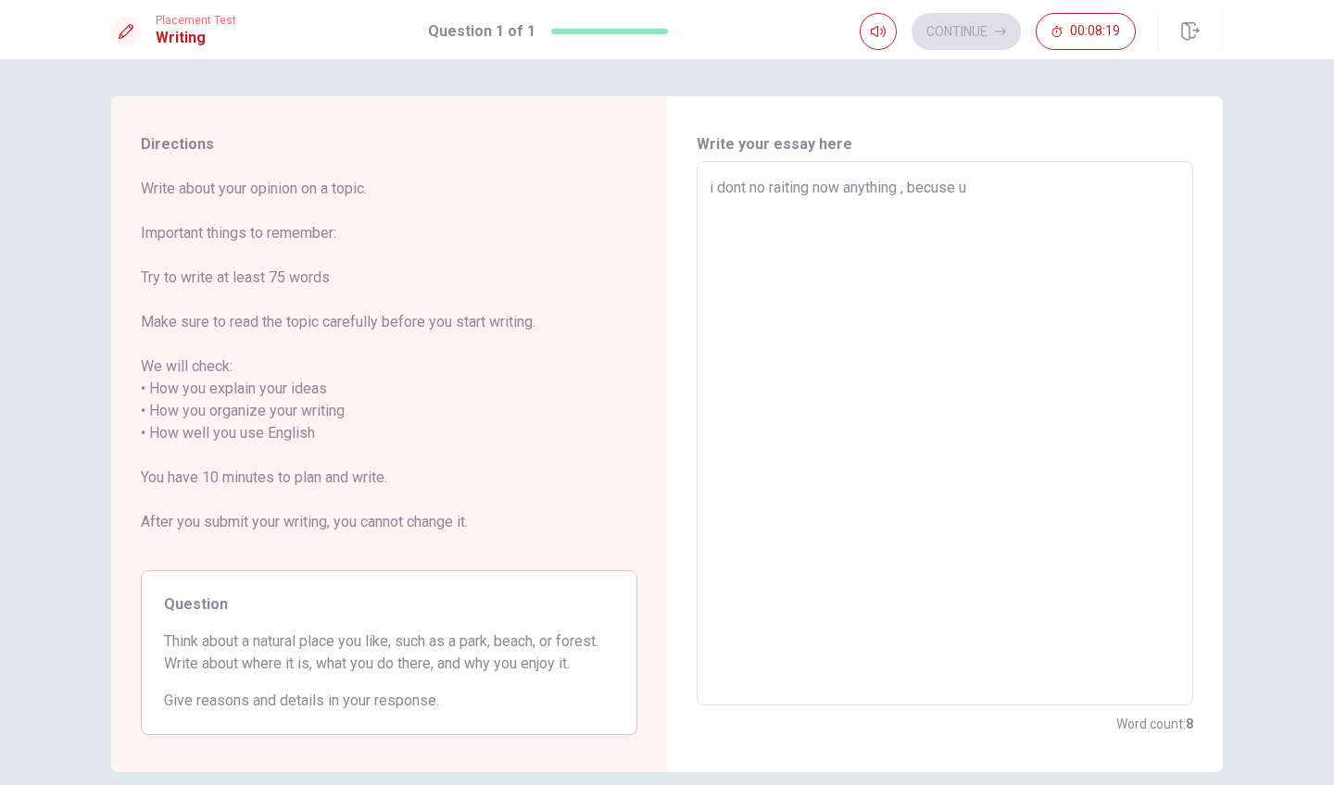
type textarea "x"
type textarea "i dont no raiting now anything , becuse un"
type textarea "x"
type textarea "i dont no raiting now anything , becuse und"
type textarea "x"
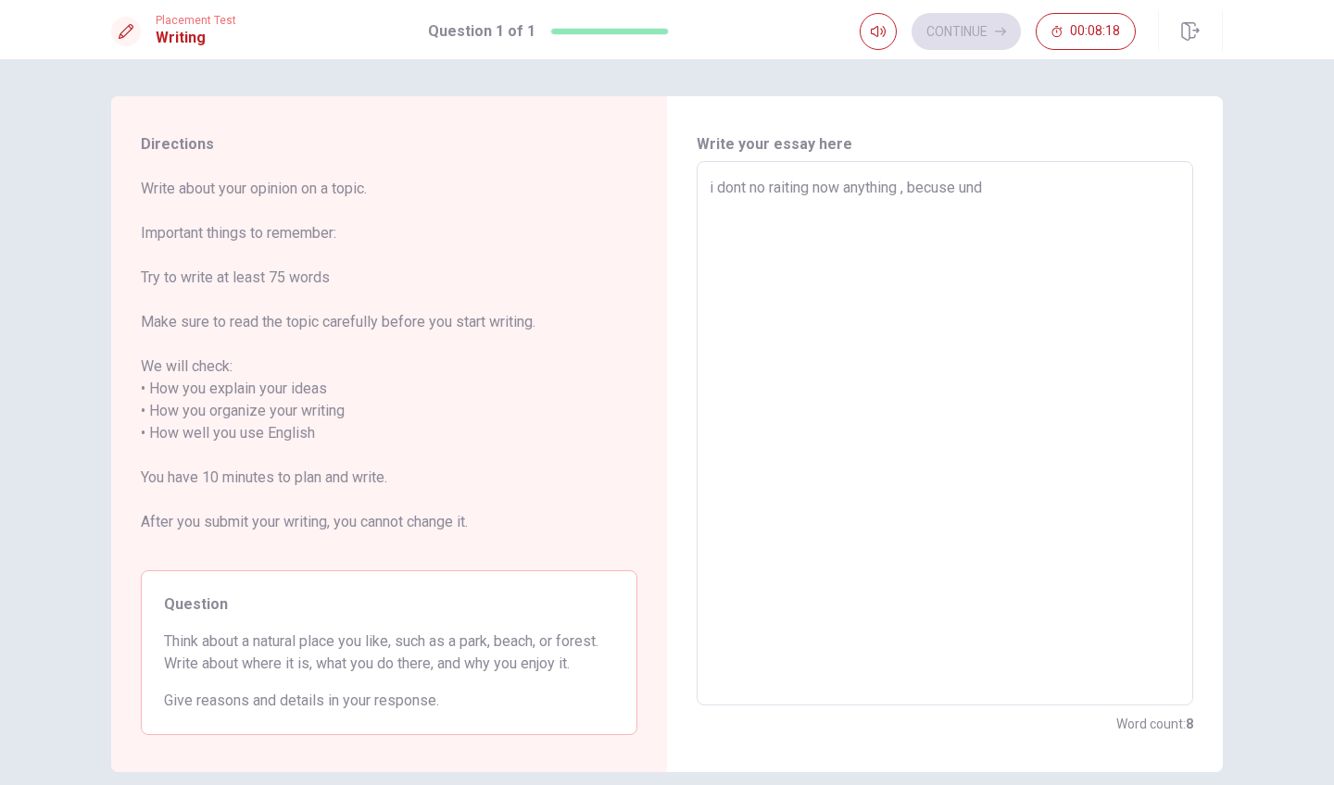
type textarea "i dont no raiting now anything , becuse unde"
type textarea "x"
type textarea "i dont no raiting now anything , becuse under"
type textarea "x"
type textarea "i dont no raiting now anything , becuse unders"
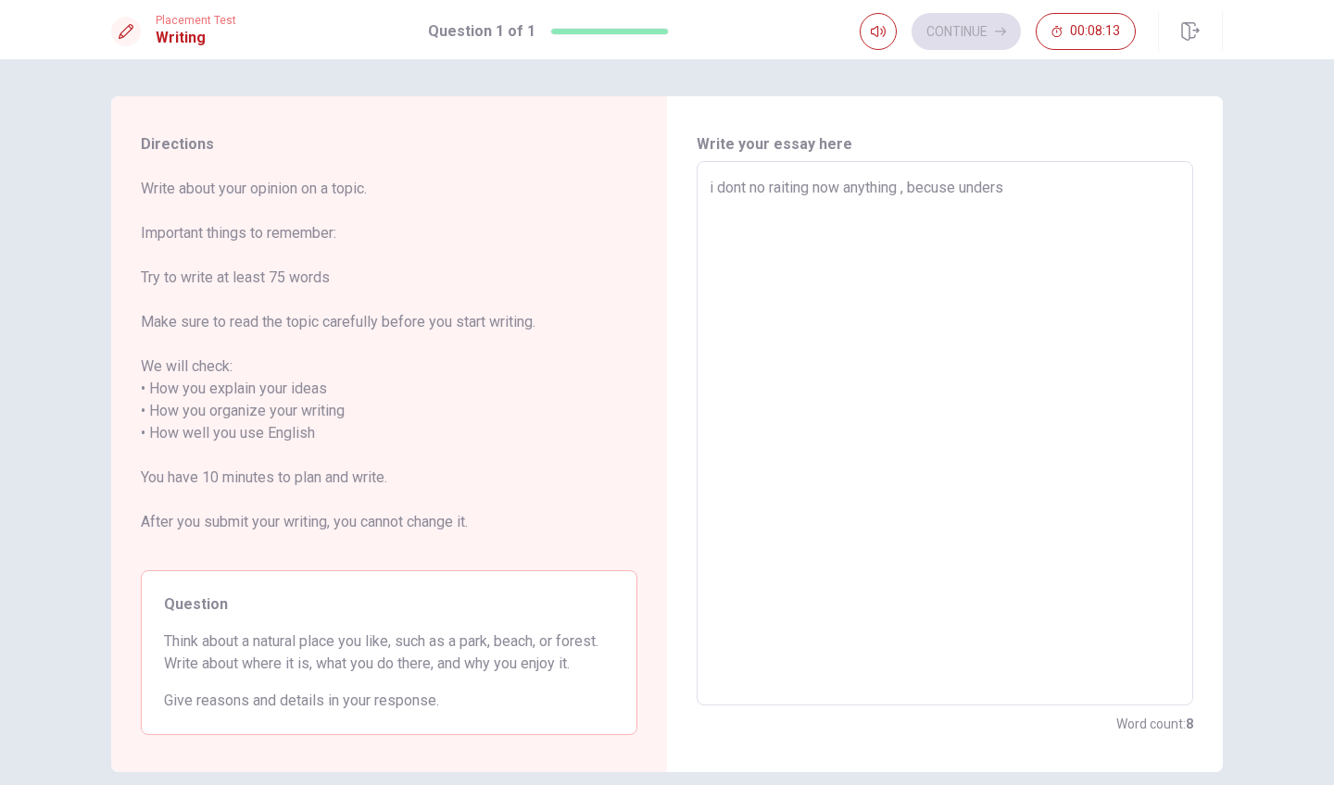
type textarea "x"
type textarea "i dont no raiting now anything , becuse underst"
type textarea "x"
type textarea "i dont no raiting now anything , becuse understa"
type textarea "x"
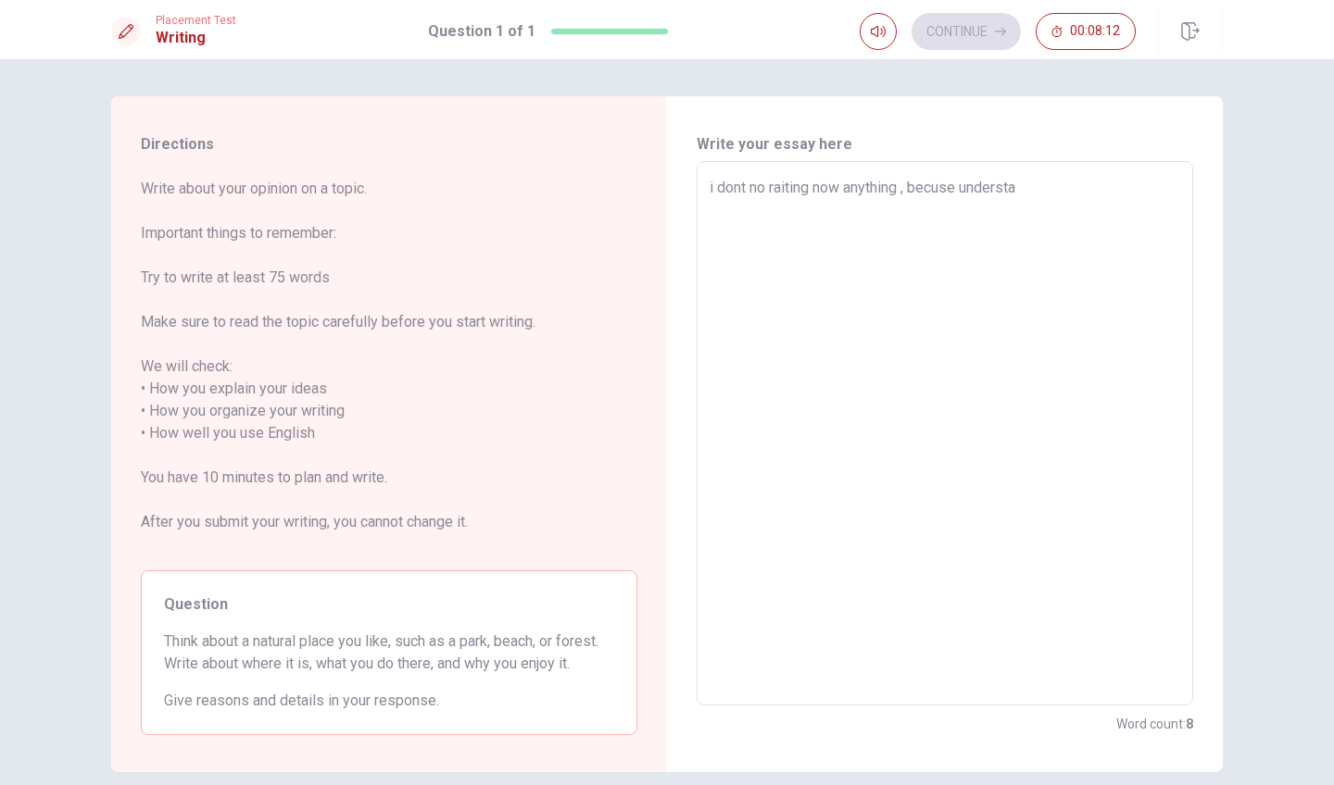
type textarea "i dont no raiting now anything , becuse understan"
type textarea "x"
type textarea "i dont no raiting now anything , [PERSON_NAME] understand"
type textarea "x"
type textarea "i dont no raiting now anything , [PERSON_NAME] understand"
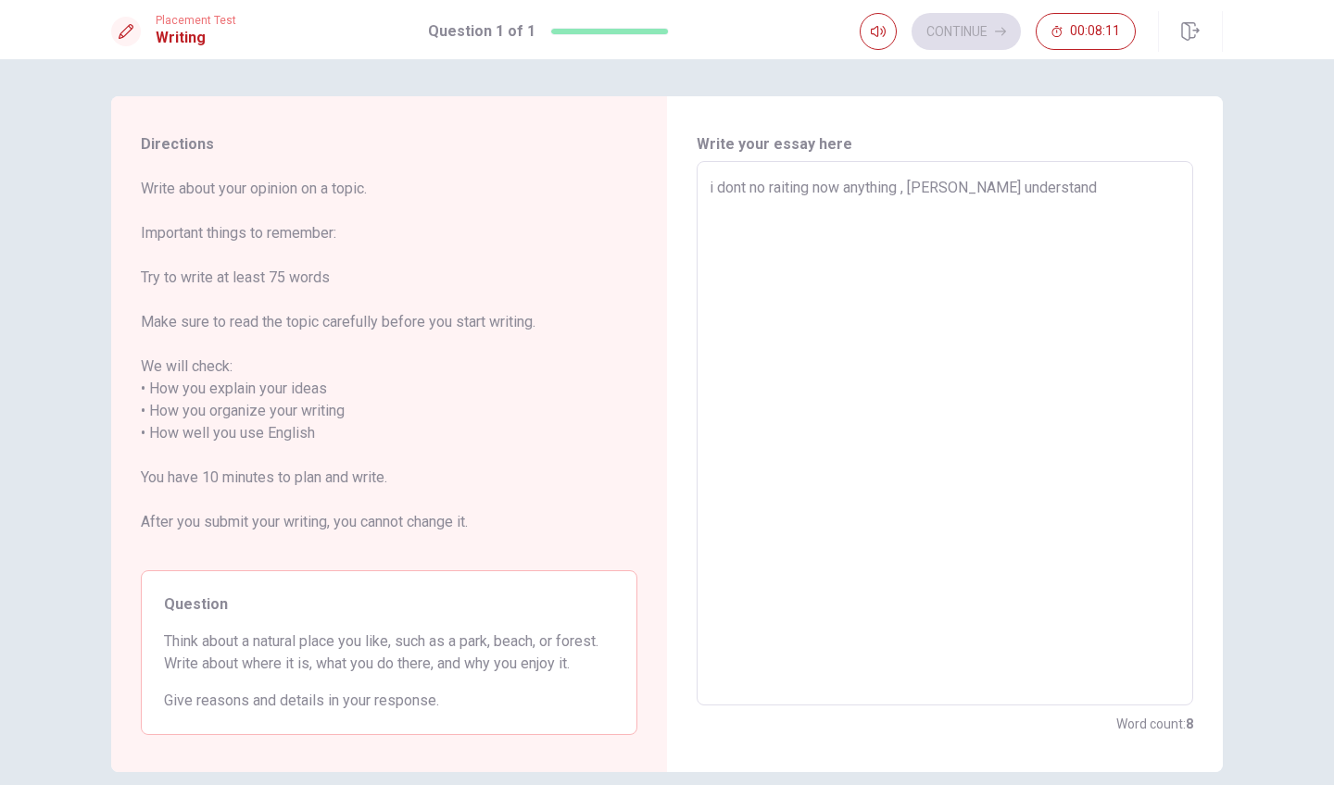
type textarea "x"
type textarea "i dont no raiting now anything , [PERSON_NAME] understand q"
type textarea "x"
type textarea "i dont no raiting now anything , [PERSON_NAME] understand qu"
type textarea "x"
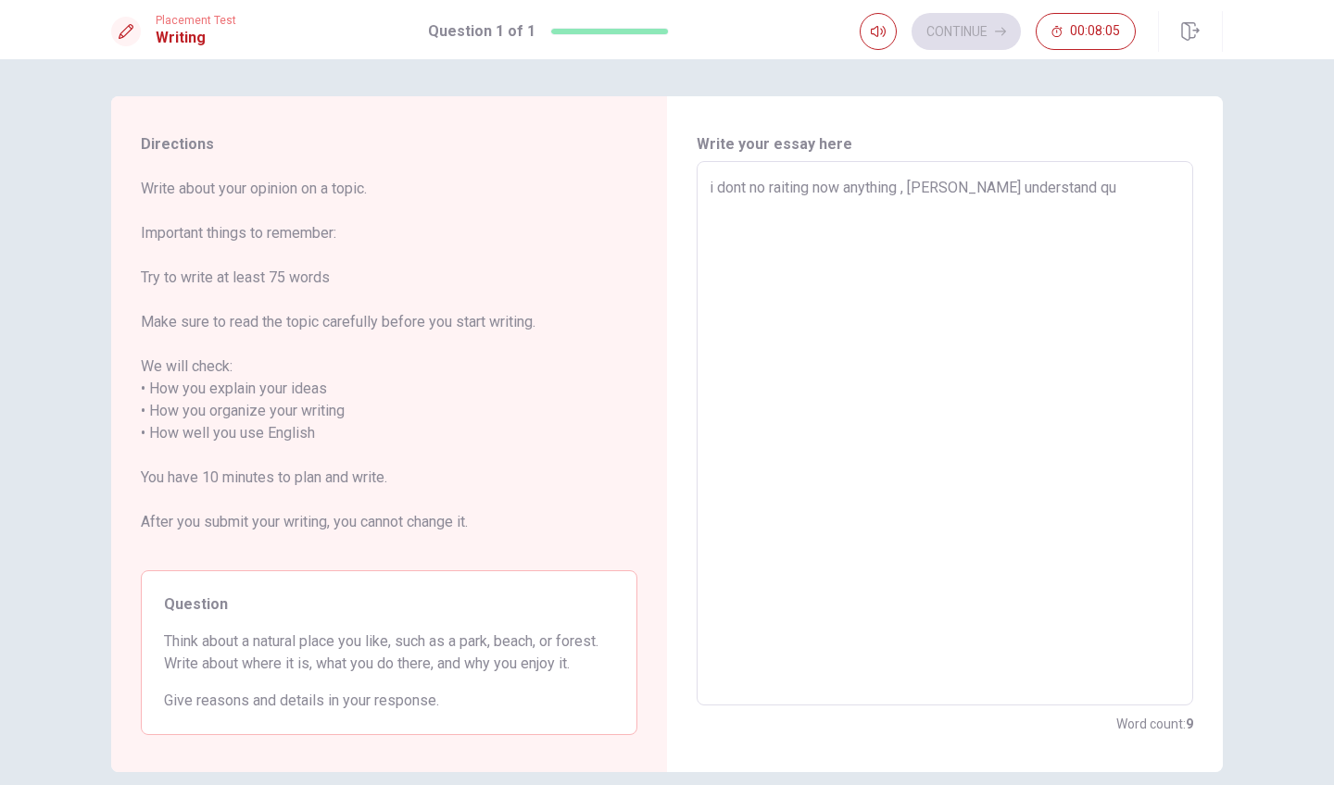
type textarea "i dont no raiting now anything , [PERSON_NAME] understand q"
type textarea "x"
type textarea "i dont no raiting now anything , [PERSON_NAME] understand qu"
type textarea "x"
type textarea "i dont no raiting now anything , [PERSON_NAME] understand que"
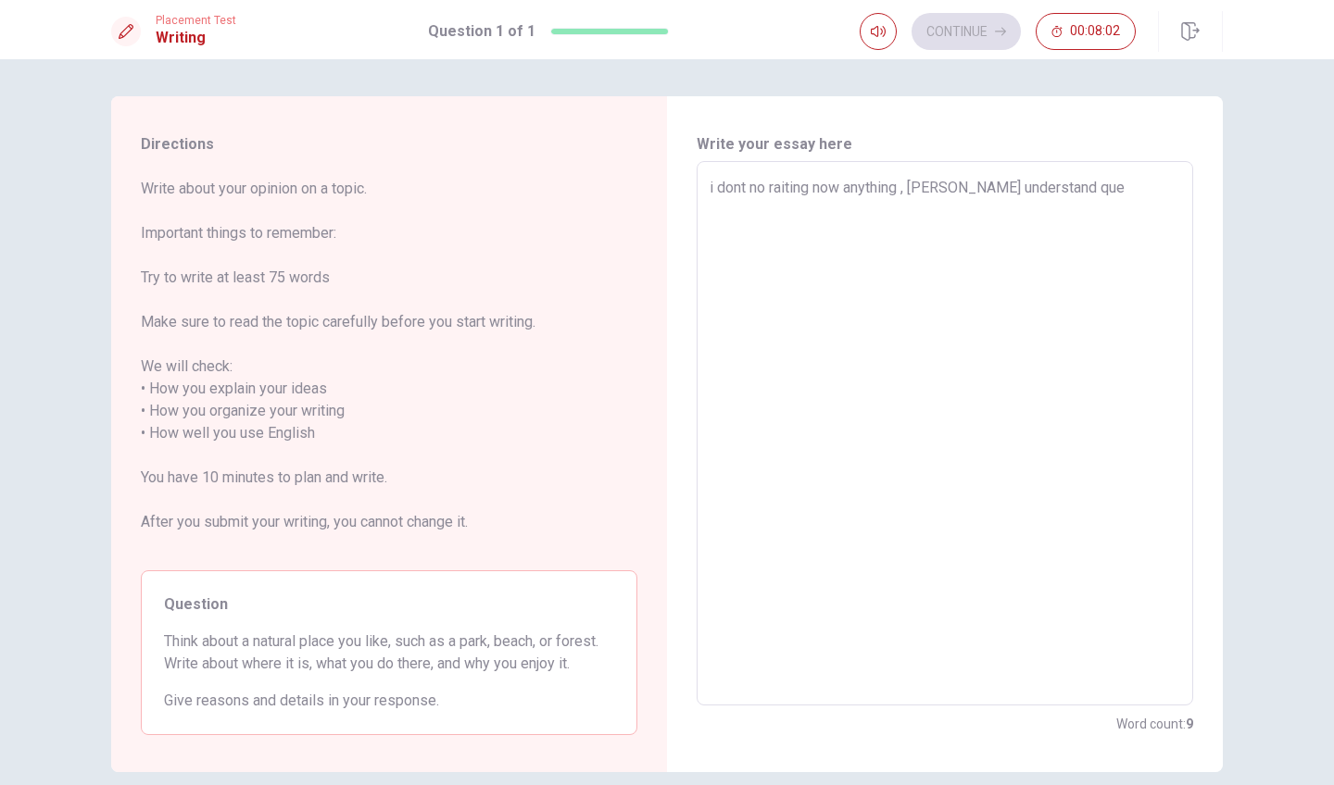
type textarea "x"
type textarea "i dont no raiting now anything , [PERSON_NAME] understand ques"
type textarea "x"
type textarea "i dont no raiting now anything , [PERSON_NAME] understand quest"
type textarea "x"
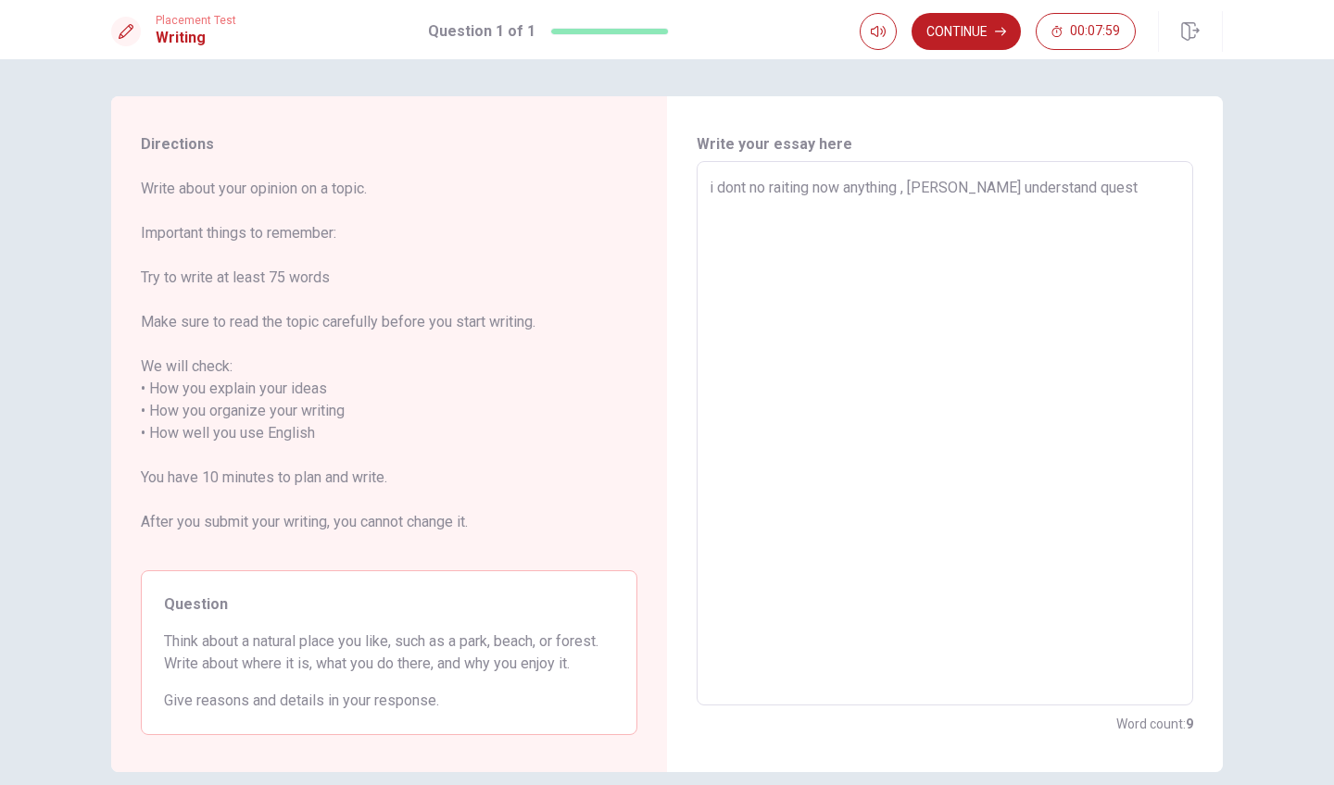
type textarea "i dont no raiting now anything , [PERSON_NAME] understand questi"
type textarea "x"
type textarea "i dont no raiting now anything , [PERSON_NAME] understand [PERSON_NAME]"
type textarea "x"
type textarea "i dont no raiting now anything , [PERSON_NAME] understand question"
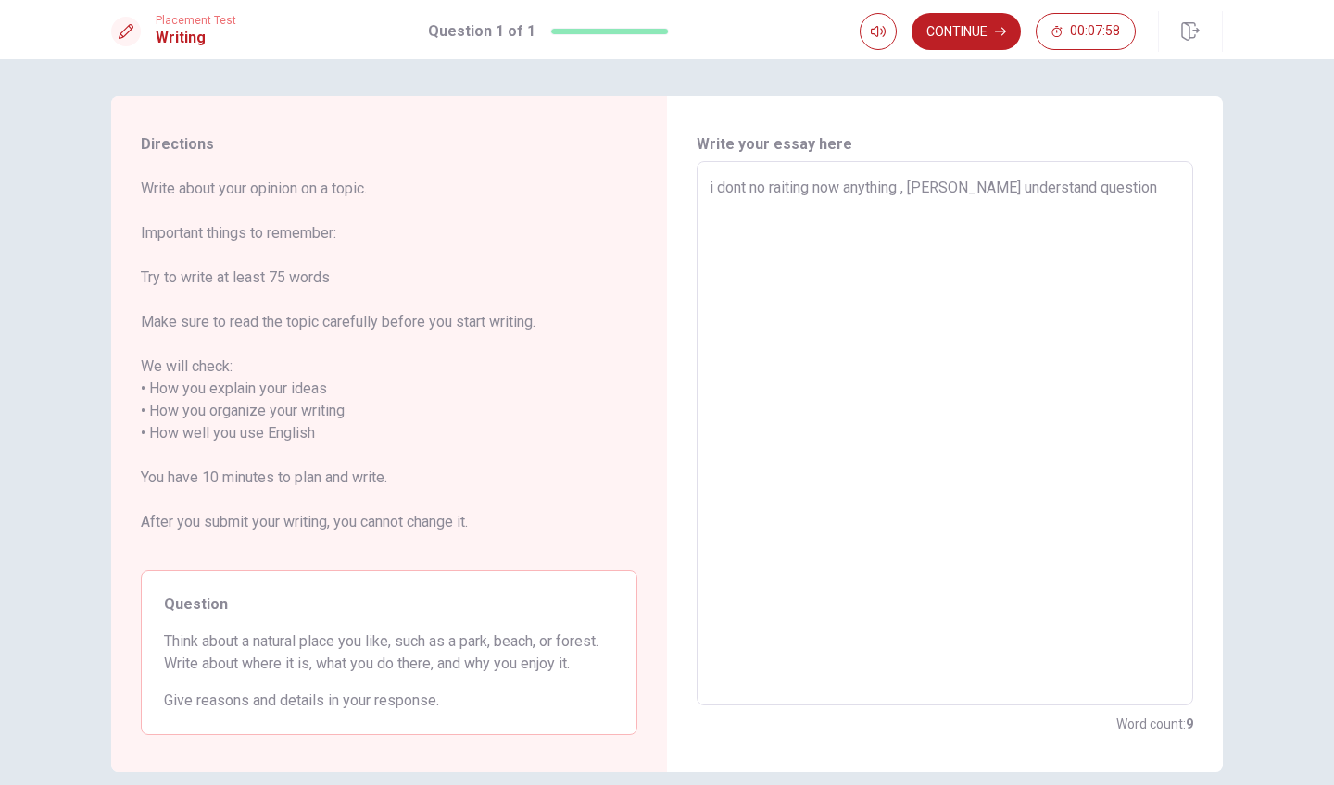
type textarea "x"
type textarea "i dont no raiting now anything , [PERSON_NAME] understand question"
type textarea "x"
type textarea "i dont no raiting now anything , [PERSON_NAME] understand question ,"
type textarea "x"
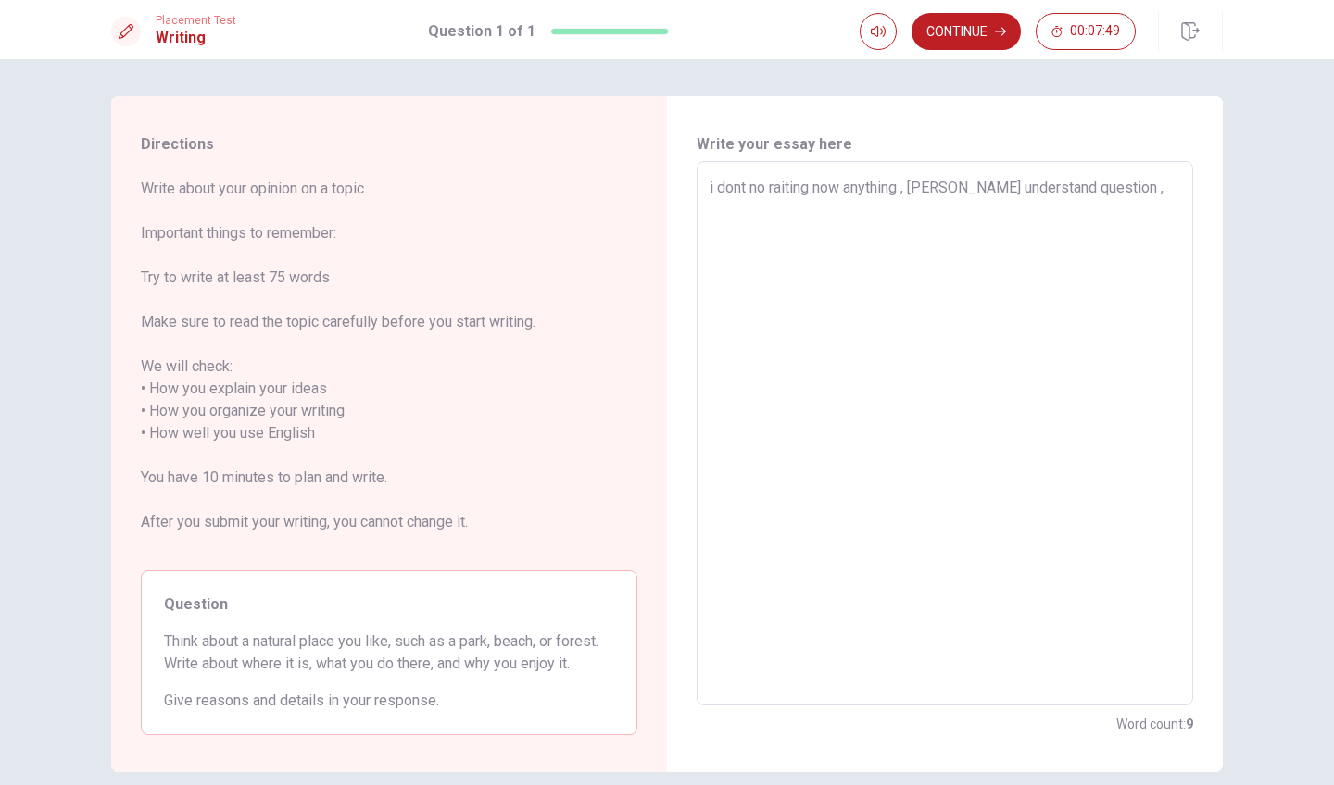
type textarea "i dont no raiting now anything , [PERSON_NAME] understand question ,"
type textarea "x"
type textarea "i dont no raiting now anything , [PERSON_NAME] understand question , b"
type textarea "x"
type textarea "i dont no raiting now anything , [PERSON_NAME] understand question , bu"
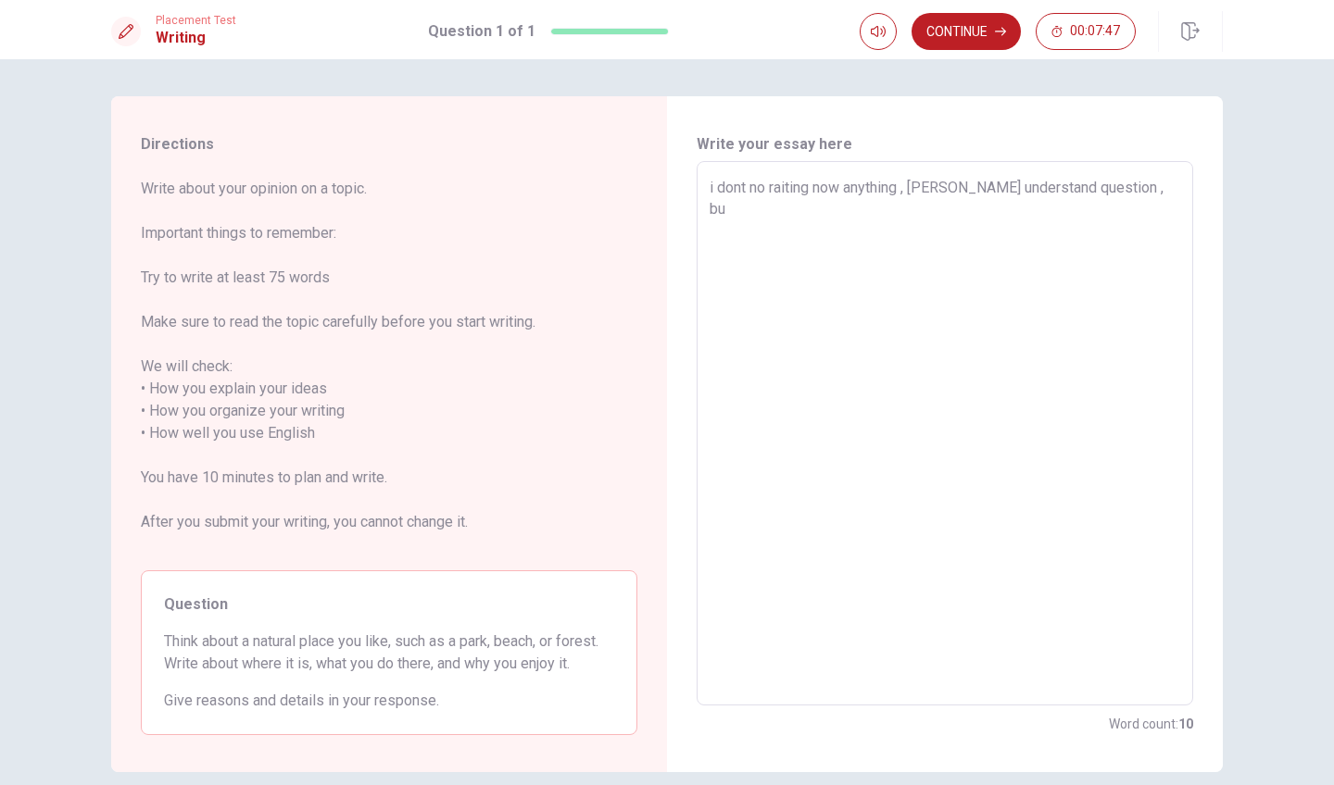
type textarea "x"
type textarea "i dont no raiting now anything , [PERSON_NAME] understand question , but"
type textarea "x"
type textarea "i dont no raiting now anything , [PERSON_NAME] understand question , but"
type textarea "x"
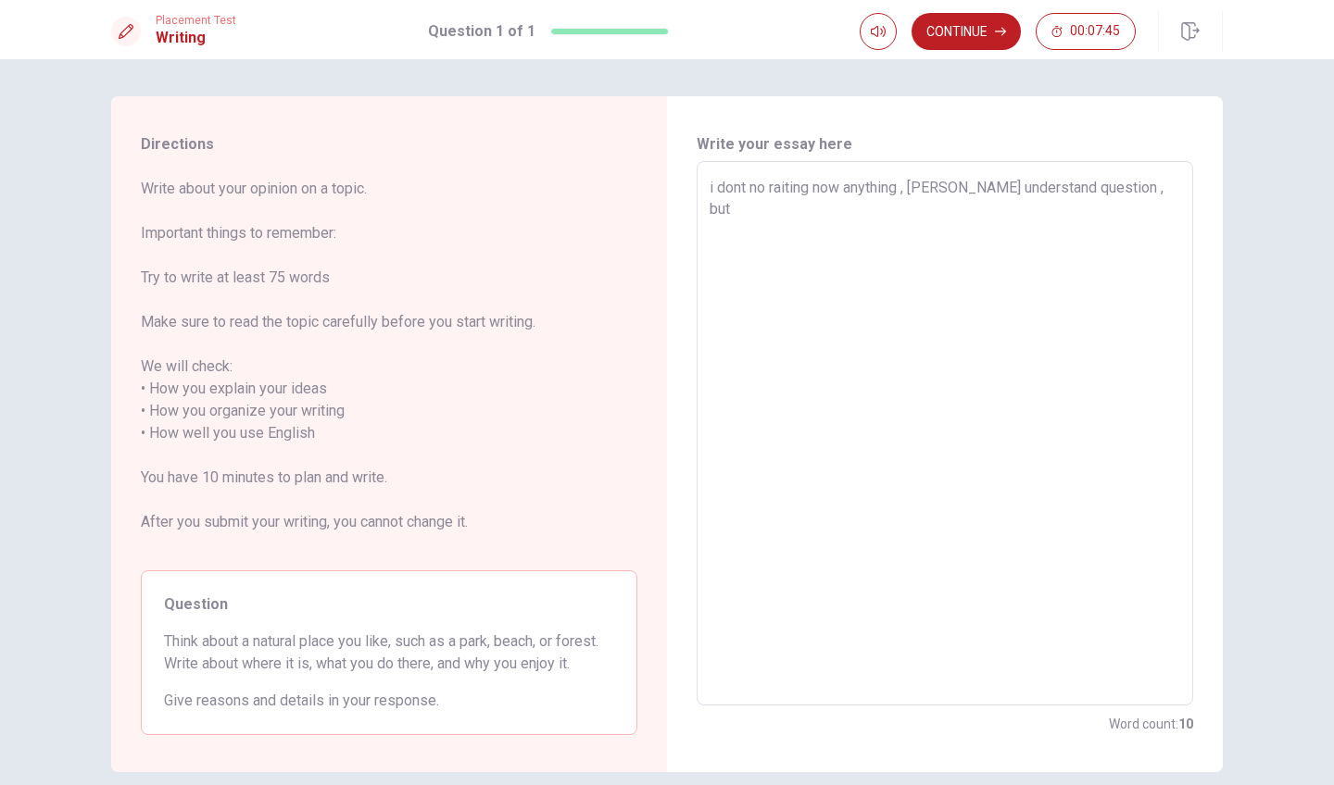
type textarea "i dont no raiting now anything , [PERSON_NAME] understand question , but r"
type textarea "x"
type textarea "i dont no raiting now anything , [PERSON_NAME] understand question , but ri"
type textarea "x"
type textarea "i dont no raiting now anything , [PERSON_NAME] understand question , but rit"
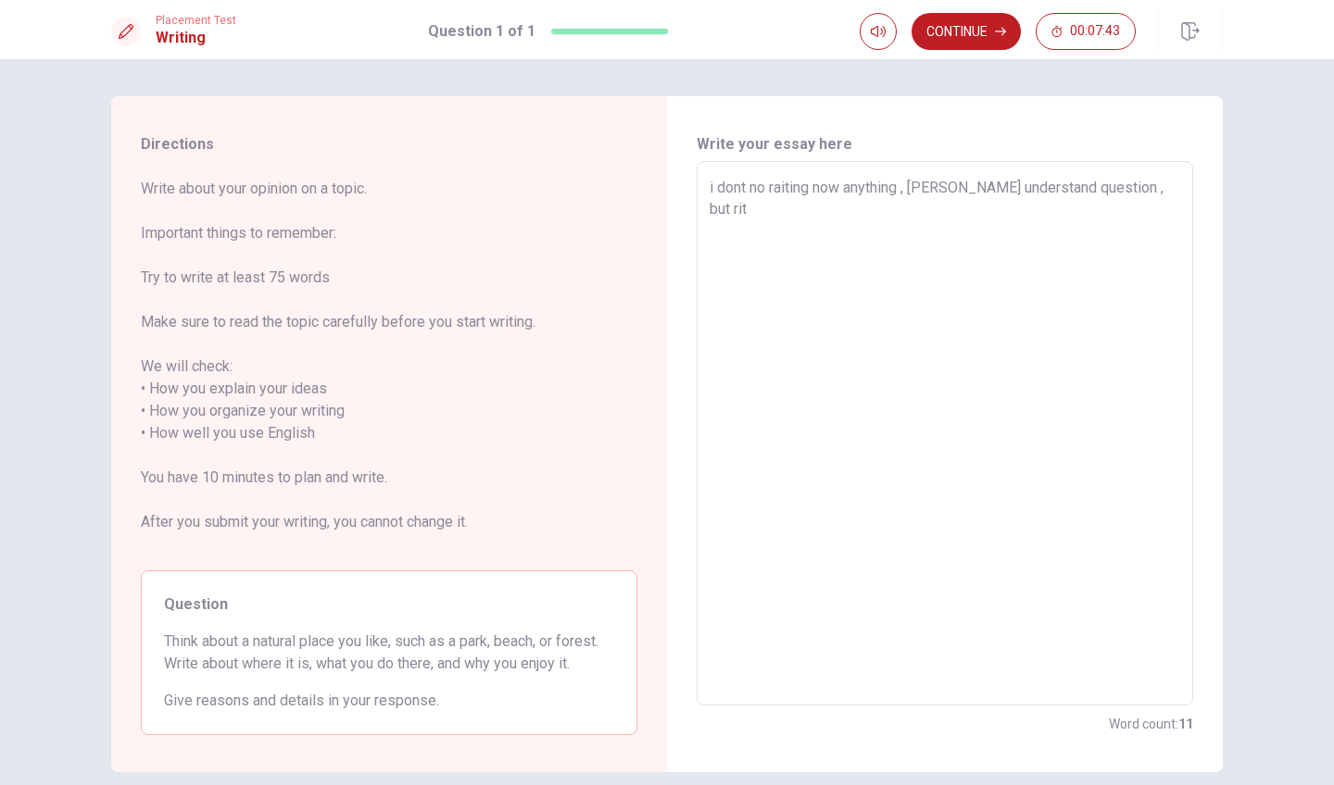
type textarea "x"
type textarea "i dont no raiting now anything , [PERSON_NAME] understand question , but ritn"
type textarea "x"
type textarea "i dont no raiting now anything , [PERSON_NAME] understand question , but [PERSO…"
type textarea "x"
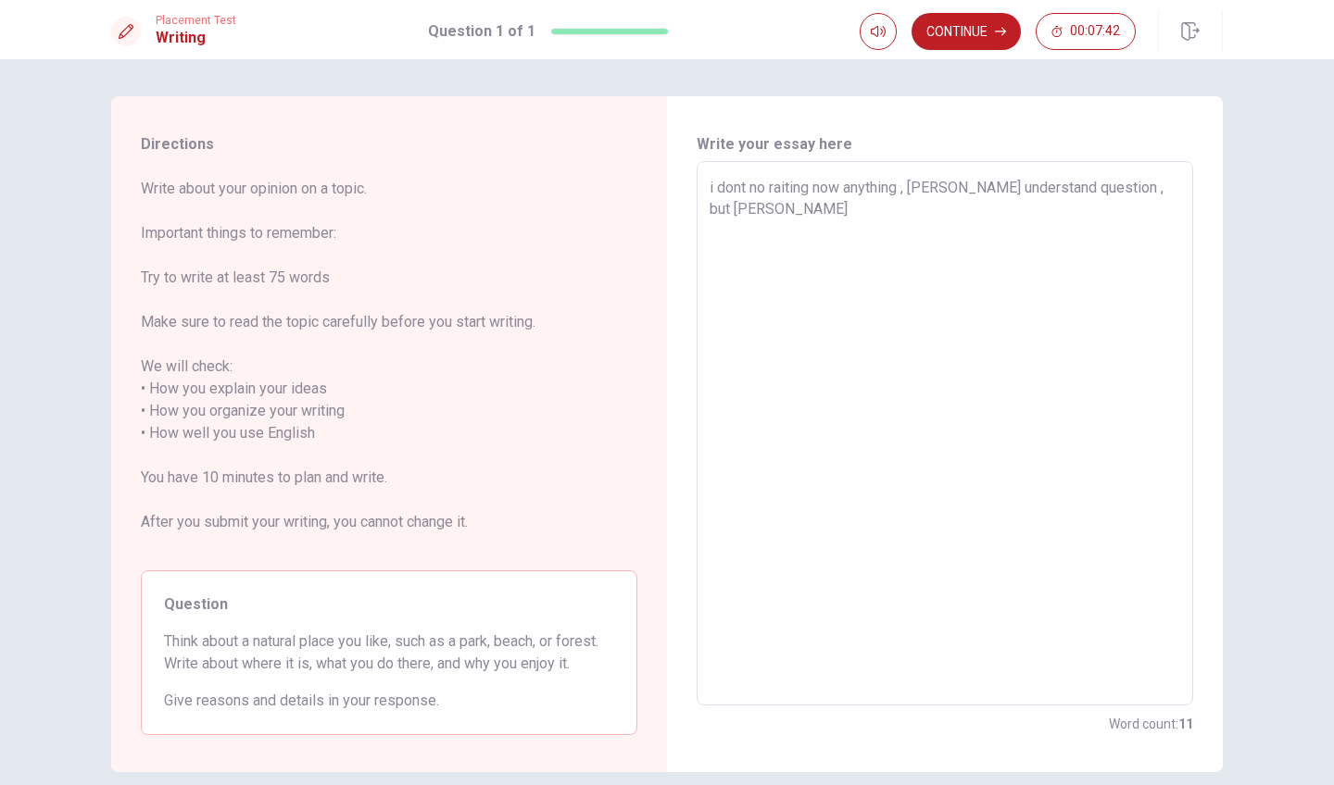
type textarea "i dont no raiting now anything , [PERSON_NAME] understand question , but [PERSO…"
click at [993, 17] on button "Continue" at bounding box center [965, 31] width 109 height 37
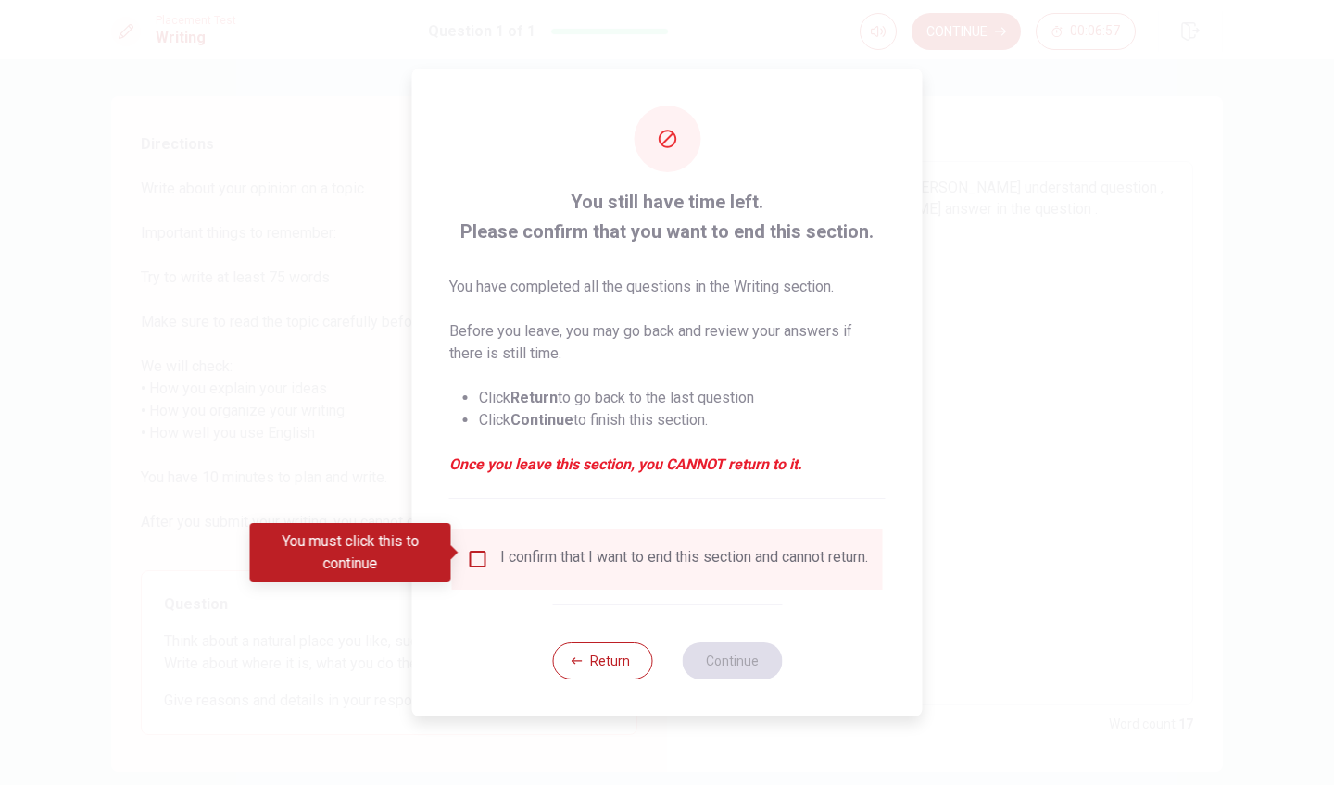
click at [471, 553] on input "You must click this to continue" at bounding box center [478, 559] width 22 height 22
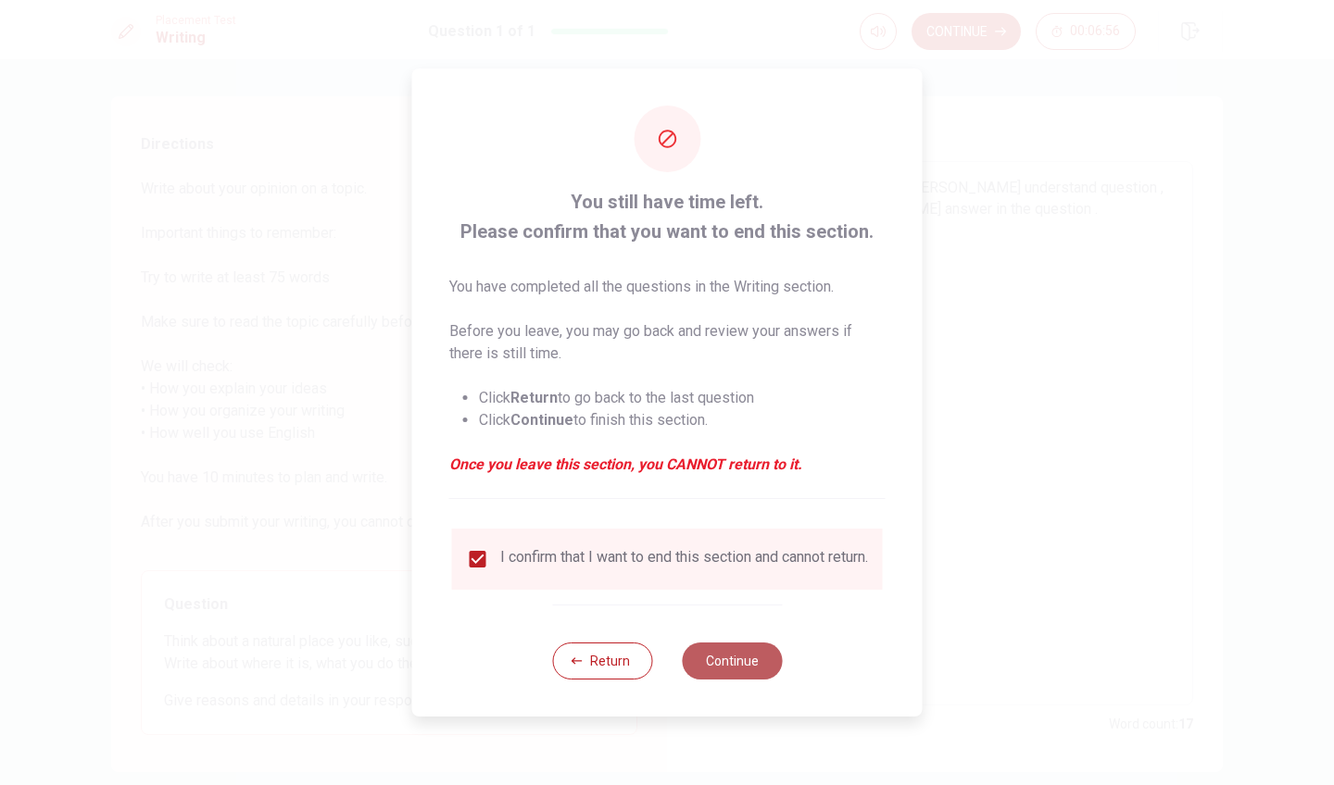
click at [721, 666] on button "Continue" at bounding box center [732, 661] width 100 height 37
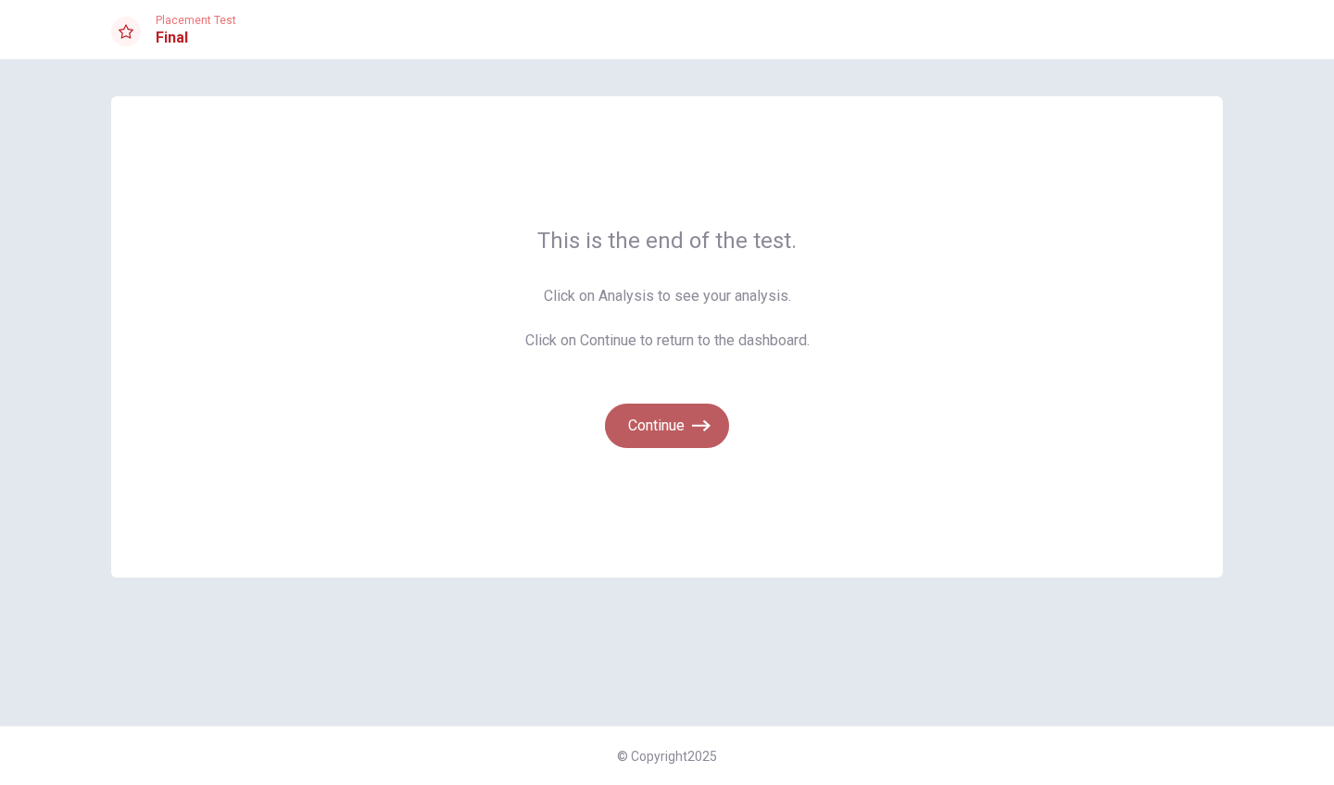
click at [684, 426] on button "Continue" at bounding box center [667, 426] width 124 height 44
